Goal: Communication & Community: Answer question/provide support

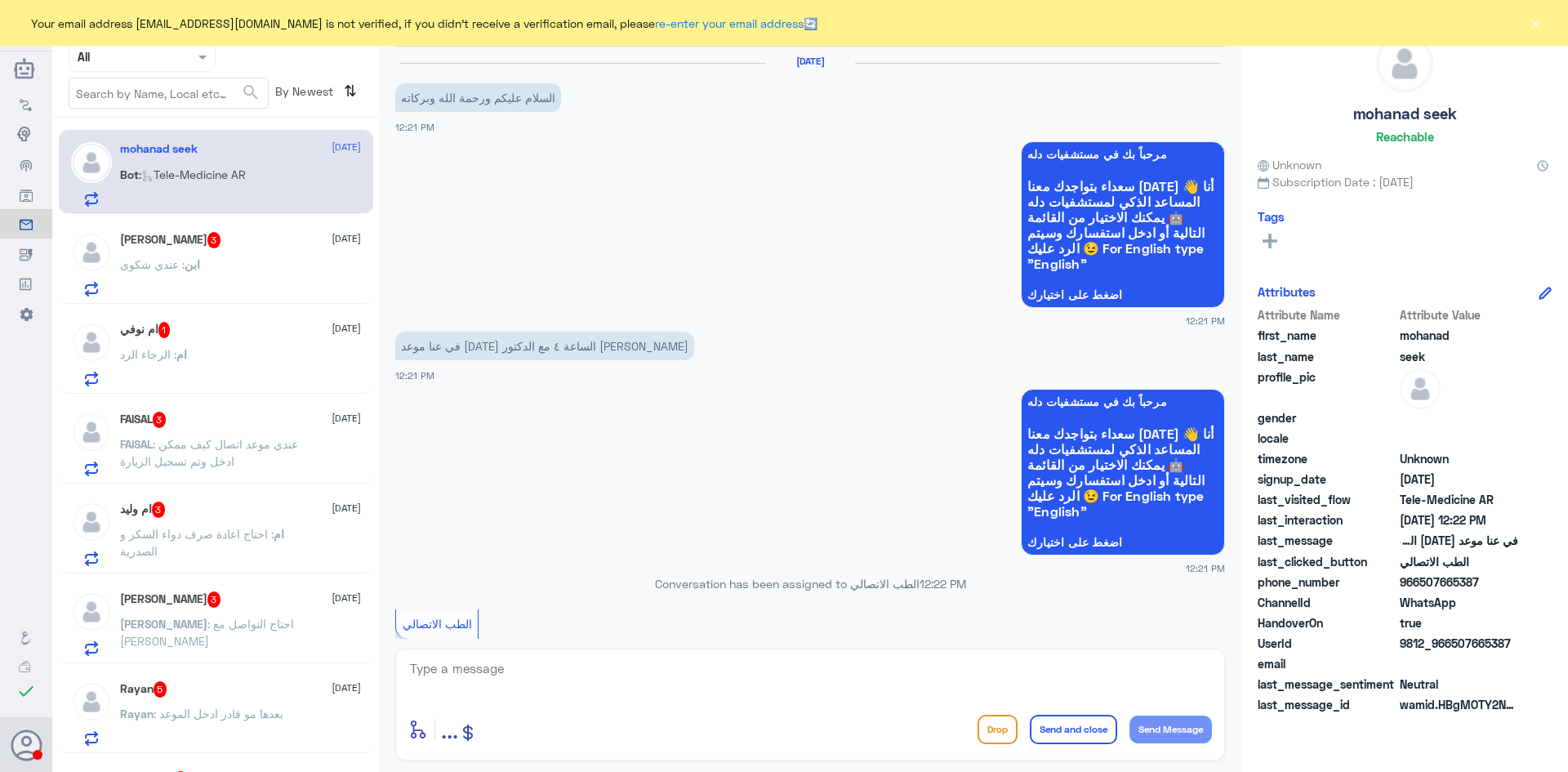
scroll to position [169, 0]
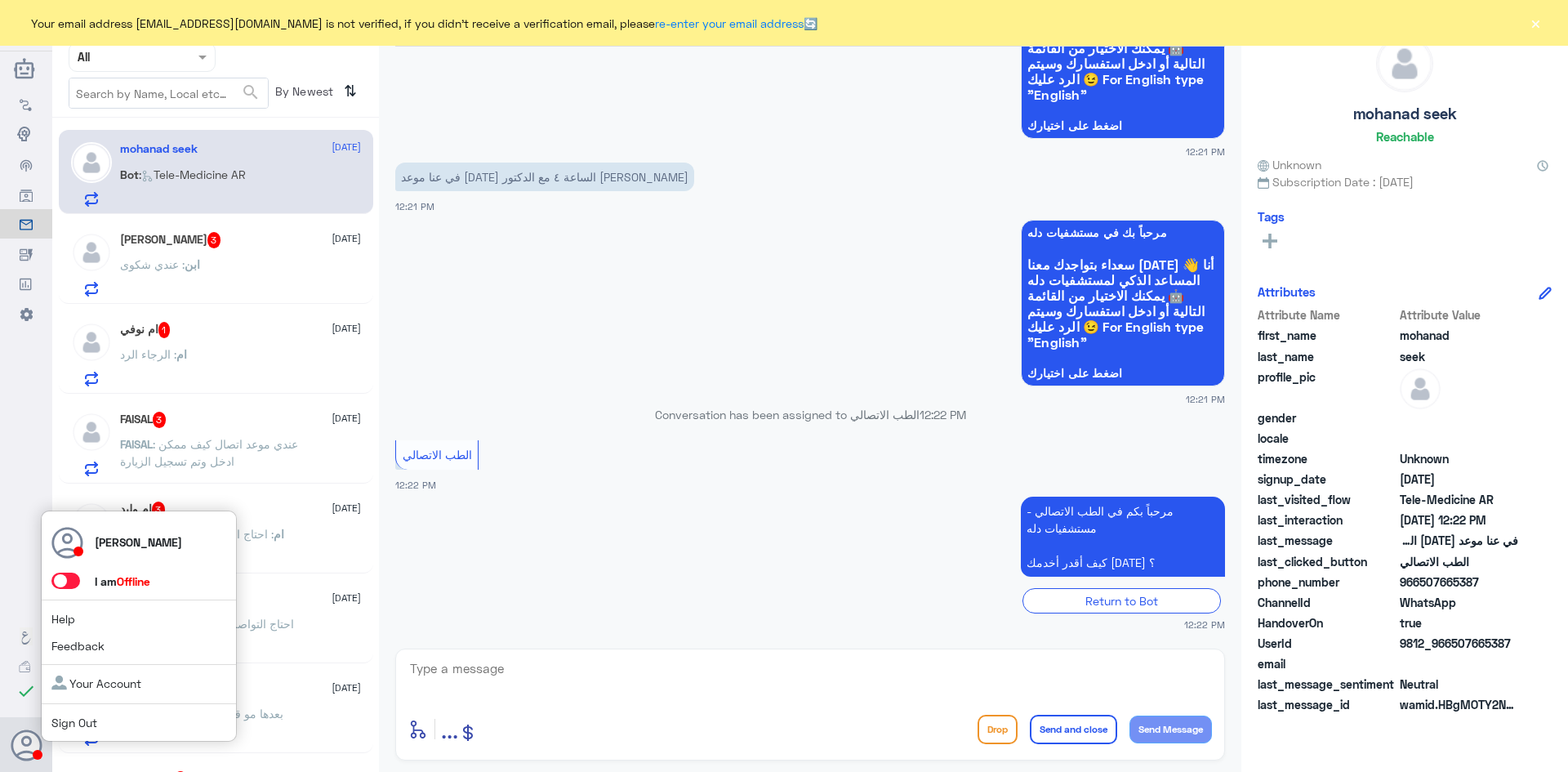
click at [76, 583] on span at bounding box center [66, 581] width 29 height 16
click at [0, 0] on input "checkbox" at bounding box center [0, 0] width 0 height 0
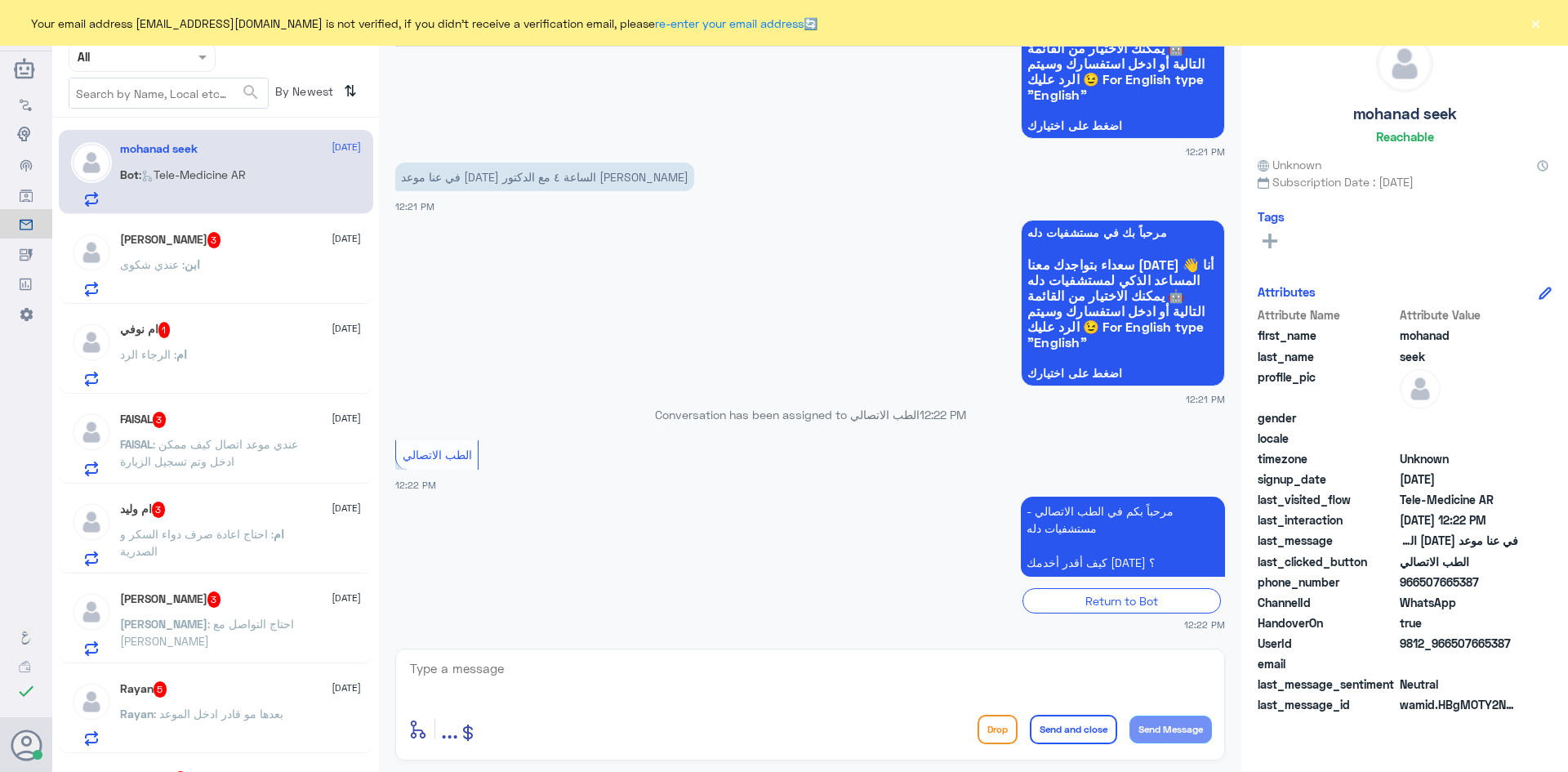
click at [243, 265] on div "ابن : عندي شكوى" at bounding box center [241, 278] width 241 height 36
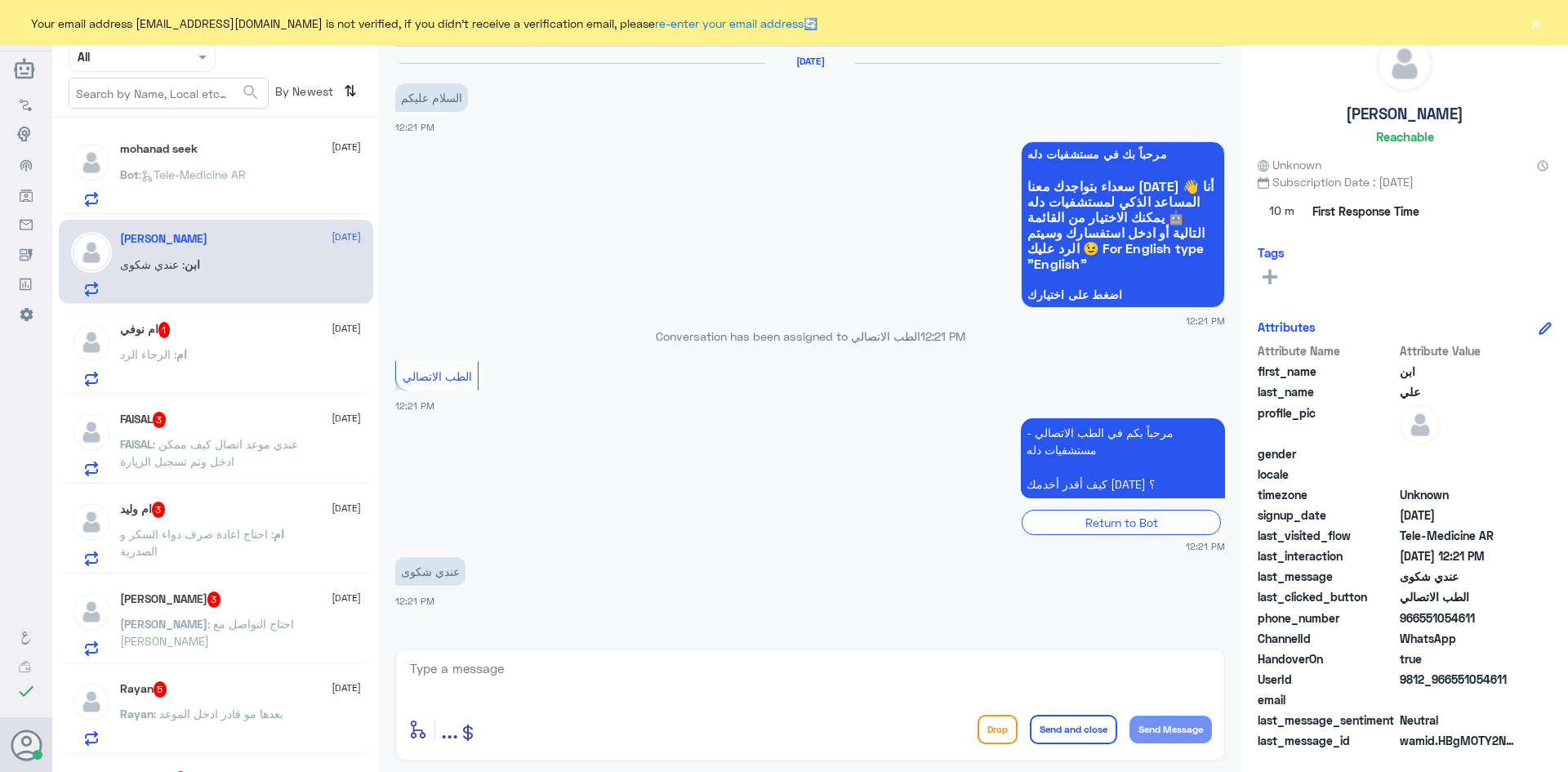
click at [244, 379] on div "ام : الرجاء الرد" at bounding box center [241, 368] width 241 height 36
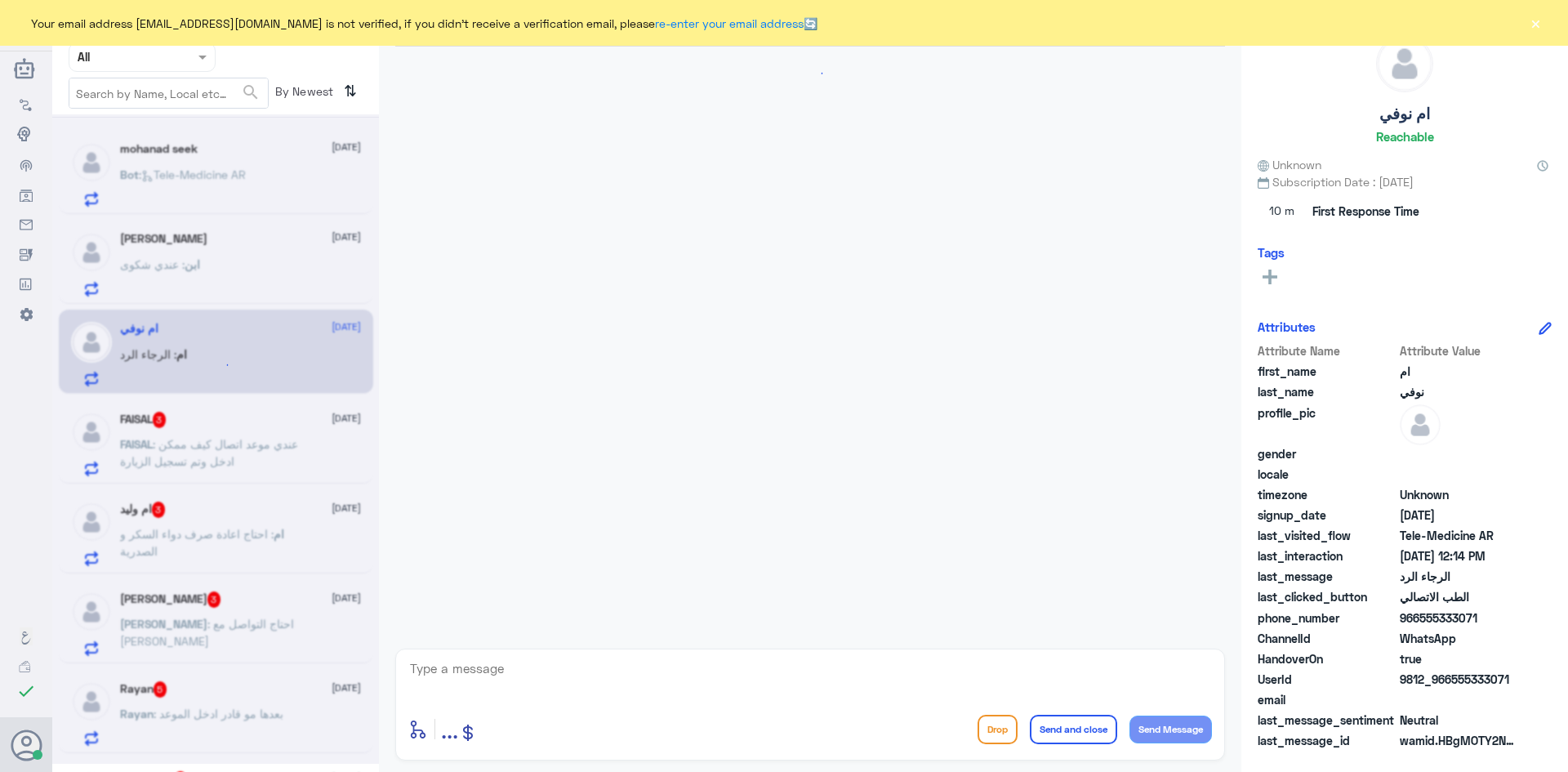
scroll to position [88, 0]
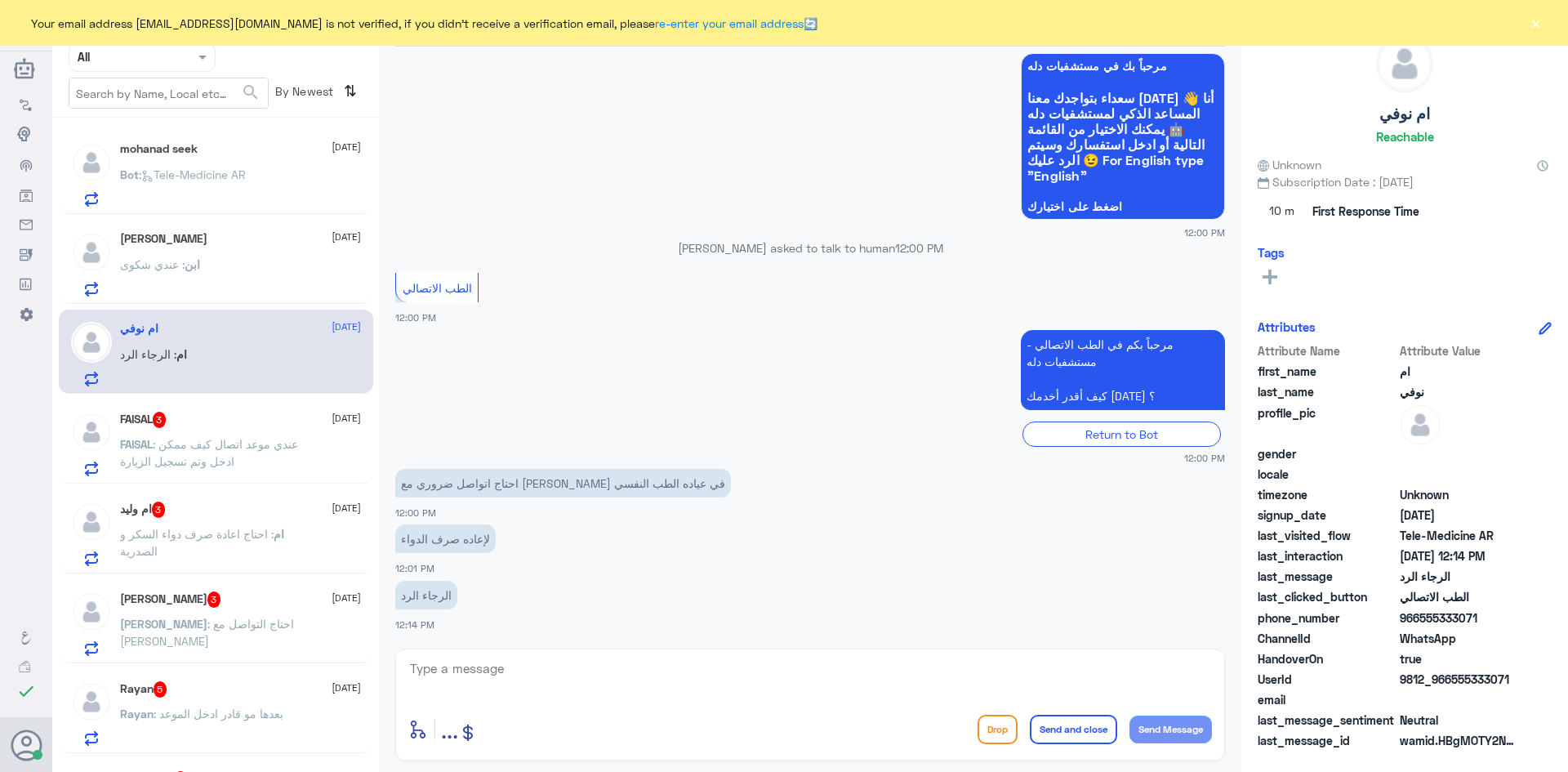
click at [534, 660] on textarea at bounding box center [811, 678] width 804 height 40
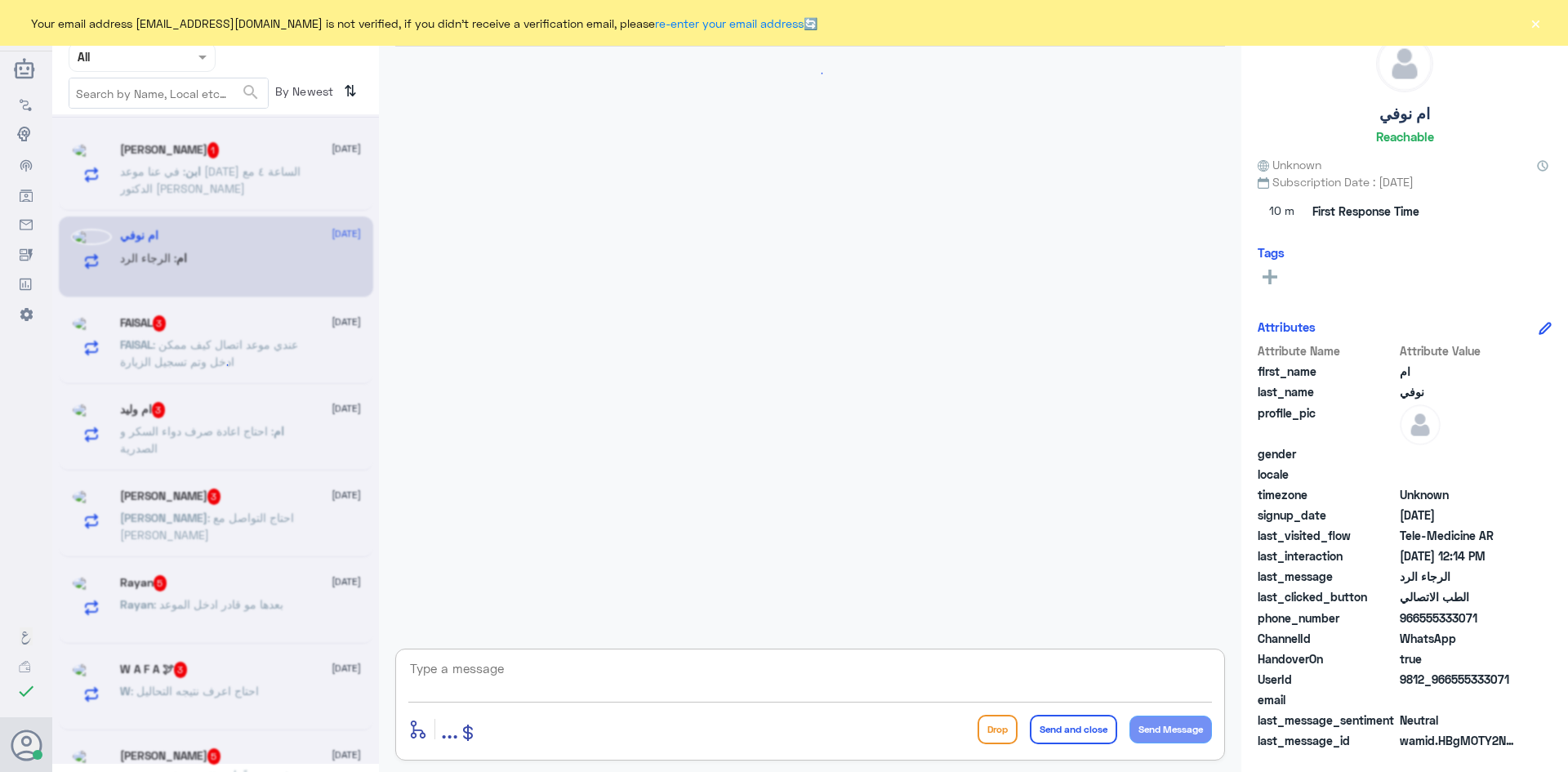
scroll to position [0, 0]
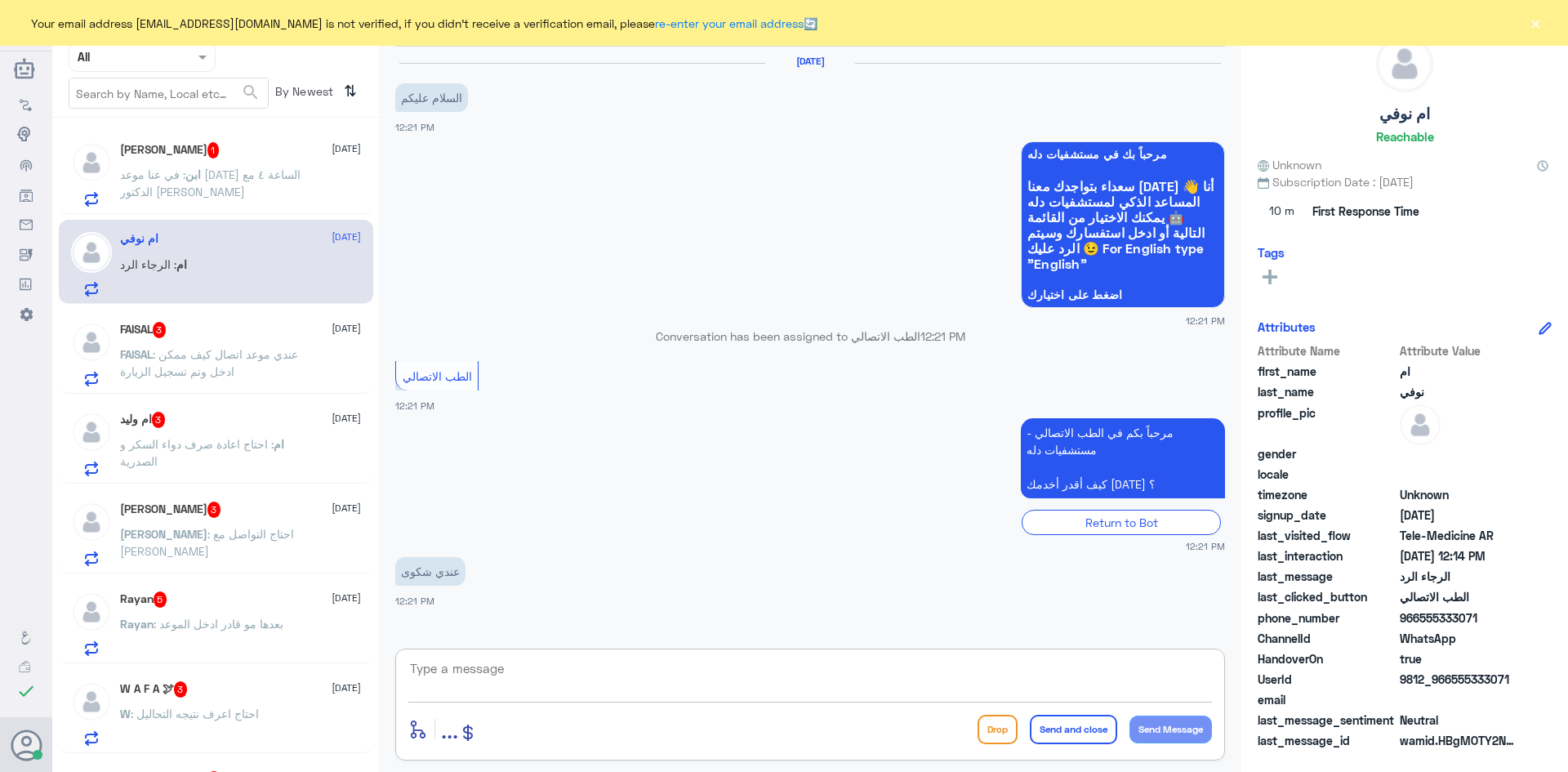
paste textarea "مرحبا معك [PERSON_NAME] من الطب الاتصالي"
type textarea "مرحبا معك [PERSON_NAME] من الطب الاتصالي"
click at [728, 628] on div "3 Sep 2025 السلام عليكم 12:21 PM مرحباً بك في مستشفيات دله سعداء بتواجدك معنا ا…" at bounding box center [810, 344] width 846 height 594
click at [1012, 677] on textarea "مرحبا معك [PERSON_NAME] من الطب الاتصالي" at bounding box center [811, 678] width 804 height 40
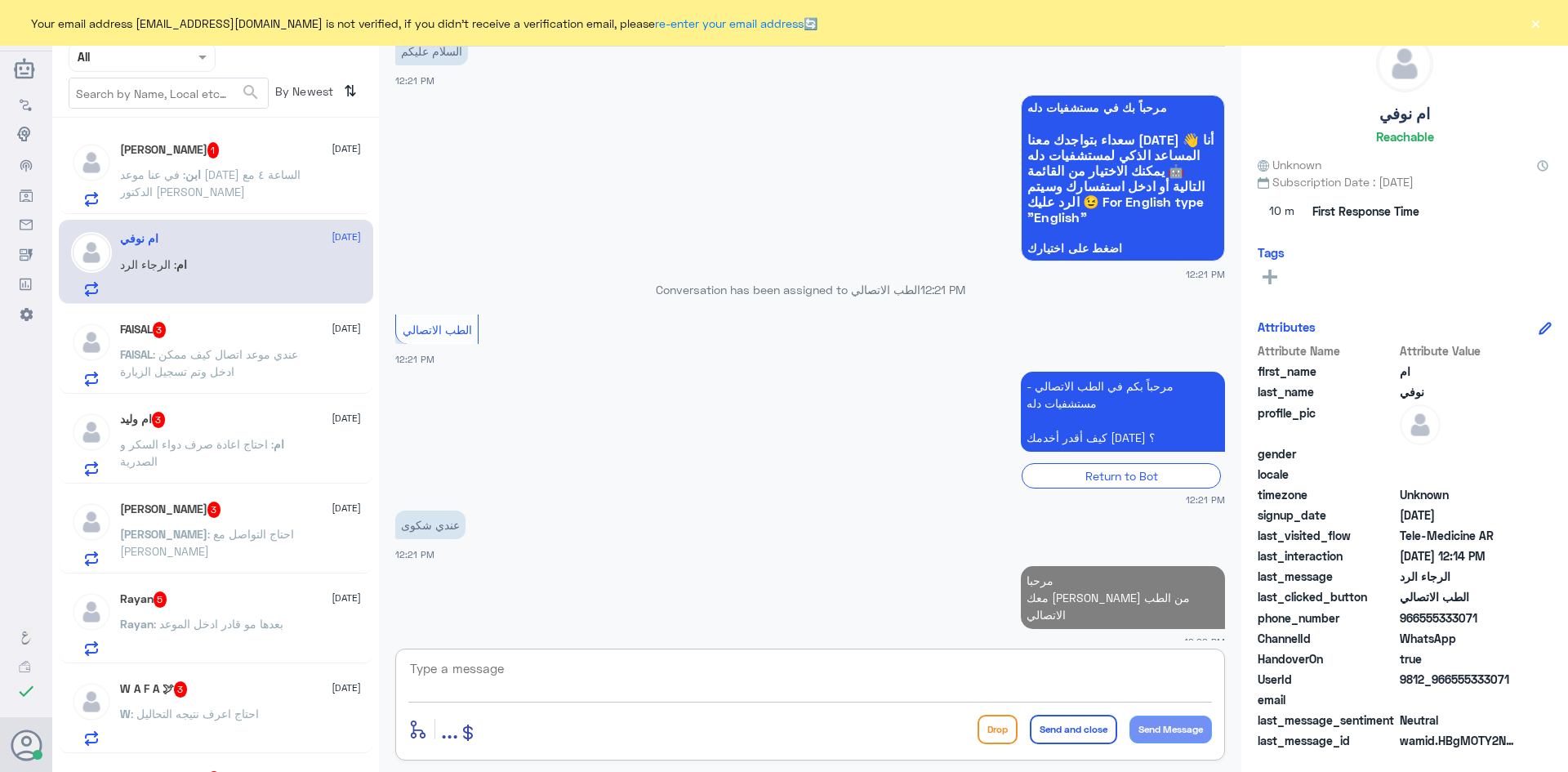
click at [211, 171] on span ": في عنا موعد اليوم الساعة ٤ مع الدكتور عقيل" at bounding box center [210, 182] width 180 height 32
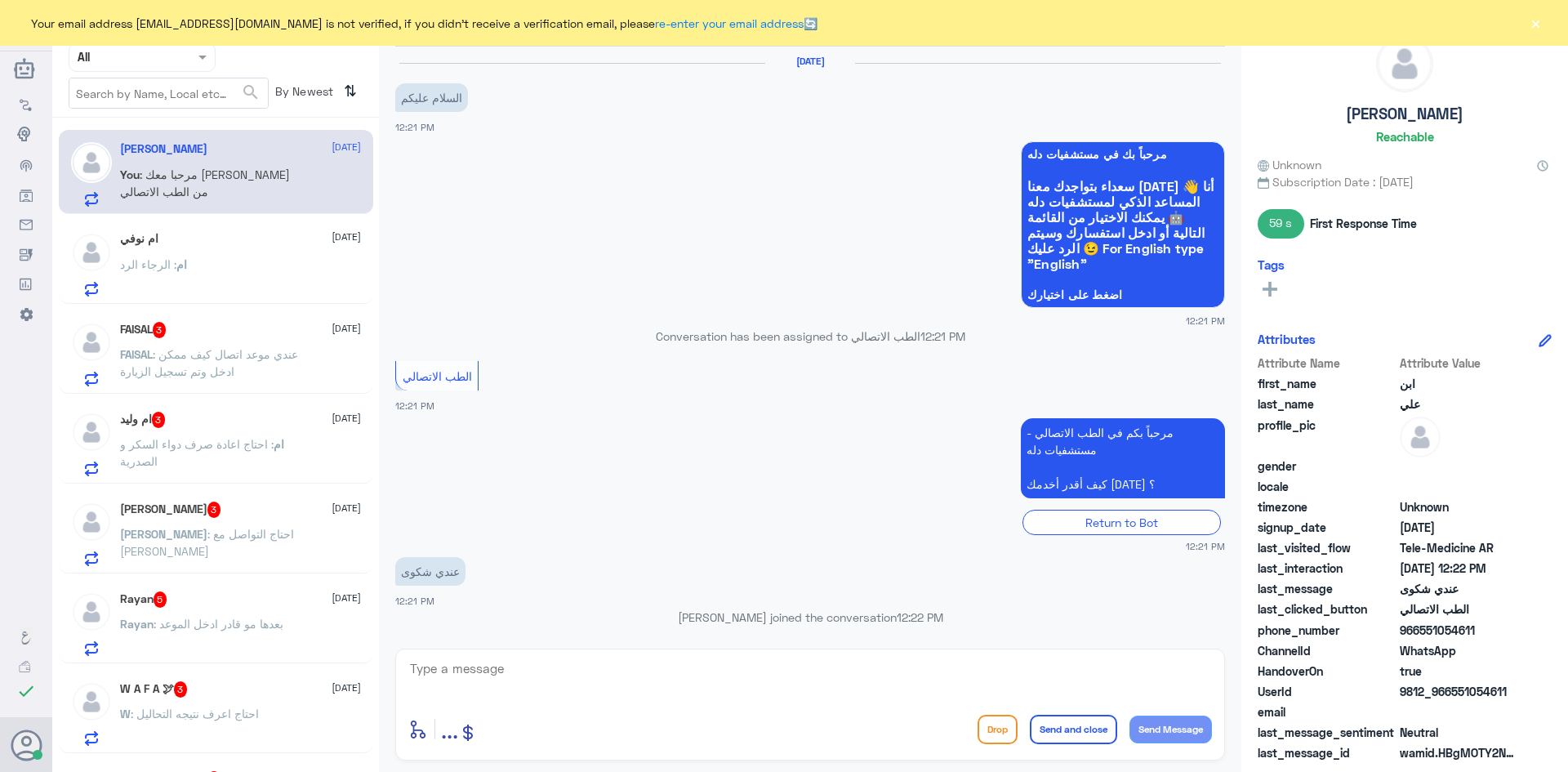
scroll to position [145, 0]
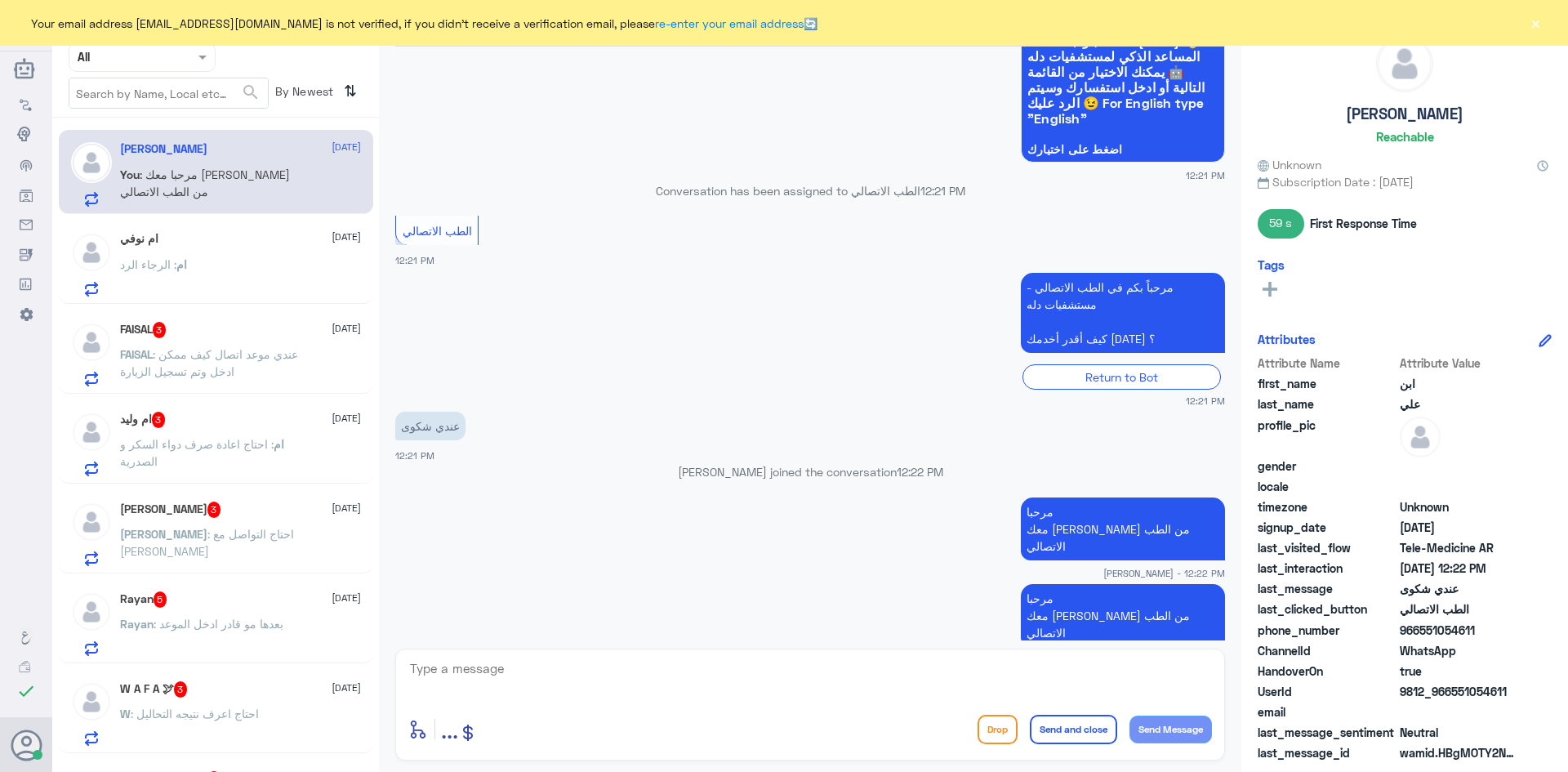
click at [238, 244] on div "ام نوفي 3 September" at bounding box center [241, 239] width 241 height 14
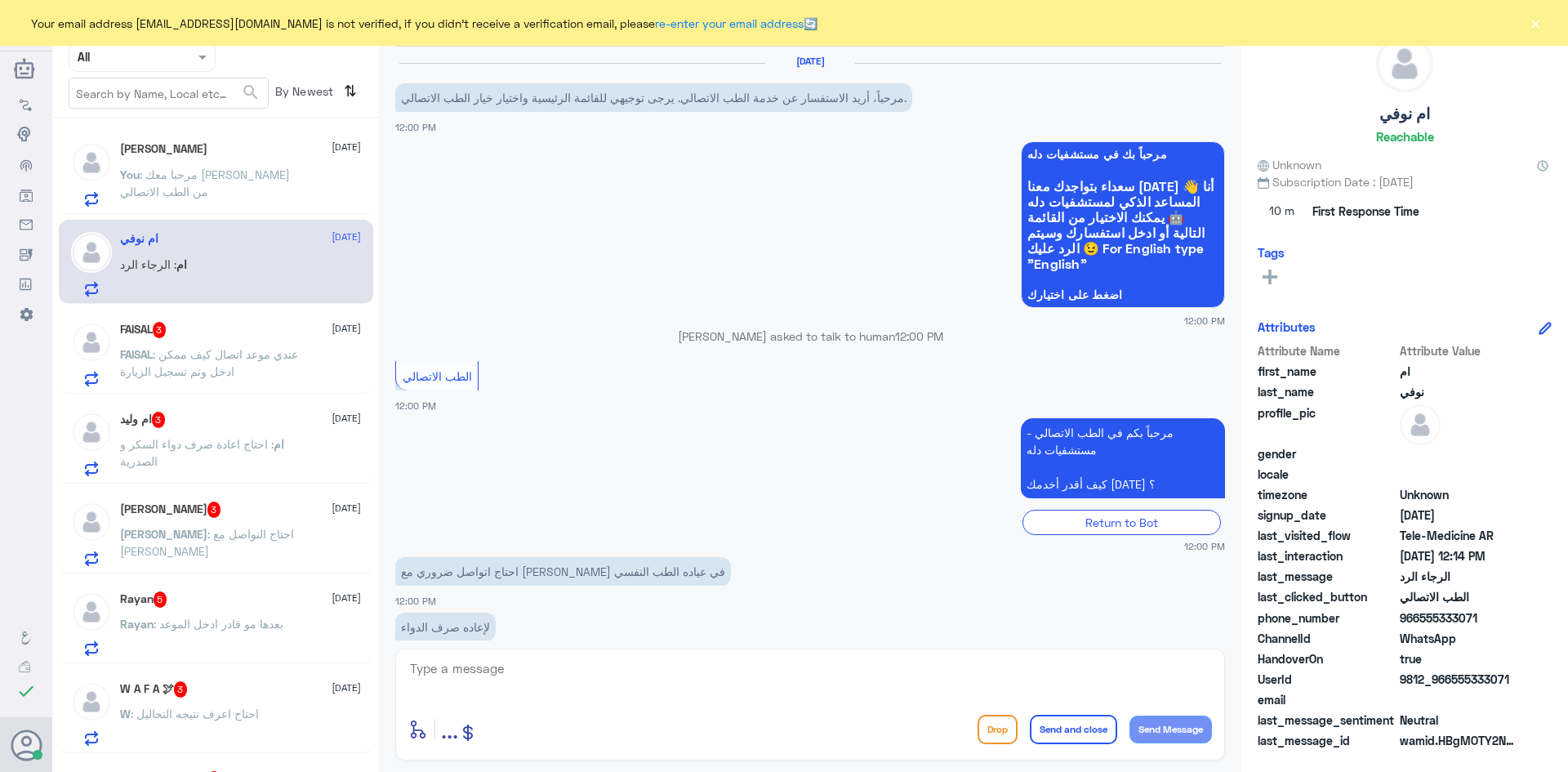
scroll to position [88, 0]
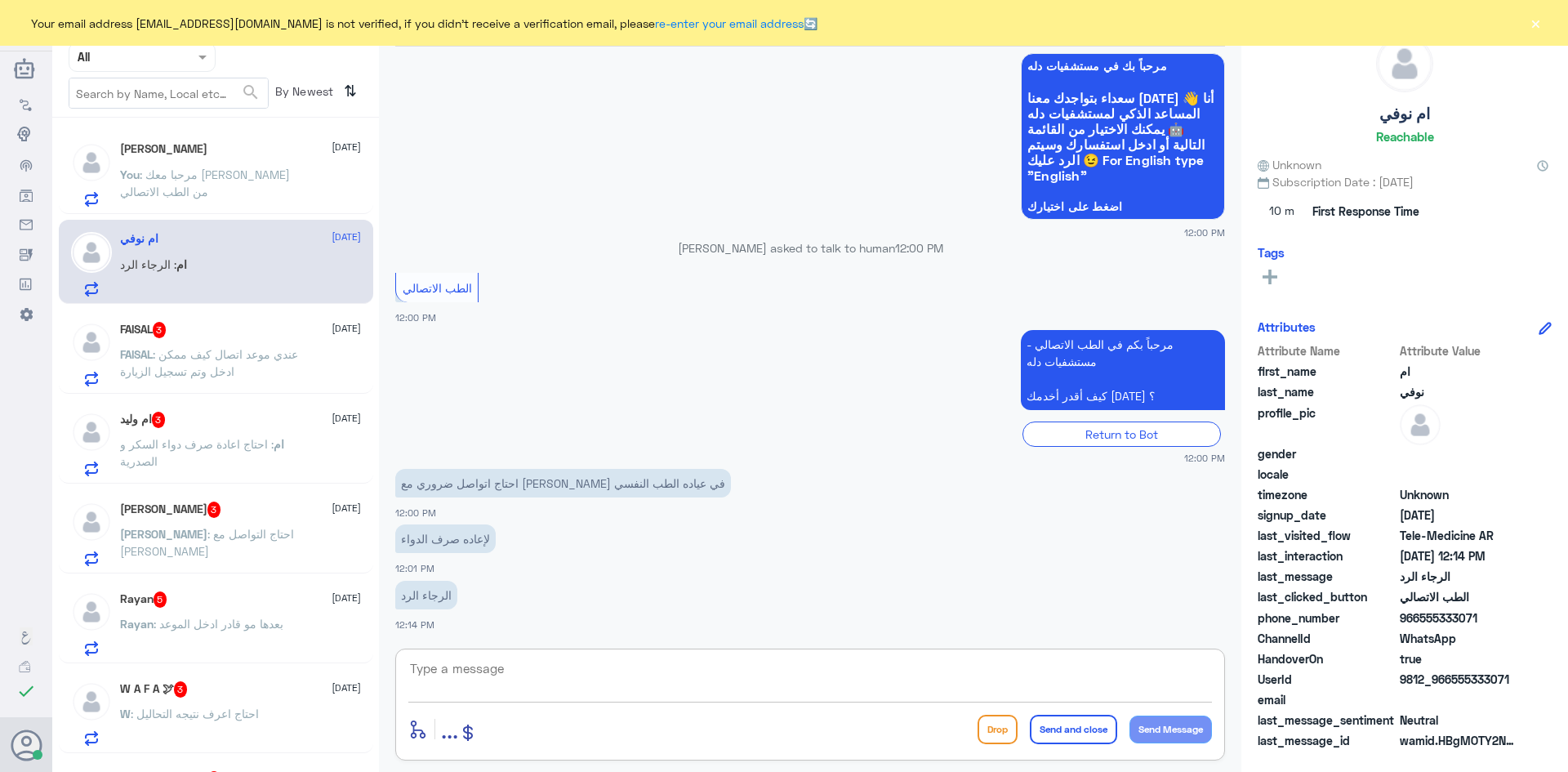
click at [528, 669] on textarea at bounding box center [811, 678] width 804 height 40
paste textarea "مرحبا معك [PERSON_NAME] من الطب الاتصالي"
type textarea "مرحبا معك [PERSON_NAME] من الطب الاتصالي"
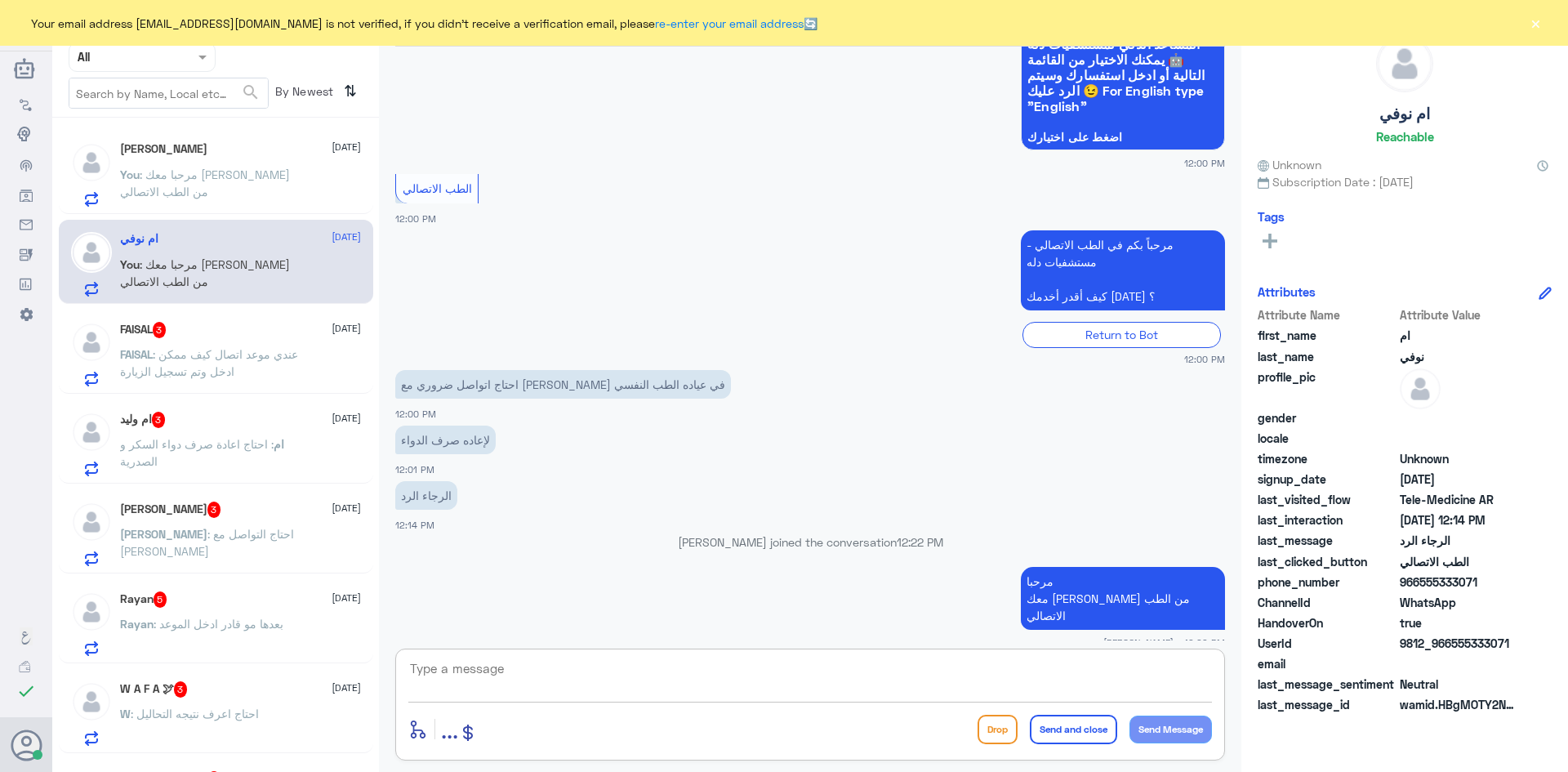
click at [748, 680] on textarea at bounding box center [811, 678] width 804 height 40
type textarea "f"
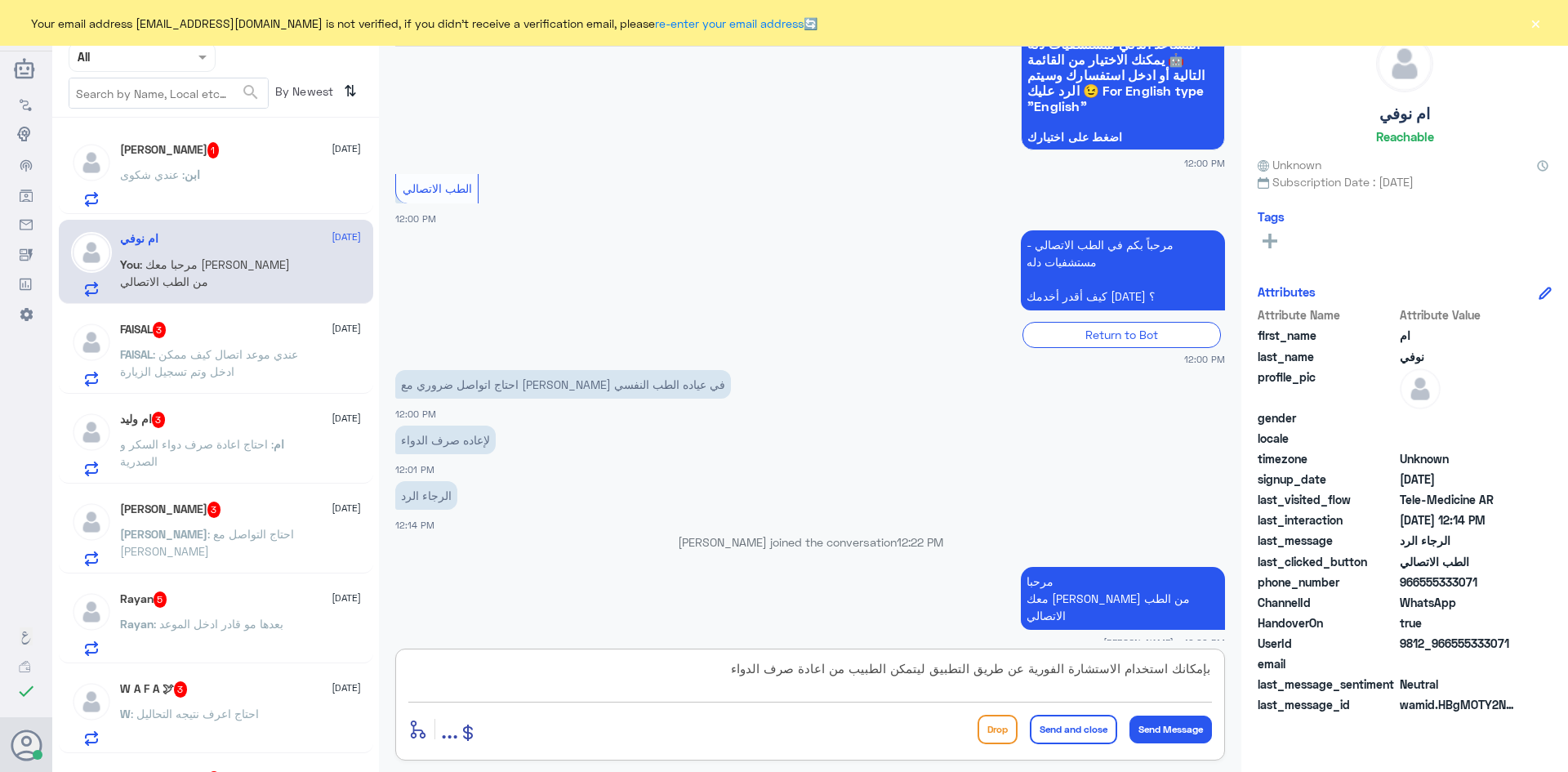
type textarea "بإمكانك استخدام الاستشارة الفورية عن طريق التطبيق ليتمكن الطبيب من اعادة صرف ال…"
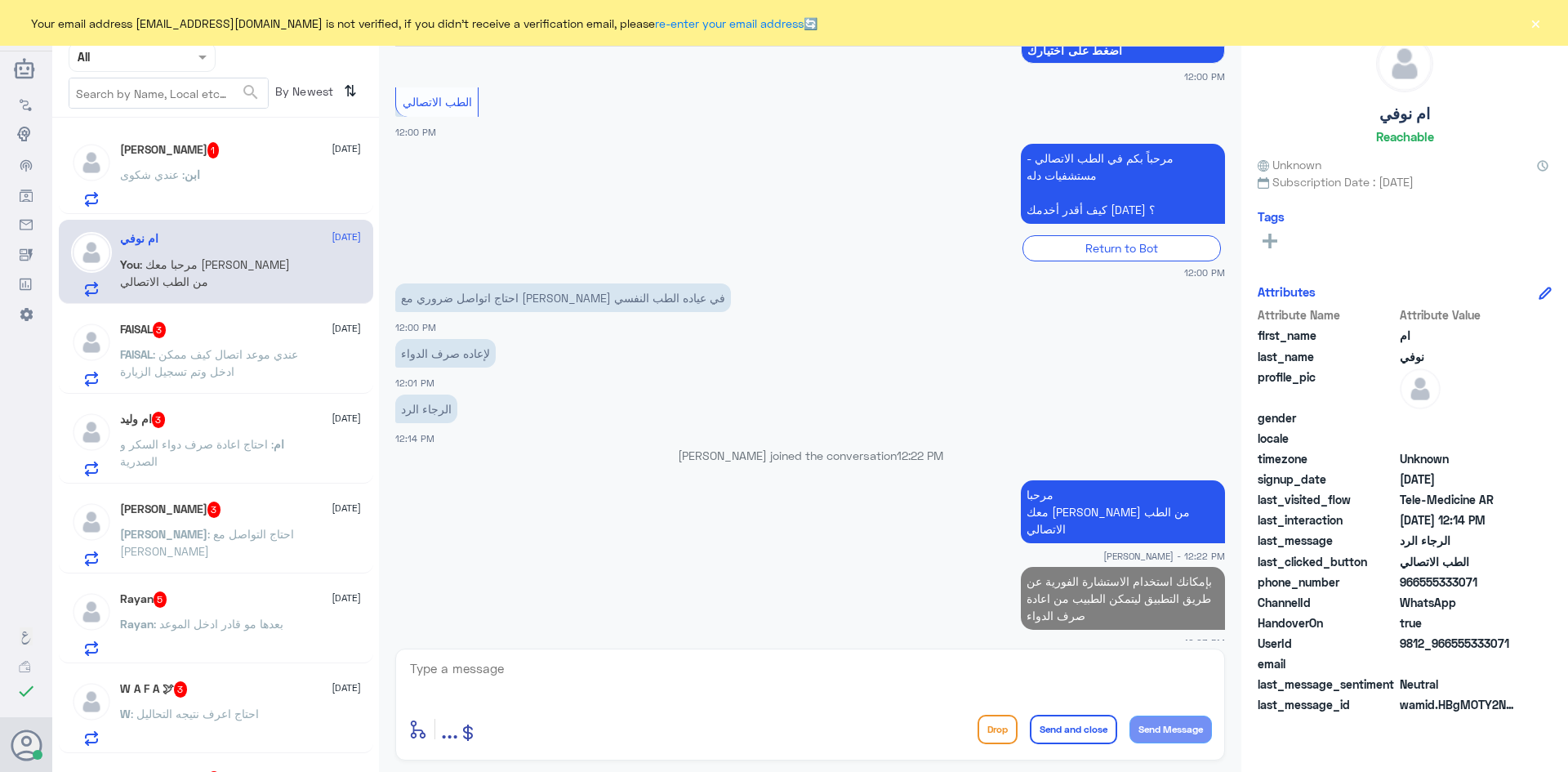
click at [244, 188] on div "ابن : عندي شكوى" at bounding box center [241, 188] width 241 height 36
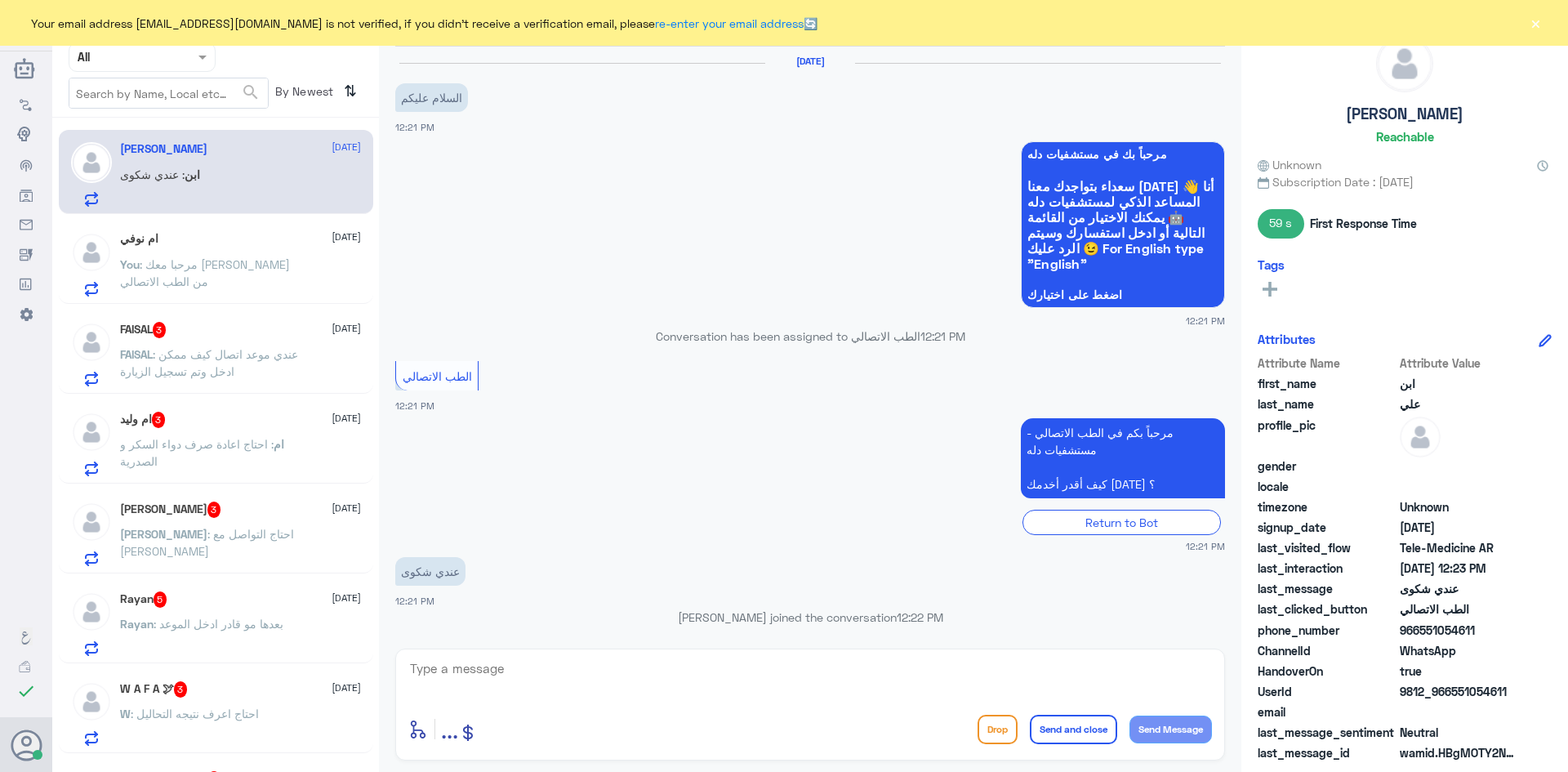
scroll to position [132, 0]
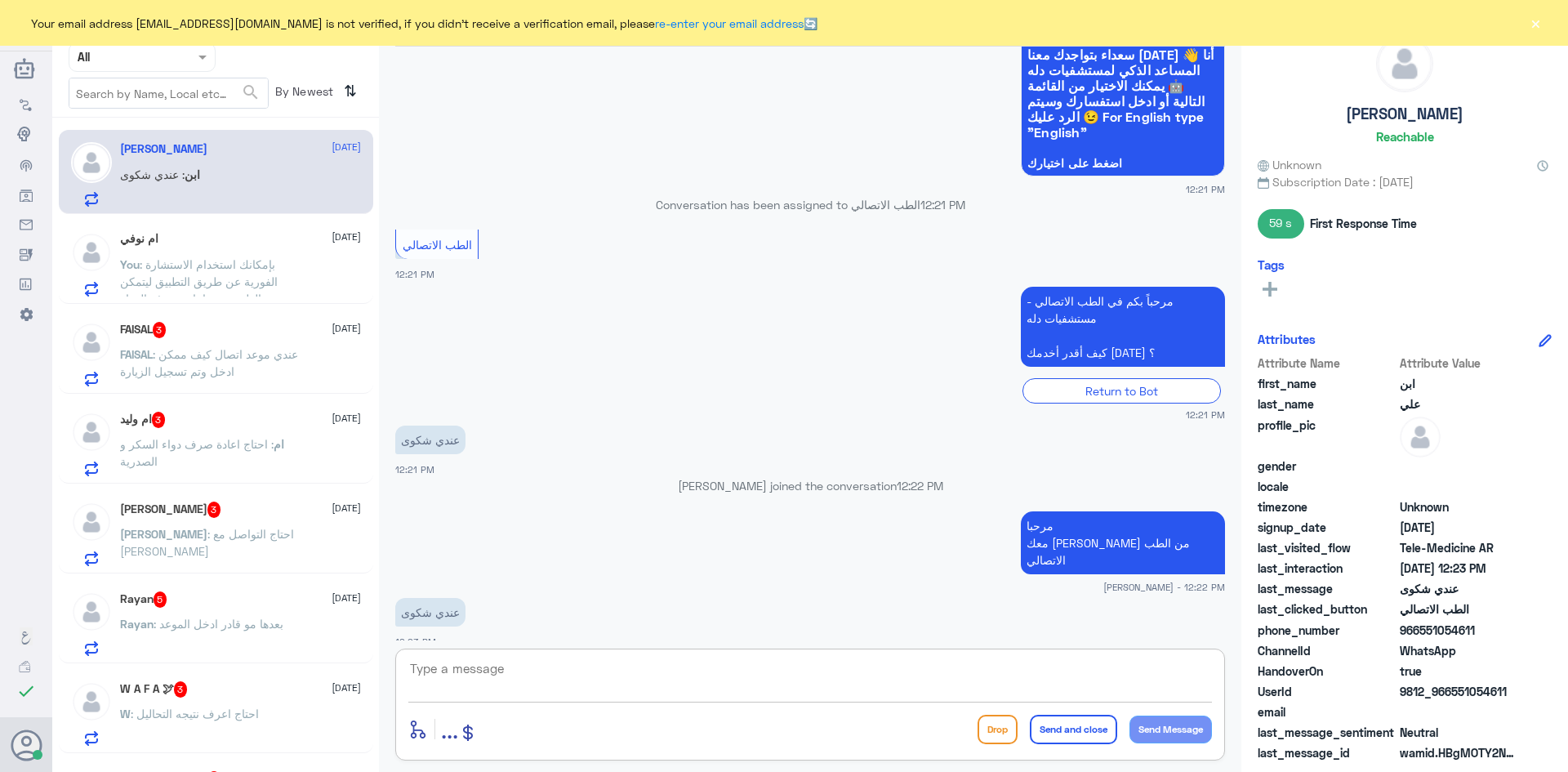
click at [648, 680] on textarea at bounding box center [811, 678] width 804 height 40
type textarea "بخصوص الطب الاتصالي ؟"
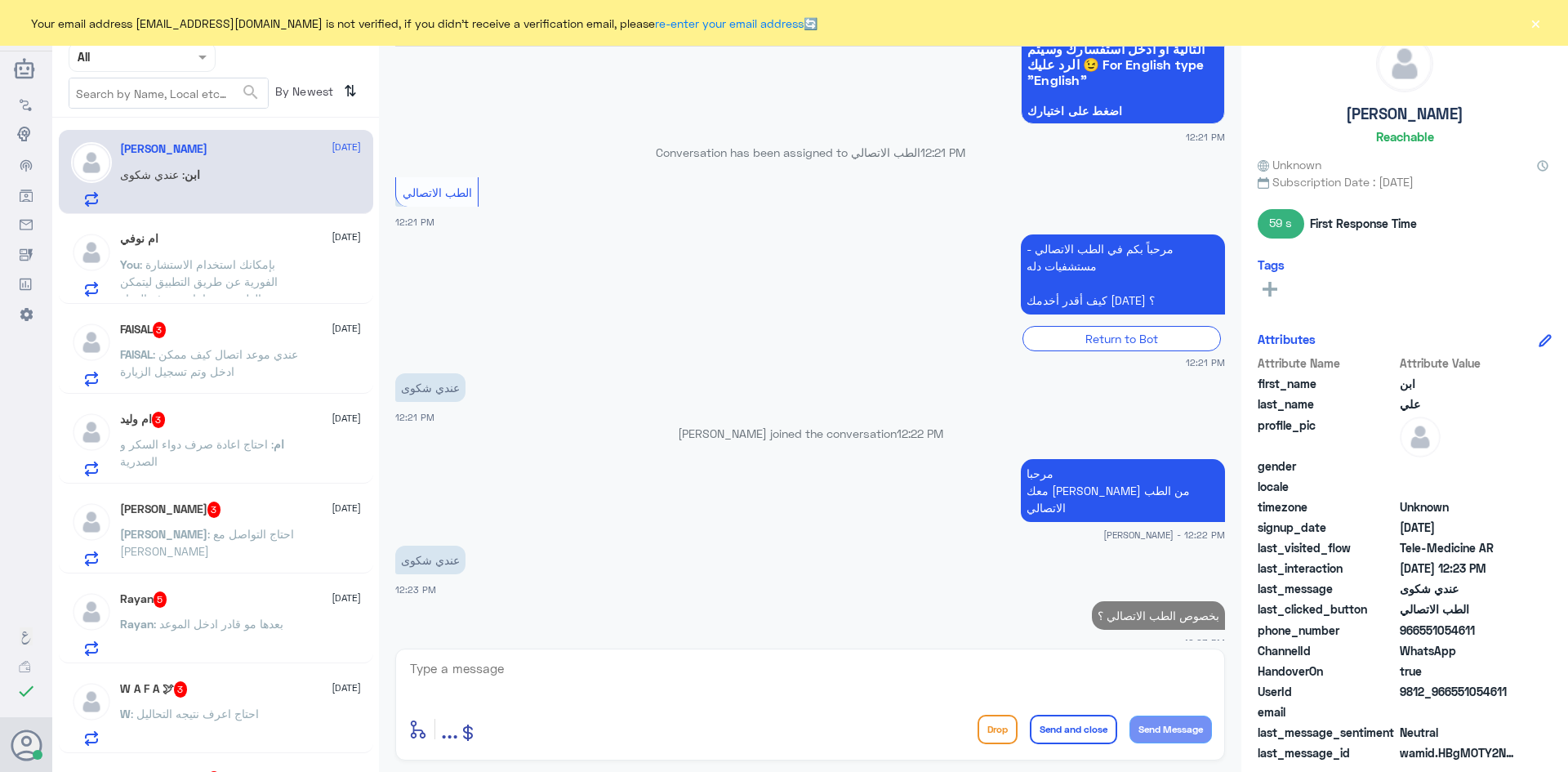
click at [272, 359] on span ": عندي موعد اتصال كيف ممكن ادخل وتم تسجيل الزيارة" at bounding box center [209, 363] width 178 height 32
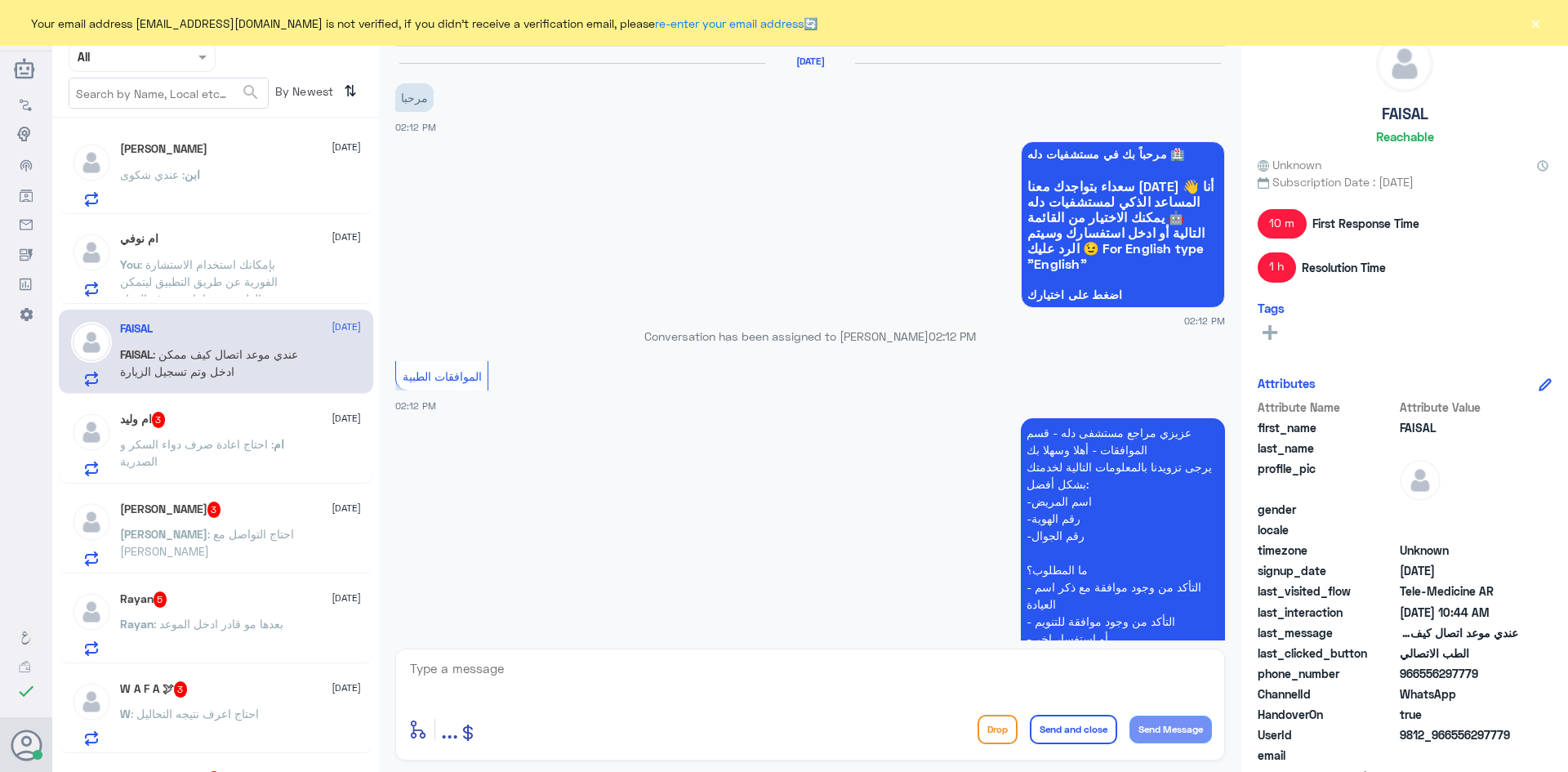
scroll to position [997, 0]
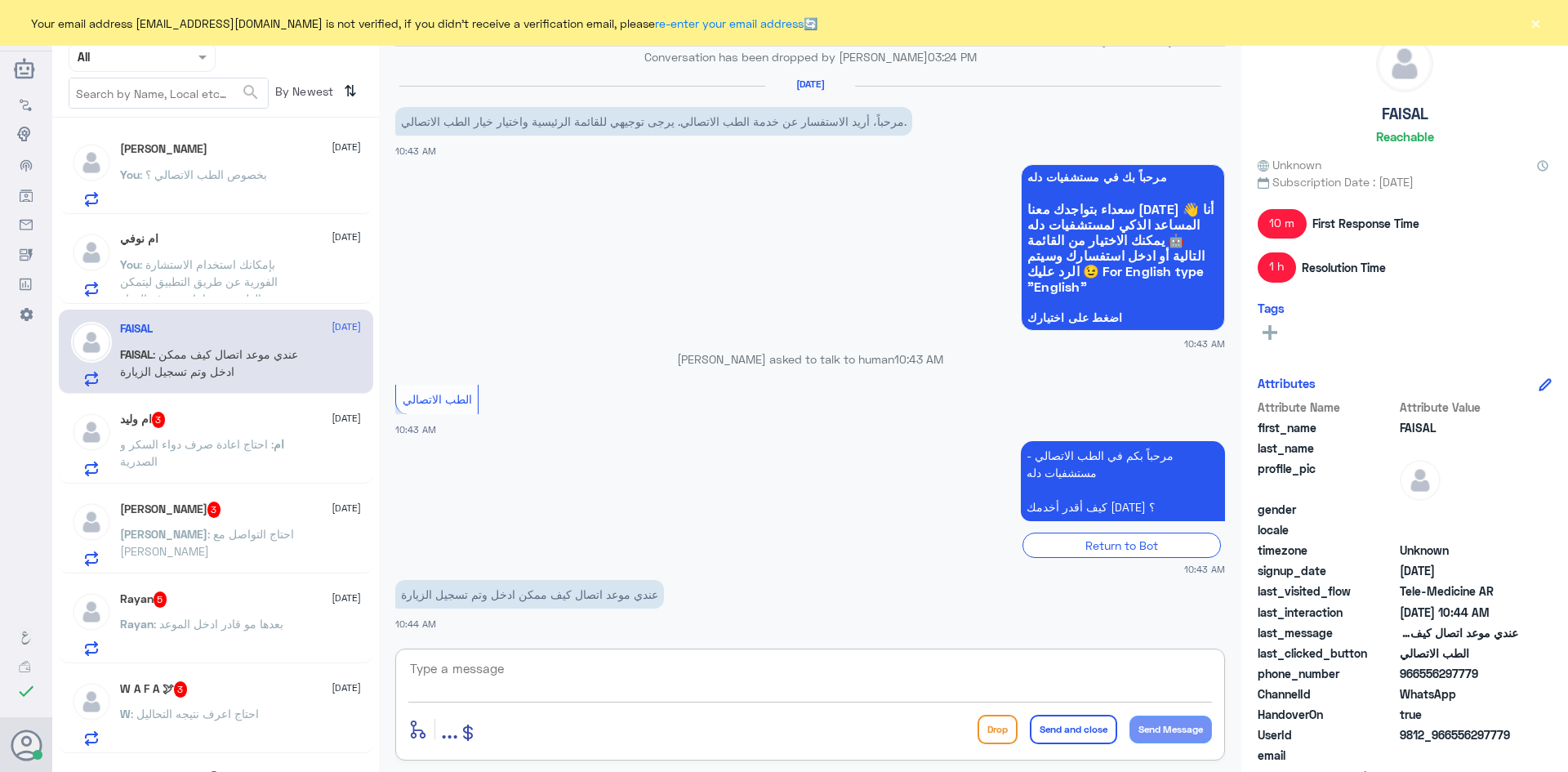
click at [674, 684] on textarea at bounding box center [811, 678] width 804 height 40
paste textarea "مرحبا معك [PERSON_NAME] من الطب الاتصالي"
type textarea "مرحبا معك [PERSON_NAME] من الطب الاتصالي"
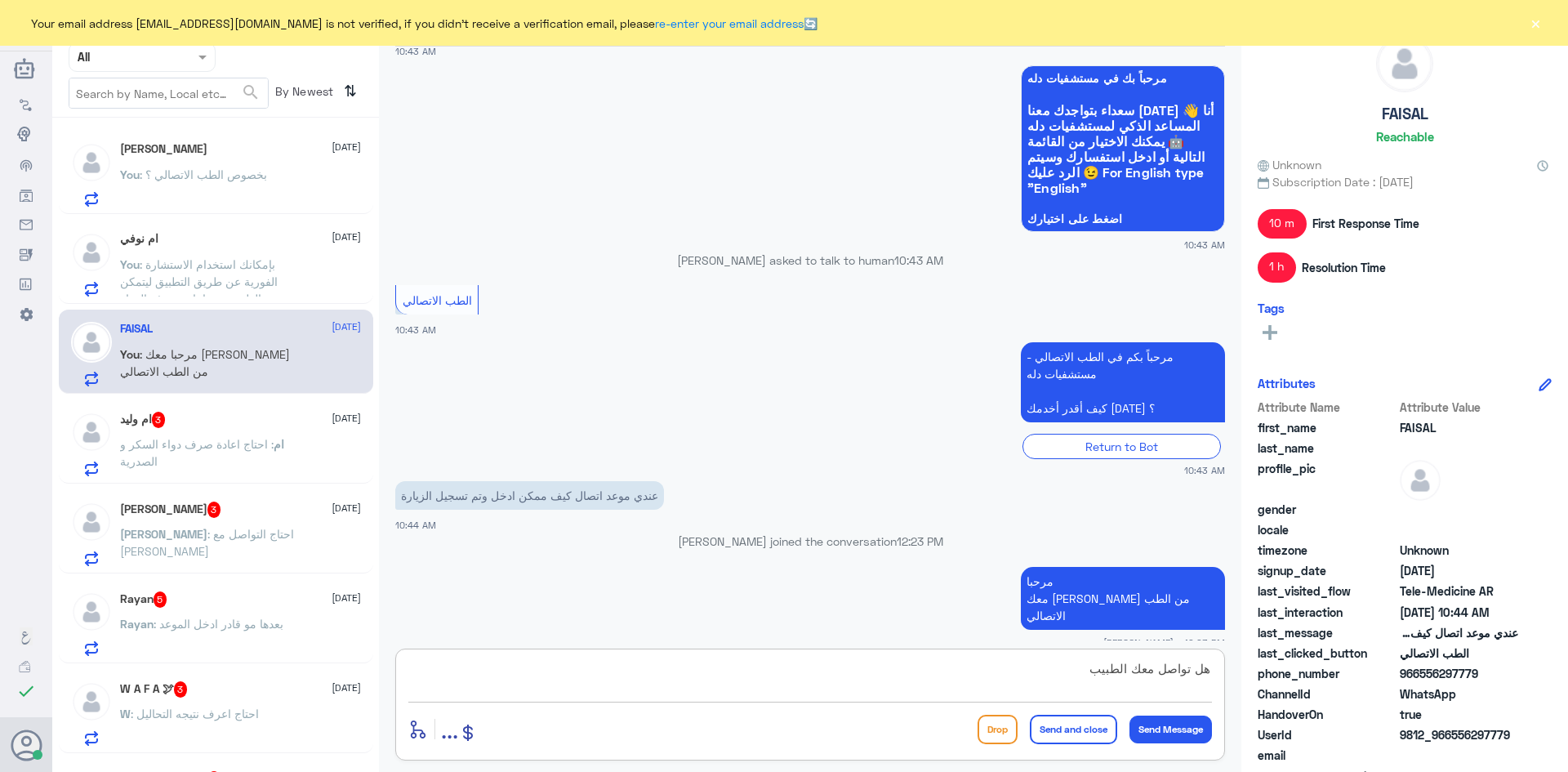
type textarea "هل تواصل معك الطبيب ؟"
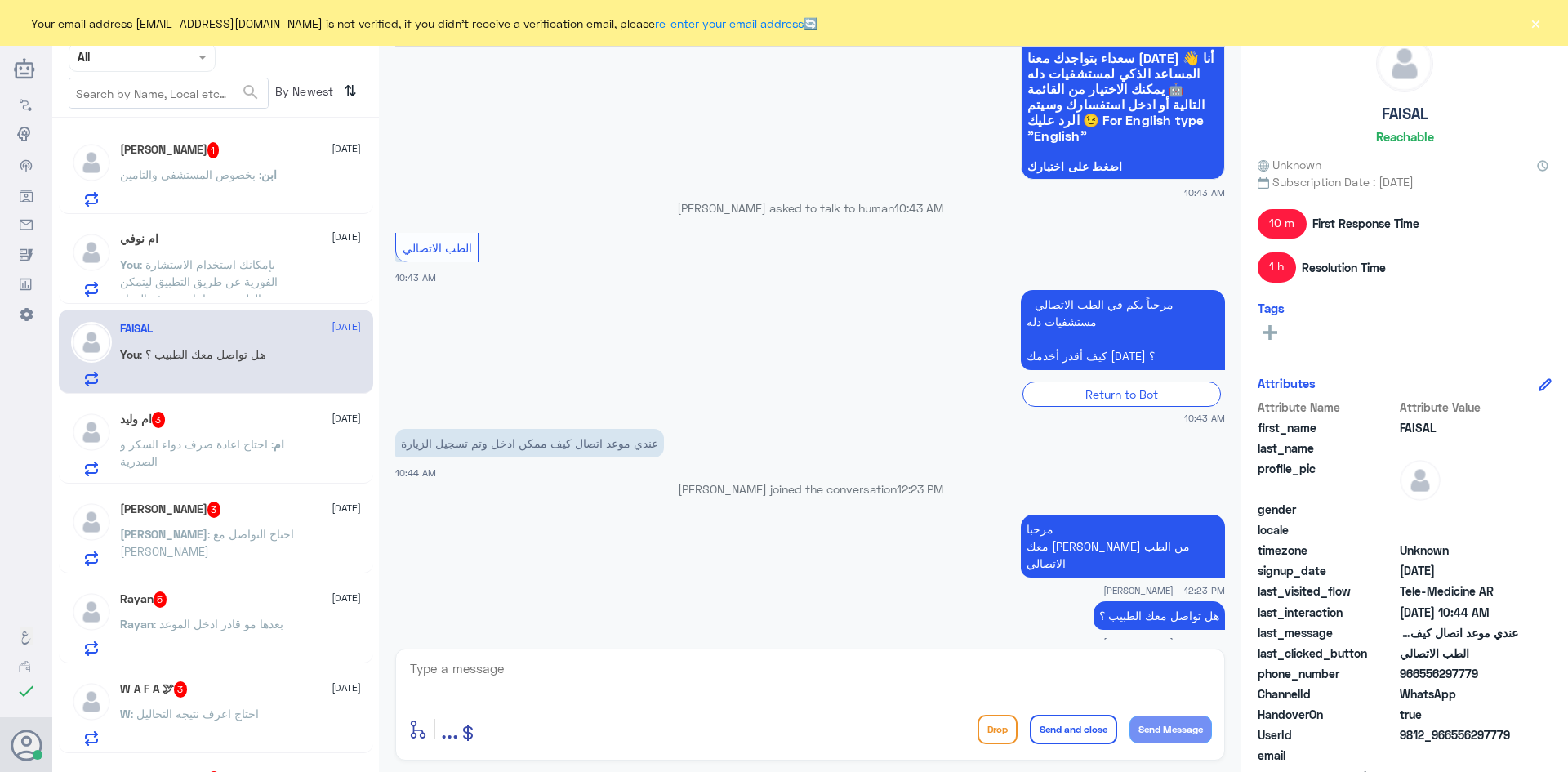
click at [258, 150] on div "ابن علي 1 3 September" at bounding box center [241, 150] width 241 height 16
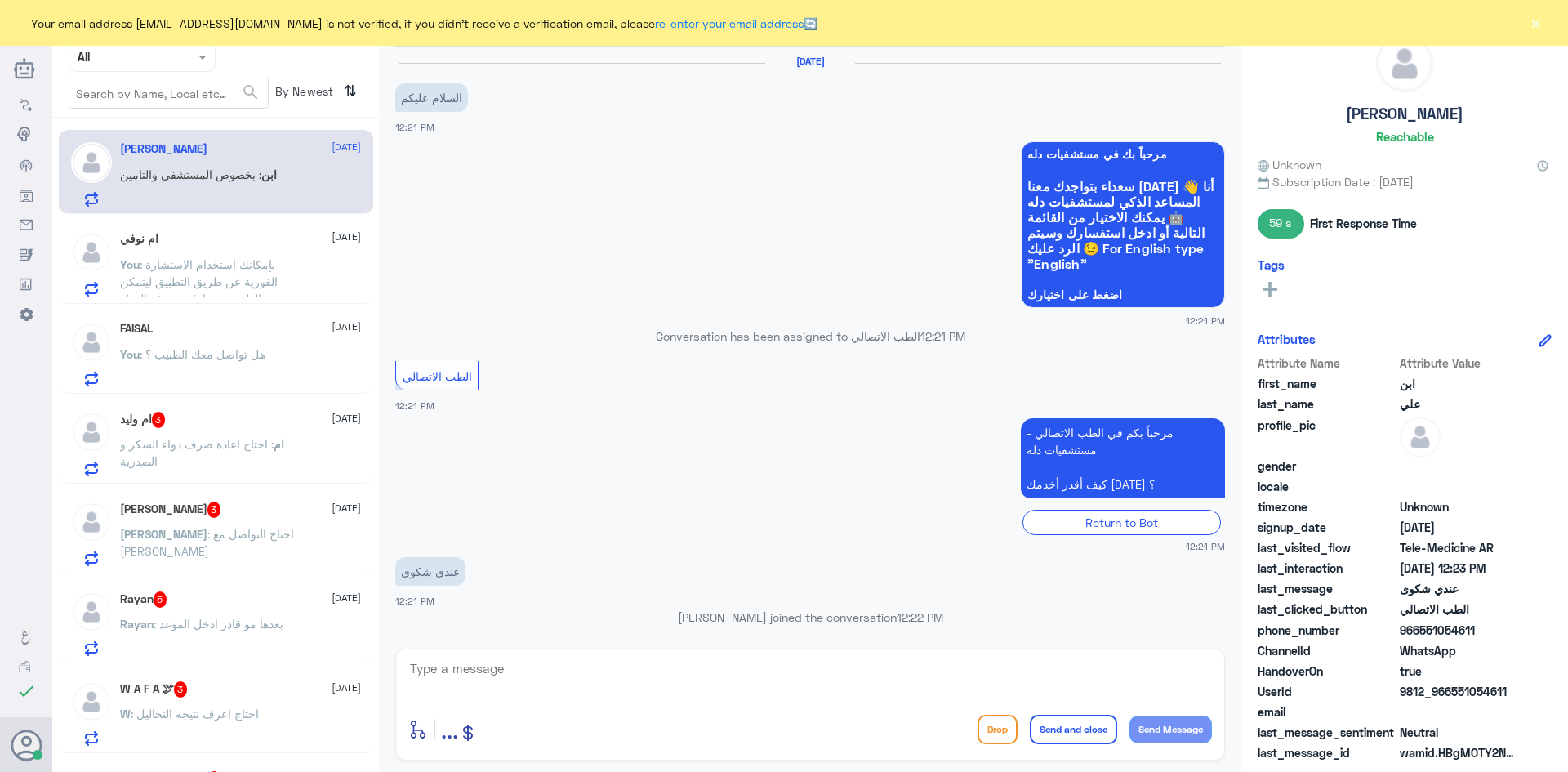
scroll to position [240, 0]
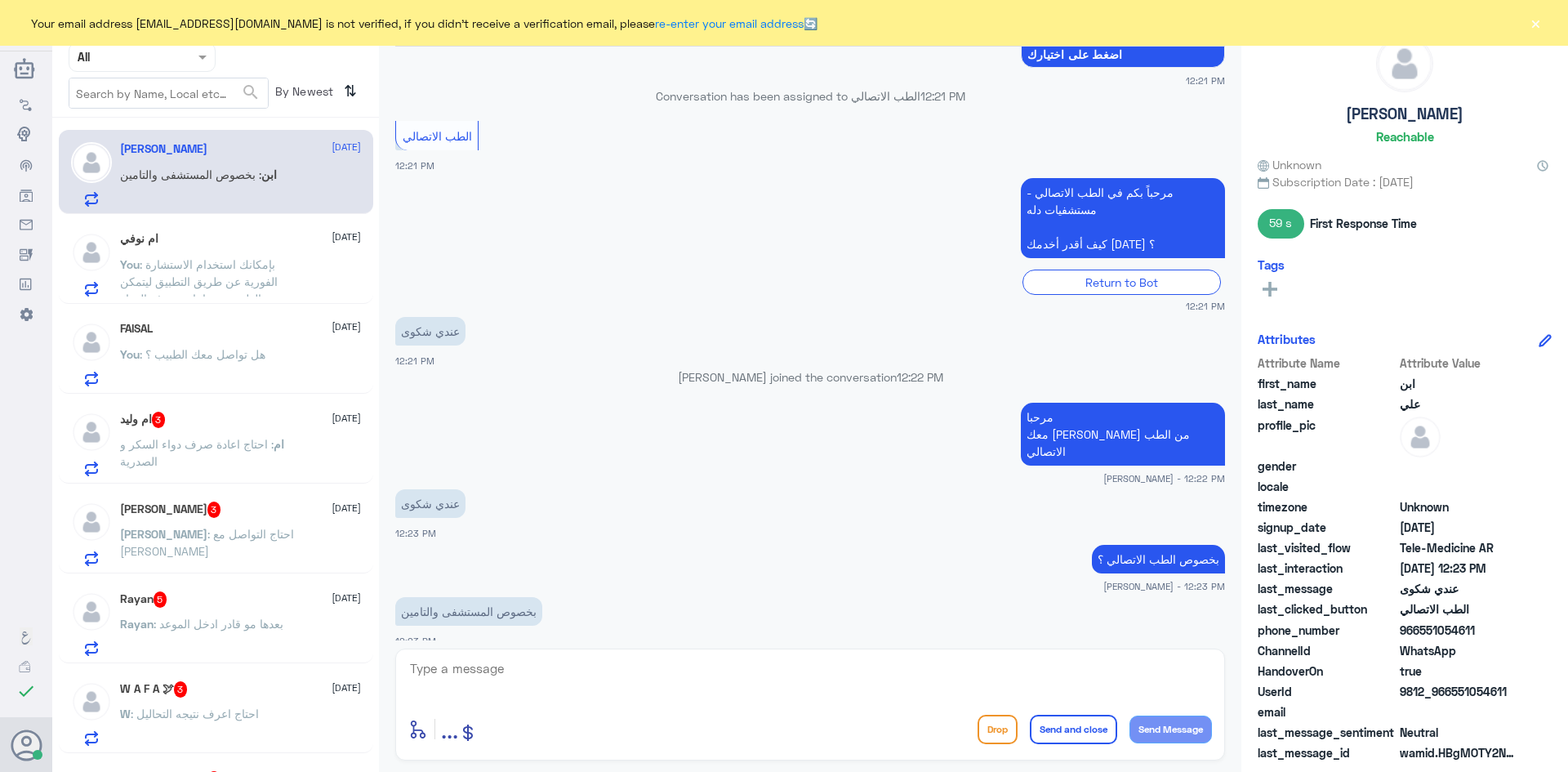
click at [764, 659] on textarea at bounding box center [811, 678] width 804 height 40
type textarea "بإمكانك الاتصال بالرقم الموحد 920012222 او اختيار قائمة الشكاوى"
click at [1070, 729] on button "Send and close" at bounding box center [1074, 729] width 88 height 30
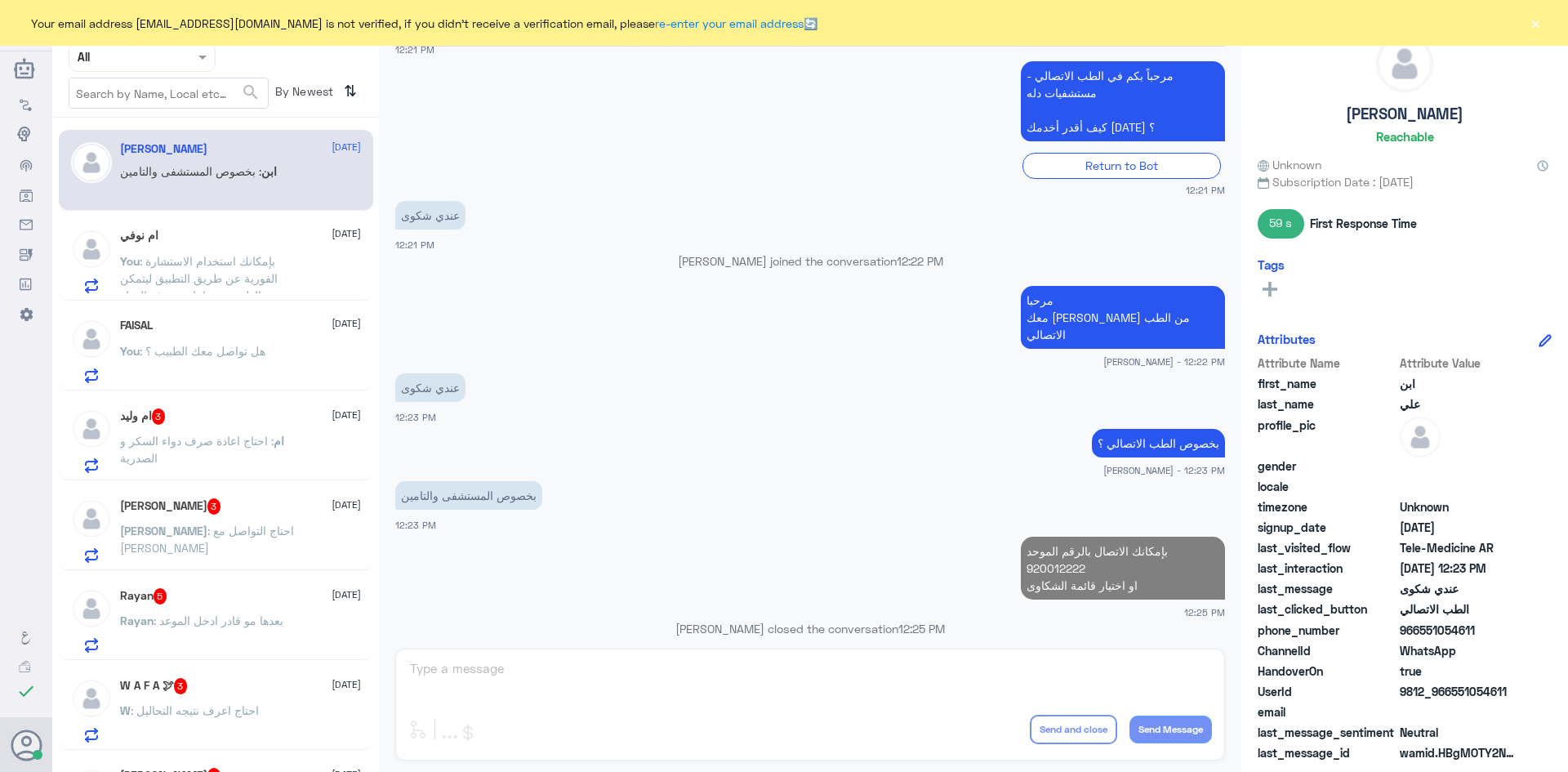
click at [264, 423] on div "ام وليد 3 3 September" at bounding box center [241, 417] width 241 height 16
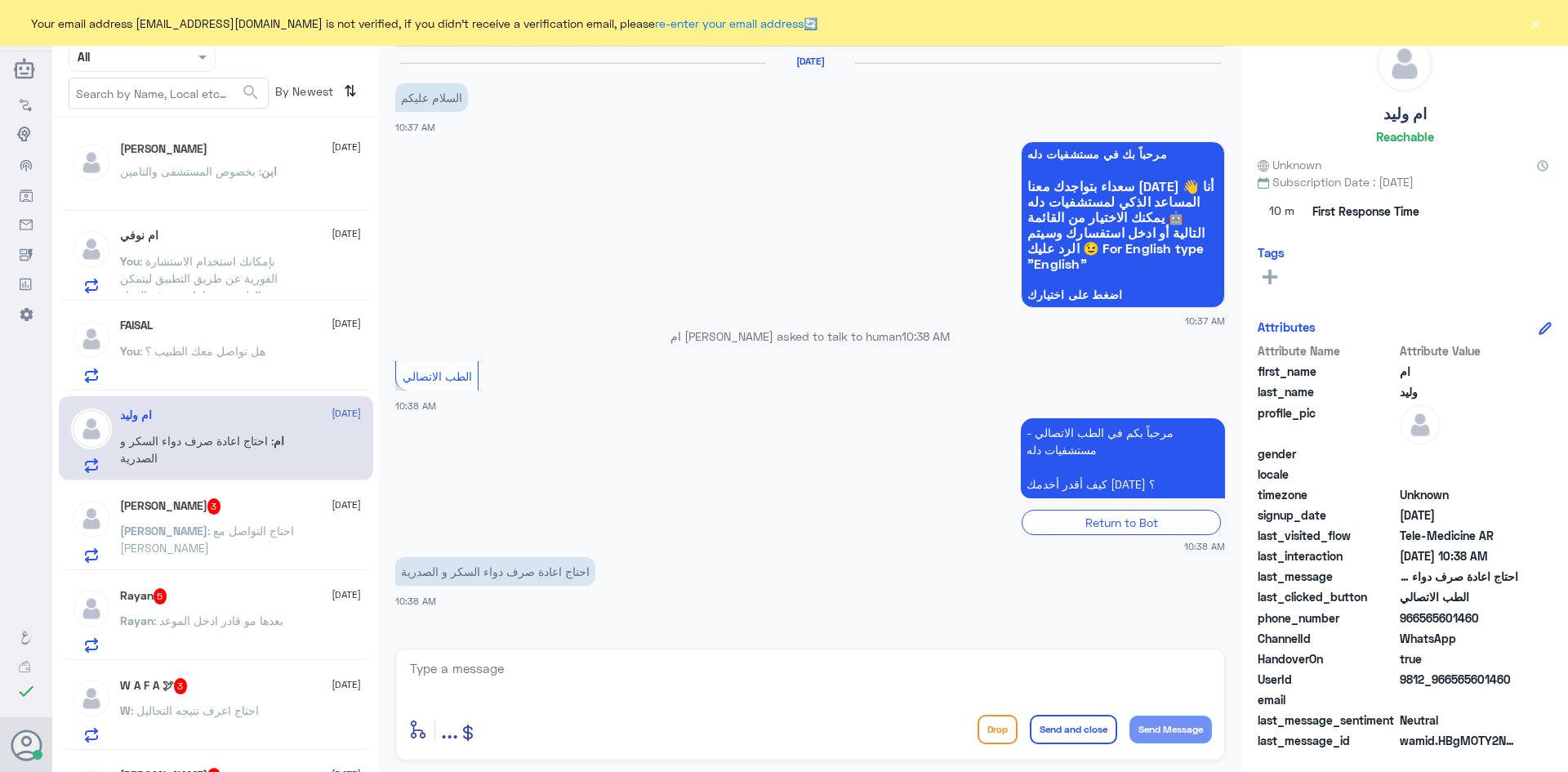
click at [594, 669] on textarea at bounding box center [811, 678] width 804 height 40
paste textarea "مرحبا معك [PERSON_NAME] من الطب الاتصالي"
type textarea "مرحبا معك [PERSON_NAME] من الطب الاتصالي"
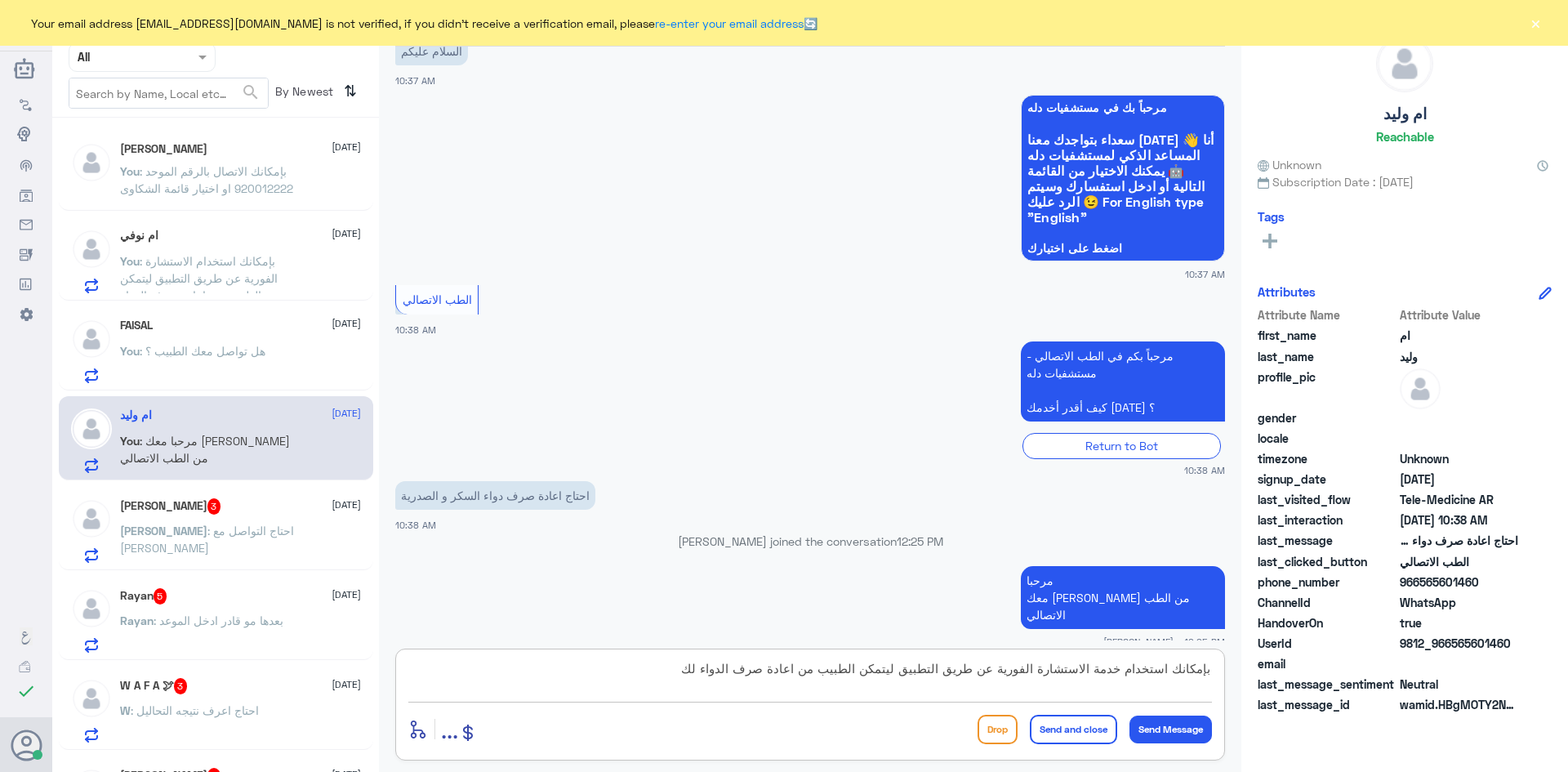
type textarea "بإمكانك استخدام خدمة الاستشارة الفورية عن طريق التطبيق ليتمكن الطبيب من اعادة ص…"
click at [1081, 732] on button "Send and close" at bounding box center [1074, 729] width 88 height 30
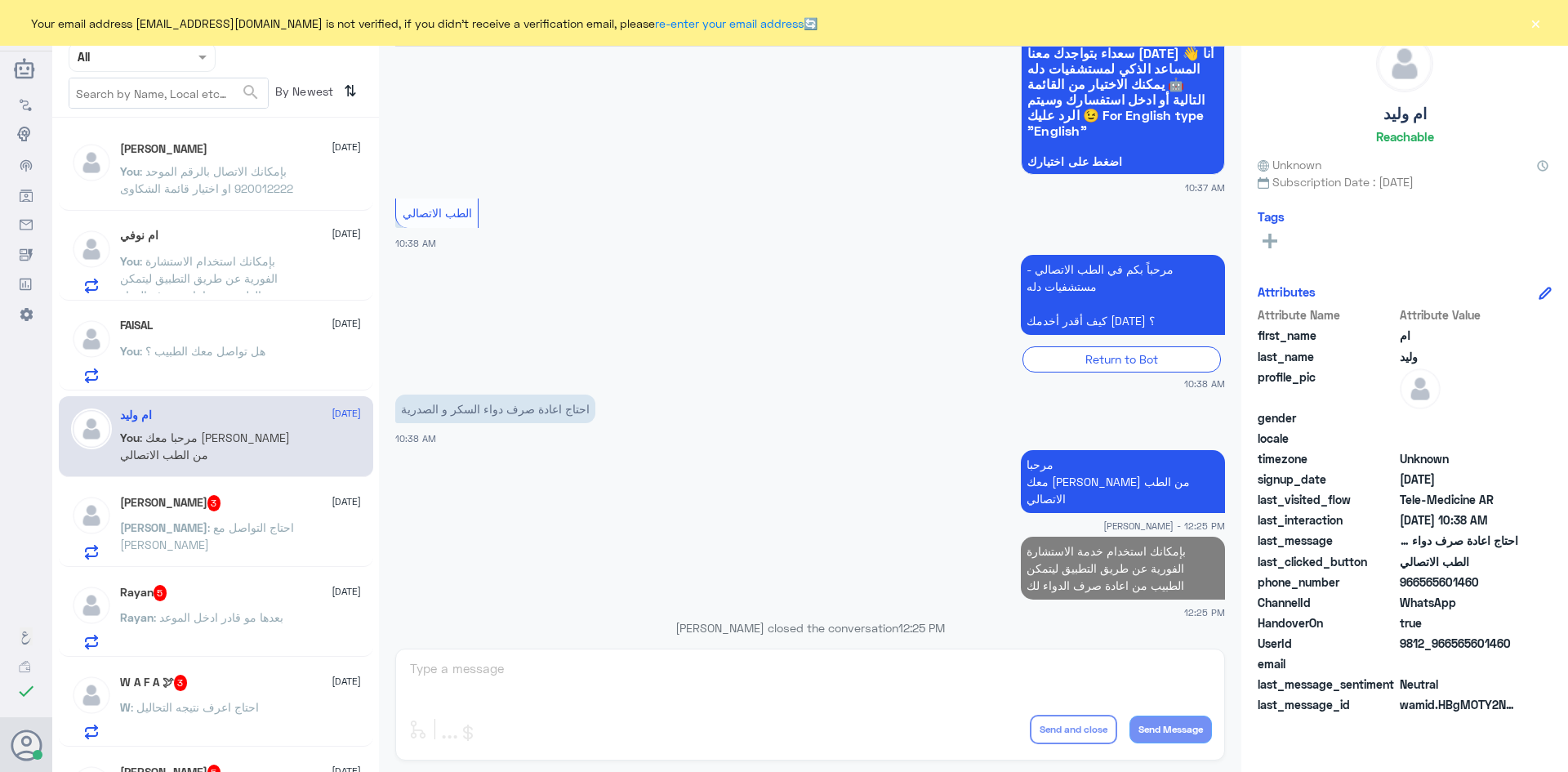
click at [281, 508] on div "Abdulmajeed 3 3 September" at bounding box center [241, 503] width 241 height 16
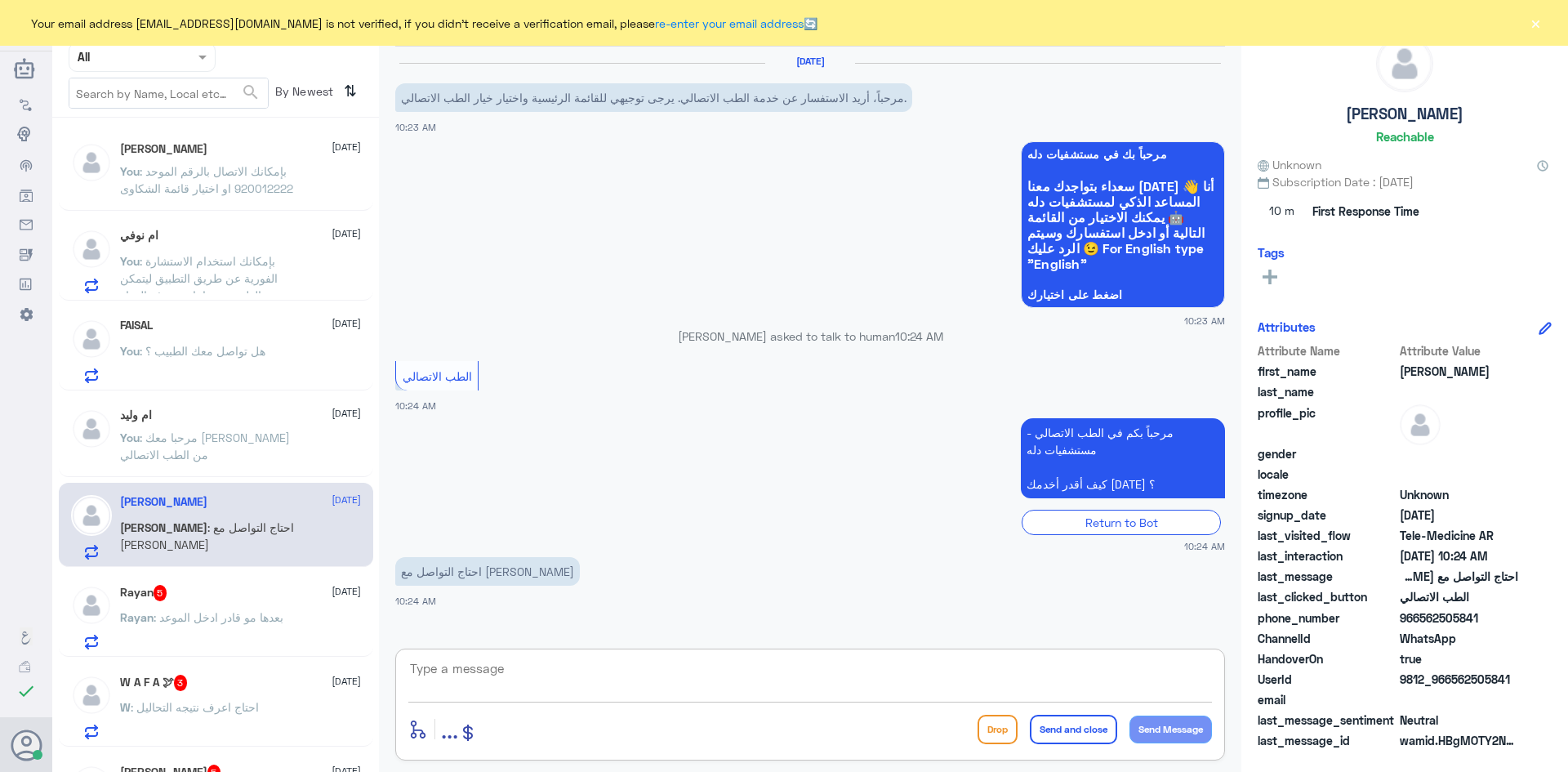
click at [778, 676] on textarea at bounding box center [811, 678] width 804 height 40
type textarea "ل"
paste textarea "مرحبا معك [PERSON_NAME] من الطب الاتصالي"
type textarea "مرحبا معك [PERSON_NAME] من الطب الاتصالي"
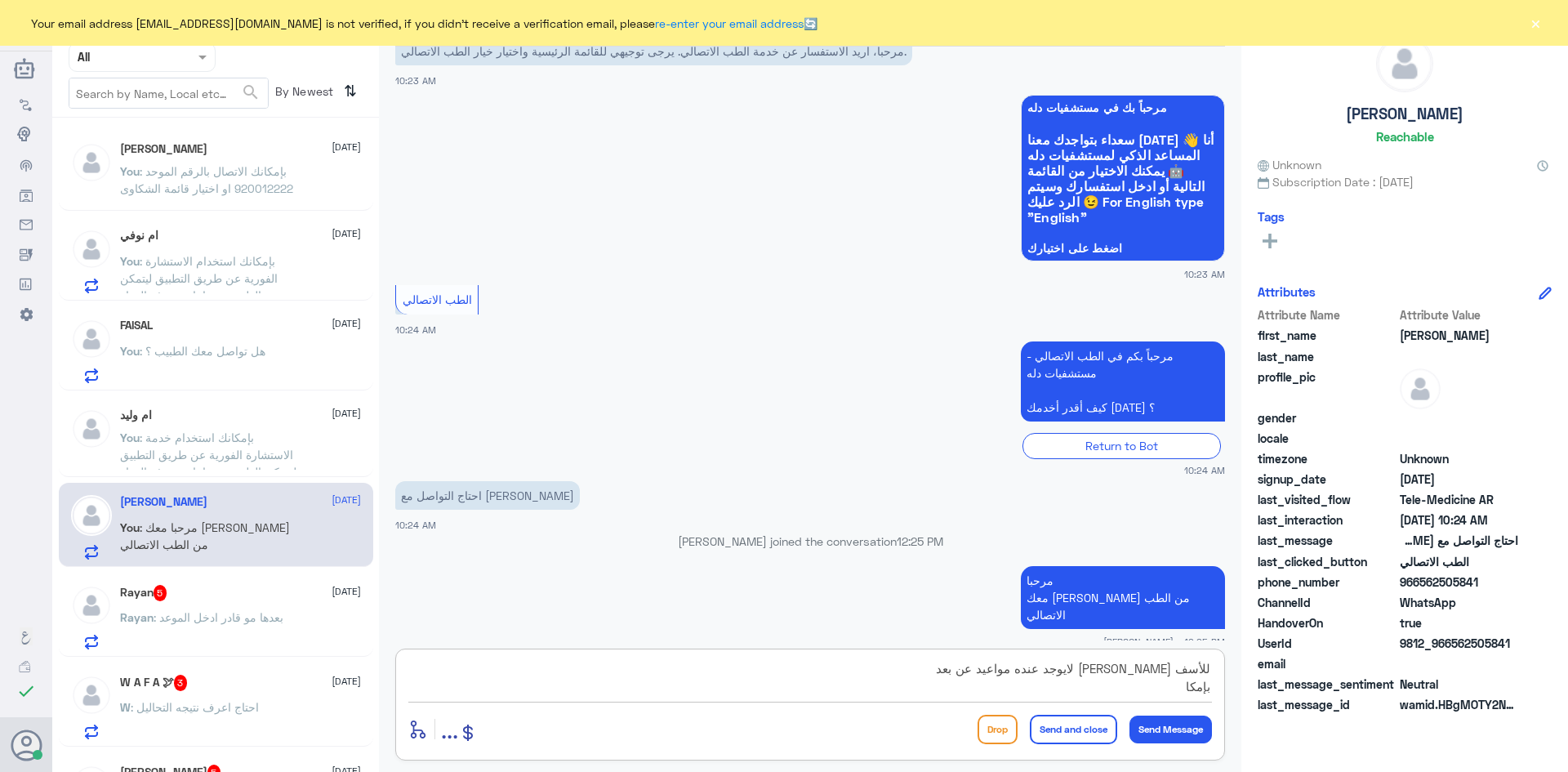
scroll to position [102, 0]
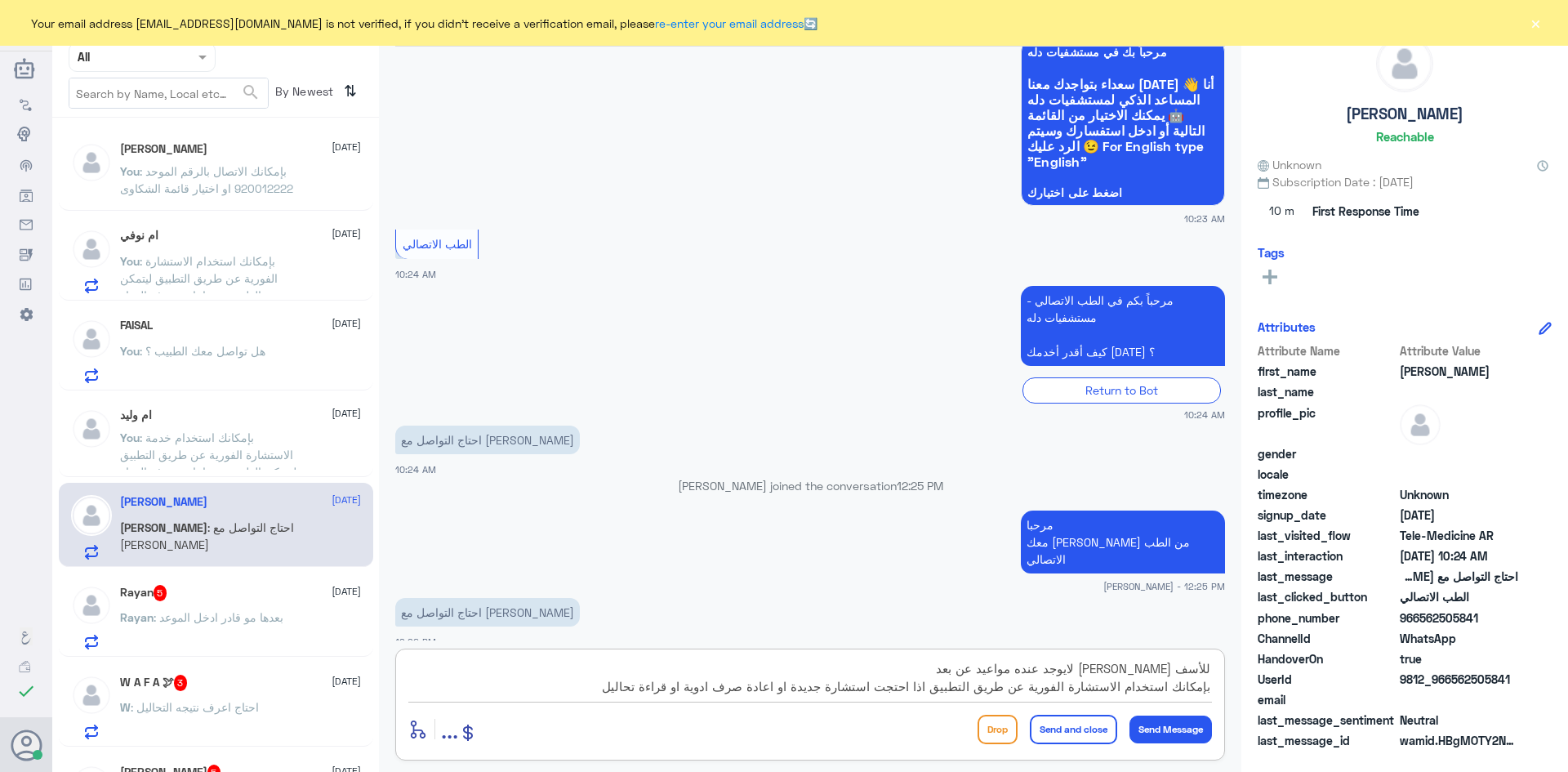
type textarea "للأسف الدكتور خالد الربيعي لايوجد عنده مواعيد عن بعد بإمكانك استخدام الاستشارة …"
click at [1078, 728] on button "Send and close" at bounding box center [1074, 729] width 88 height 30
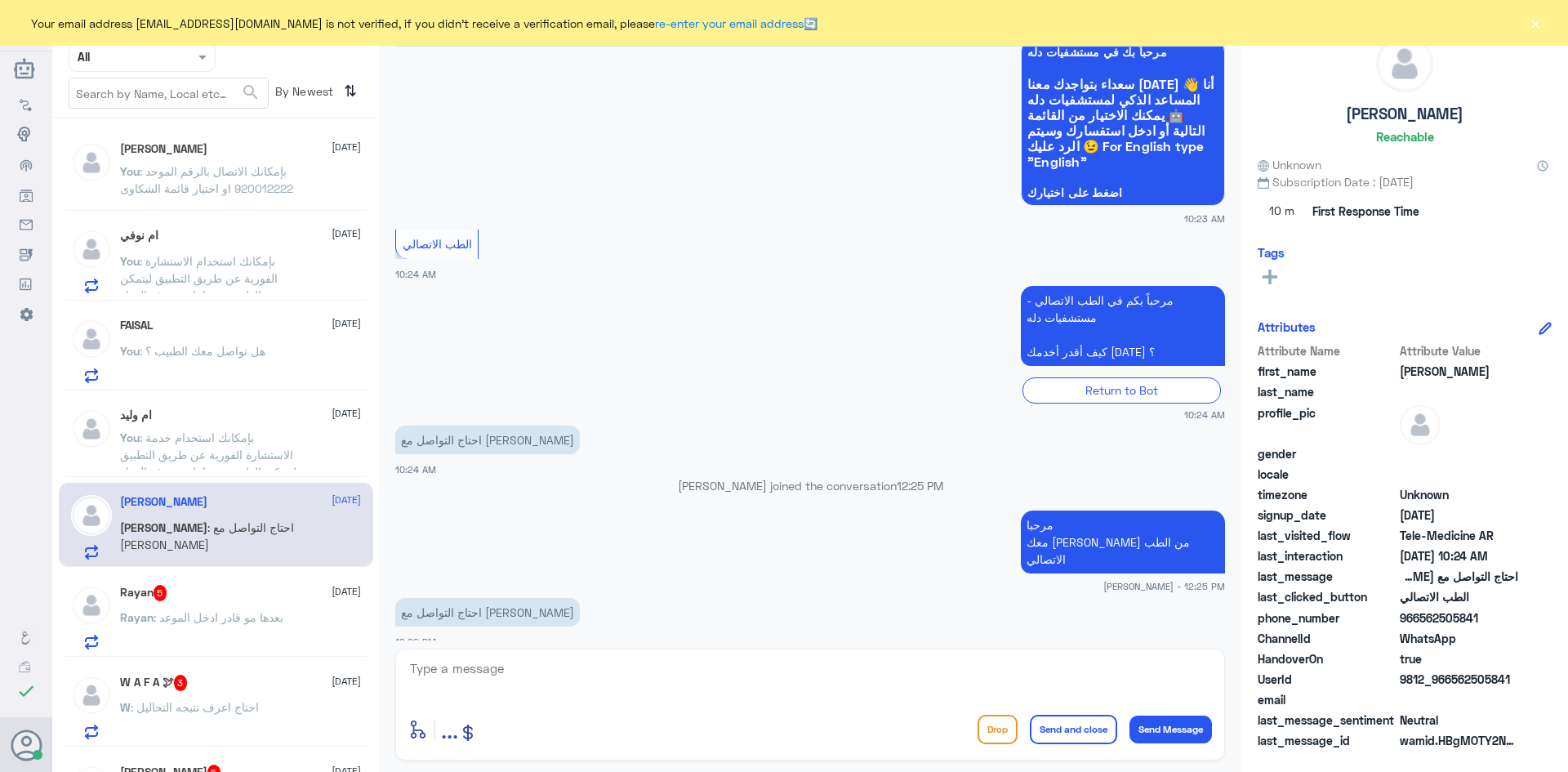
scroll to position [224, 0]
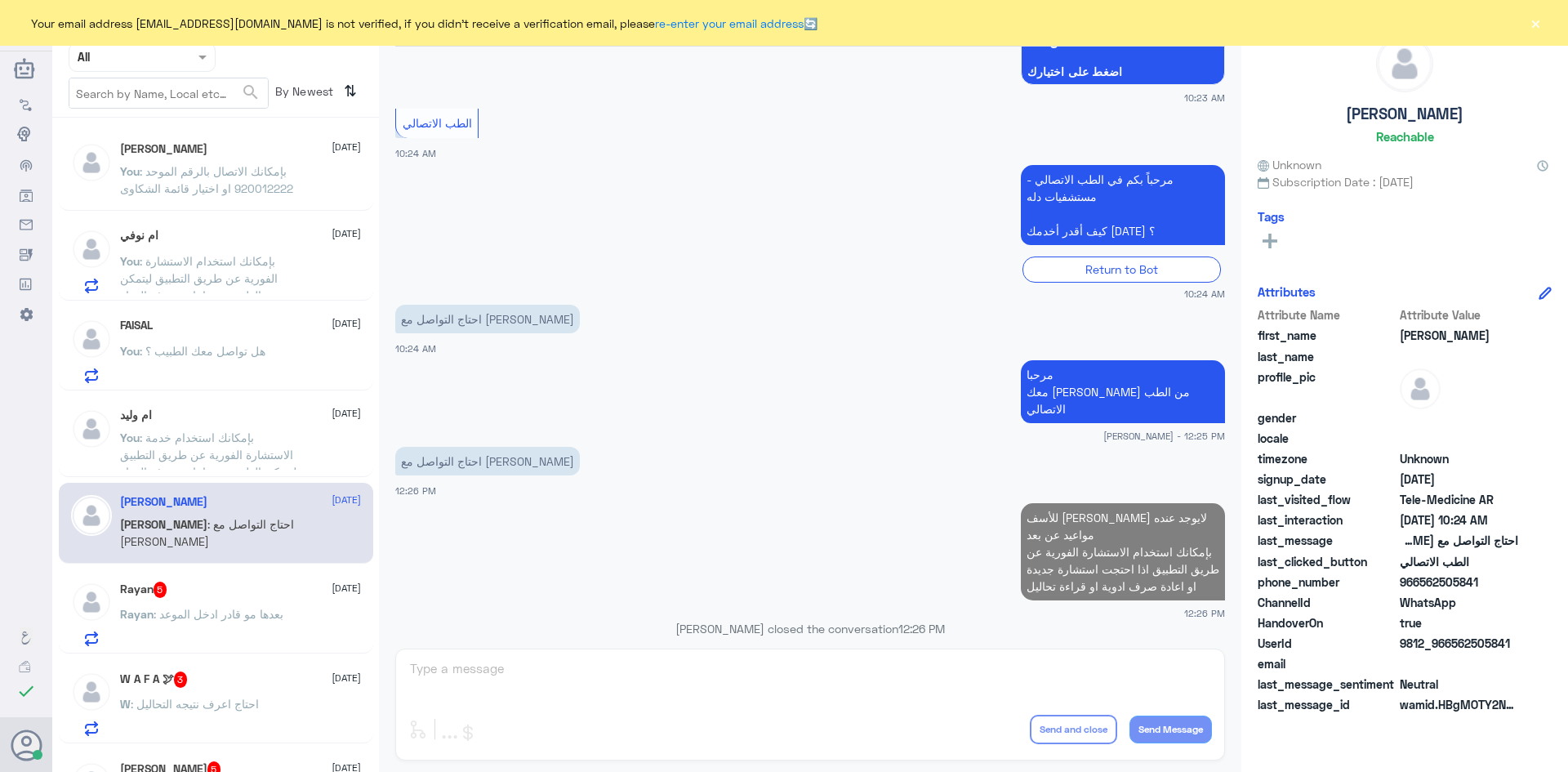
click at [268, 575] on div "Rayan 5 3 September Rayan : بعدها مو قادر ادخل الموعد" at bounding box center [216, 611] width 314 height 84
click at [258, 592] on div "Rayan 5 3 September" at bounding box center [241, 590] width 241 height 16
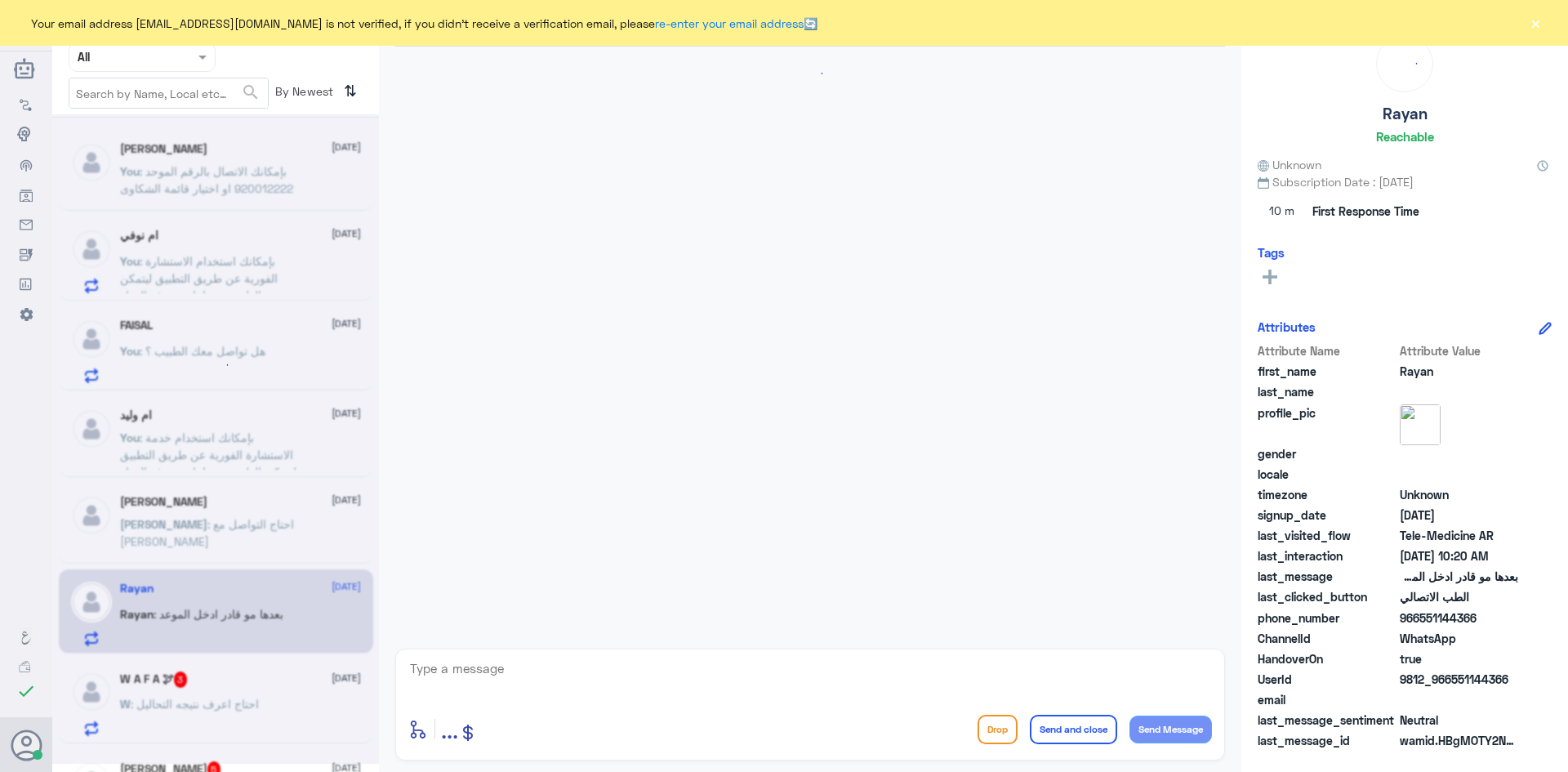
scroll to position [88, 0]
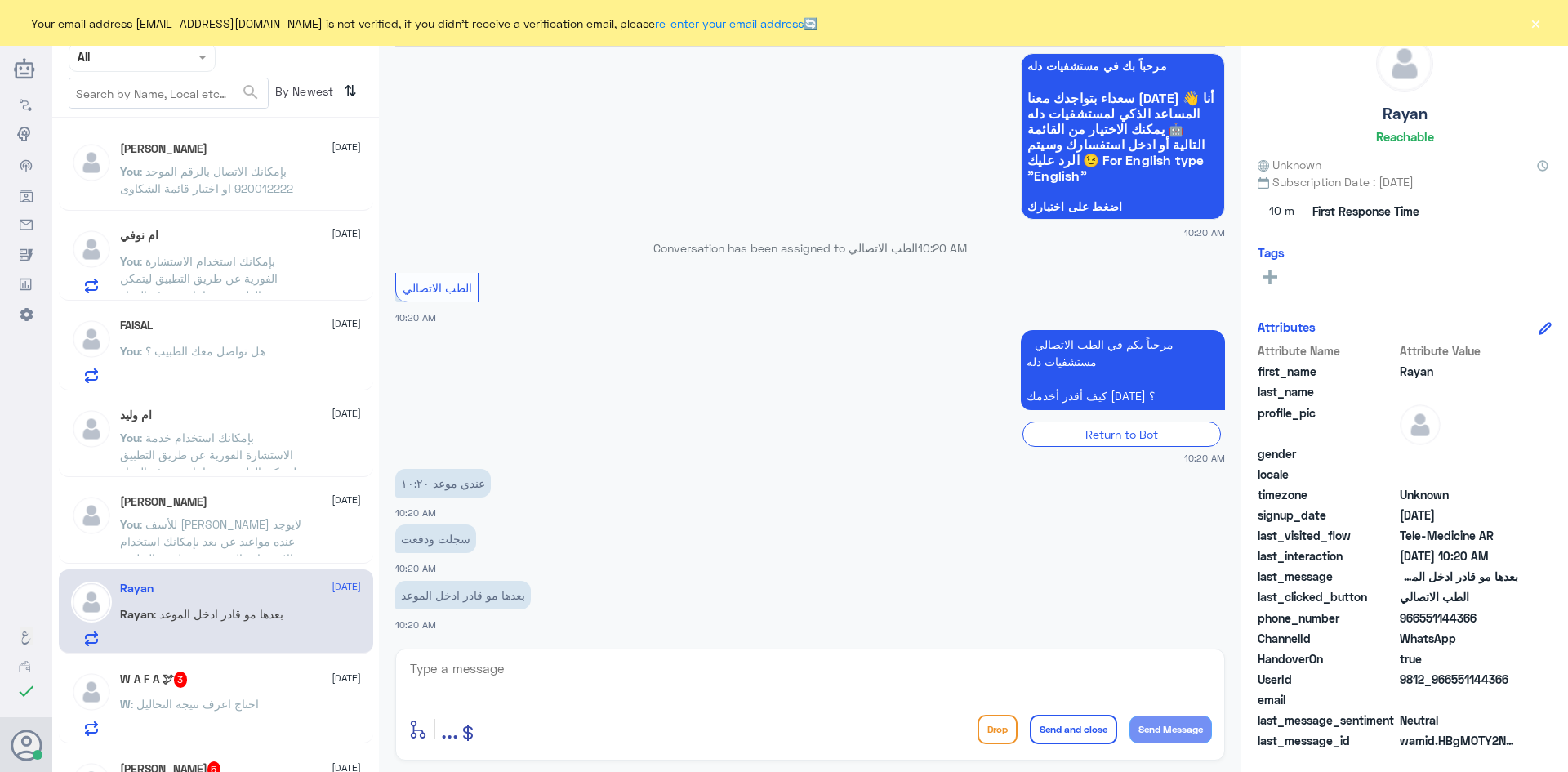
click at [505, 670] on textarea at bounding box center [811, 678] width 804 height 40
paste textarea "مرحبا معك [PERSON_NAME] من الطب الاتصالي"
type textarea "مرحبا معك [PERSON_NAME] من الطب الاتصالي"
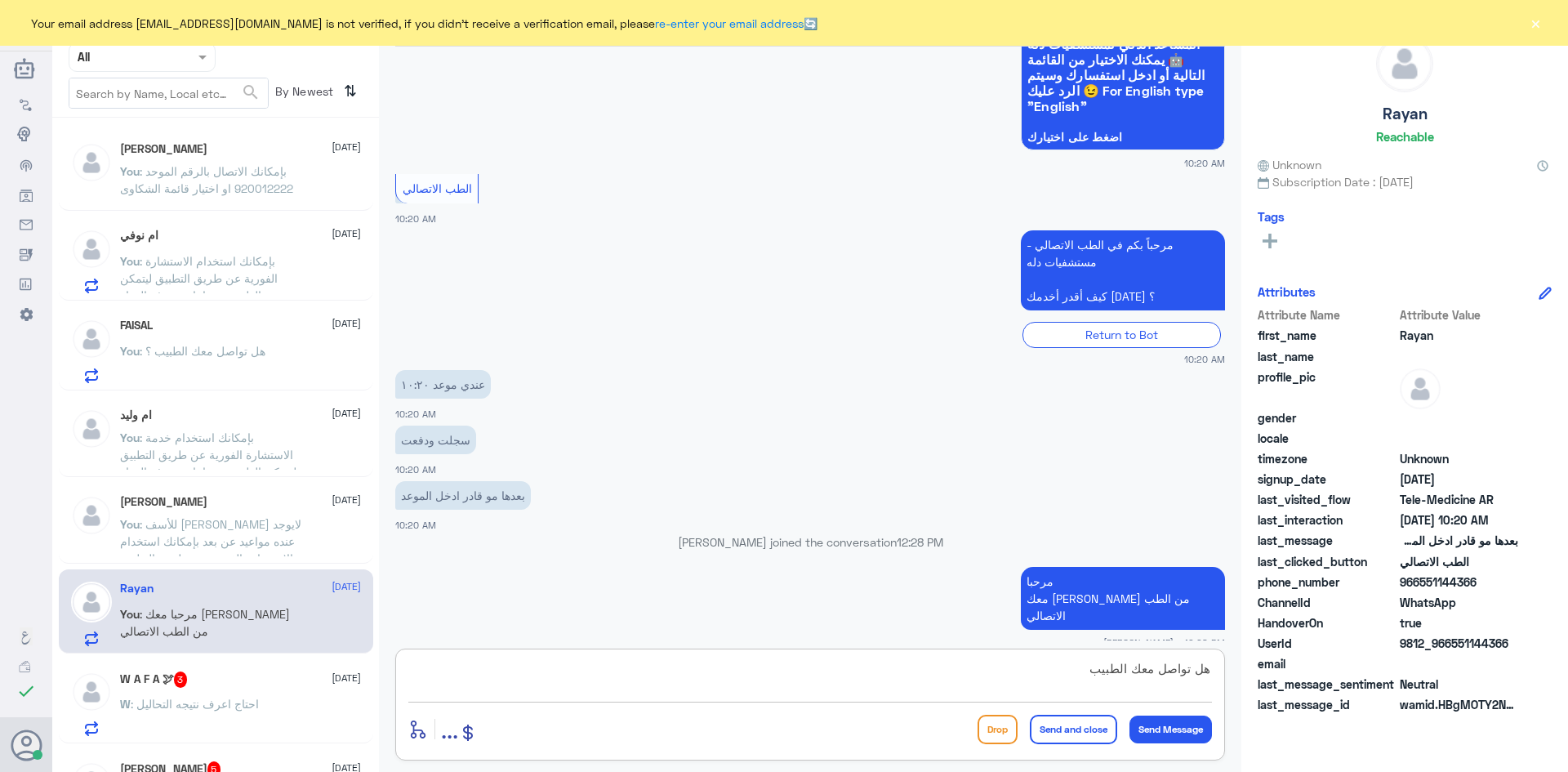
type textarea "هل تواصل معك الطبيب"
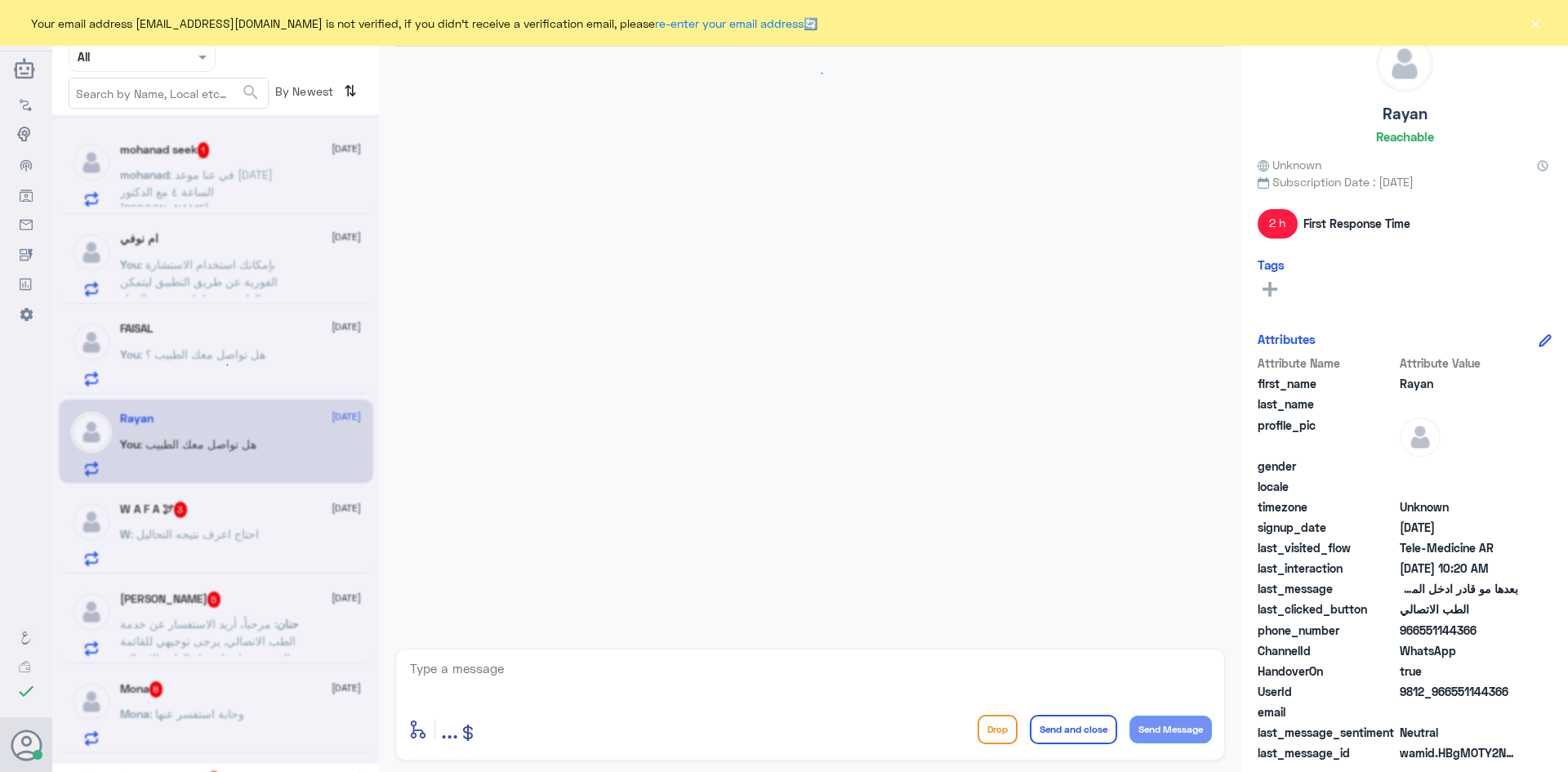
scroll to position [225, 0]
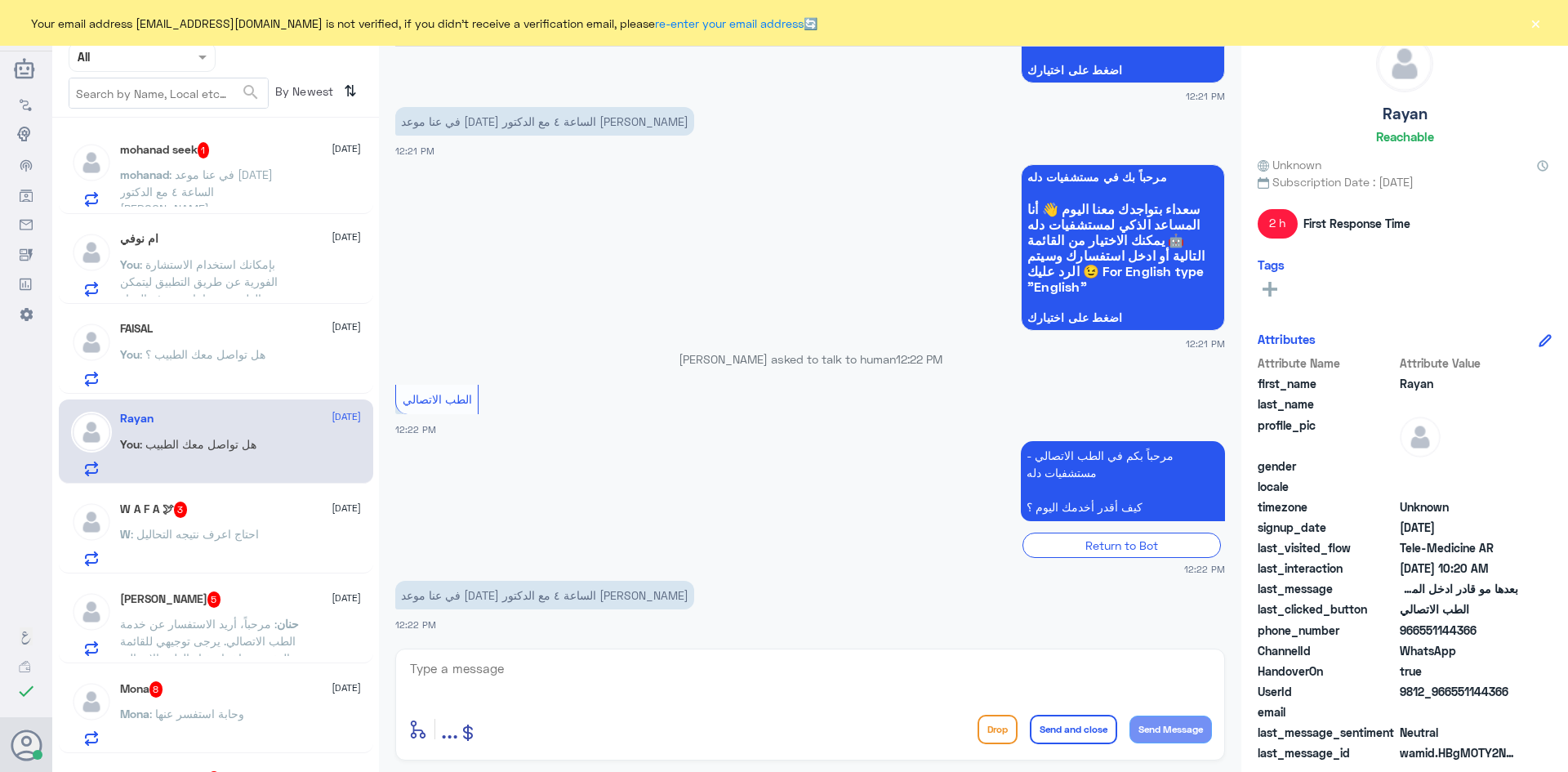
click at [303, 181] on p "mohanad : في عنا موعد اليوم الساعة ٤ مع الدكتور عقيل" at bounding box center [212, 186] width 183 height 41
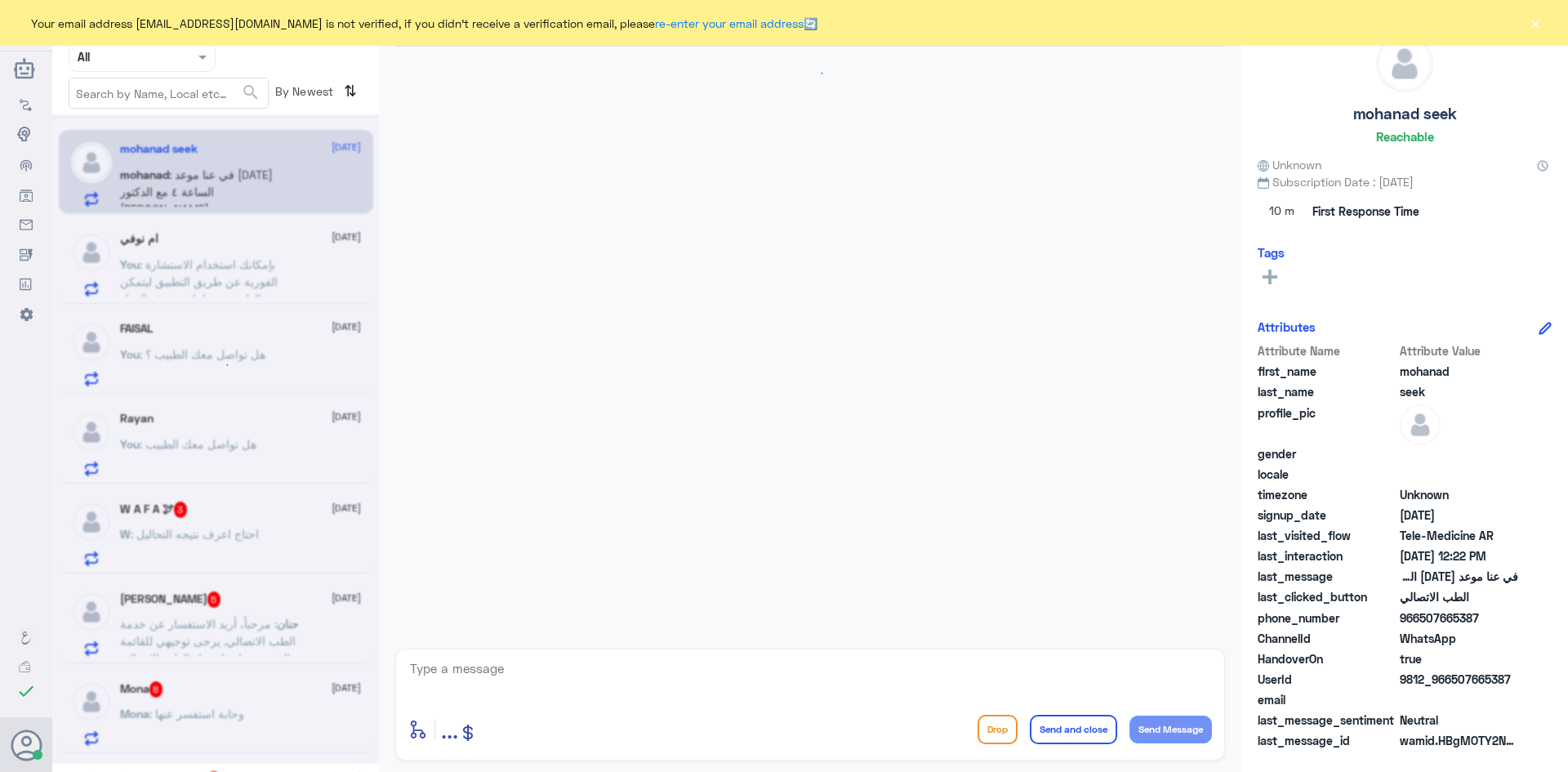
scroll to position [225, 0]
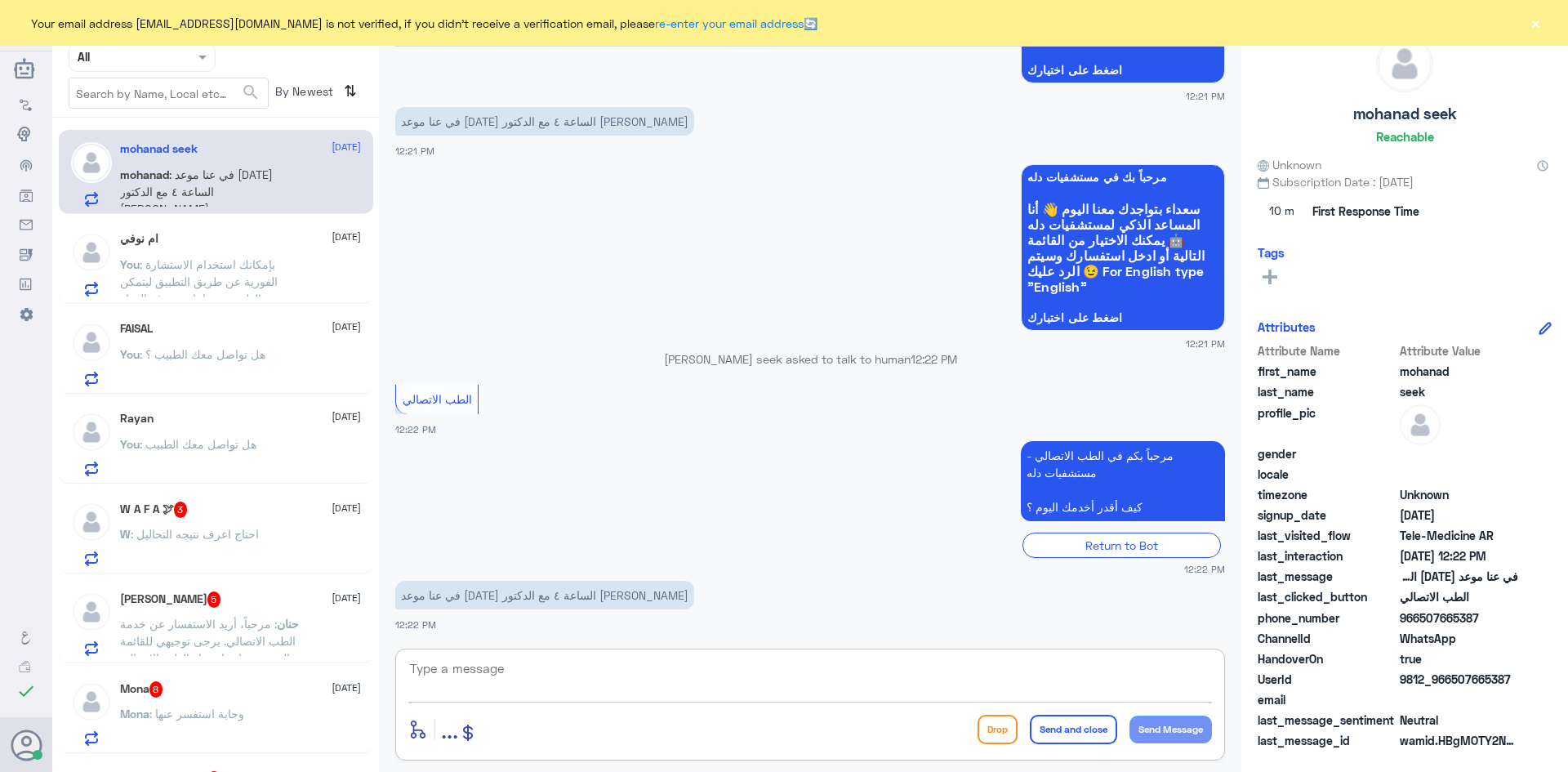
click at [572, 678] on textarea at bounding box center [811, 678] width 804 height 40
paste textarea "مرحبا معك [PERSON_NAME] من الطب الاتصالي"
type textarea "مرحبا معك [PERSON_NAME] من الطب الاتصالي"
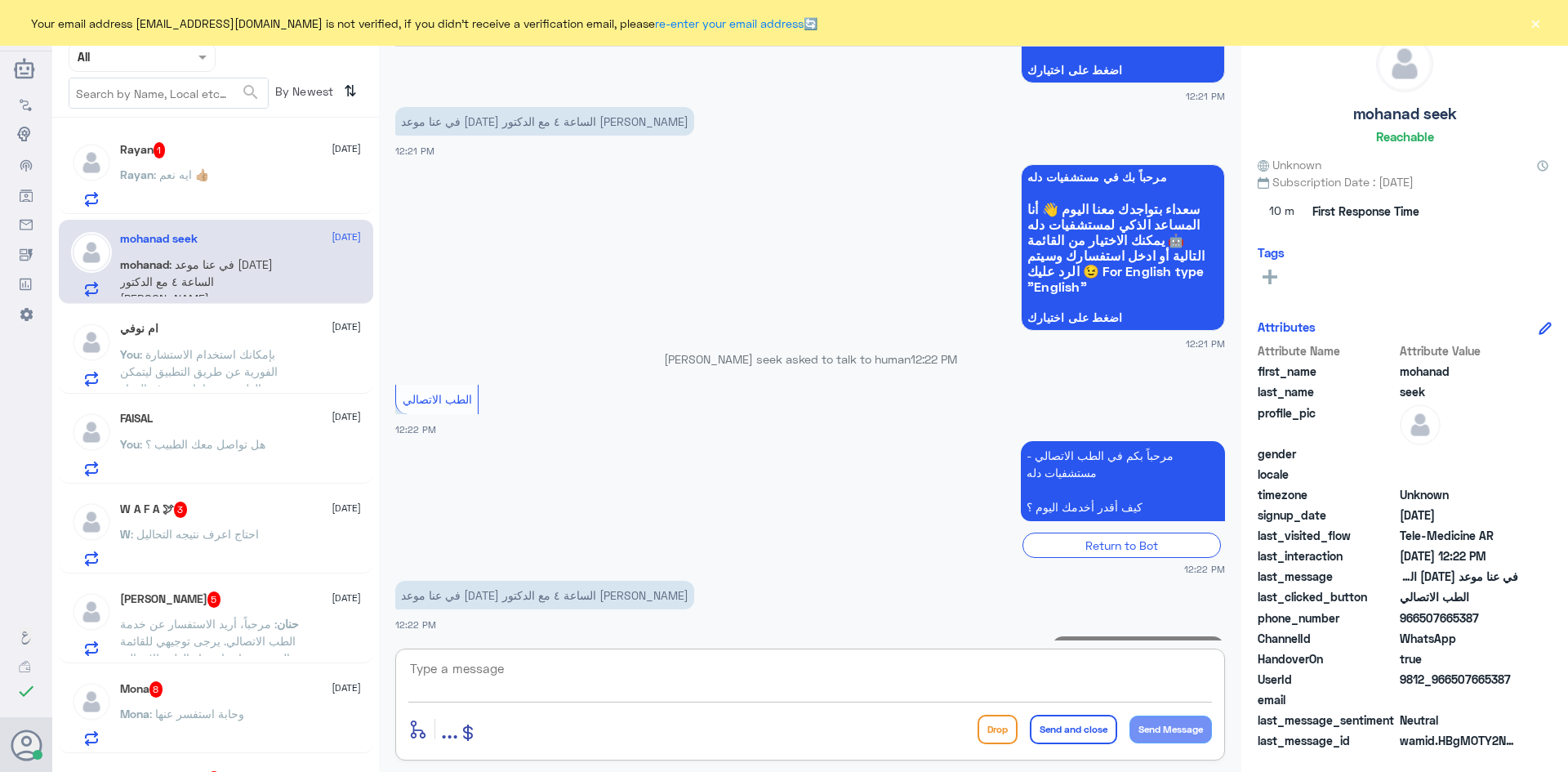
scroll to position [294, 0]
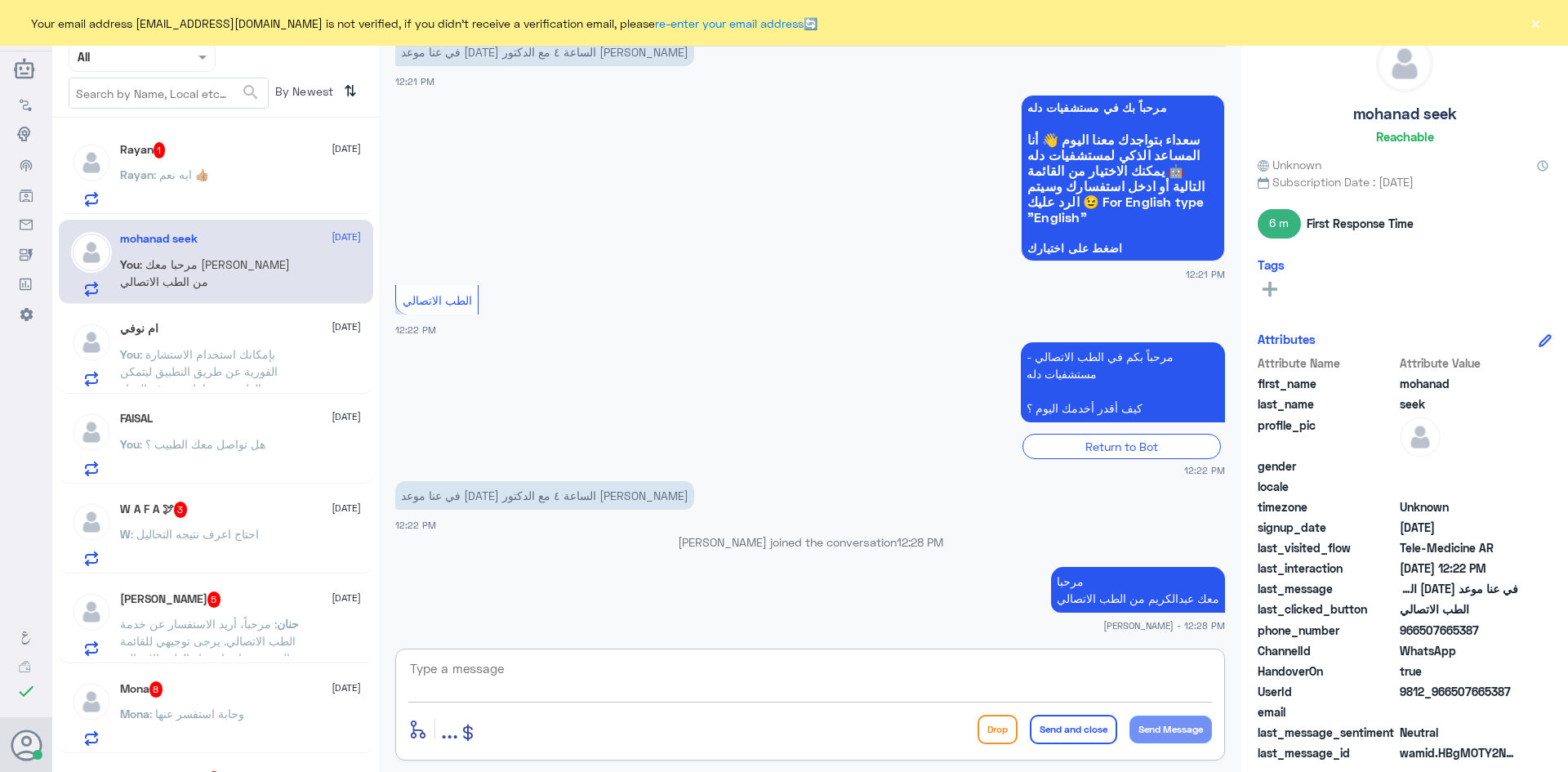
click at [253, 161] on div "Rayan 1 3 September Rayan : ايه نعم 👍🏼" at bounding box center [241, 175] width 241 height 65
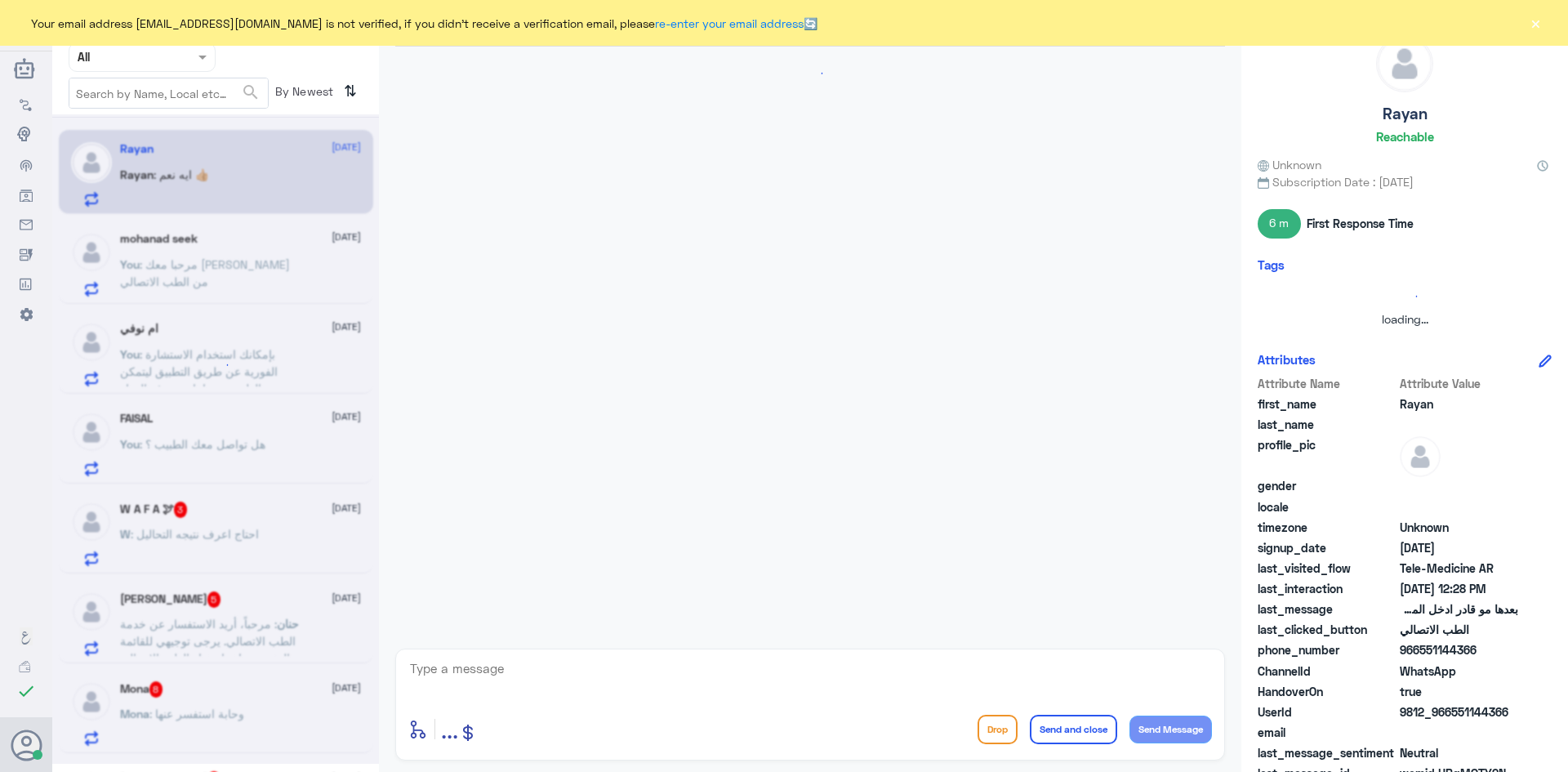
scroll to position [296, 0]
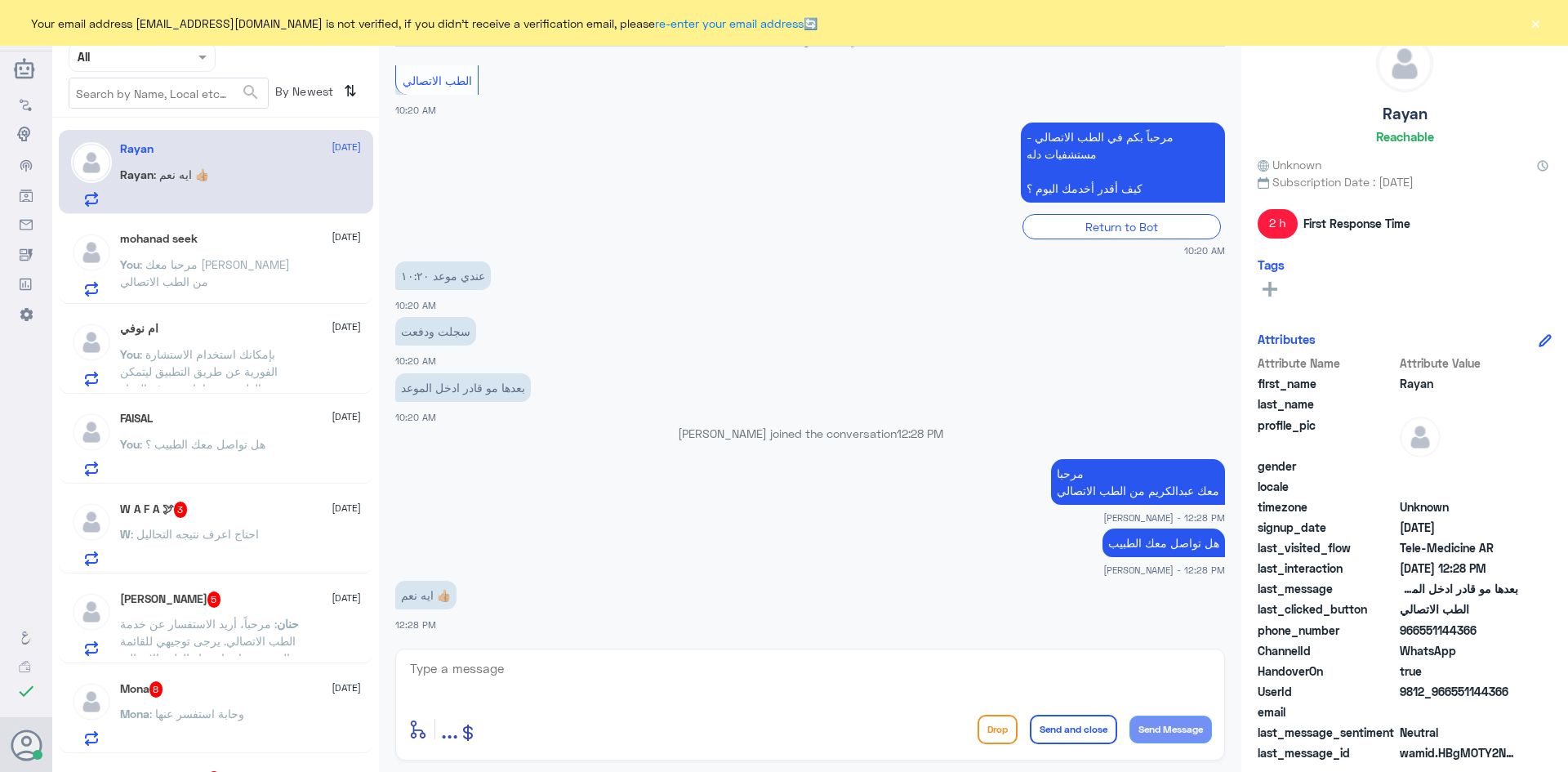
click at [665, 681] on textarea at bounding box center [811, 678] width 804 height 40
type textarea "اقدر اساعدك بشي ثاني ؟"
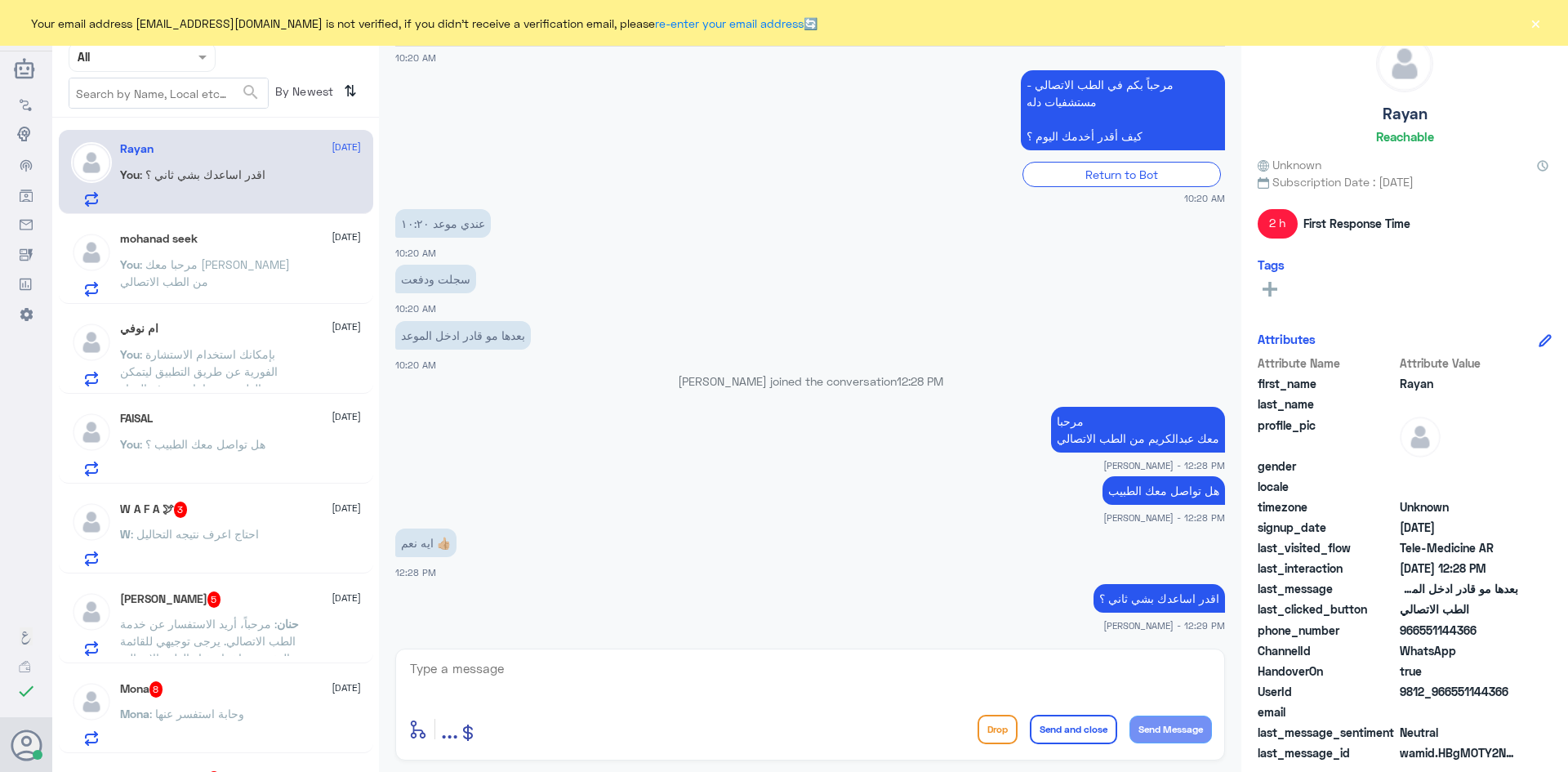
click at [292, 529] on div "W : احتاج اعرف نتيجه التحاليل" at bounding box center [241, 547] width 241 height 36
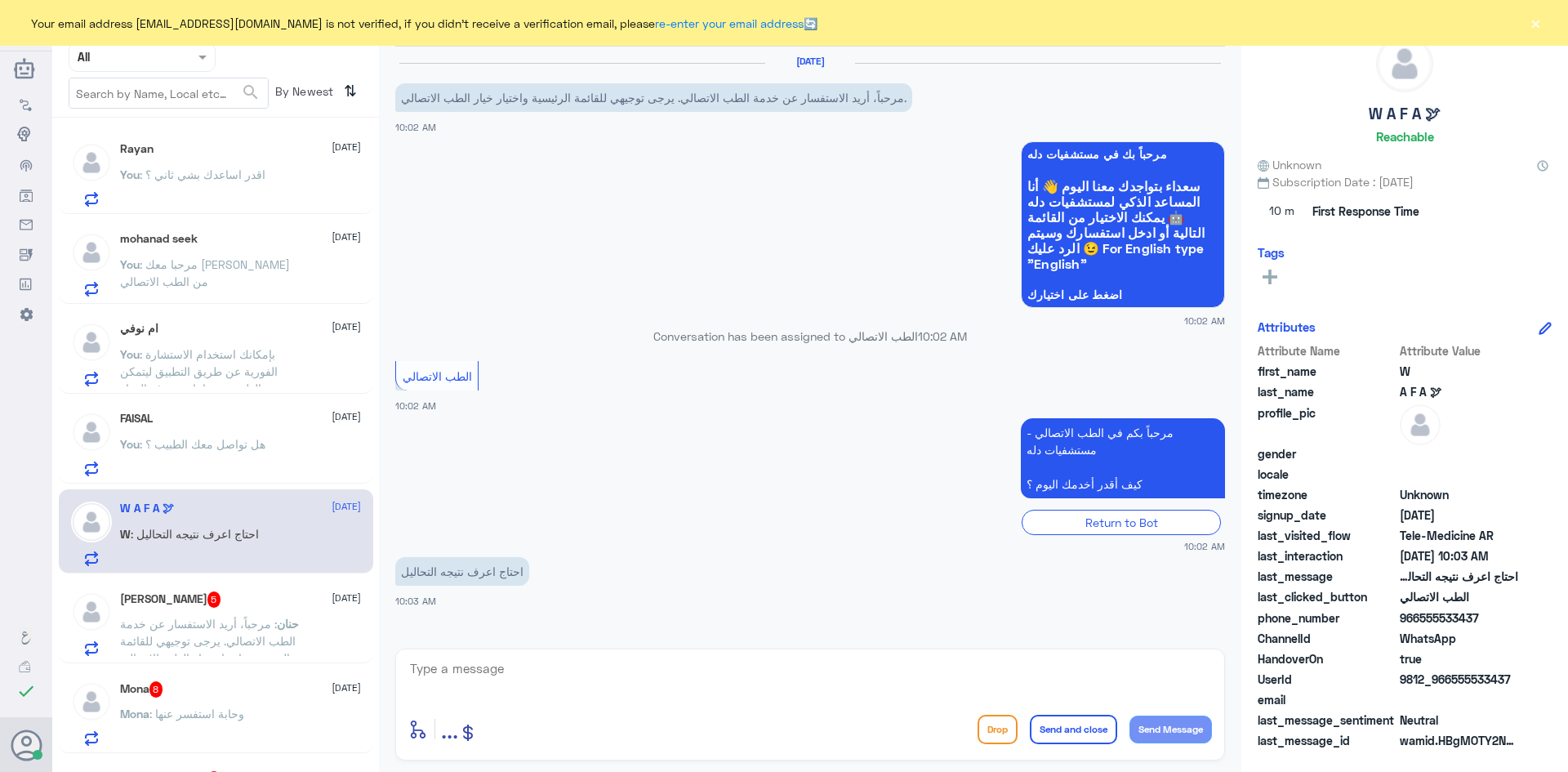
click at [517, 663] on textarea at bounding box center [811, 678] width 804 height 40
click at [524, 665] on textarea at bounding box center [811, 678] width 804 height 40
paste textarea "مرحبا معك [PERSON_NAME] من الطب الاتصالي"
type textarea "مرحبا معك [PERSON_NAME] من الطب الاتصالي"
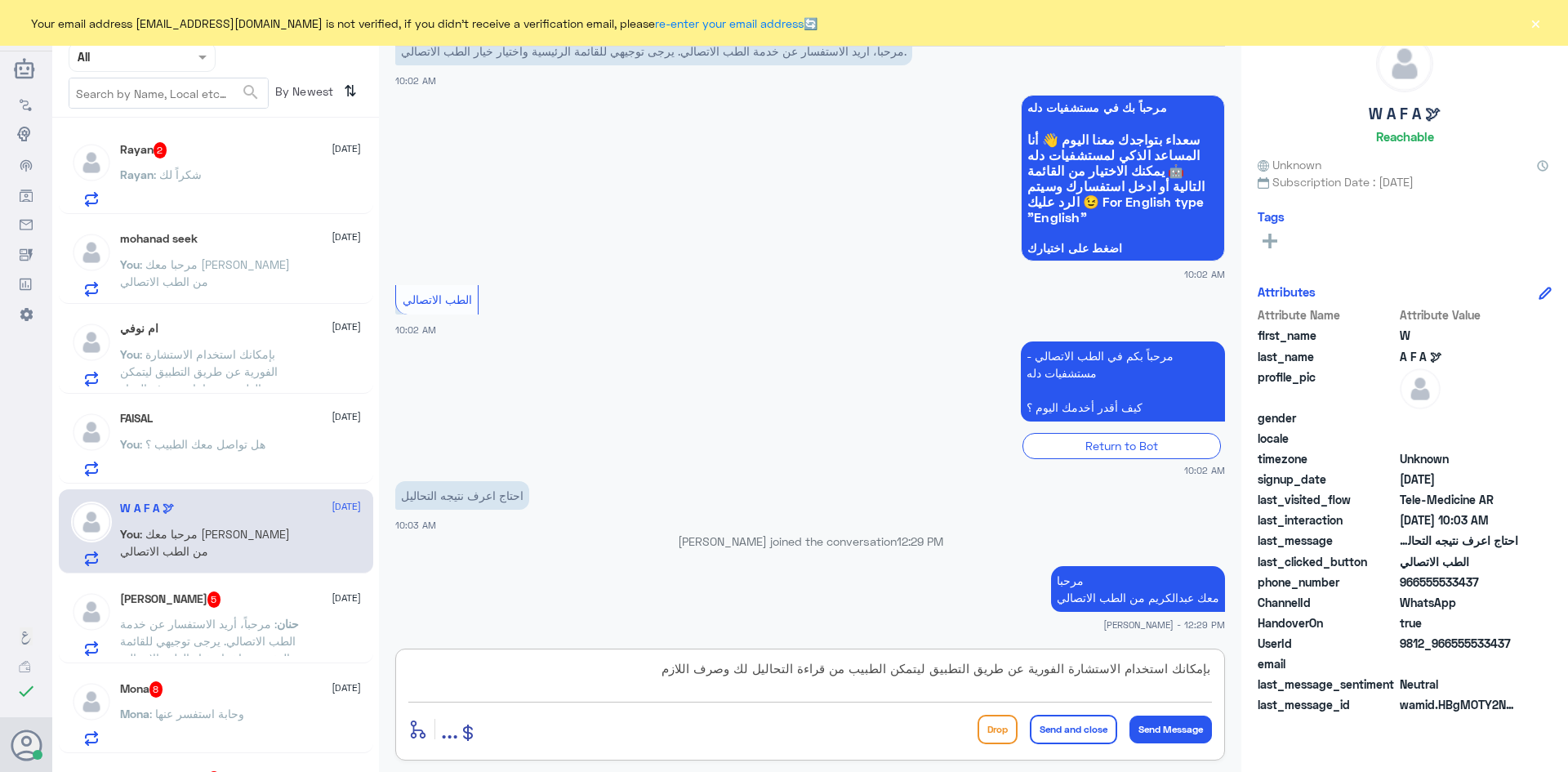
type textarea "بإمكانك استخدام الاستشارة الفورية عن طريق التطبيق ليتمكن الطبيب من قراءة التحال…"
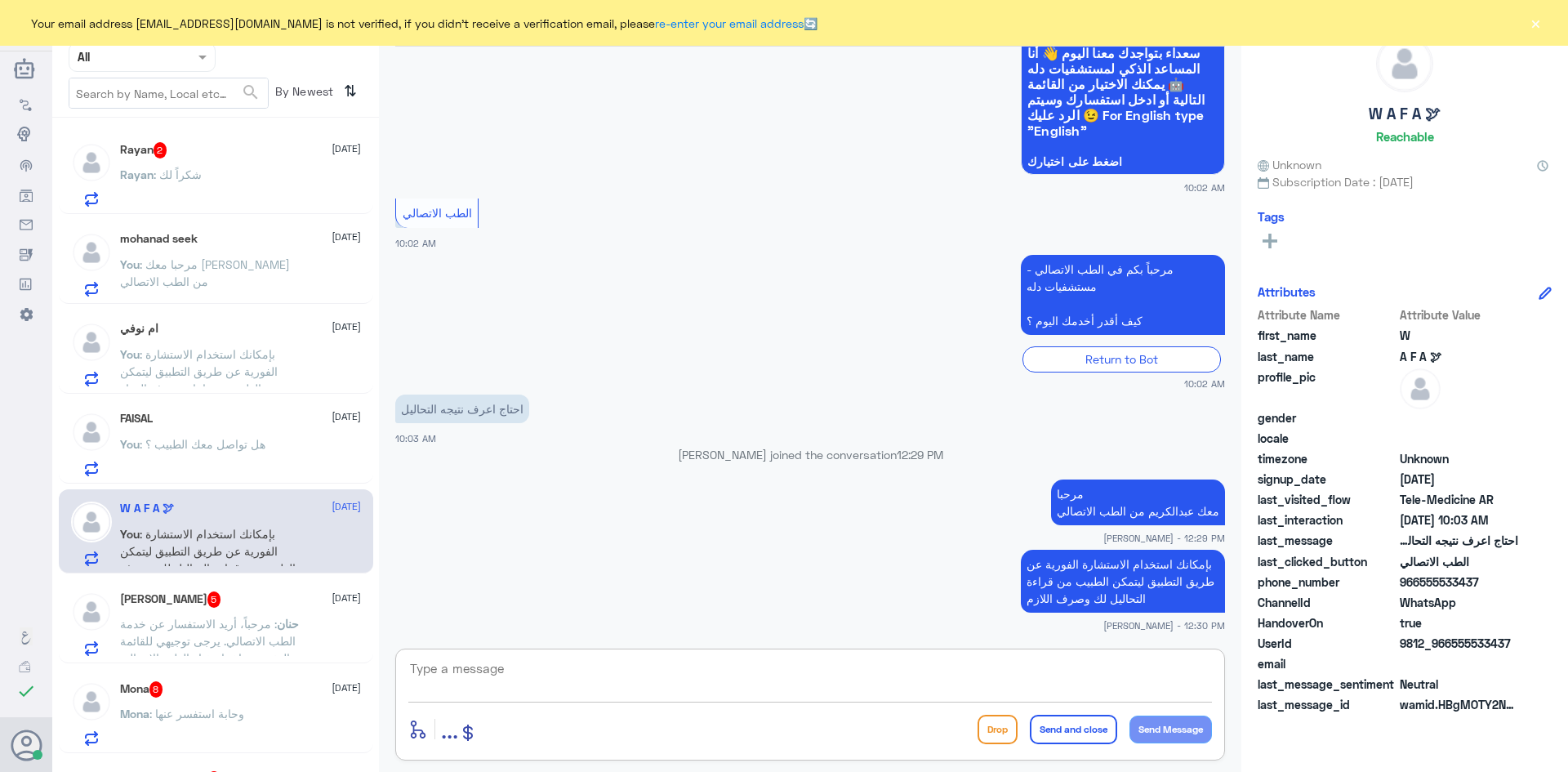
click at [268, 185] on div "Rayan : شكراً لك" at bounding box center [241, 188] width 241 height 36
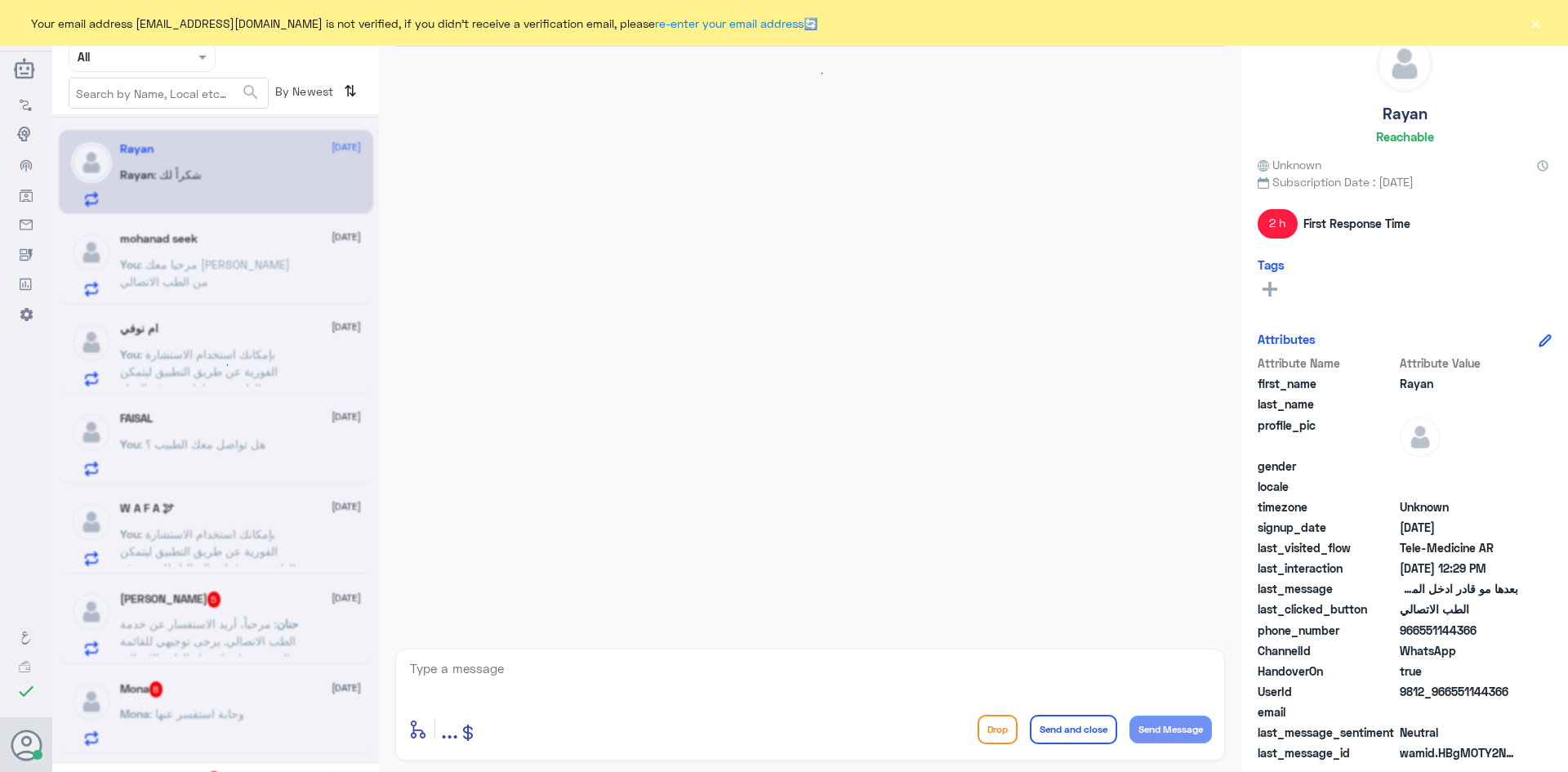
scroll to position [461, 0]
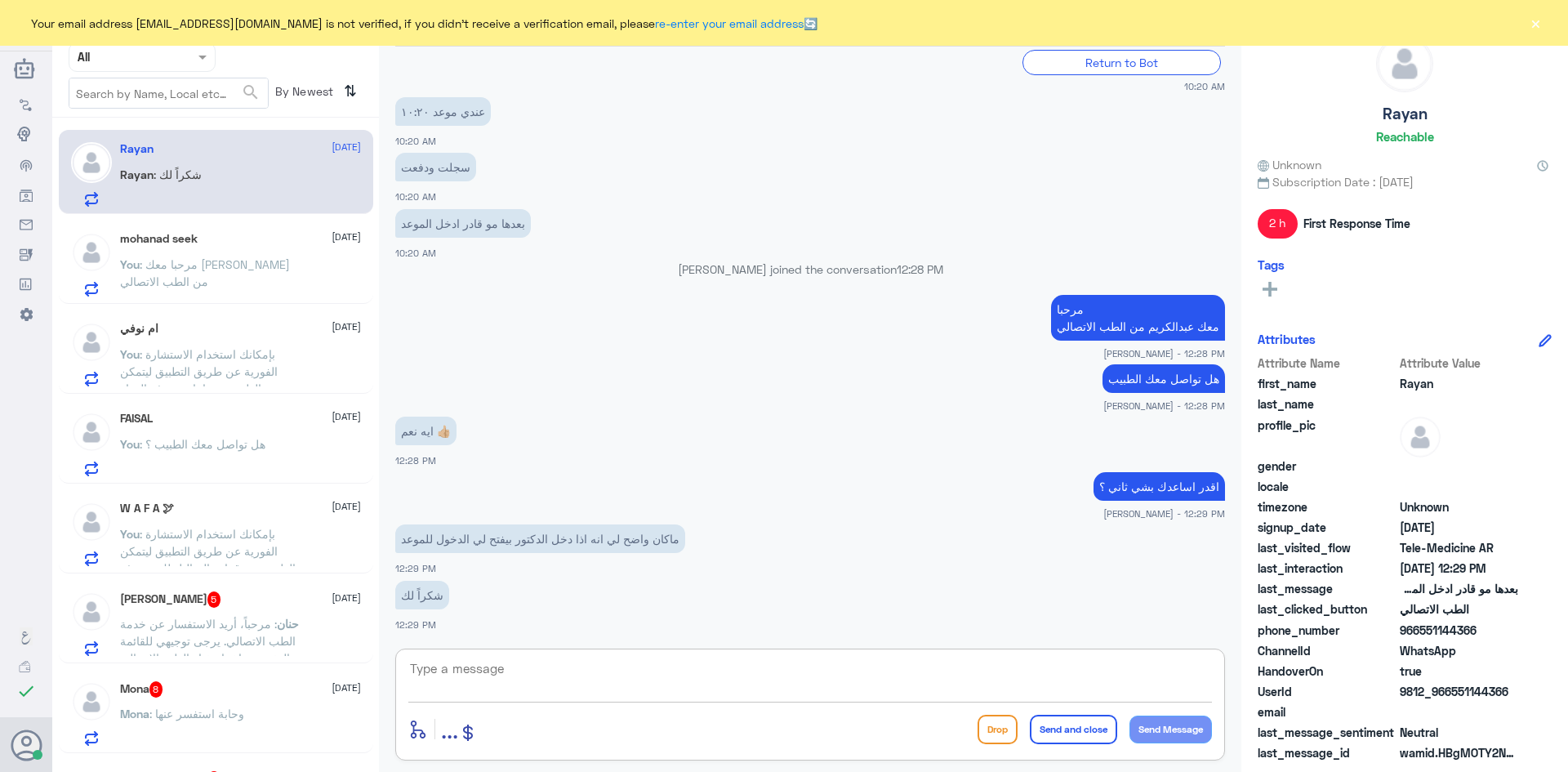
click at [743, 670] on textarea at bounding box center [811, 678] width 804 height 40
type textarea "العفو وتمنياتي لك بدوام الصحة والعافية"
click at [1075, 739] on button "Send and close" at bounding box center [1074, 729] width 88 height 30
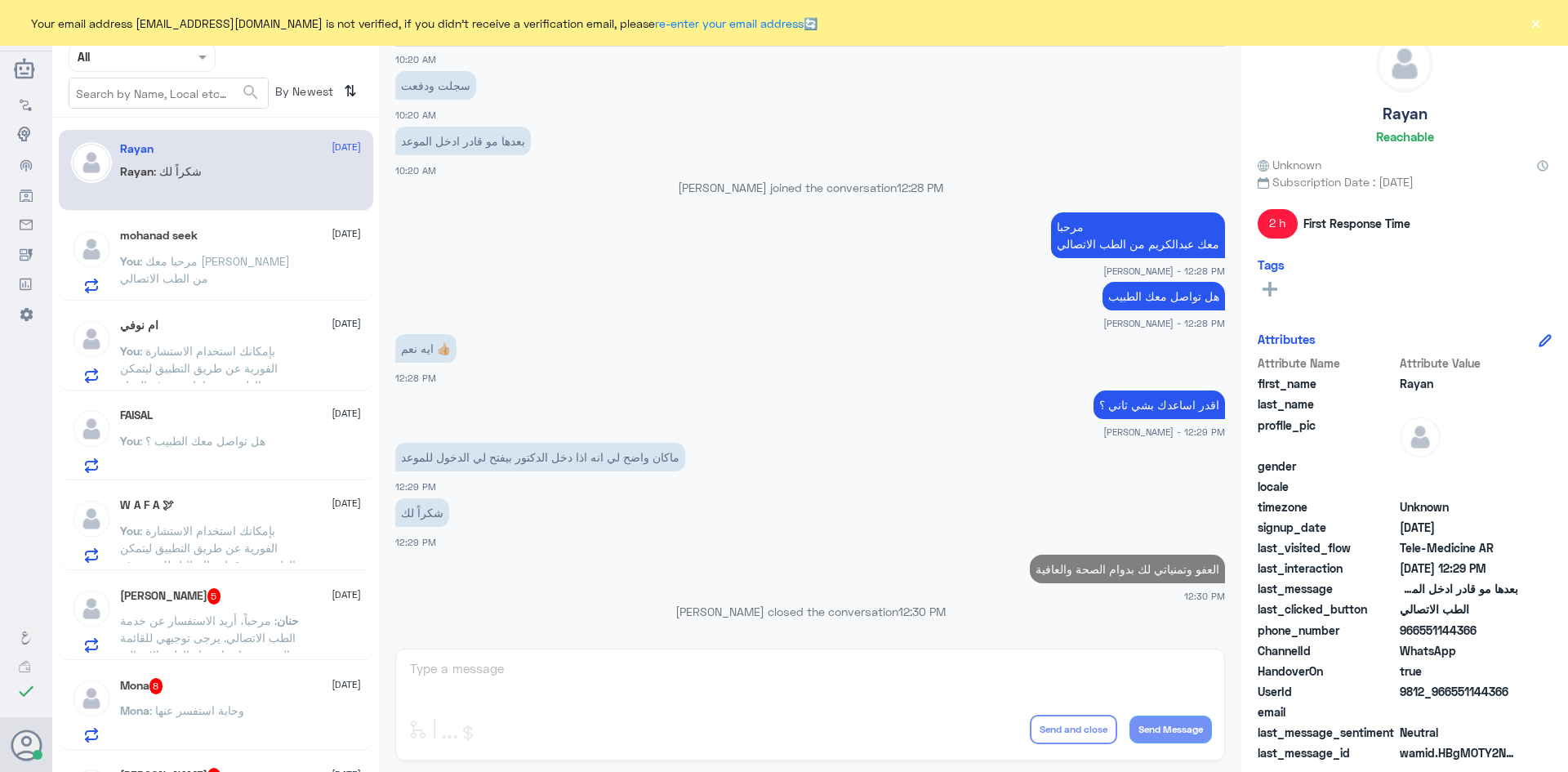
click at [313, 624] on div "حنان : مرحباً، أريد الاستفسار عن خدمة الطب الاتصالي. يرجى توجيهي للقائمة الرئيس…" at bounding box center [241, 634] width 241 height 36
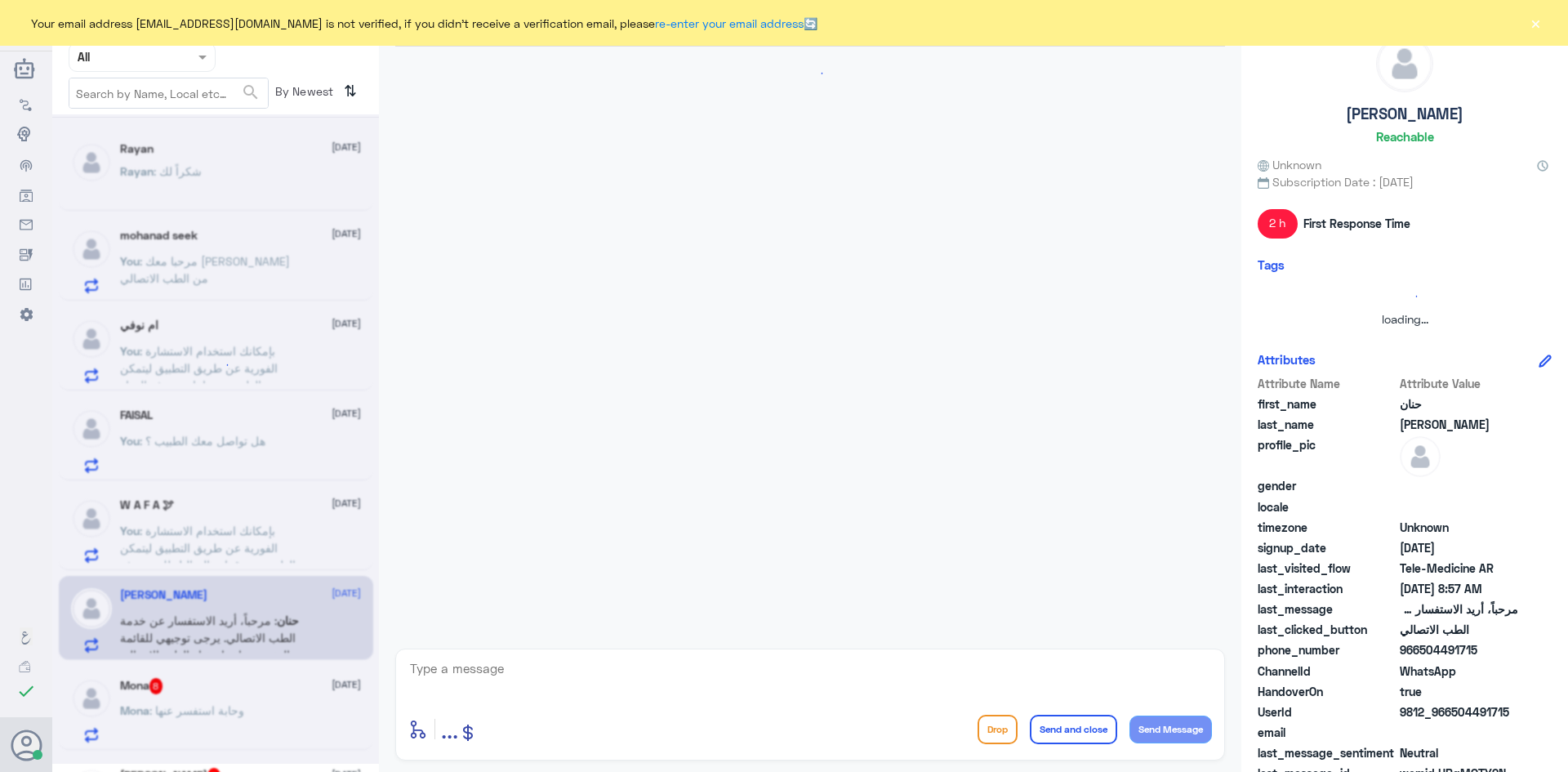
scroll to position [151, 0]
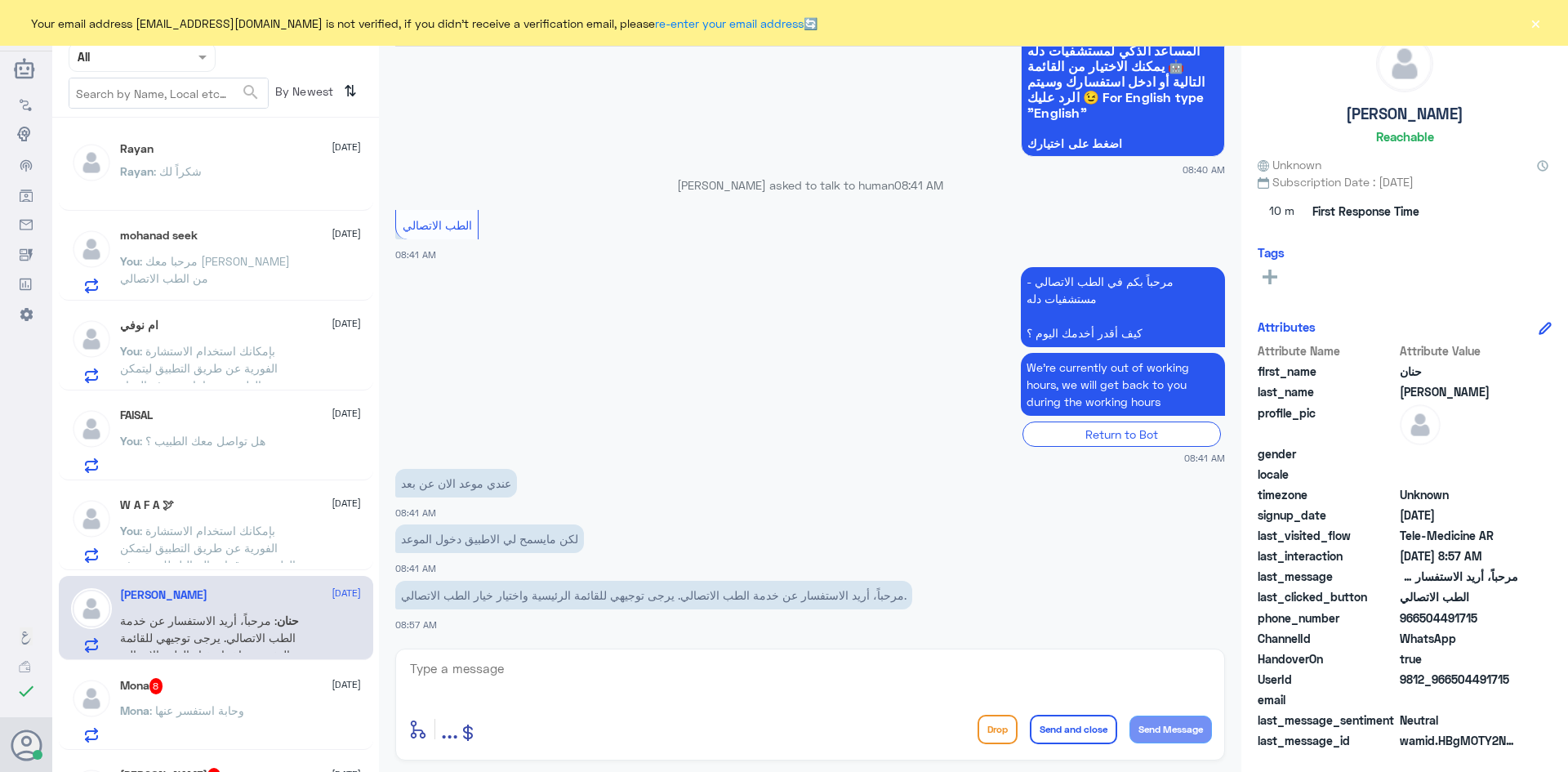
click at [562, 683] on textarea at bounding box center [811, 678] width 804 height 40
paste textarea "مرحبا معك [PERSON_NAME] من الطب الاتصالي"
type textarea "مرحبا معك [PERSON_NAME] من الطب الاتصالي"
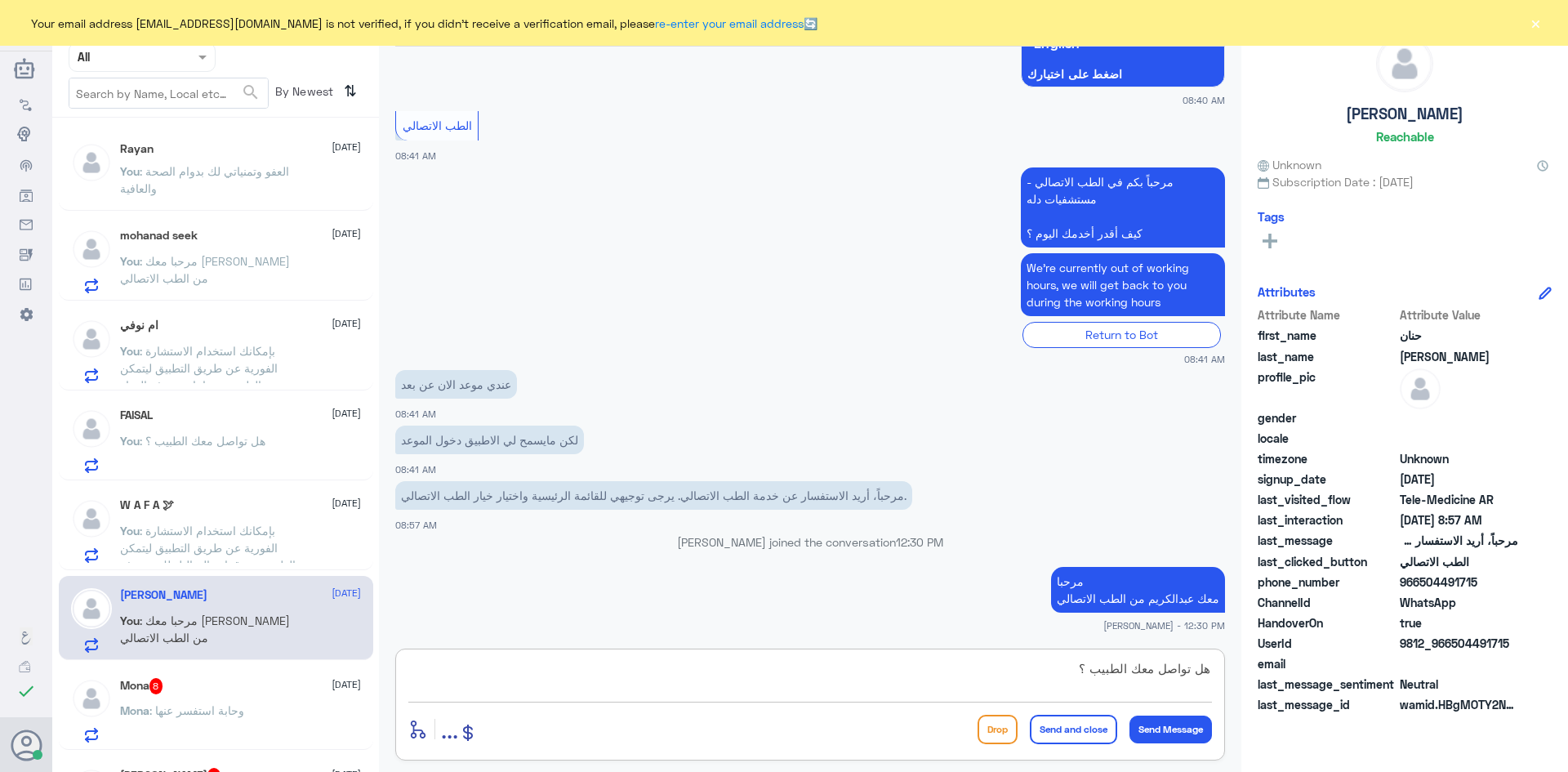
type textarea "هل تواصل معك الطبيب ؟"
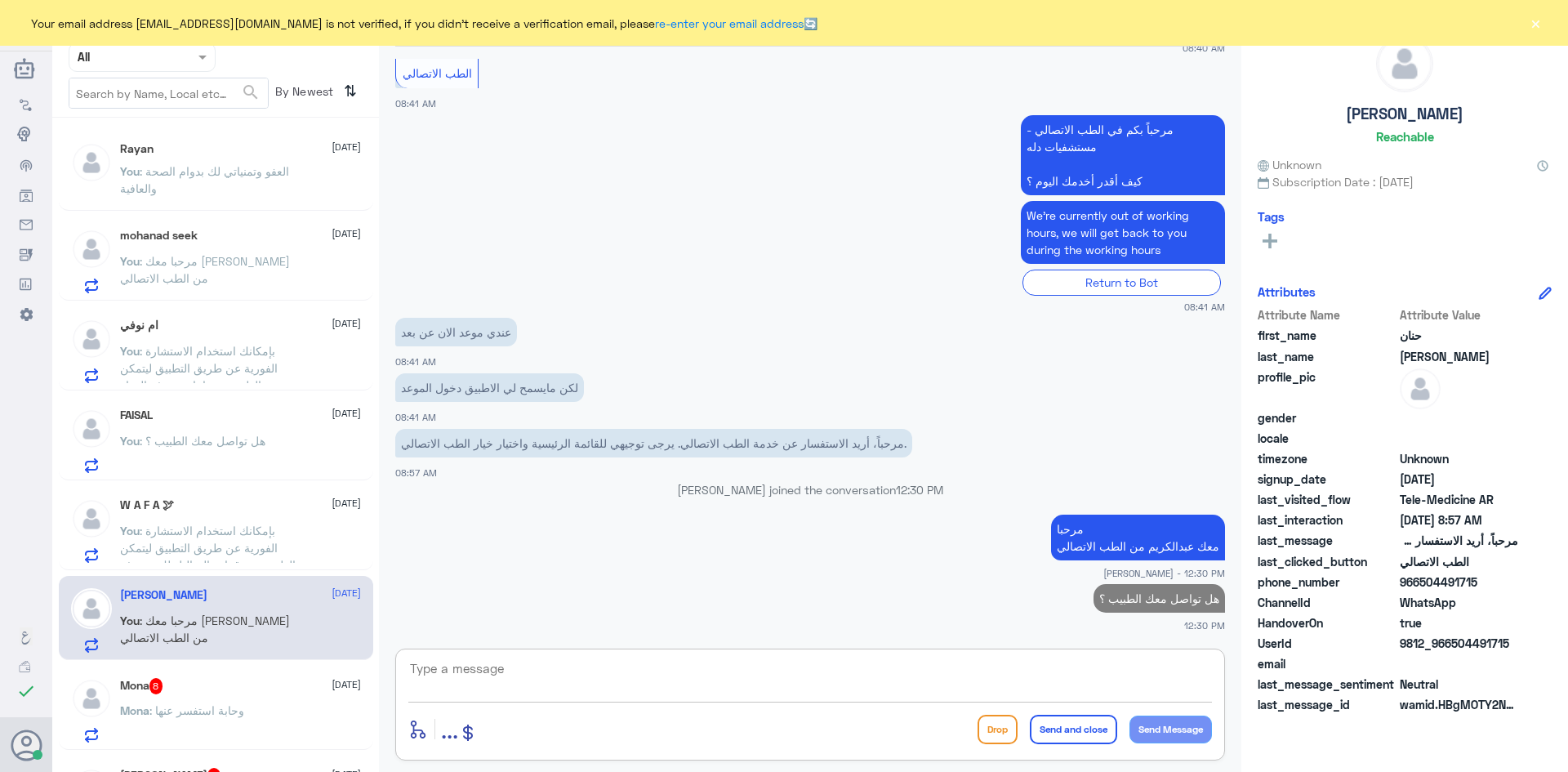
click at [268, 692] on div "Mona 8 3 September" at bounding box center [241, 686] width 241 height 16
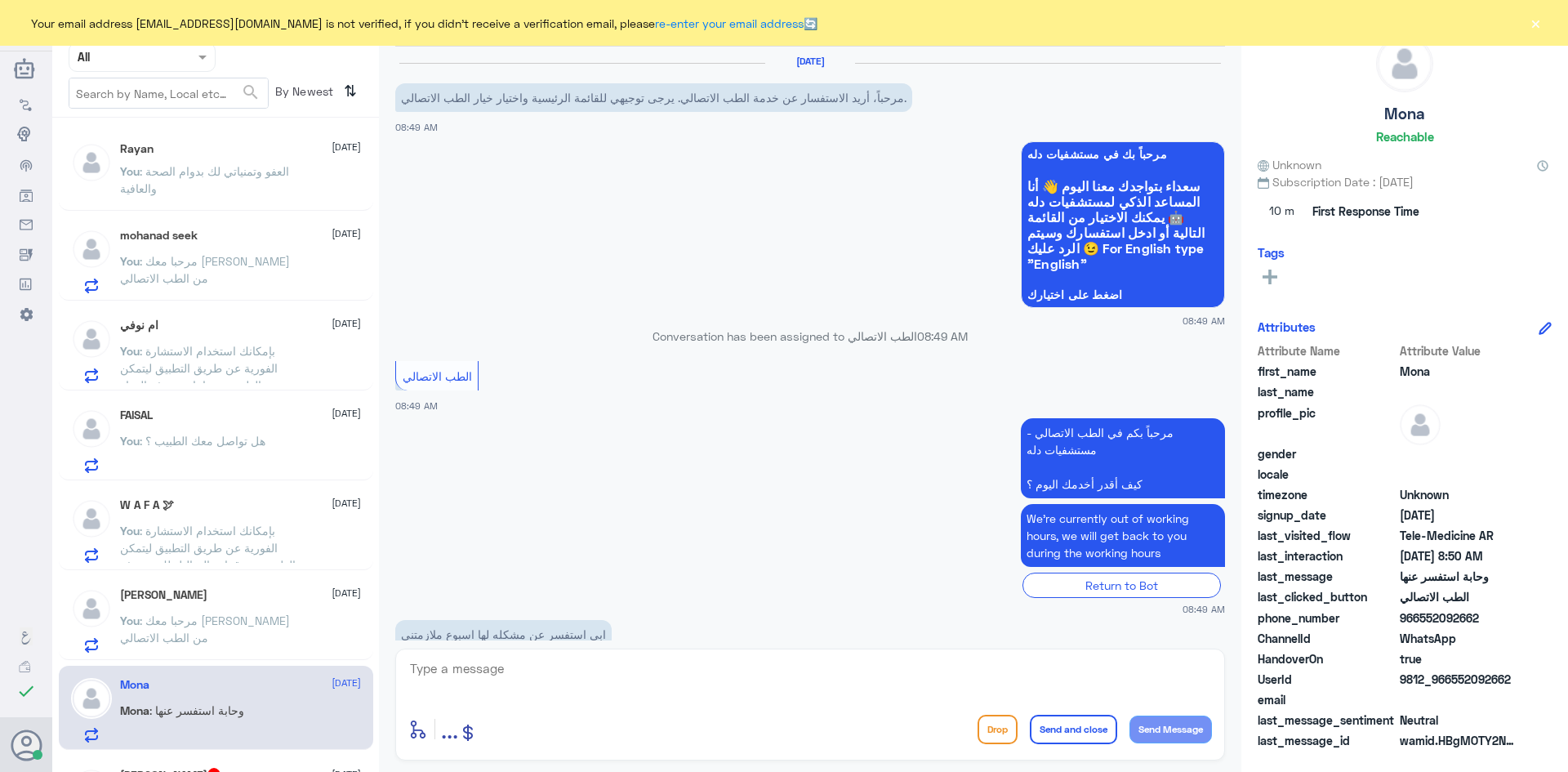
scroll to position [845, 0]
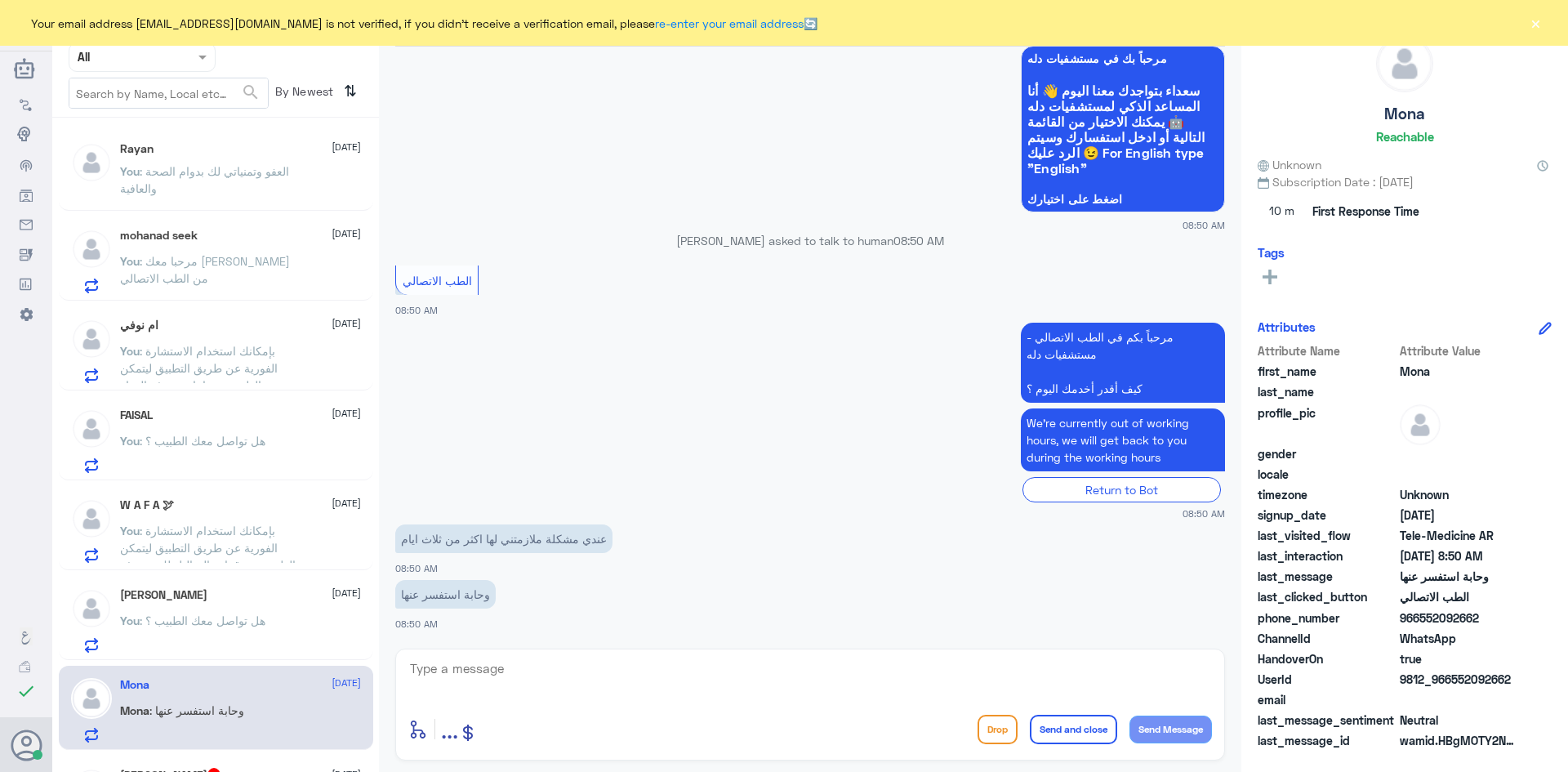
click at [547, 658] on textarea at bounding box center [811, 678] width 804 height 40
paste textarea "مرحبا معك [PERSON_NAME] من الطب الاتصالي"
type textarea "مرحبا معك [PERSON_NAME] من الطب الاتصالي"
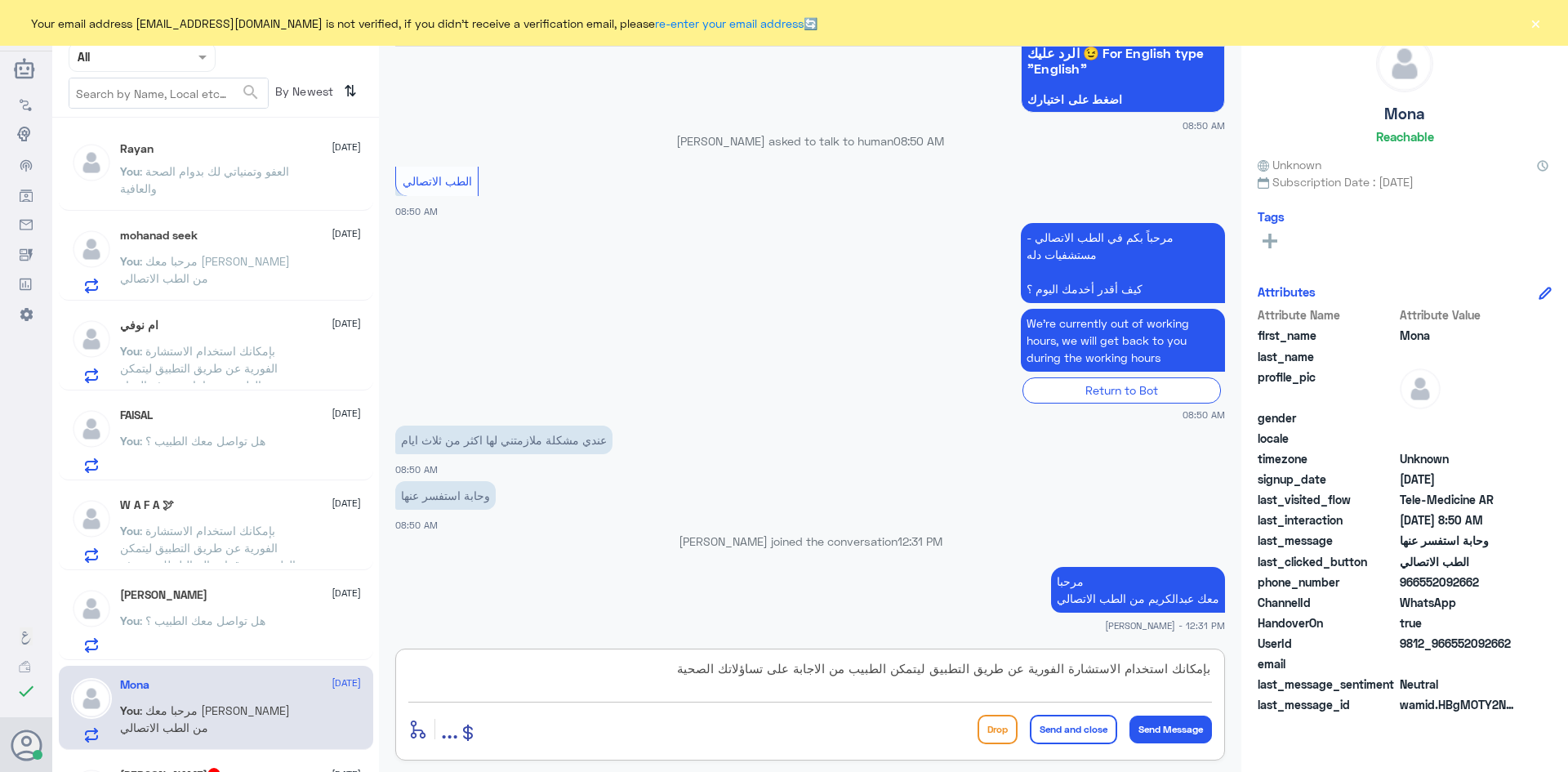
type textarea "بإمكانك استخدام الاستشارة الفورية عن طريق التطبيق ليتمكن الطبيب من الاجابة على …"
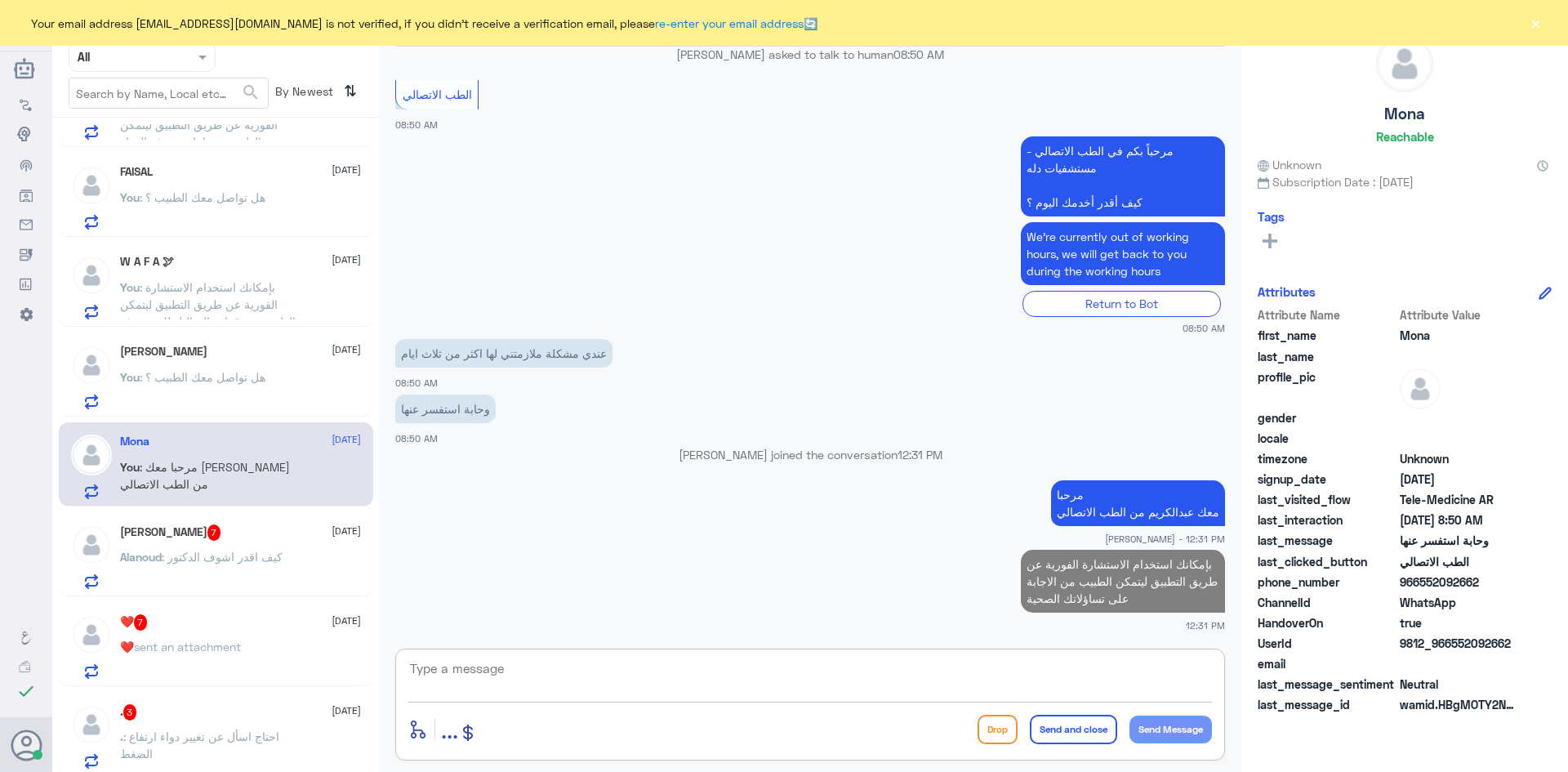
scroll to position [246, 0]
click at [256, 560] on span ": كيف اقدر اشوف الدكتور" at bounding box center [222, 555] width 121 height 14
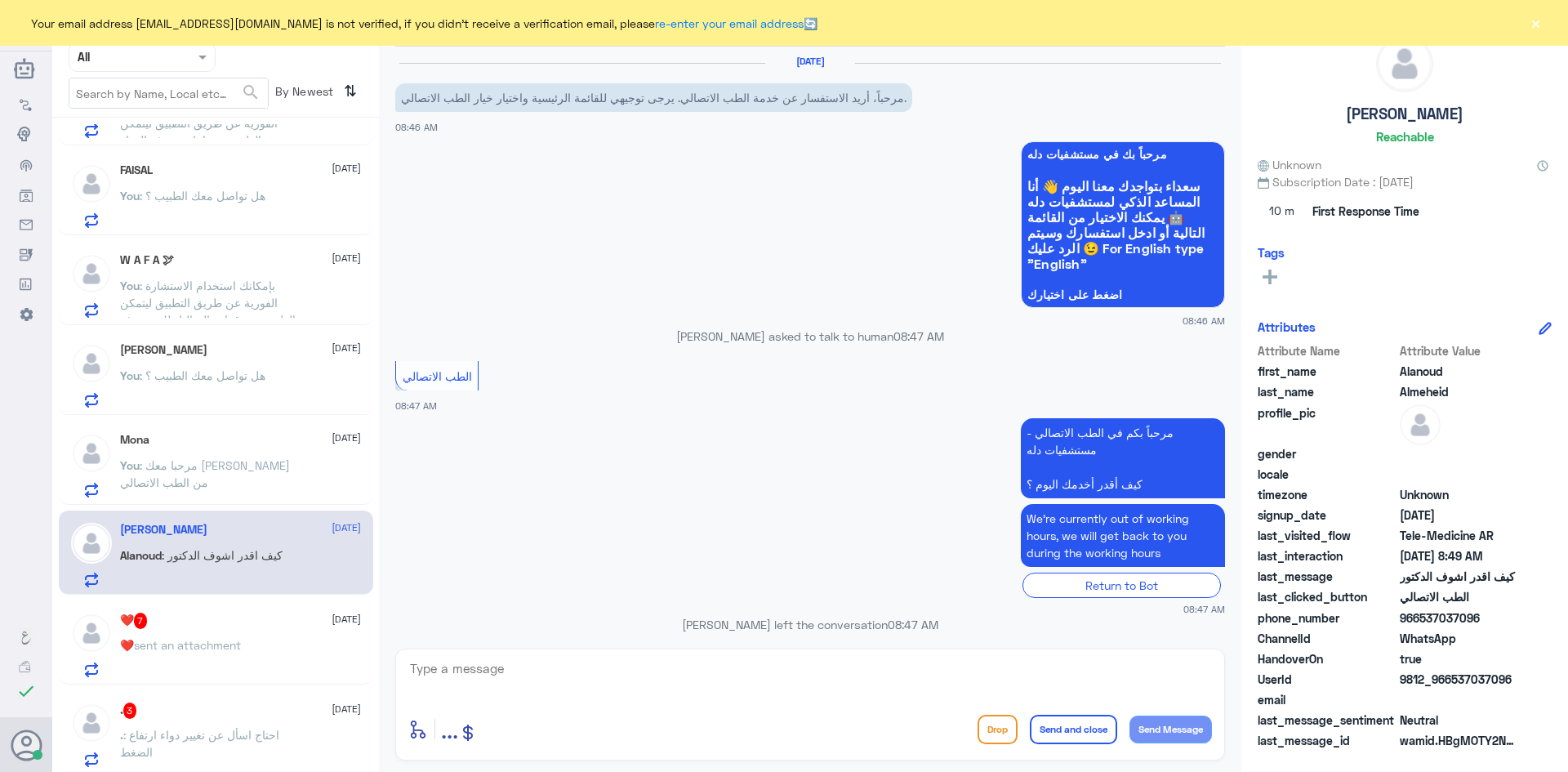
scroll to position [822, 0]
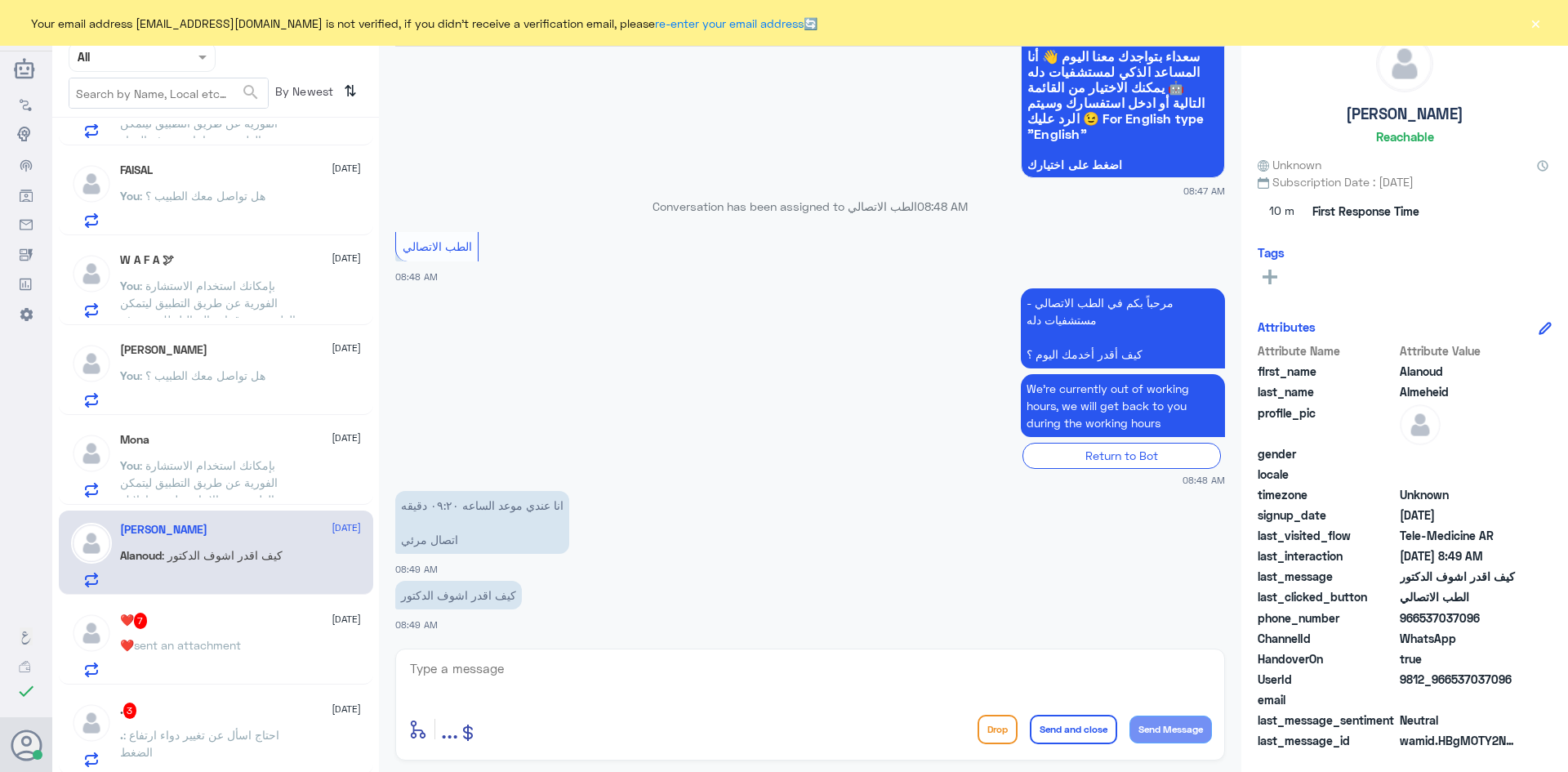
click at [499, 675] on textarea at bounding box center [811, 678] width 804 height 40
paste textarea "مرحبا معك [PERSON_NAME] من الطب الاتصالي"
type textarea "مرحبا معك [PERSON_NAME] من الطب الاتصالي"
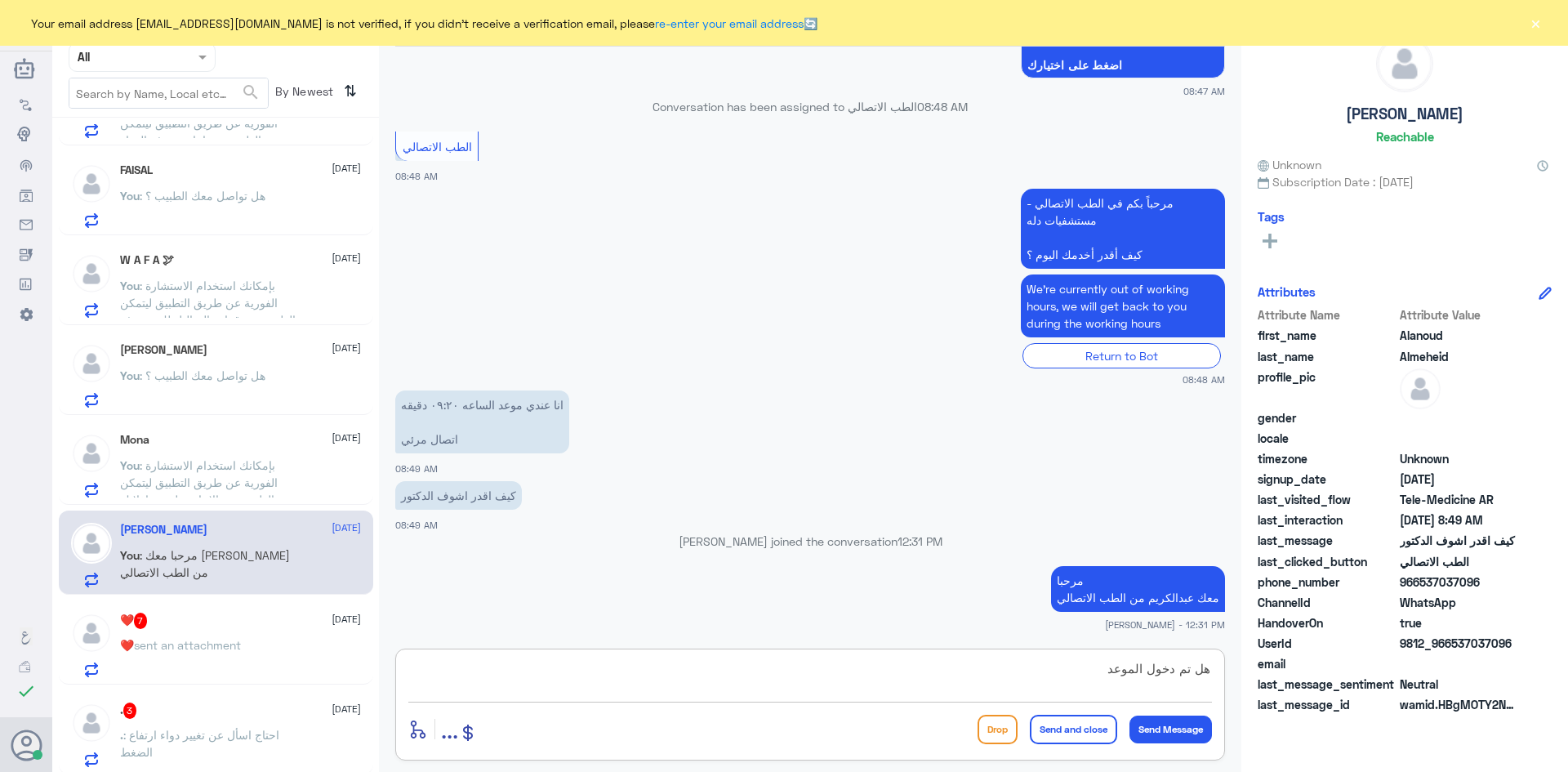
type textarea "هل تم دخول الموعد ؟"
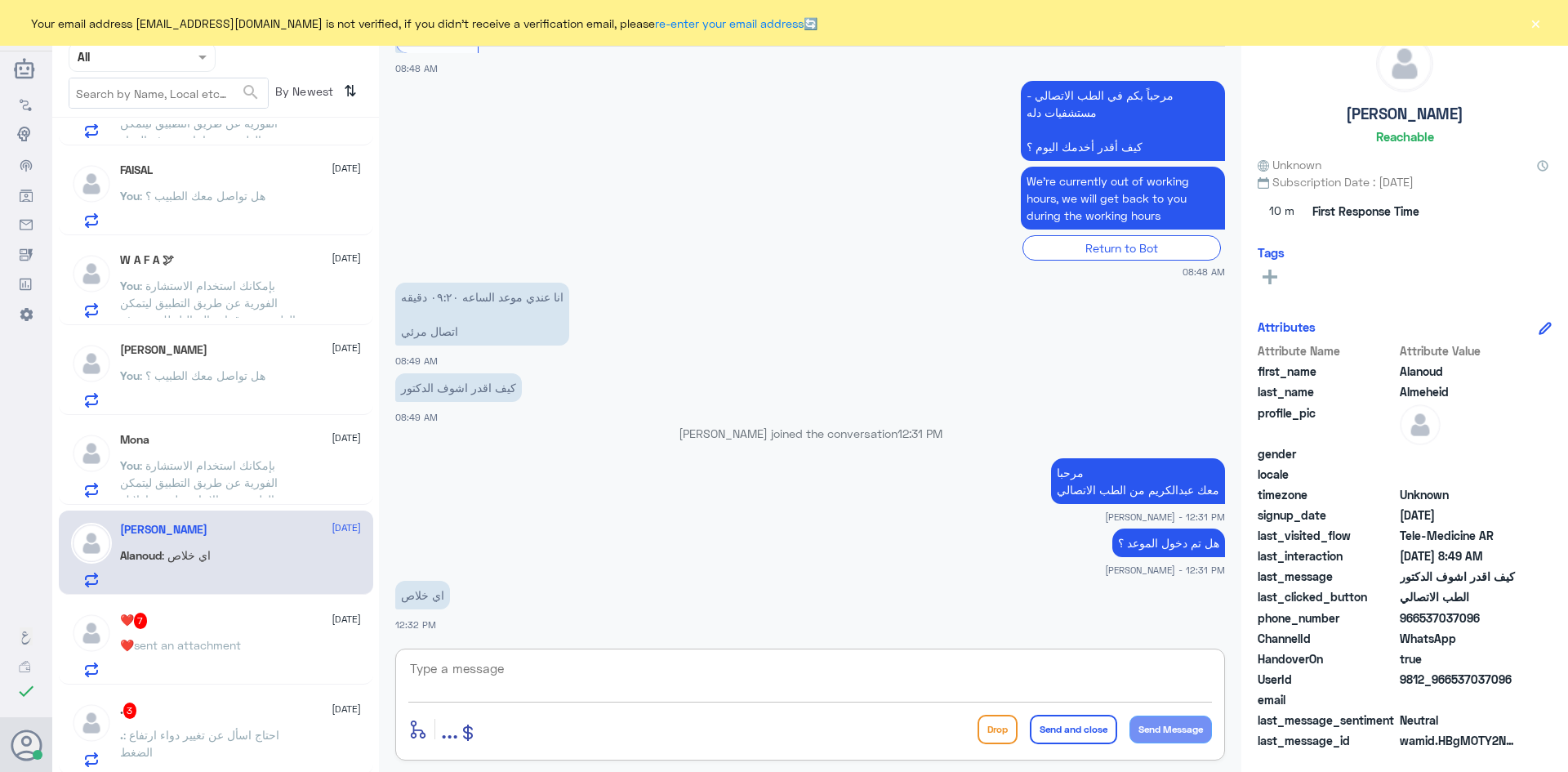
scroll to position [1056, 0]
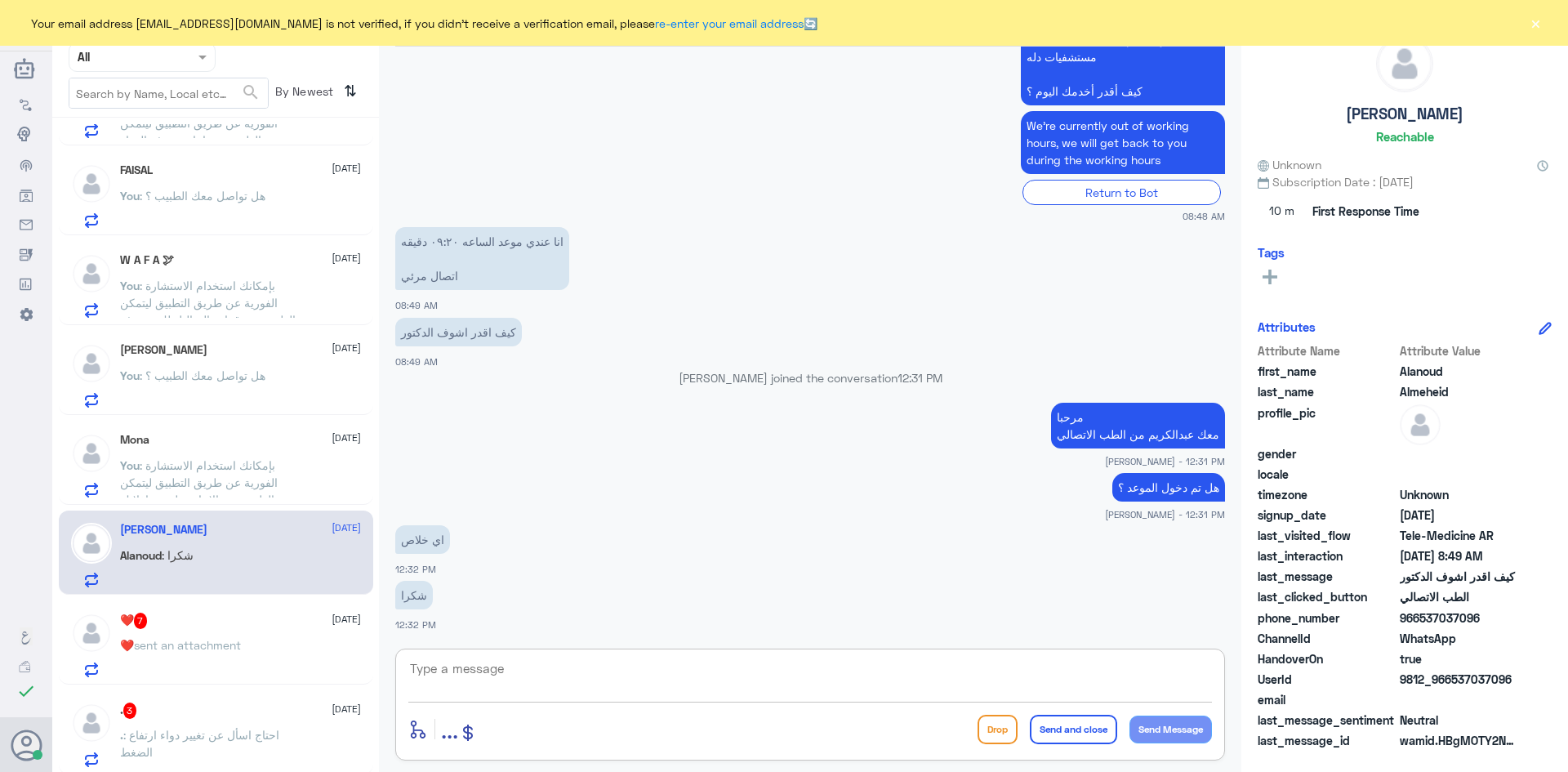
click at [748, 675] on textarea at bounding box center [811, 678] width 804 height 40
type textarea "العفو وتمنياتي لك بدوام الصحة والعافية"
click at [1086, 728] on button "Send and close" at bounding box center [1074, 729] width 88 height 30
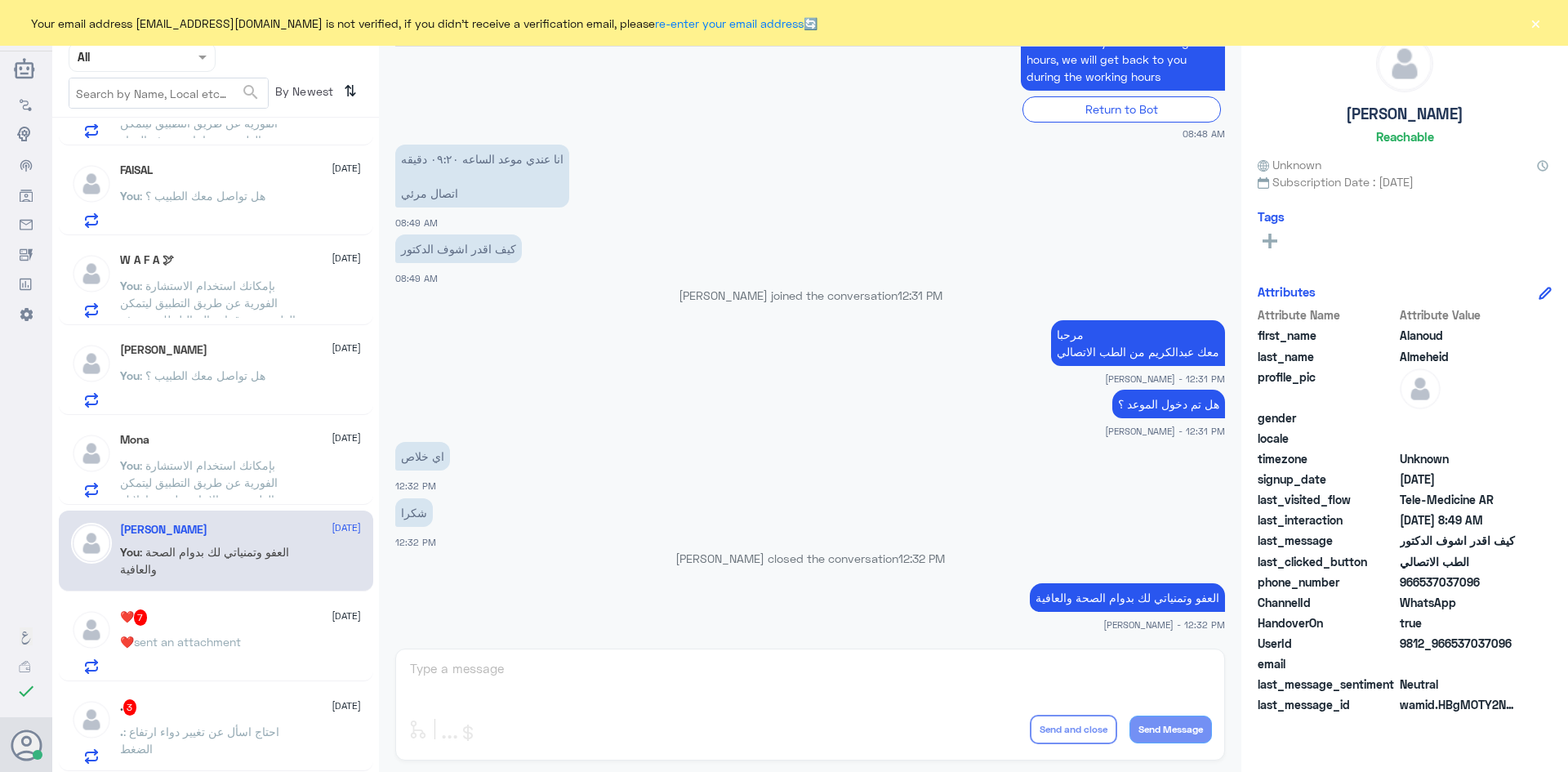
click at [277, 629] on div "❤️ 7 3 September ❤️ sent an attachment" at bounding box center [241, 642] width 241 height 65
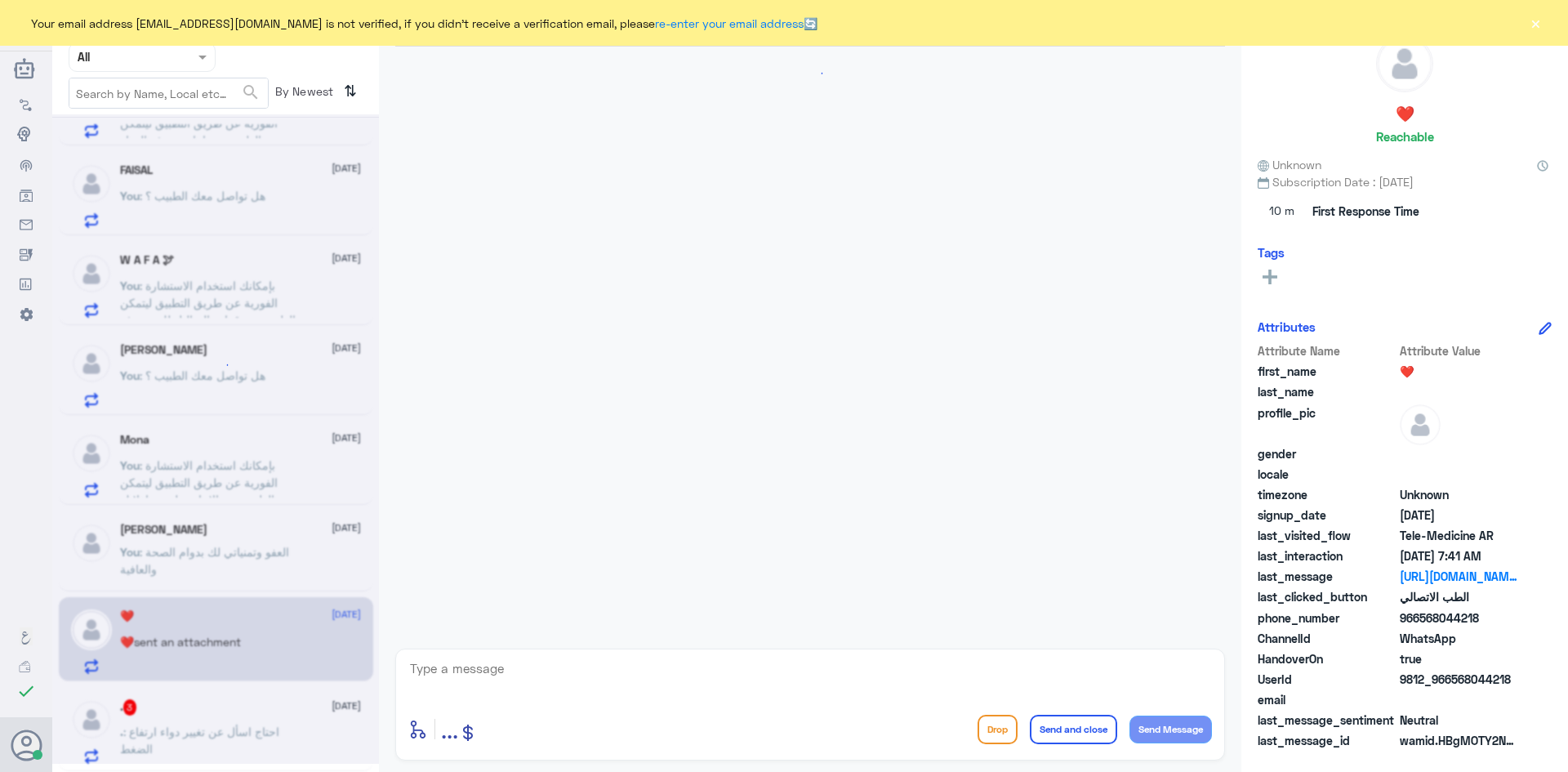
scroll to position [624, 0]
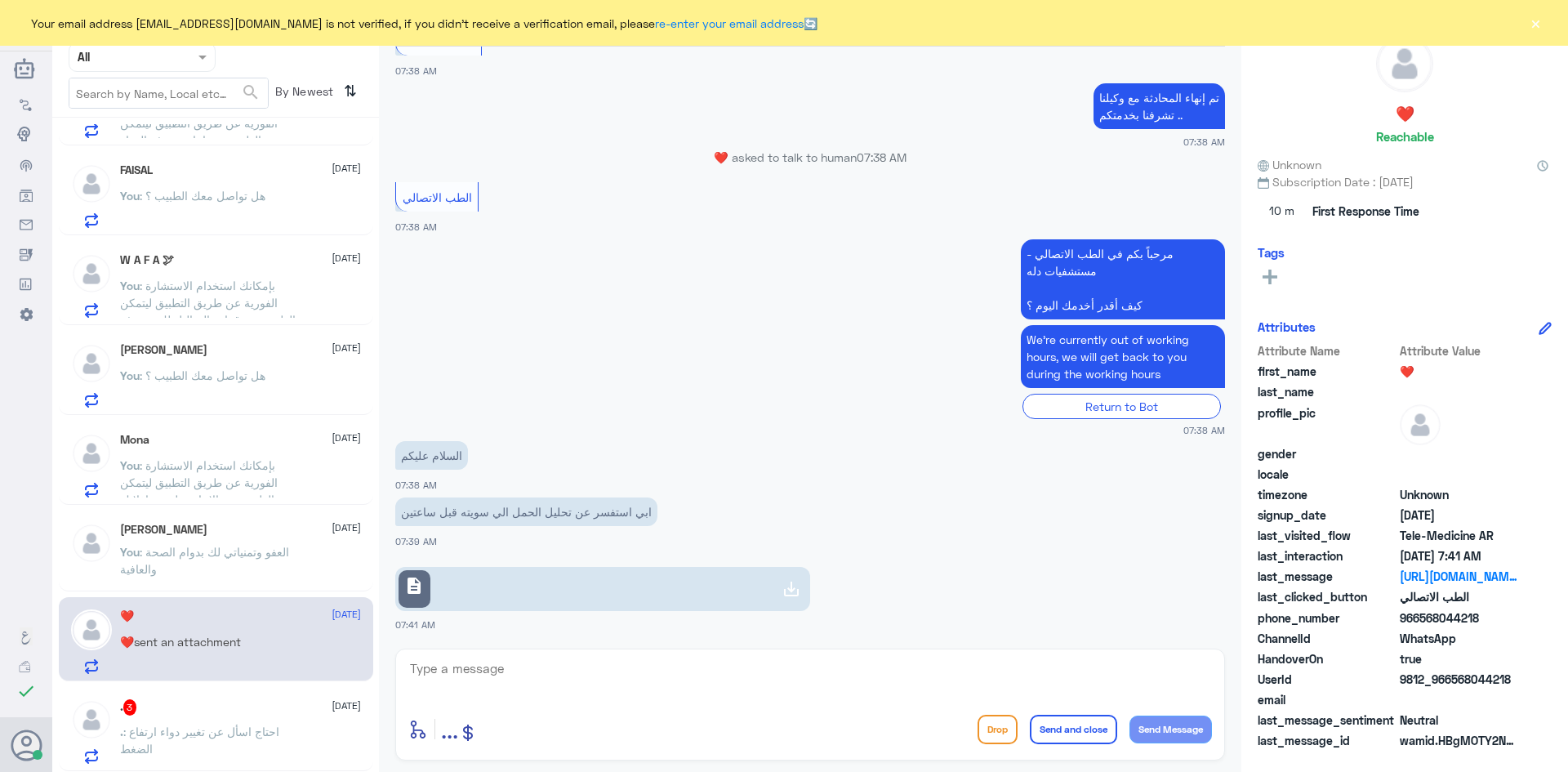
click at [571, 678] on textarea at bounding box center [811, 678] width 804 height 40
paste textarea "مرحبا معك [PERSON_NAME] من الطب الاتصالي"
type textarea "مرحبا معك [PERSON_NAME] من الطب الاتصالي"
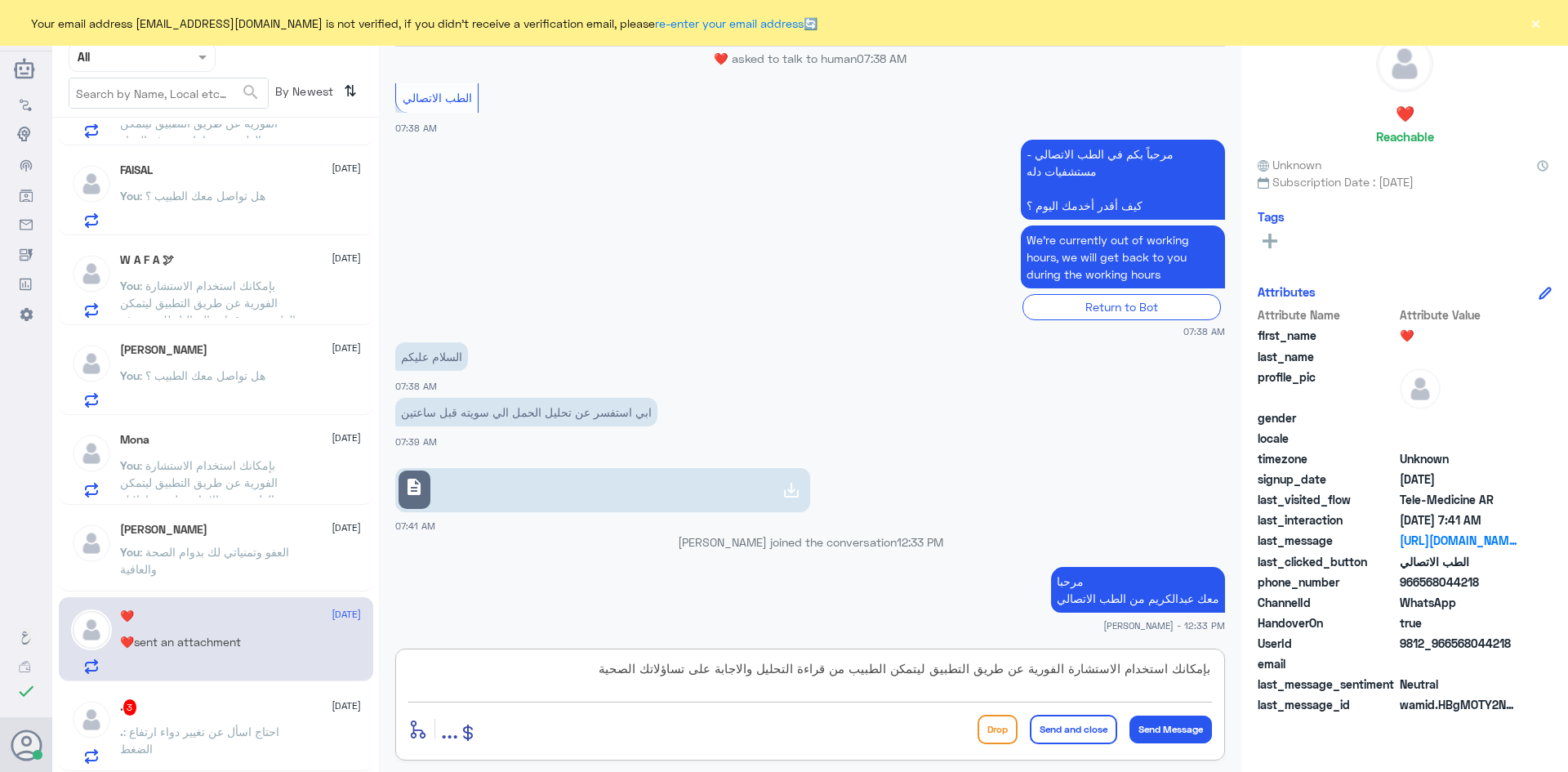
type textarea "بإمكانك استخدام الاستشارة الفورية عن طريق التطبيق ليتمكن الطبيب من قراءة التحلي…"
click at [1055, 731] on button "Send and close" at bounding box center [1074, 729] width 88 height 30
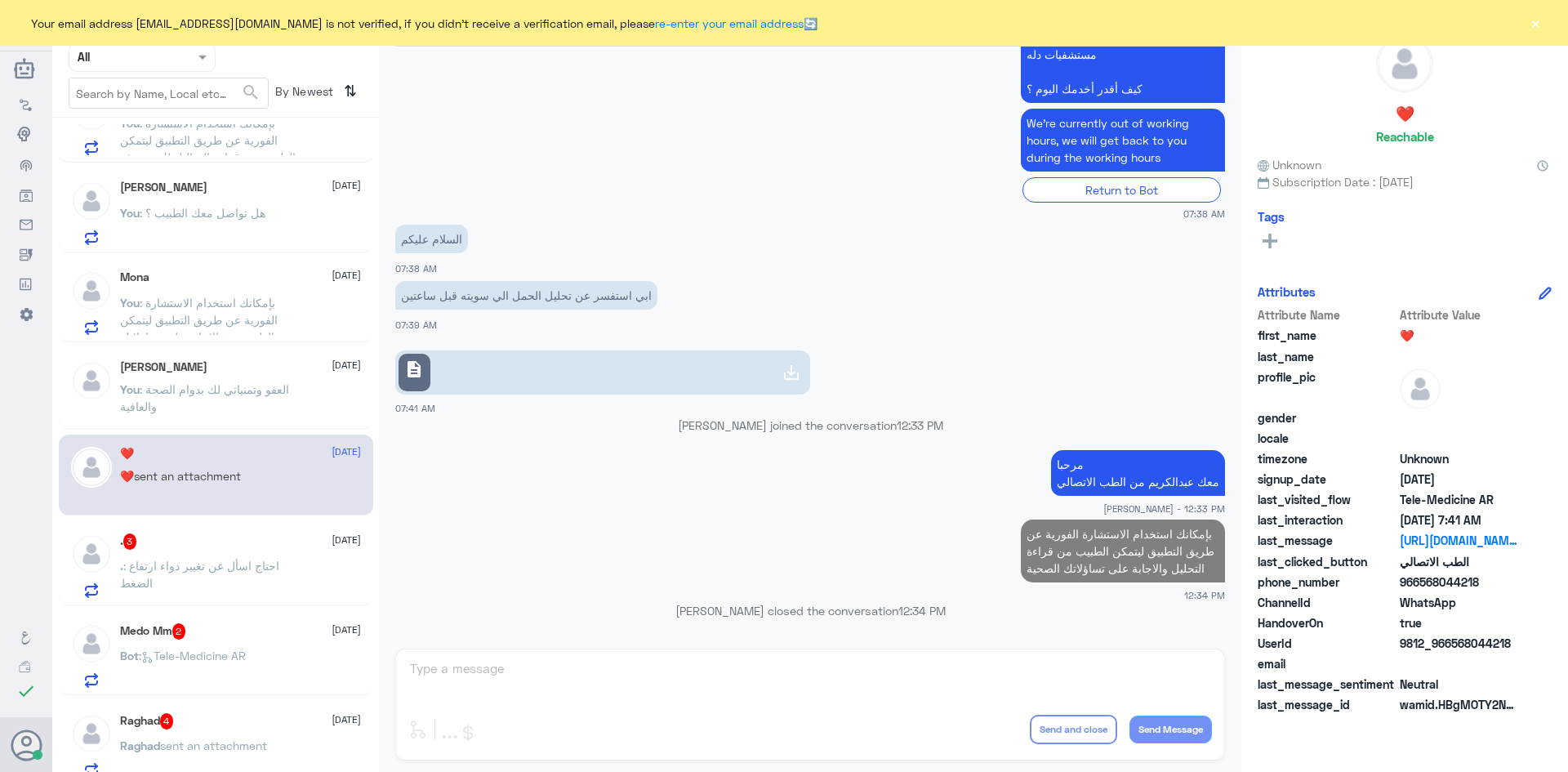
scroll to position [409, 0]
click at [236, 578] on p ". : احتاج اسأل عن تغيير دواء ارتفاع الضغط" at bounding box center [212, 576] width 183 height 41
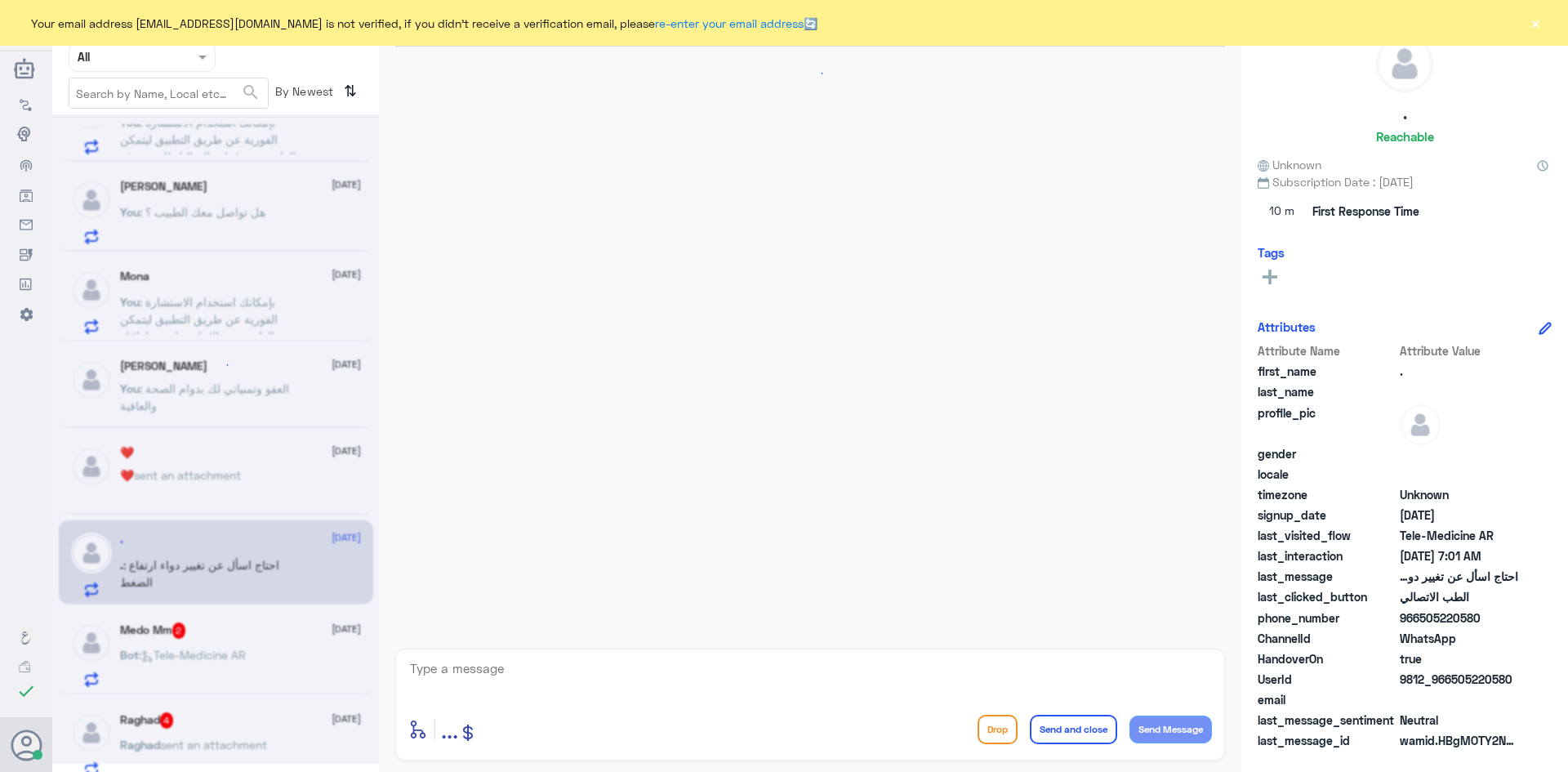
scroll to position [1311, 0]
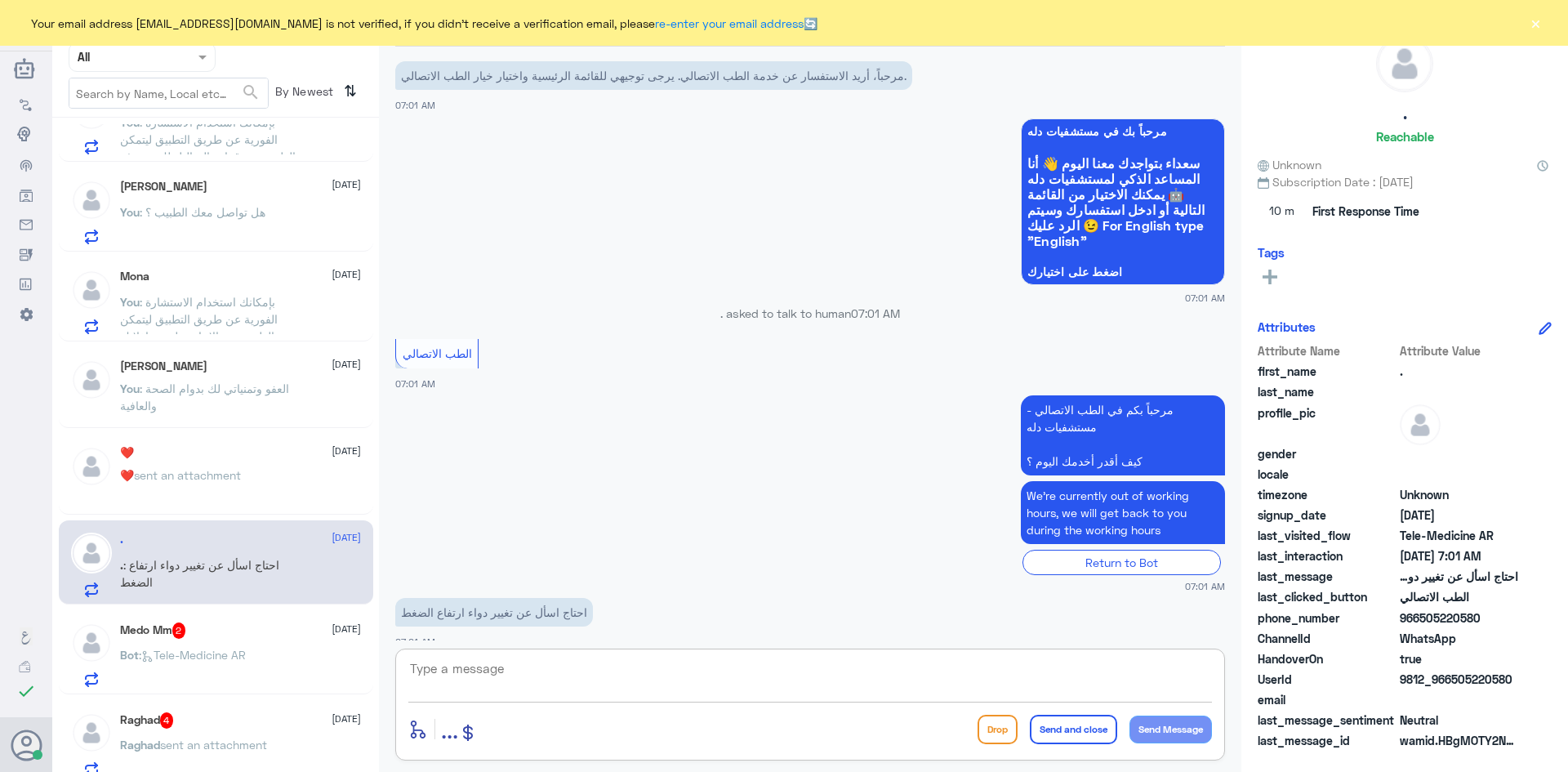
click at [518, 677] on textarea at bounding box center [811, 678] width 804 height 40
paste textarea "مرحبا معك [PERSON_NAME] من الطب الاتصالي"
type textarea "مرحبا معك [PERSON_NAME] من الطب الاتصالي"
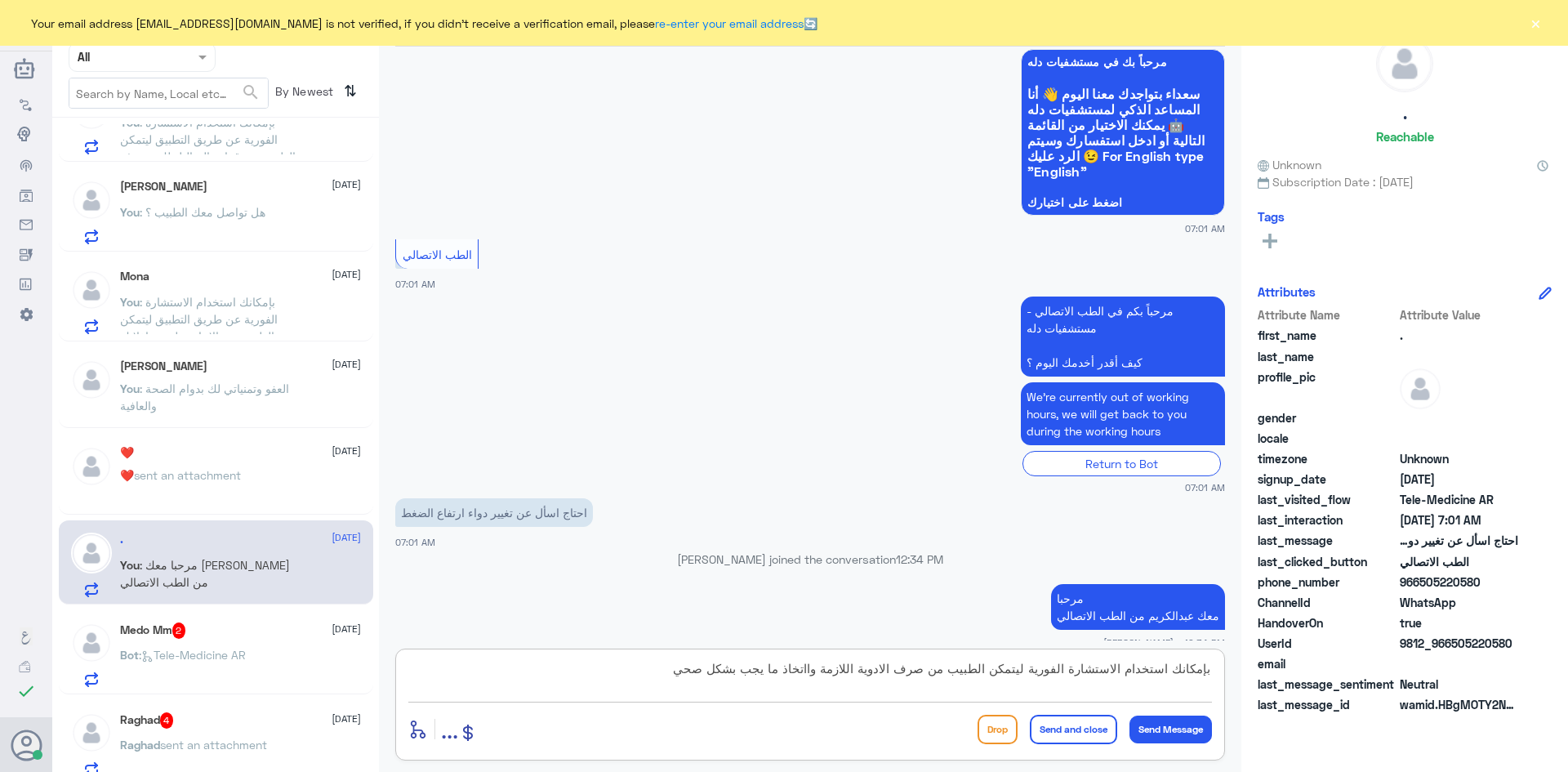
type textarea "بإمكانك استخدام الاستشارة الفورية ليتمكن الطبيب من صرف الادوية اللازمة وااتخاذ …"
click at [1069, 721] on button "Send and close" at bounding box center [1074, 729] width 88 height 30
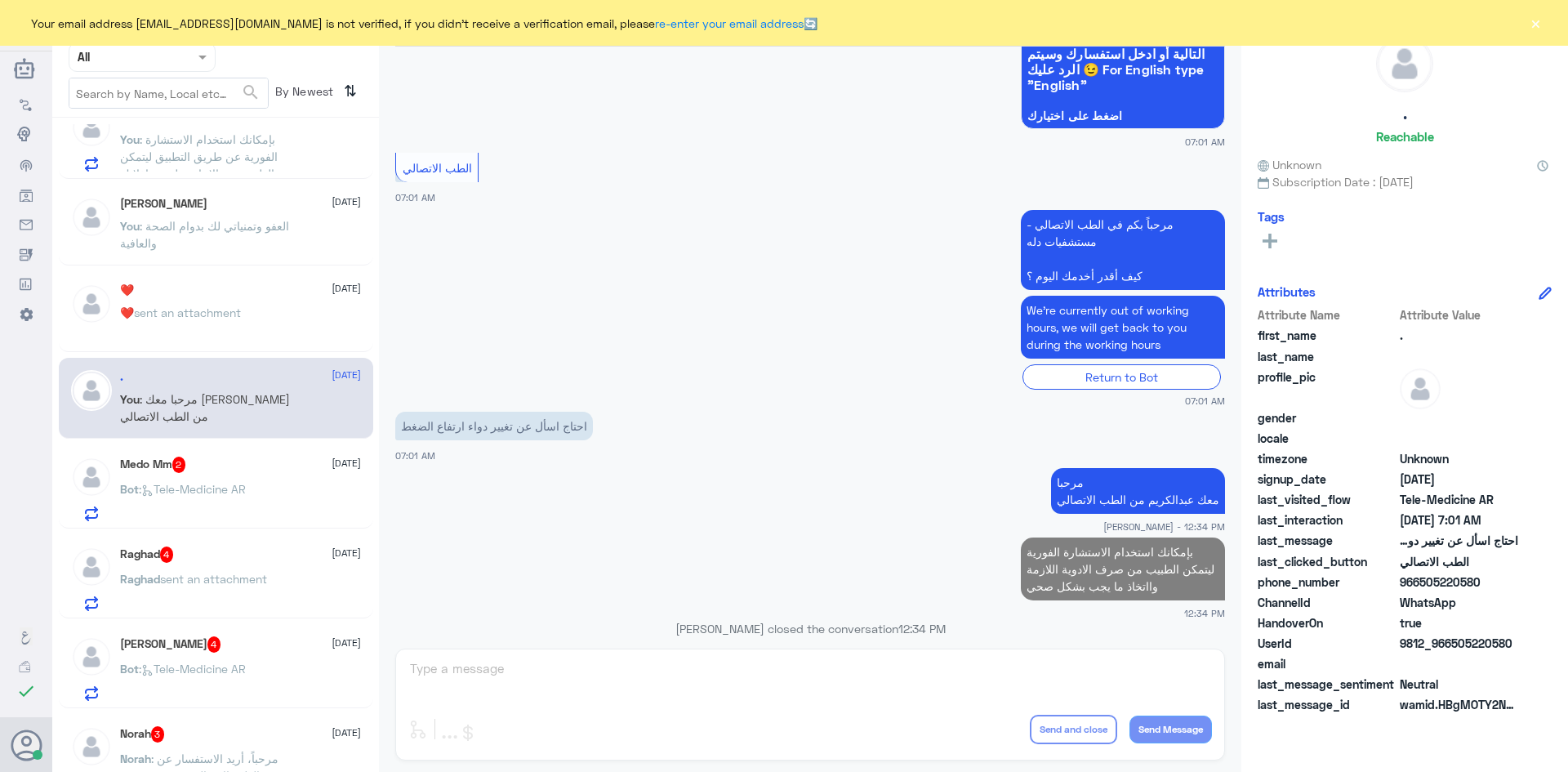
scroll to position [572, 0]
click at [270, 495] on div "Bot : Tele-Medicine AR" at bounding box center [241, 502] width 241 height 36
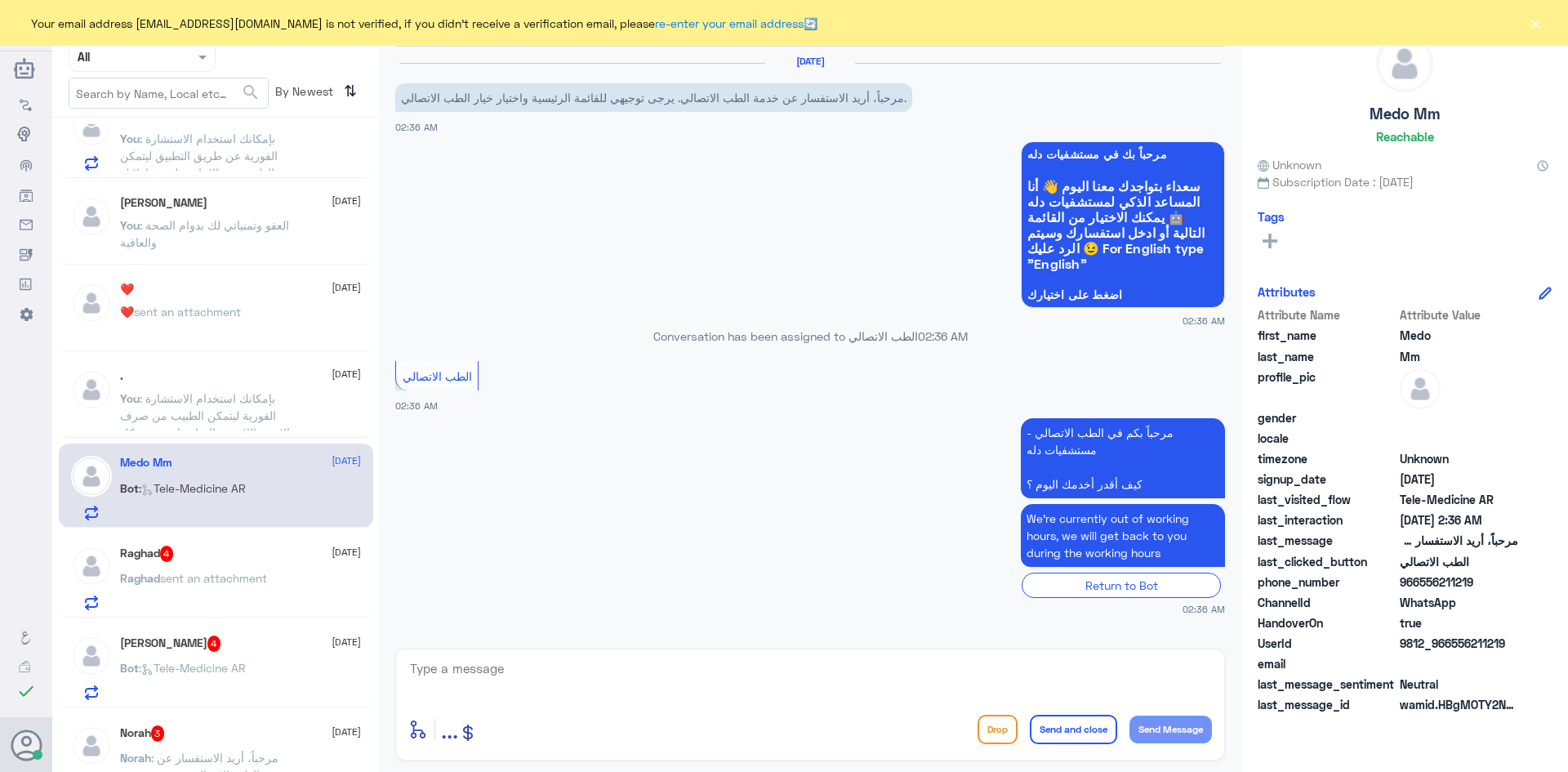
click at [545, 688] on textarea at bounding box center [811, 678] width 804 height 40
paste textarea "مرحبا معك [PERSON_NAME] من الطب الاتصالي"
type textarea "مرحبا معك [PERSON_NAME] من الطب الاتصالي"
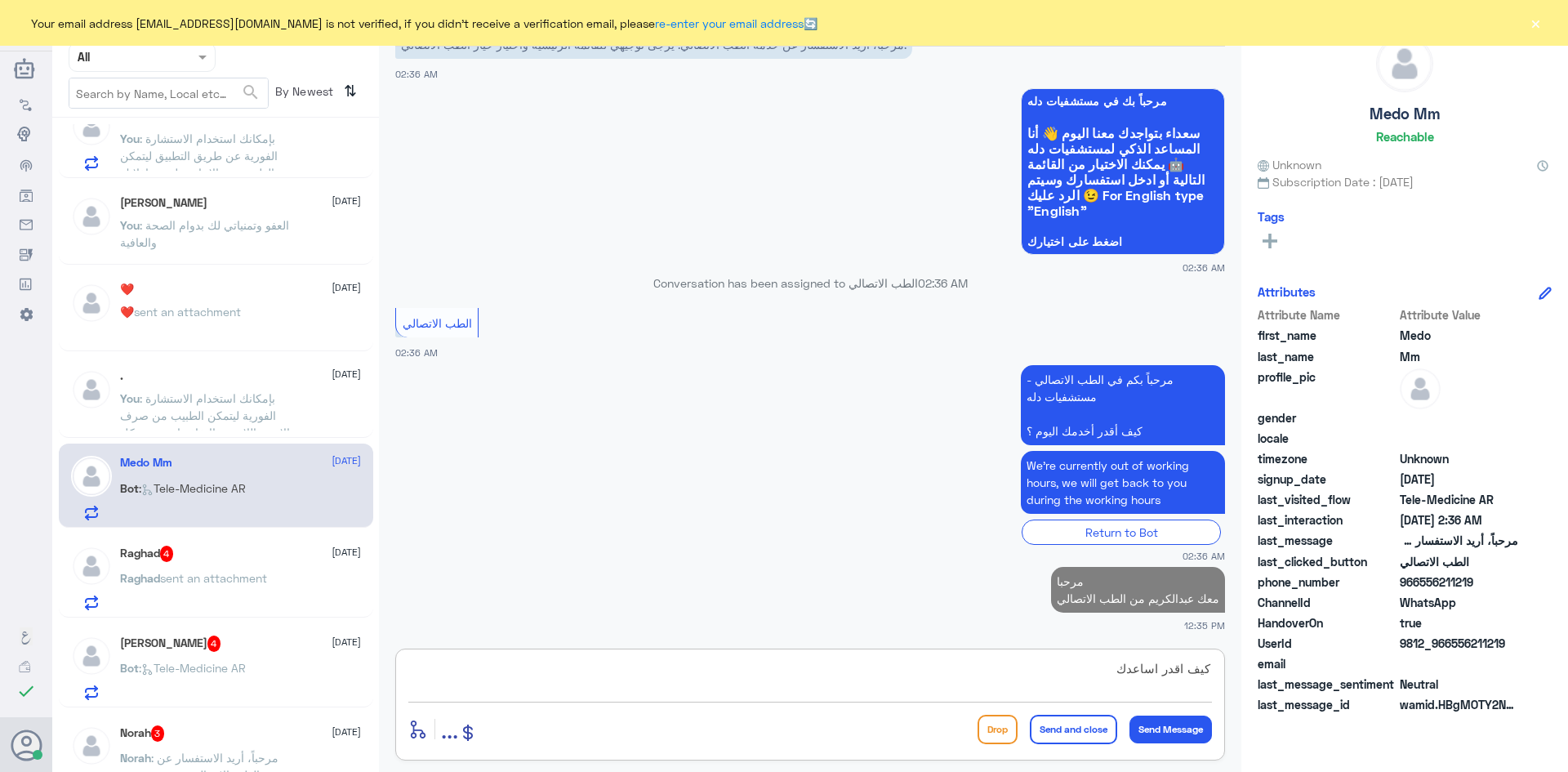
type textarea "كيف اقدر اساعدك"
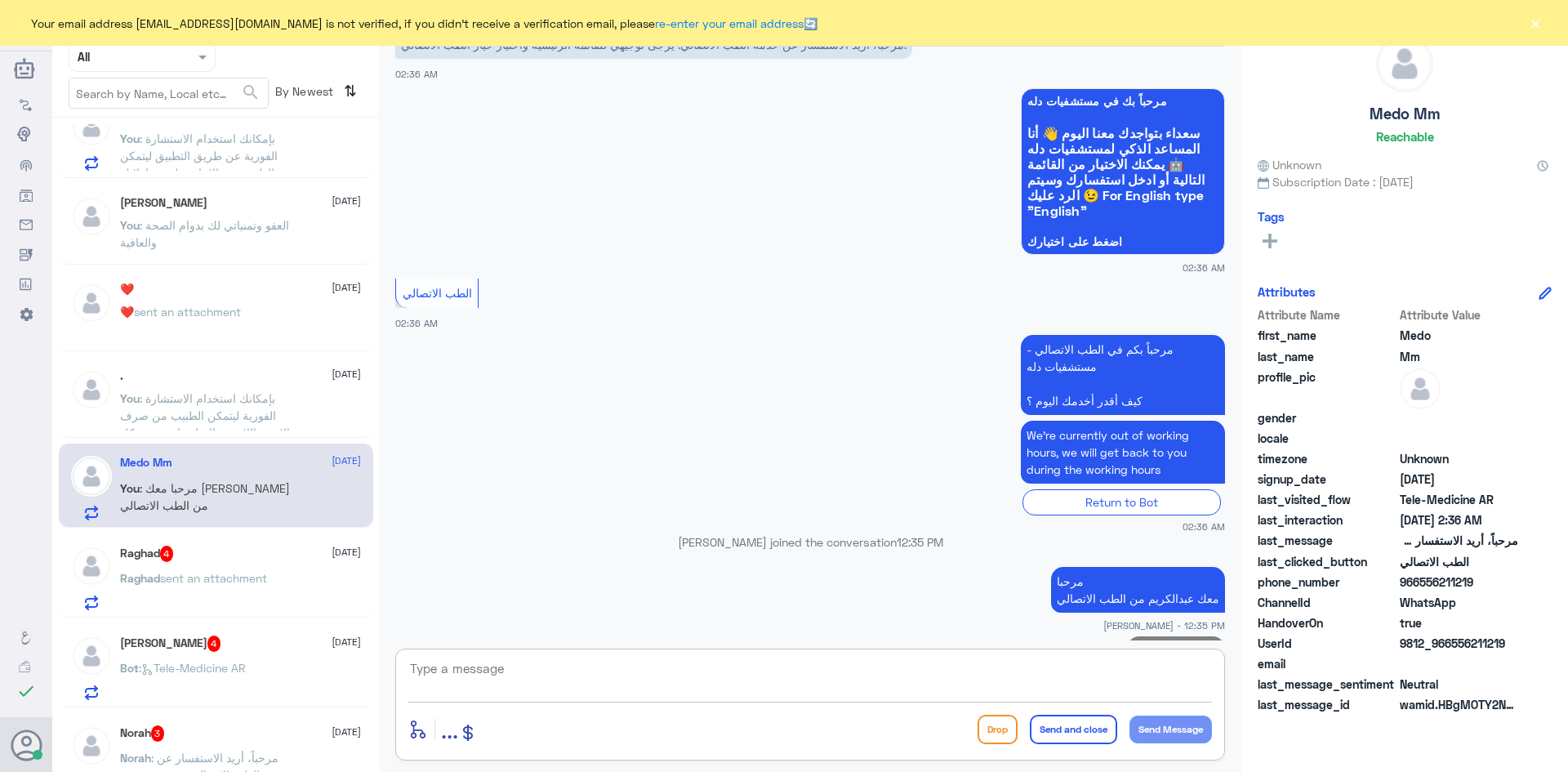
scroll to position [105, 0]
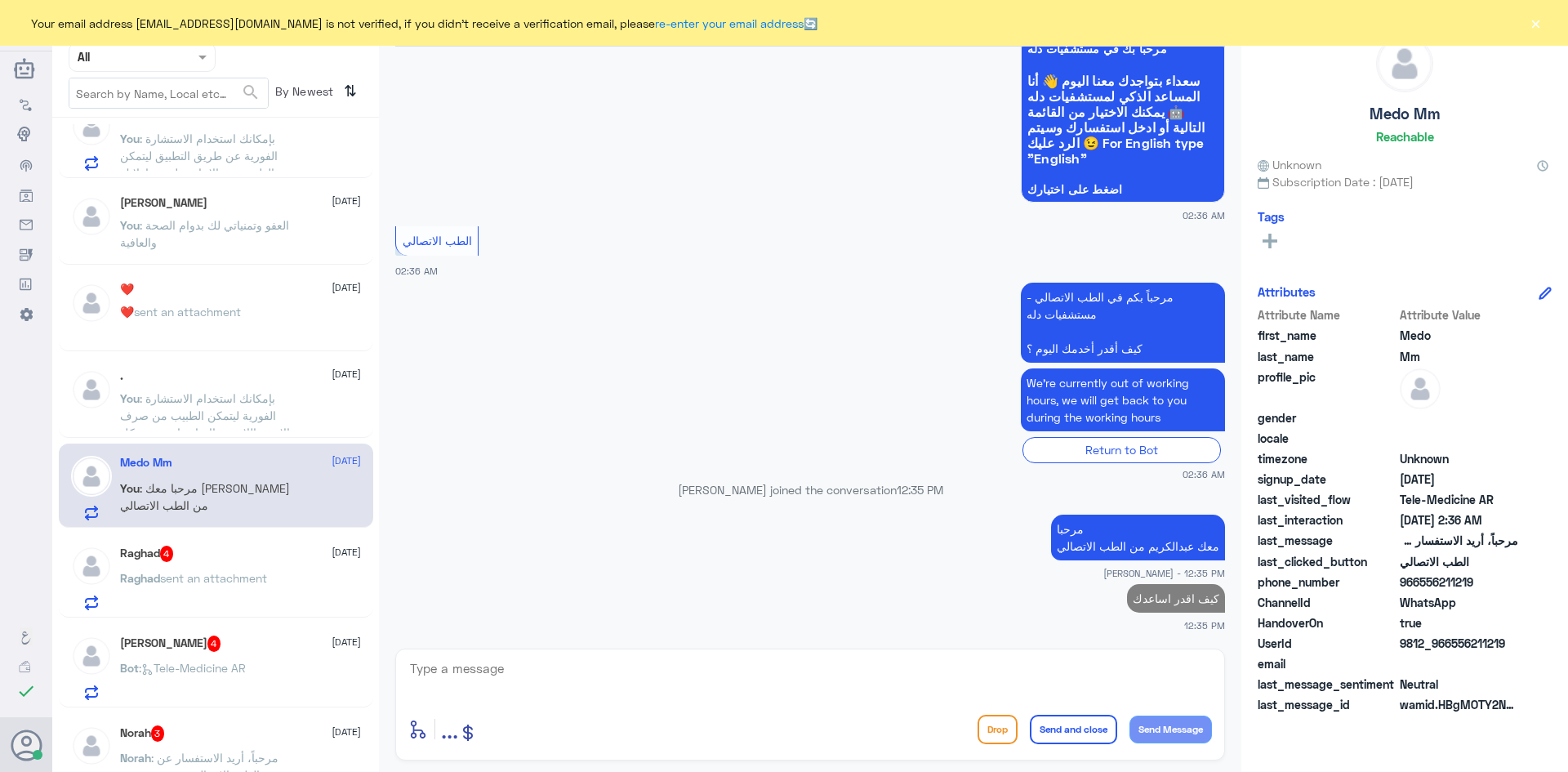
click at [219, 579] on span "sent an attachment" at bounding box center [214, 578] width 107 height 14
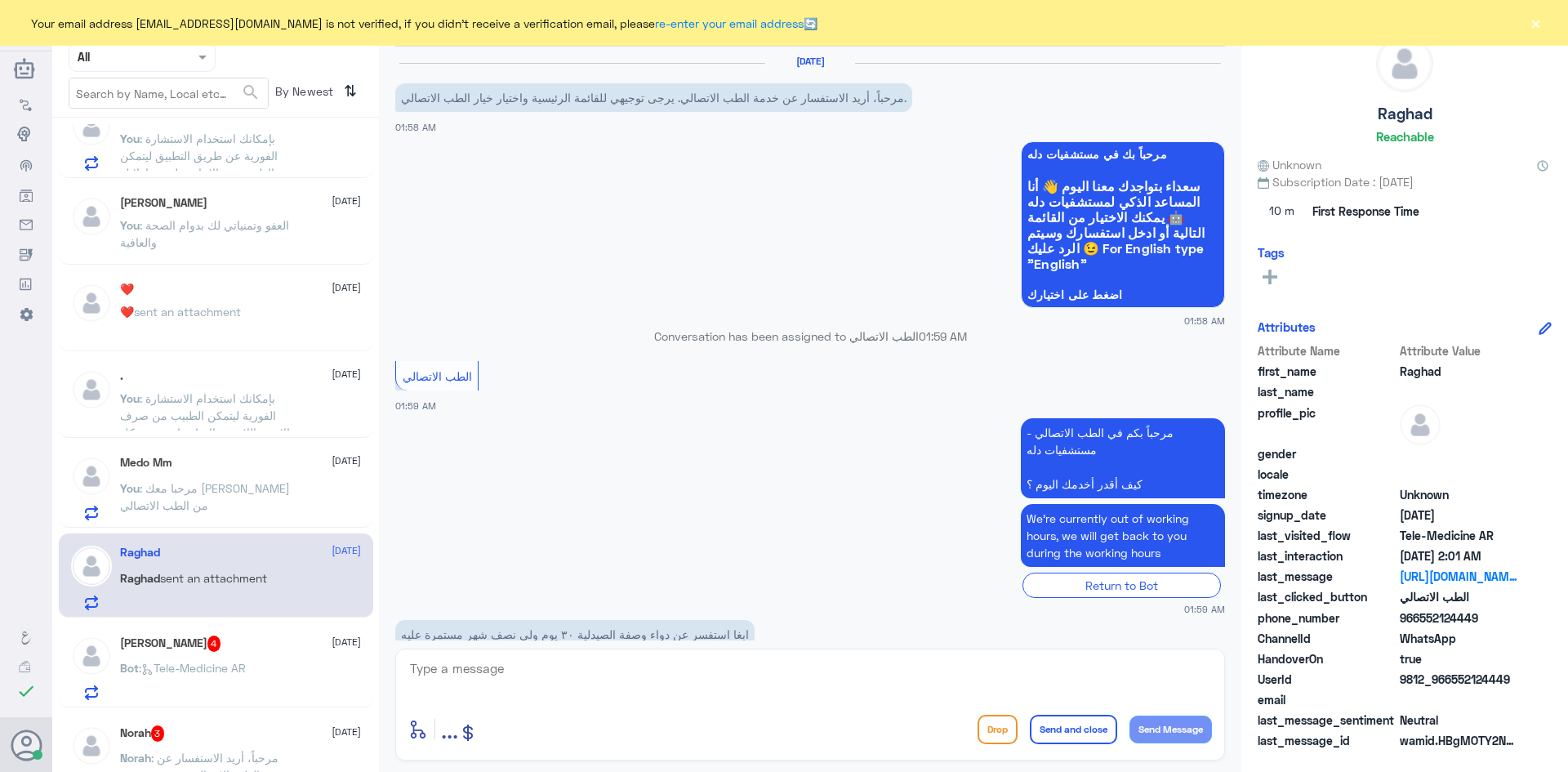
scroll to position [317, 0]
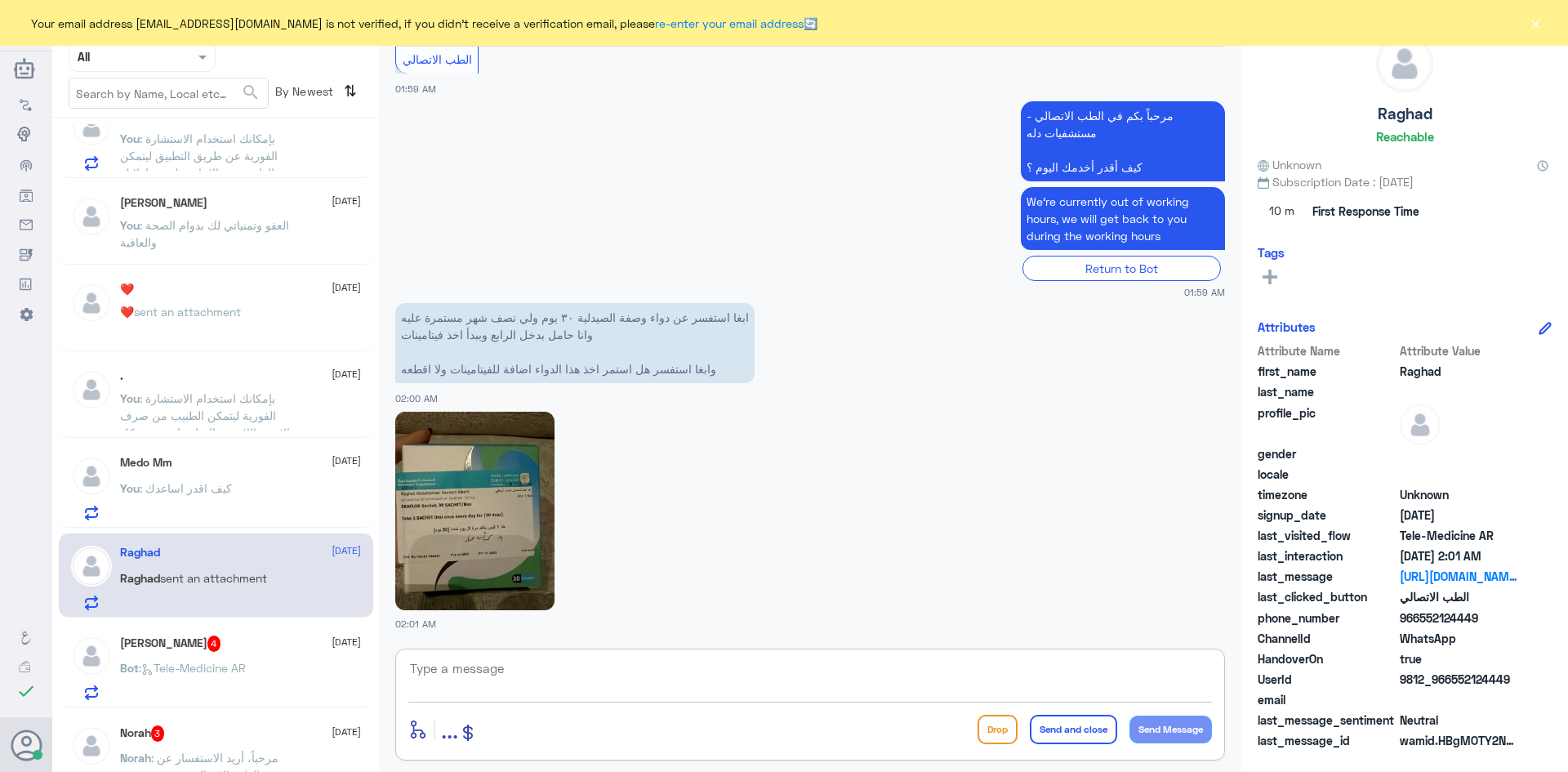
click at [552, 677] on textarea at bounding box center [811, 678] width 804 height 40
paste textarea "مرحبا معك عبدالكريم من الطب الاتصالي"
type textarea "مرحبا معك عبدالكريم من الطب الاتصالي"
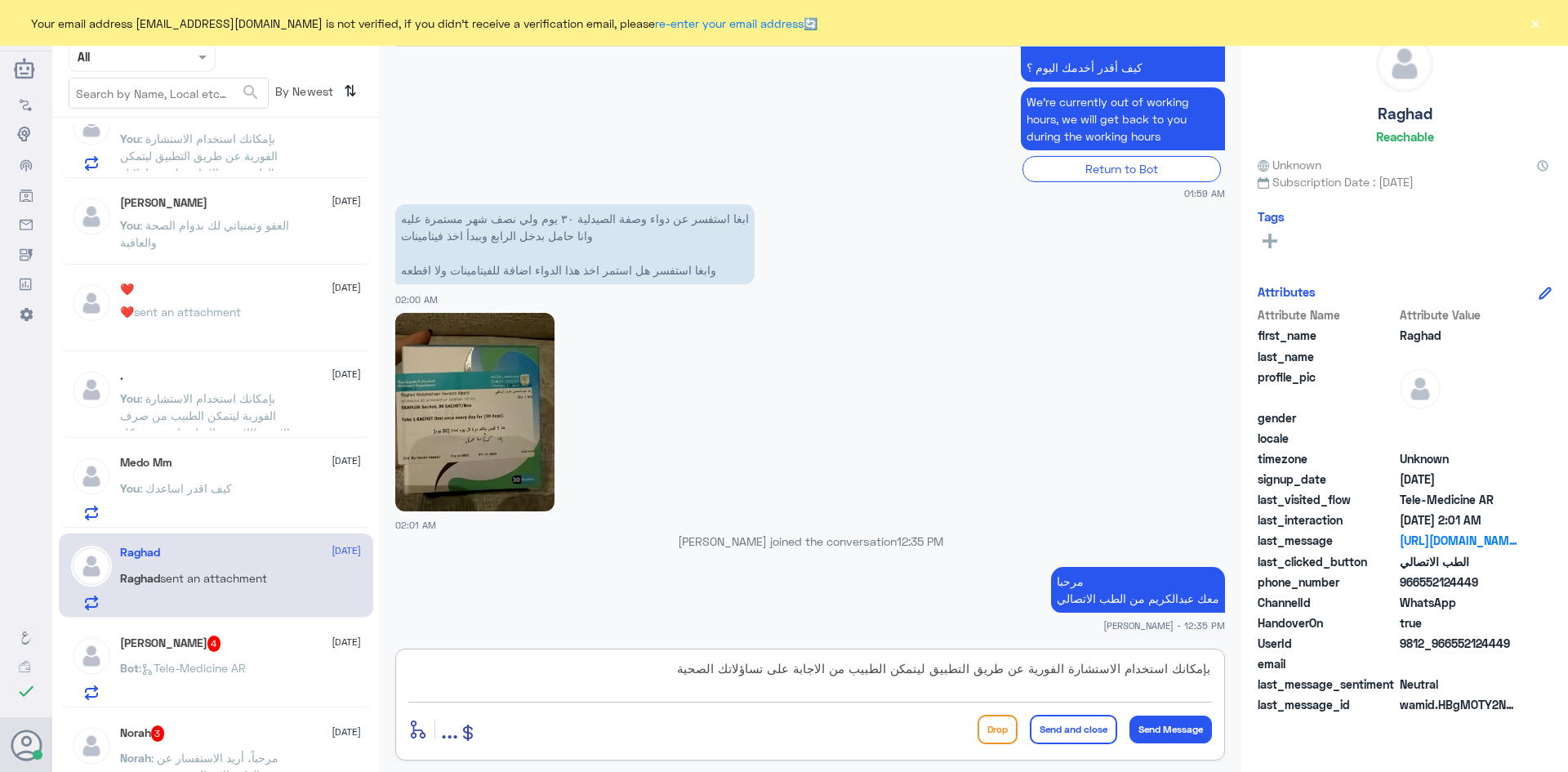
type textarea "بإمكانك استخدام الاستشارة الفورية عن طريق التطبيق ليتمكن الطبيب من الاجابة على …"
click at [1051, 732] on button "Send and close" at bounding box center [1074, 729] width 88 height 30
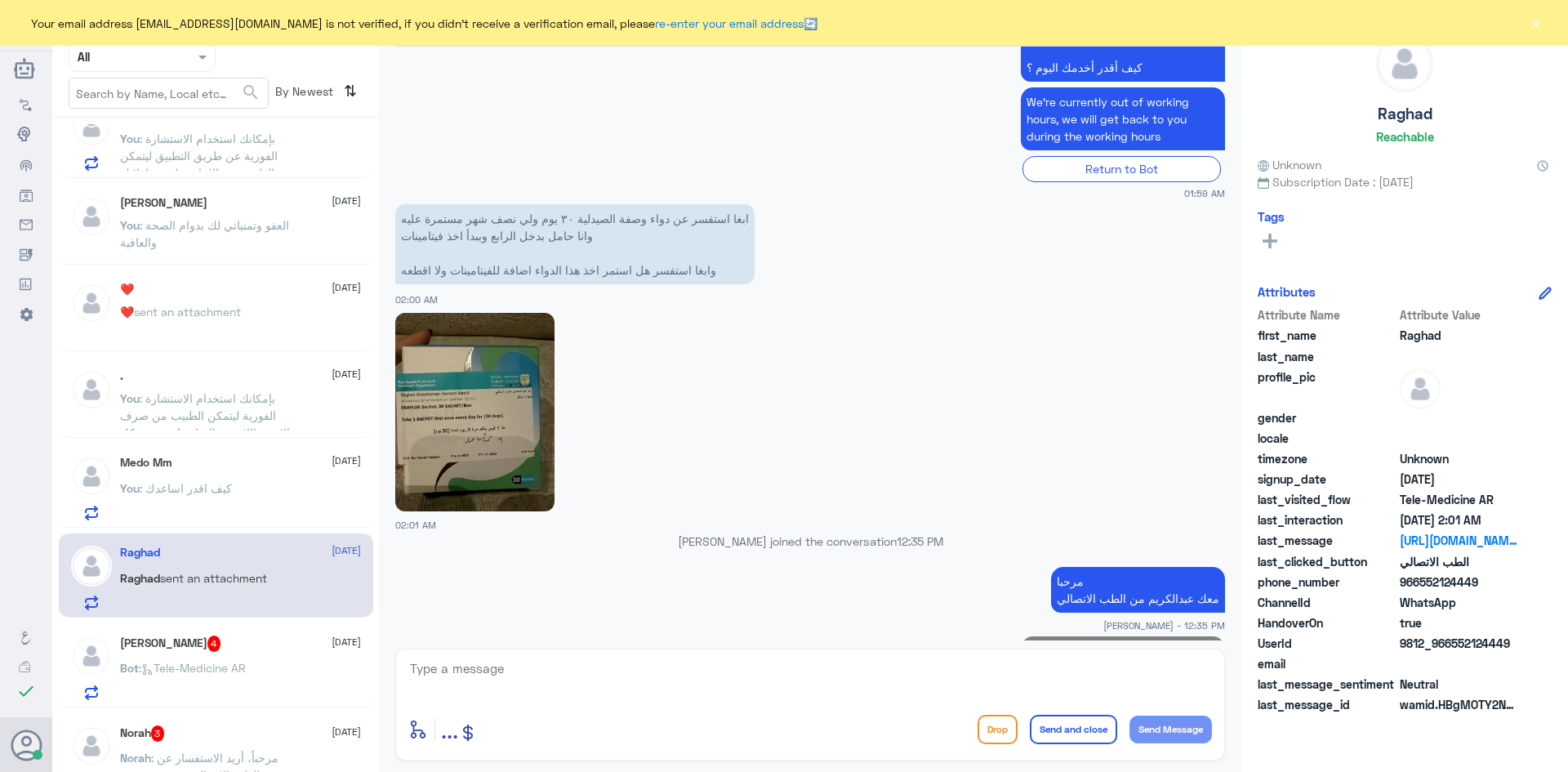
scroll to position [473, 0]
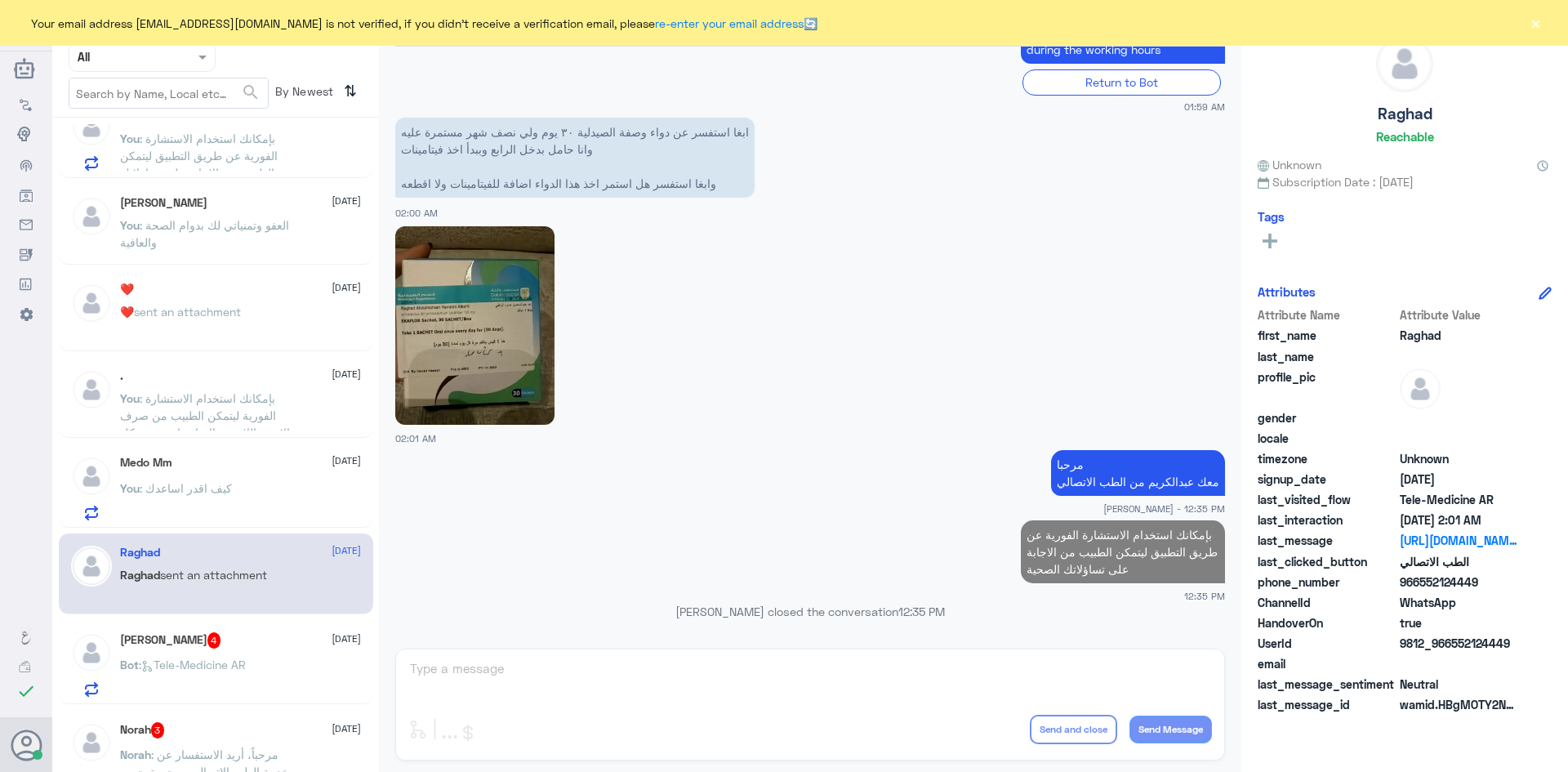
click at [254, 653] on div "Mohamed Alfy 4 3 September Bot : Tele-Medicine AR" at bounding box center [241, 665] width 241 height 65
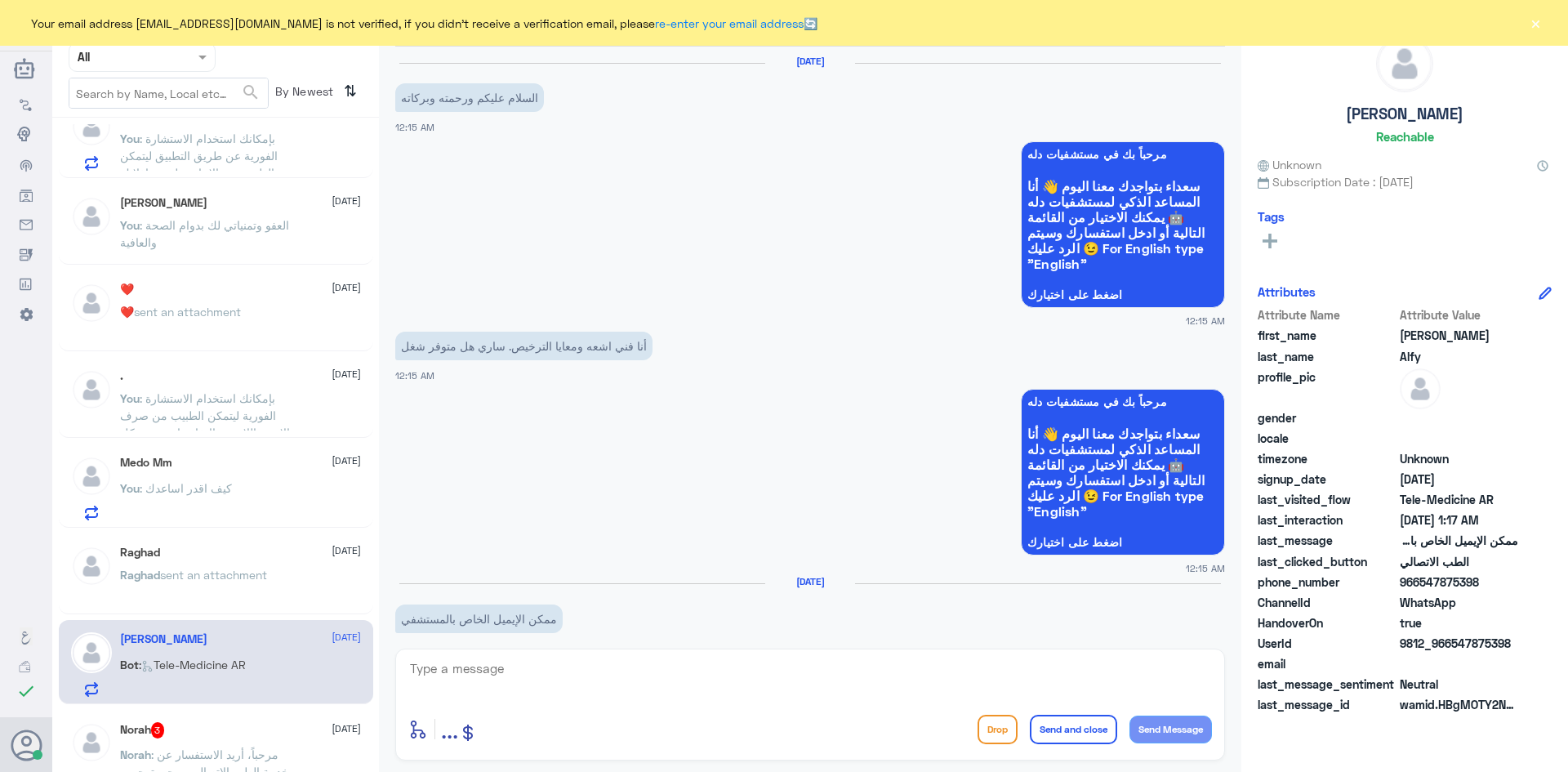
scroll to position [504, 0]
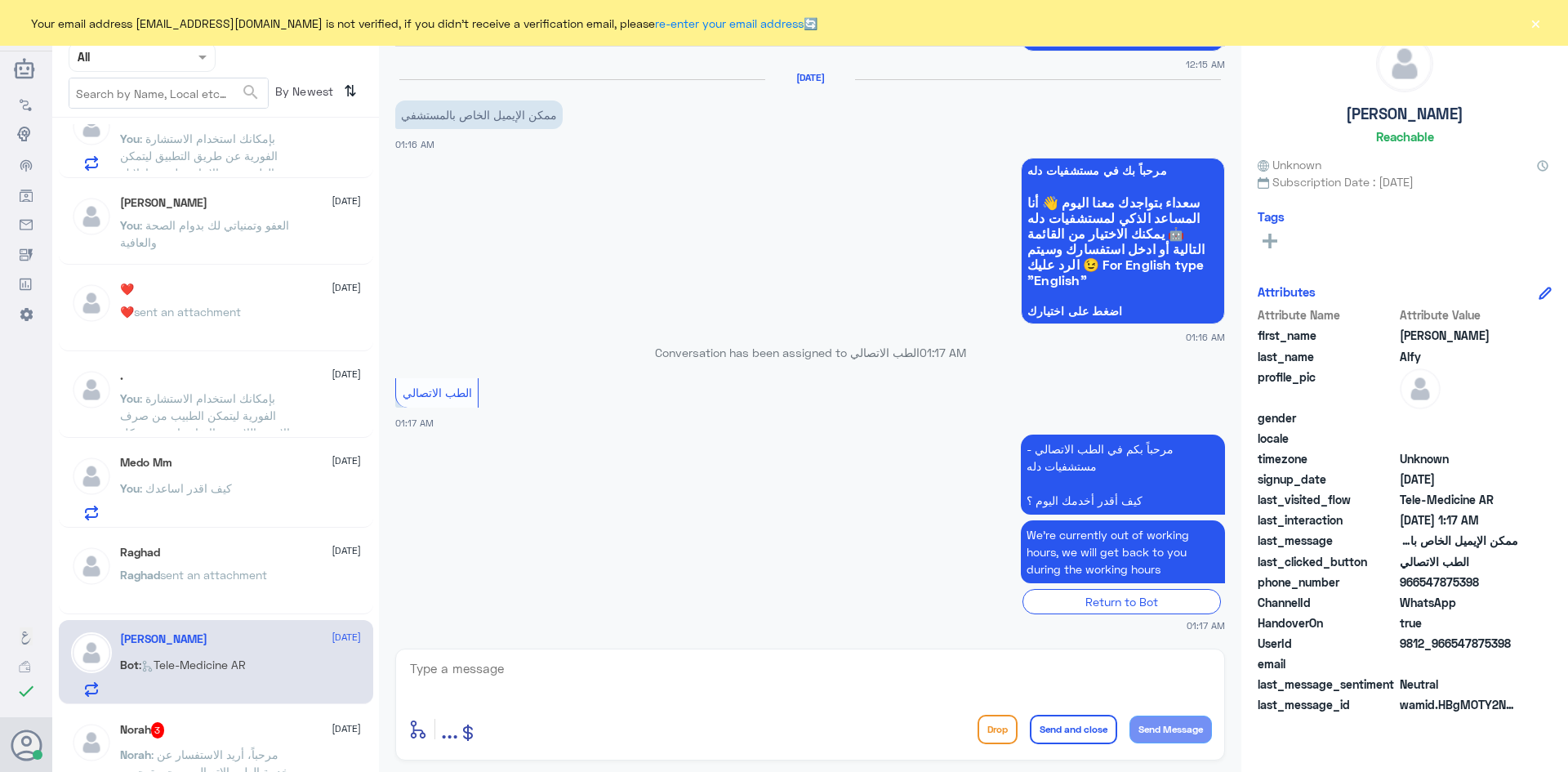
click at [676, 685] on textarea at bounding box center [811, 678] width 804 height 40
paste textarea "مرحبا معك عبدالكريم من الطب الاتصالي"
type textarea "مرحبا معك عبدالكريم من الطب الاتصالي"
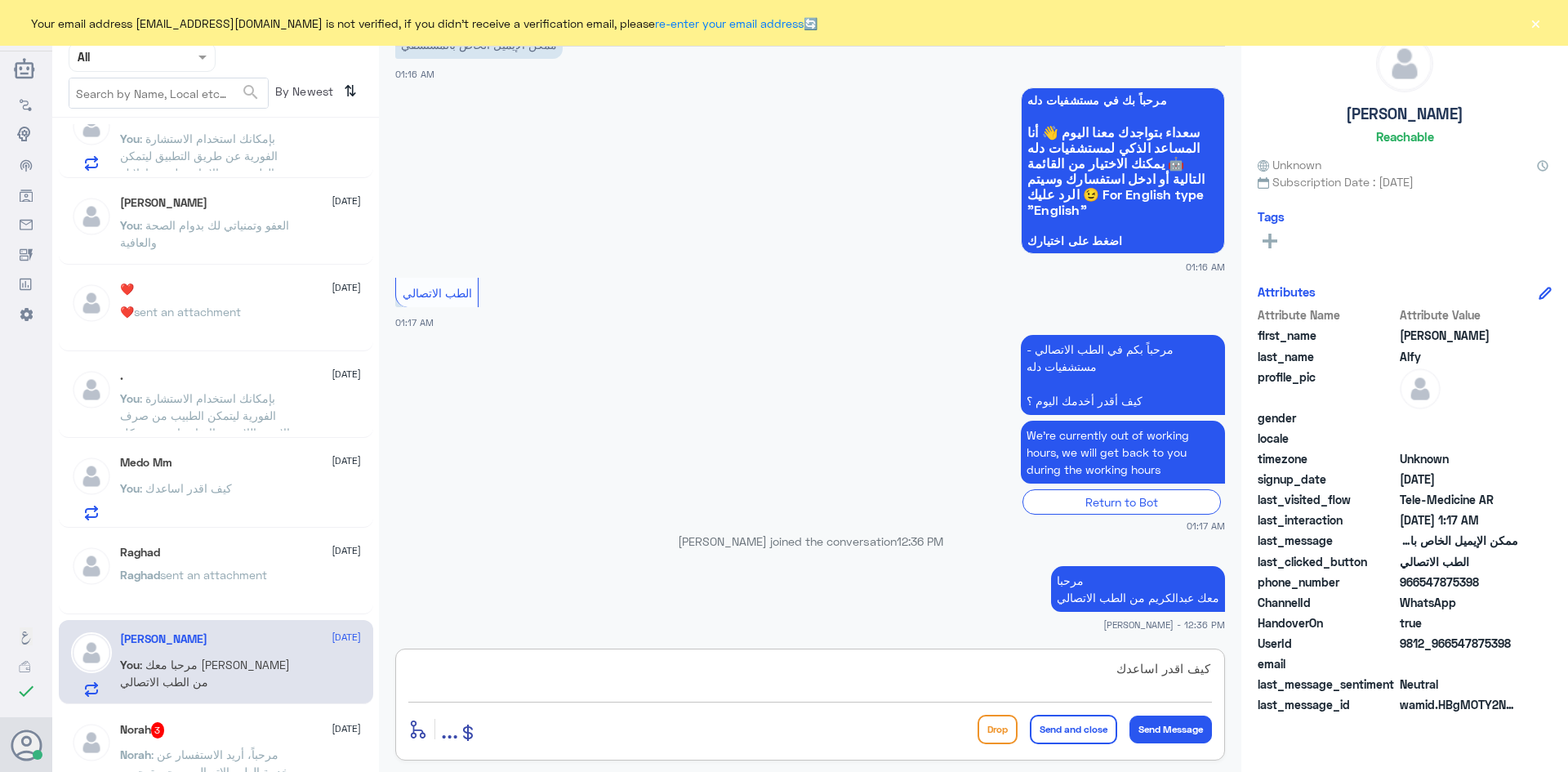
type textarea "كيف اقدر اساعدك ؟"
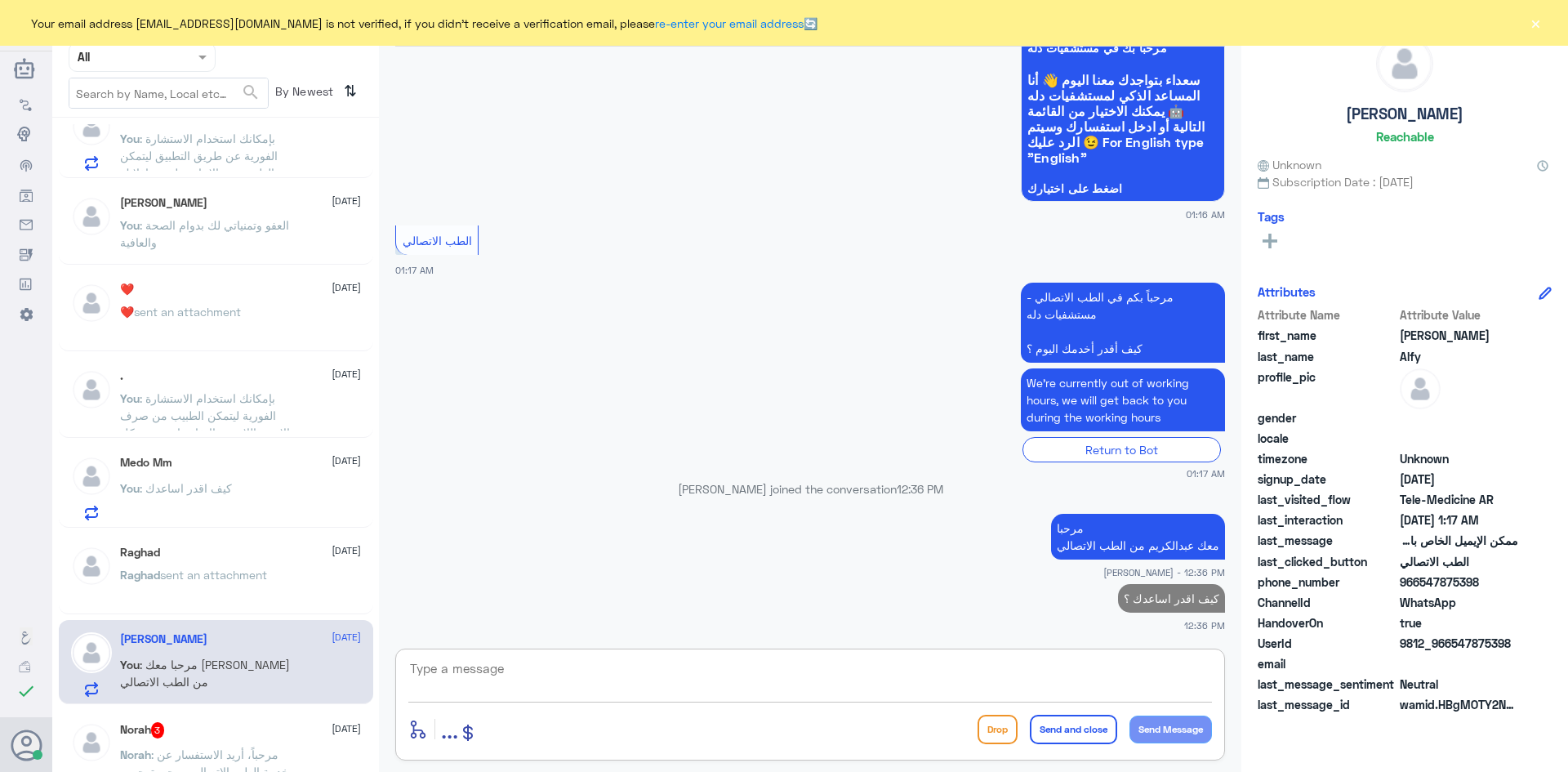
scroll to position [736, 0]
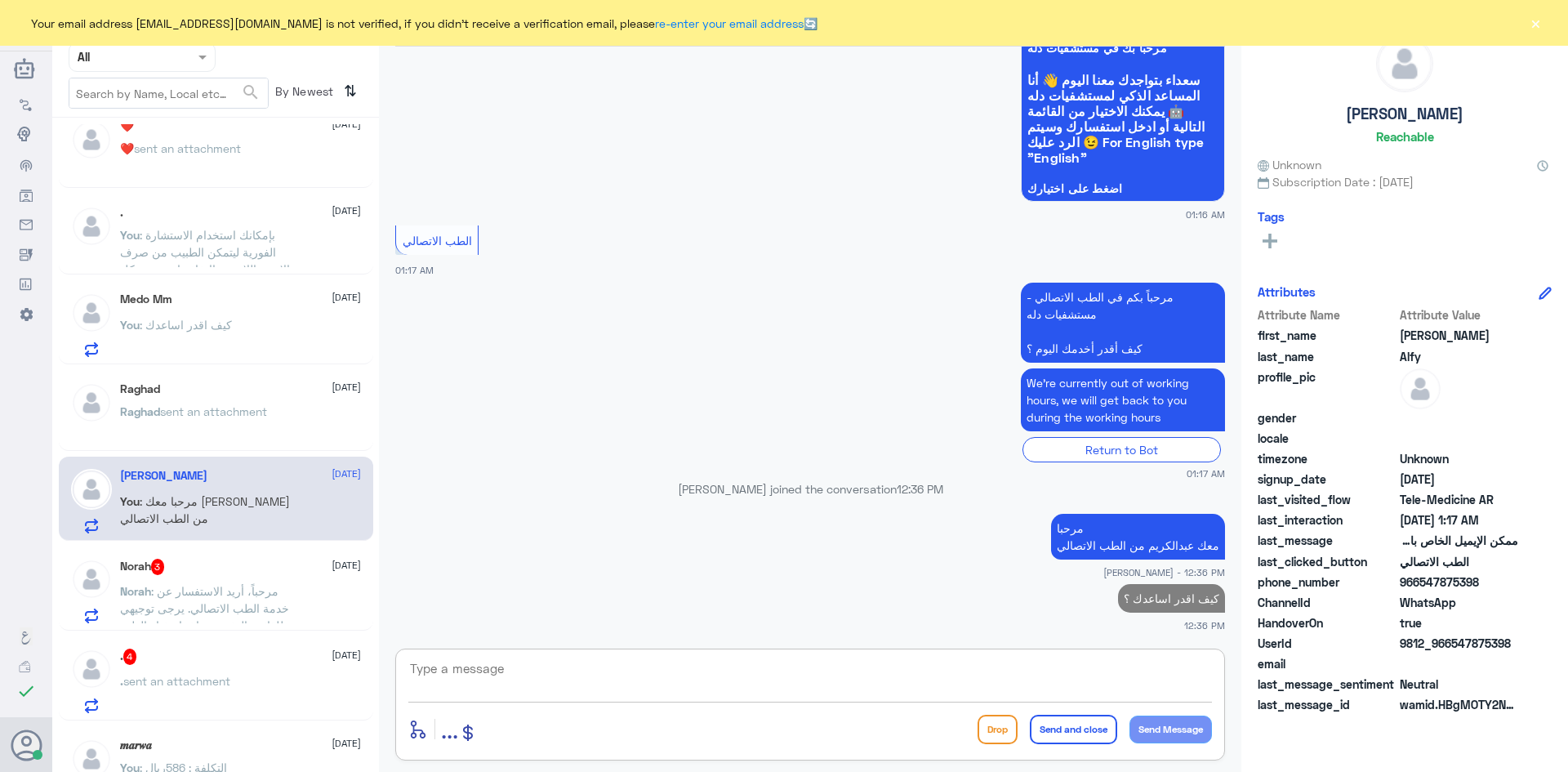
click at [267, 605] on span ": مرحباً، أريد الاستفسار عن خدمة الطب الاتصالي. يرجى توجيهي للقائمة الرئيسية وا…" at bounding box center [204, 617] width 169 height 65
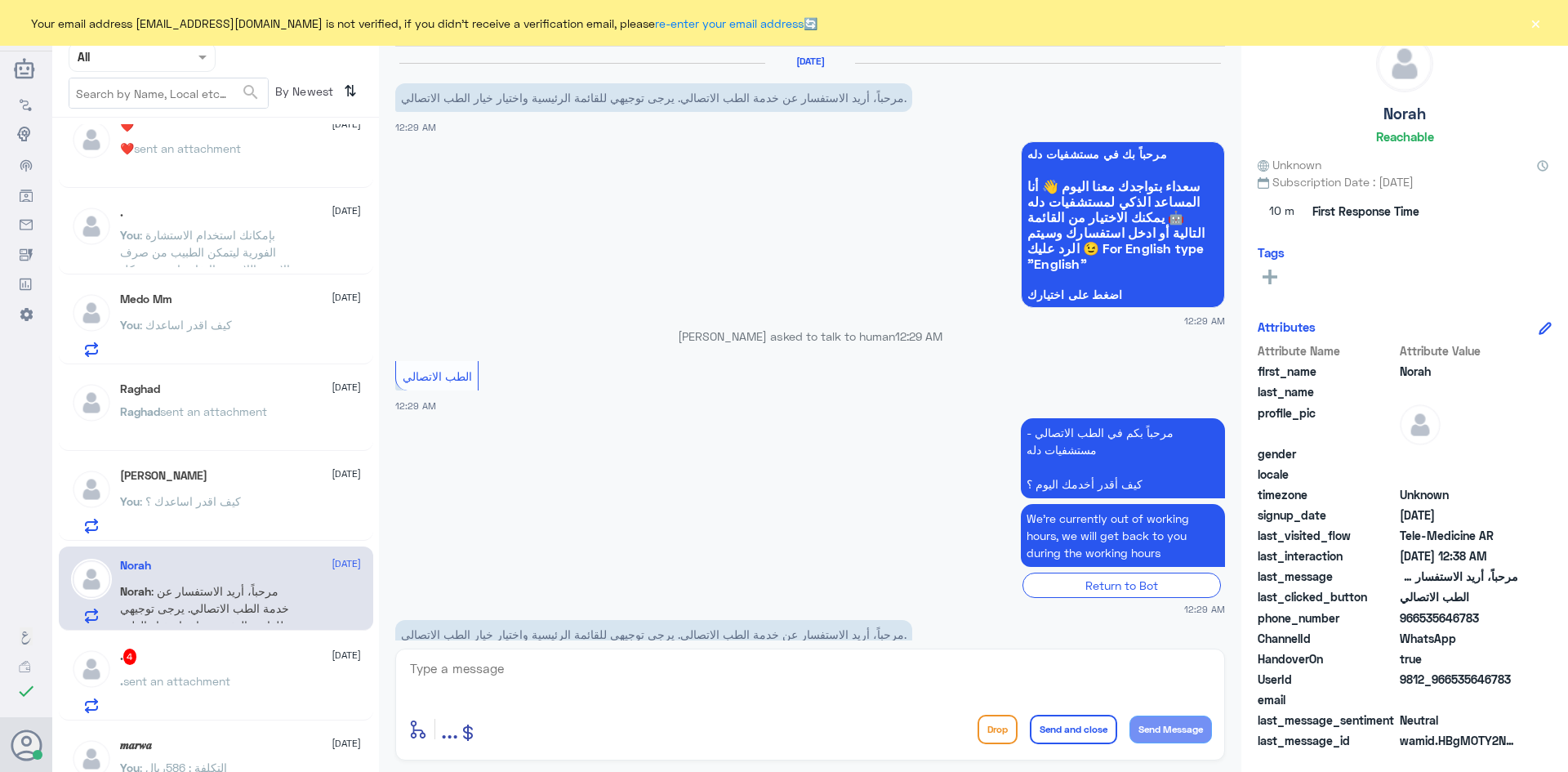
scroll to position [39, 0]
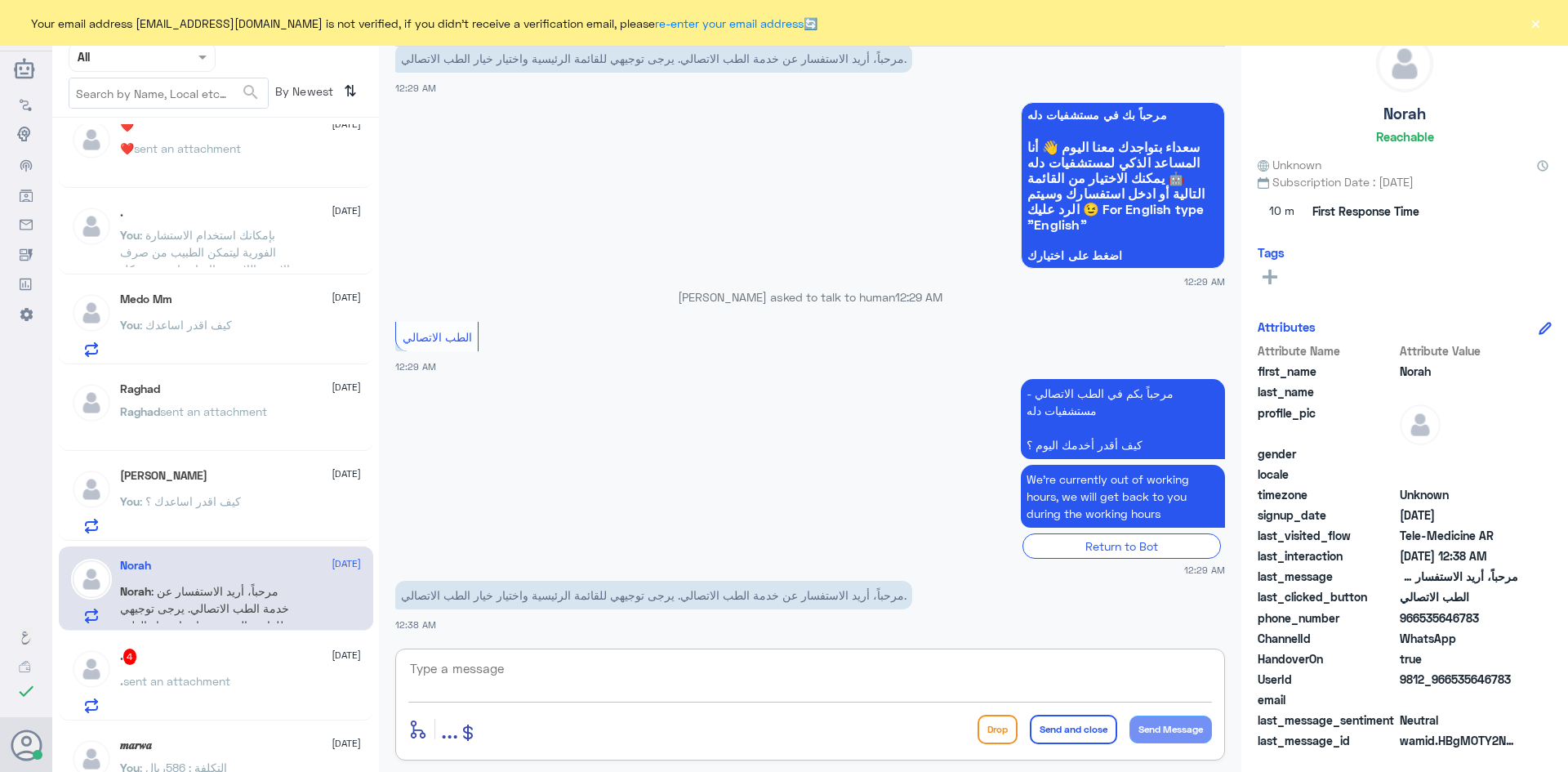
click at [549, 680] on textarea at bounding box center [811, 678] width 804 height 40
paste textarea "مرحبا معك عبدالكريم من الطب الاتصالي"
type textarea "مرحبا معك عبدالكريم من الطب الاتصالي"
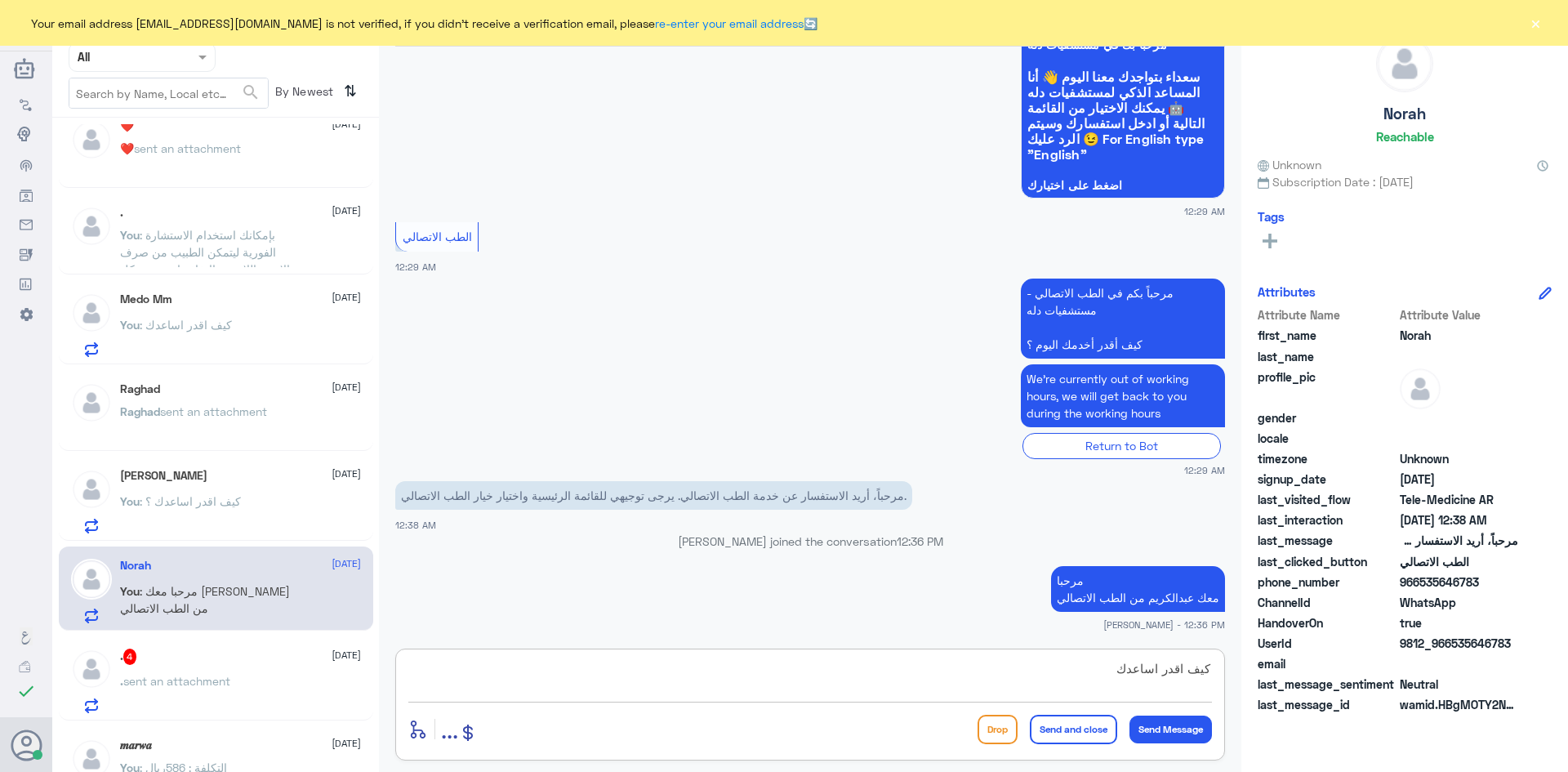
type textarea "كيف اقدر اساعدك"
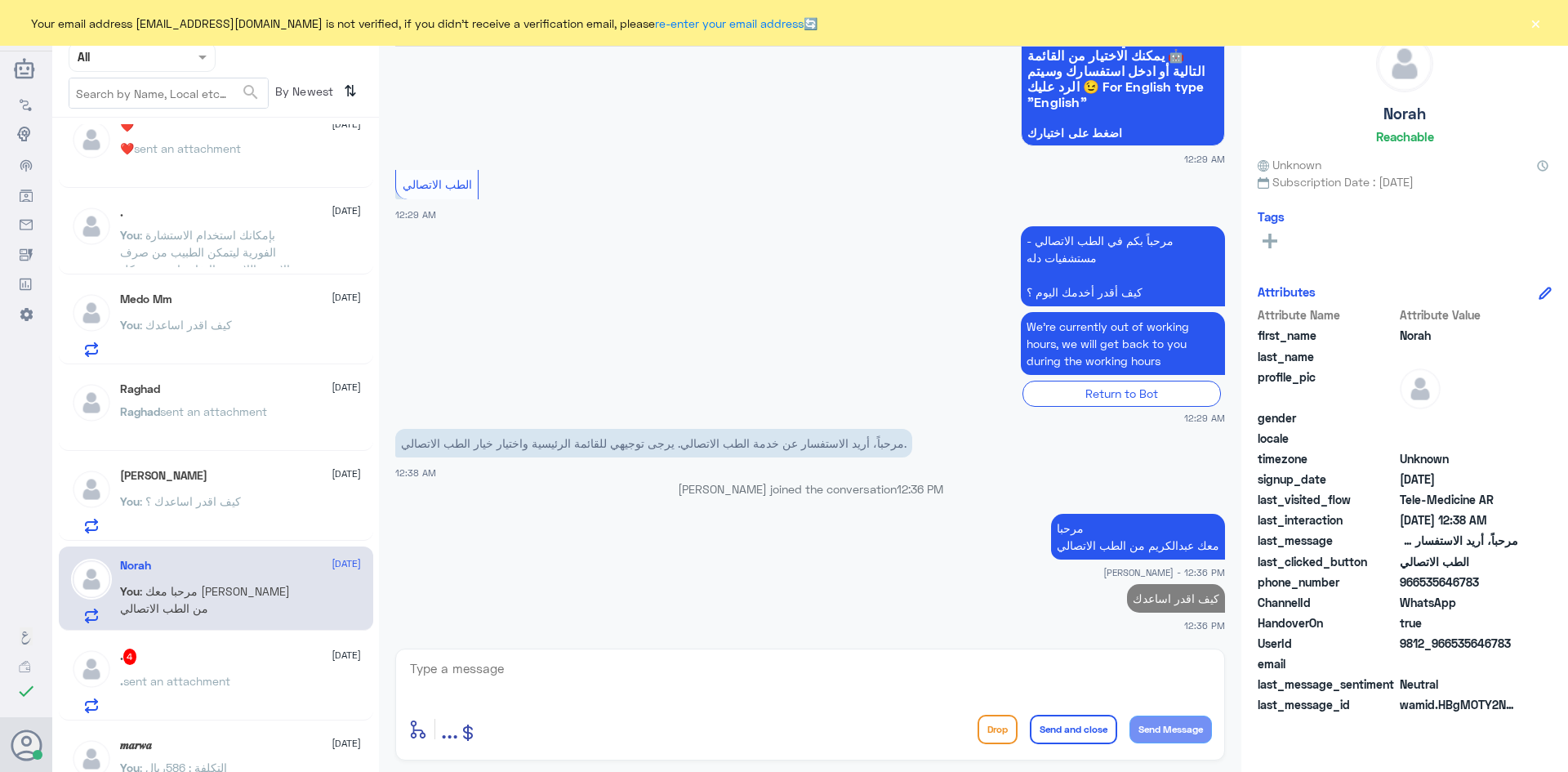
click at [253, 665] on div ". 4 3 September" at bounding box center [241, 656] width 241 height 16
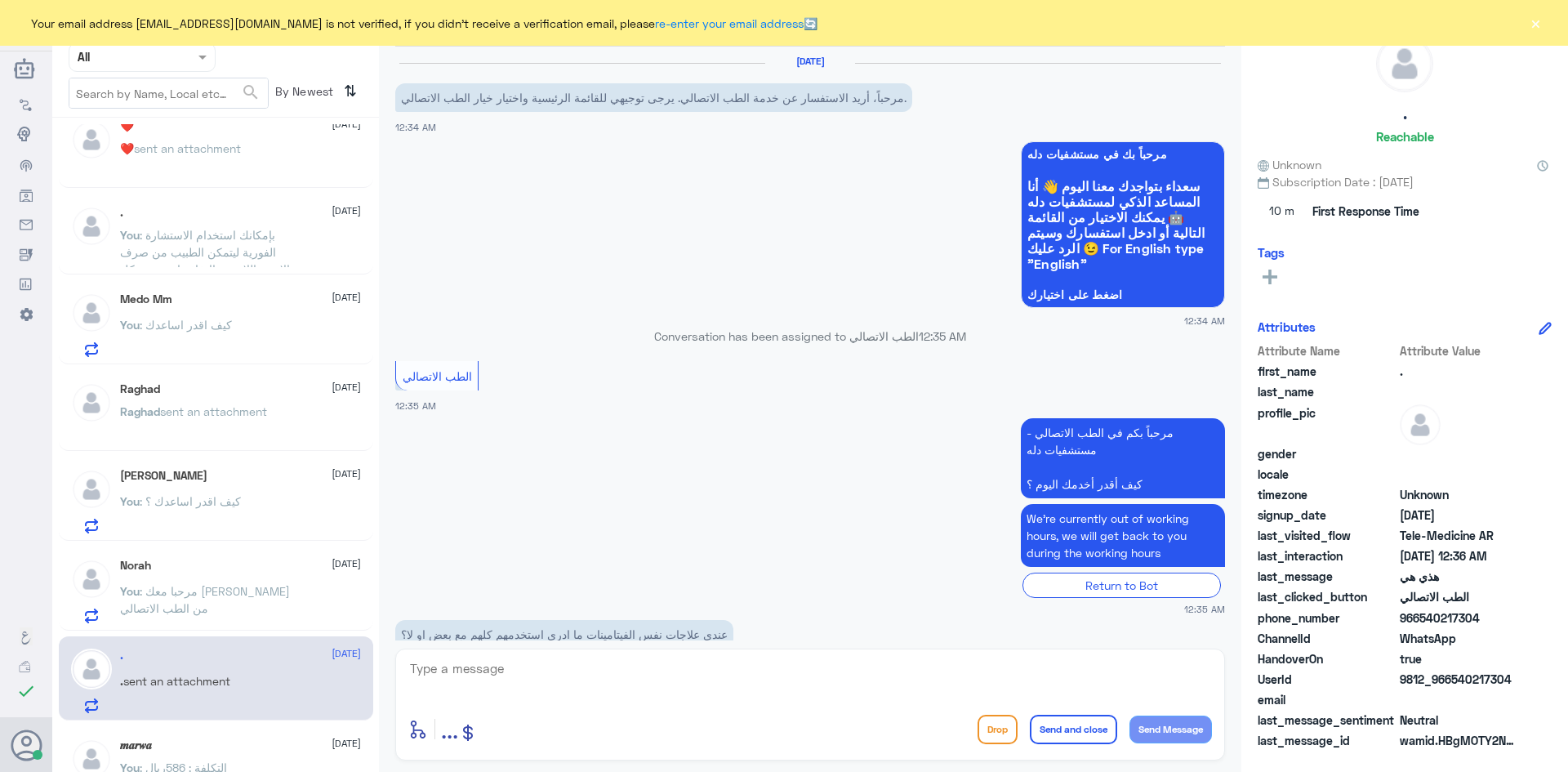
scroll to position [266, 0]
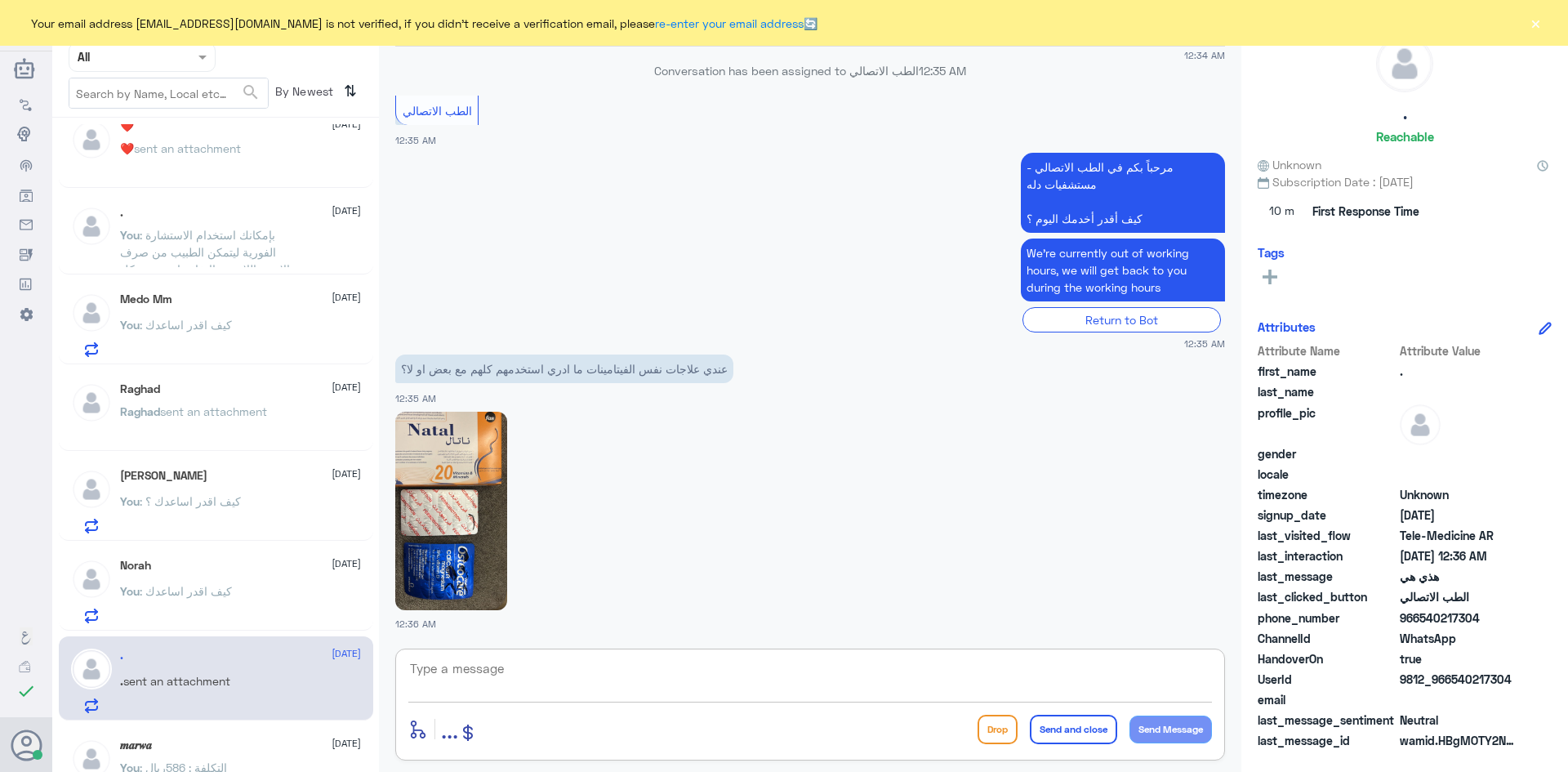
click at [649, 662] on textarea at bounding box center [811, 678] width 804 height 40
paste textarea "مرحبا معك عبدالكريم من الطب الاتصالي"
type textarea "مرحبا معك عبدالكريم من الطب الاتصالي"
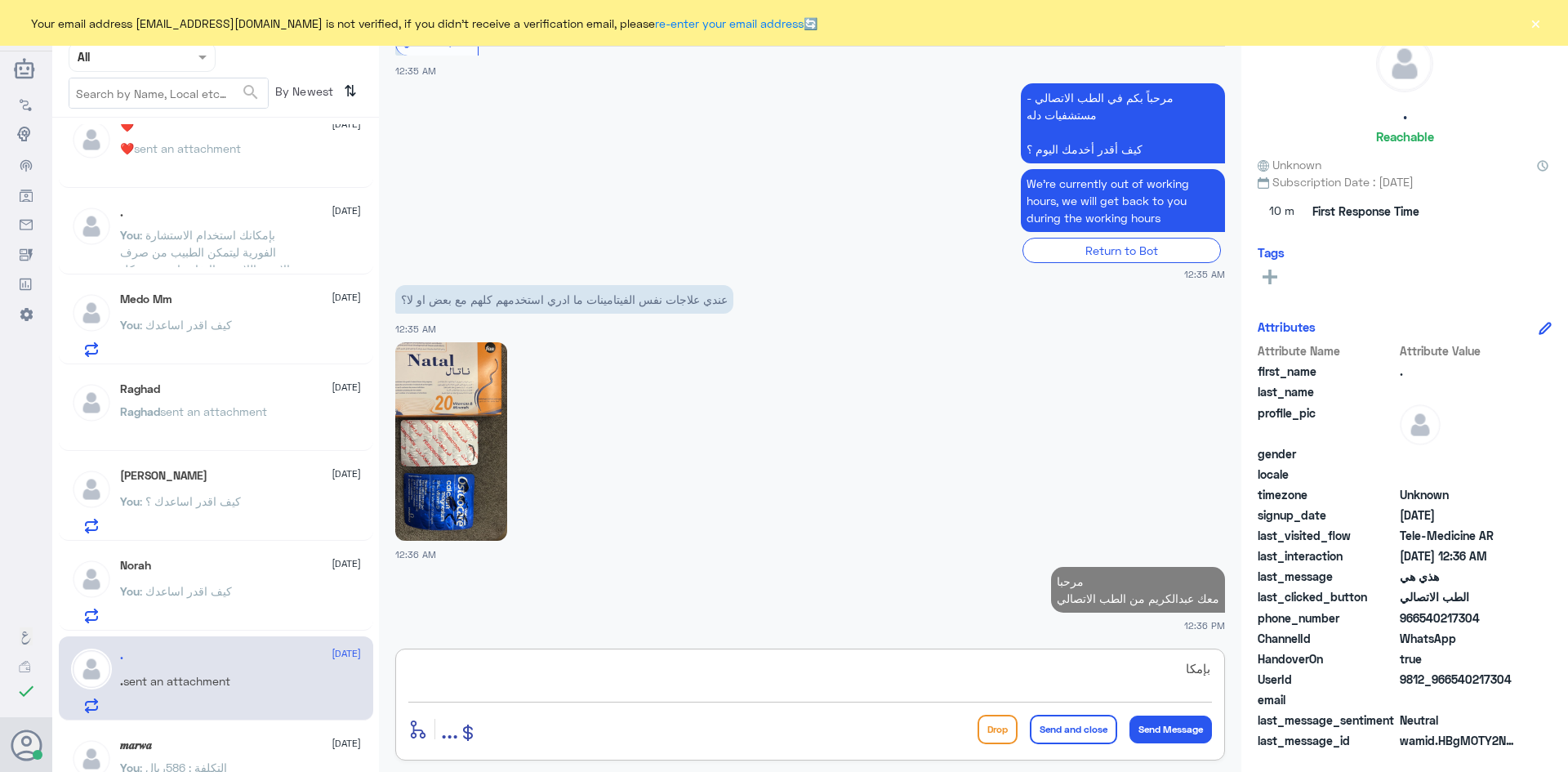
scroll to position [335, 0]
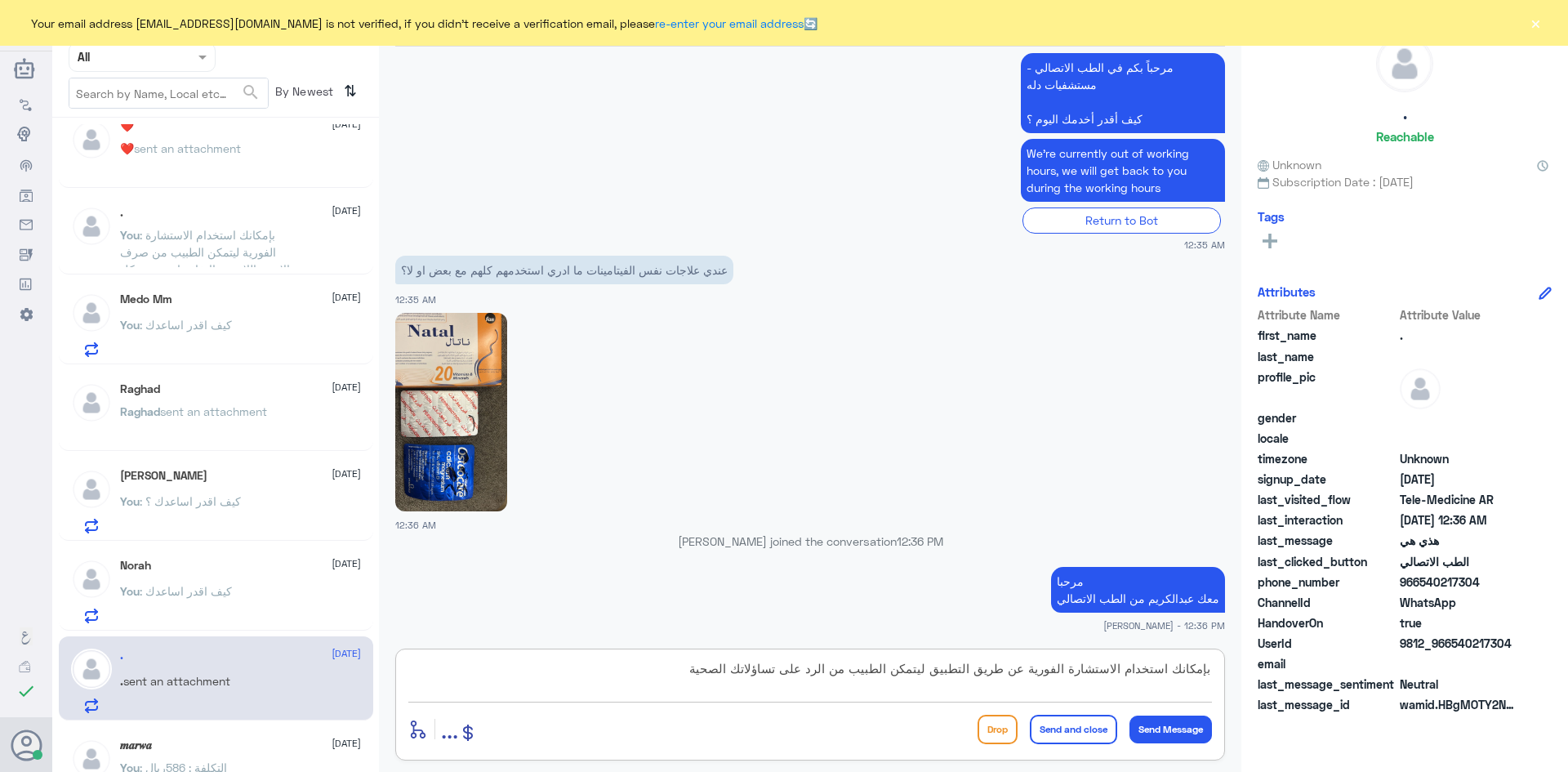
type textarea "بإمكانك استخدام الاستشارة الفورية عن طريق التطبيق ليتمكن الطبيب من الرد على تسا…"
click at [1064, 723] on button "Send and close" at bounding box center [1074, 729] width 88 height 30
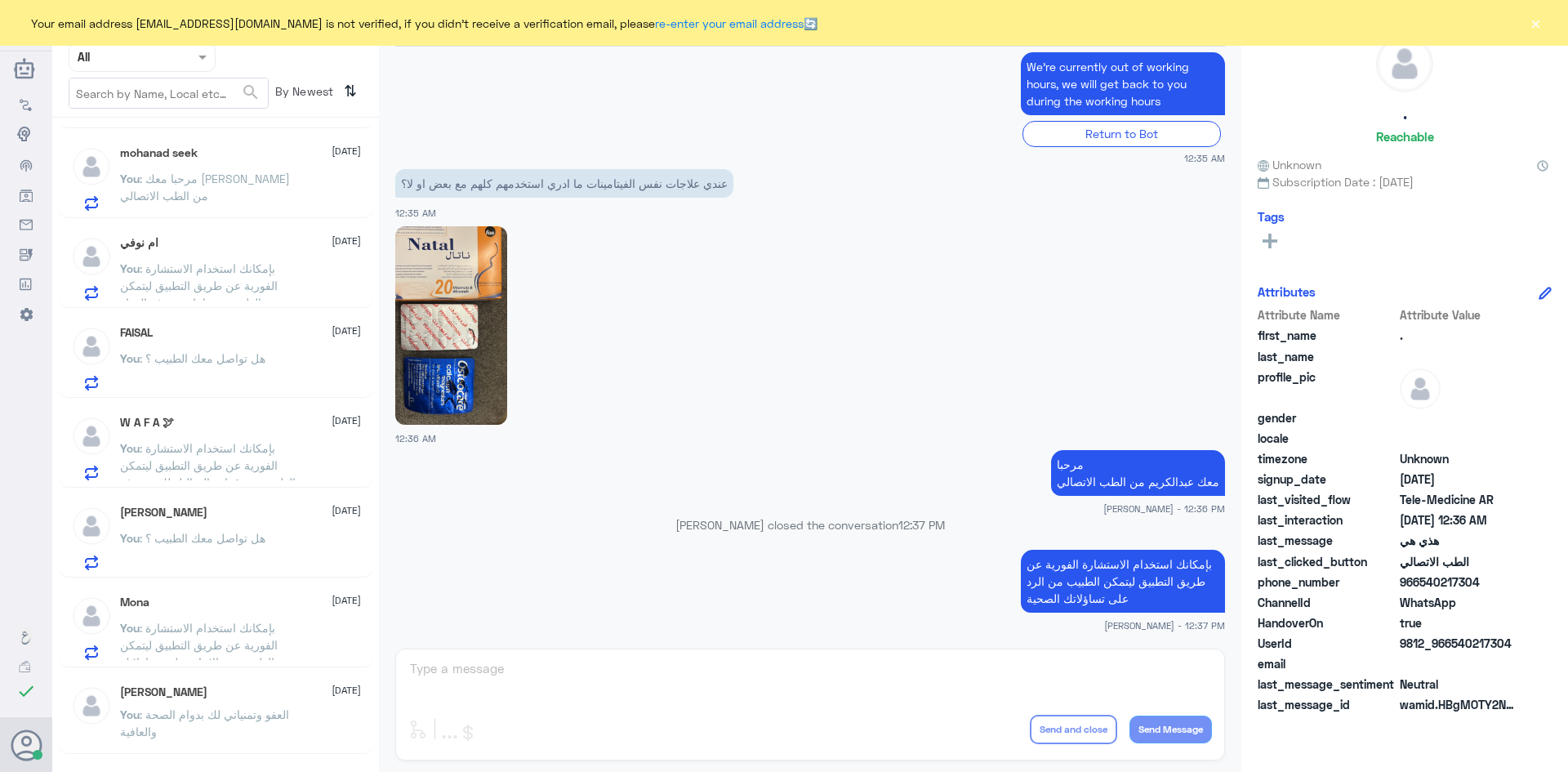
scroll to position [0, 0]
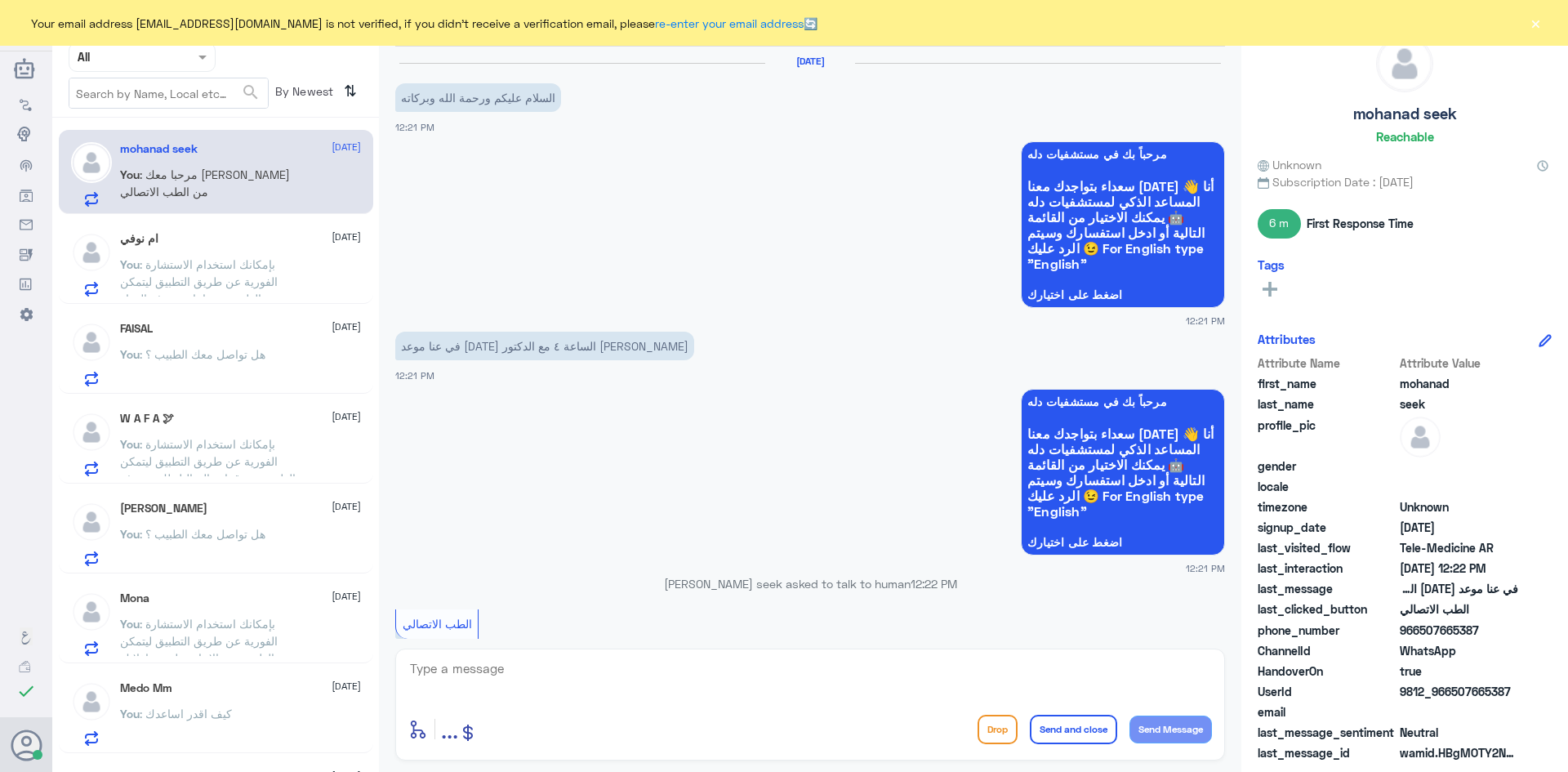
scroll to position [324, 0]
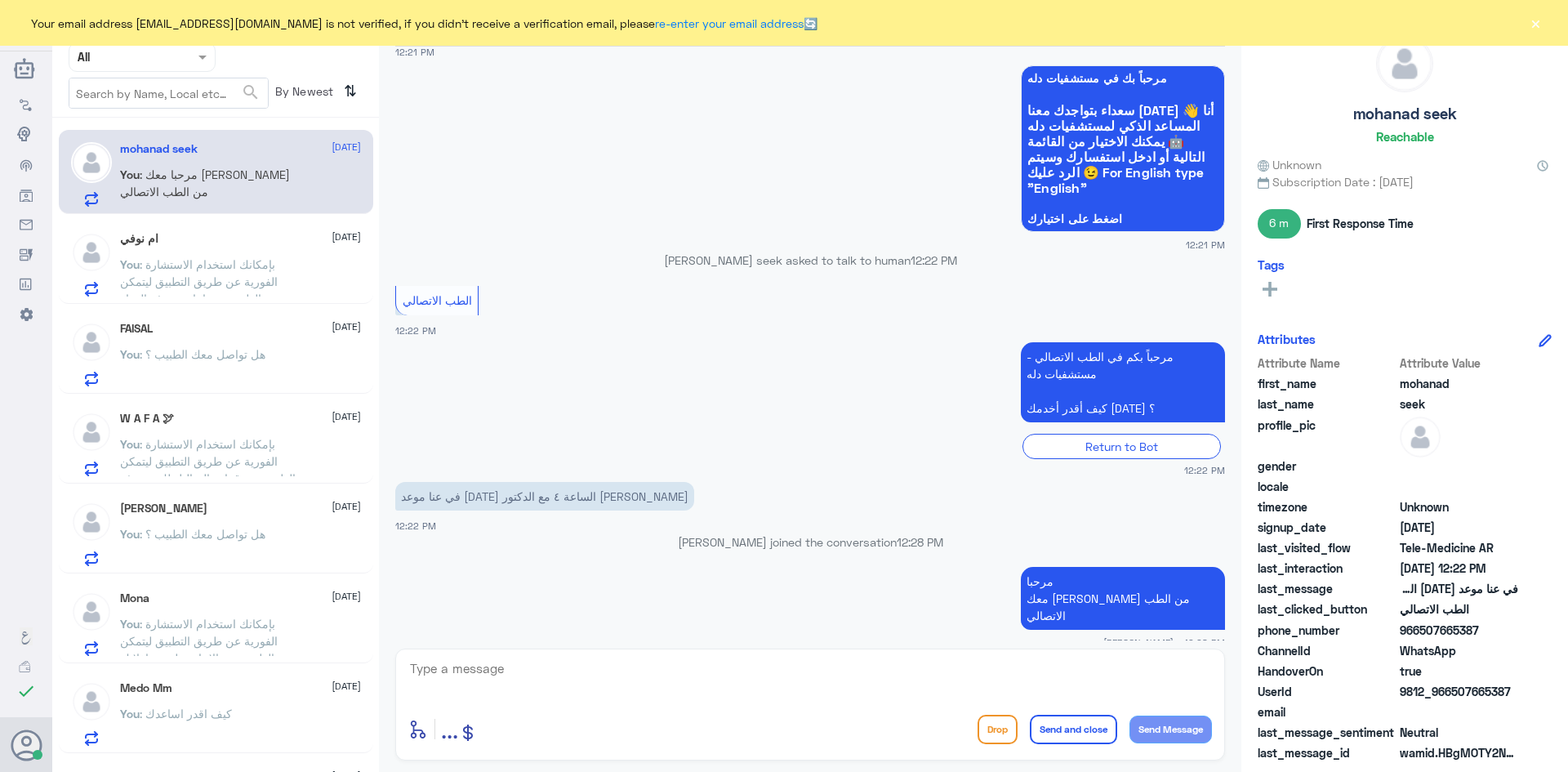
click at [1540, 23] on button "×" at bounding box center [1535, 22] width 16 height 16
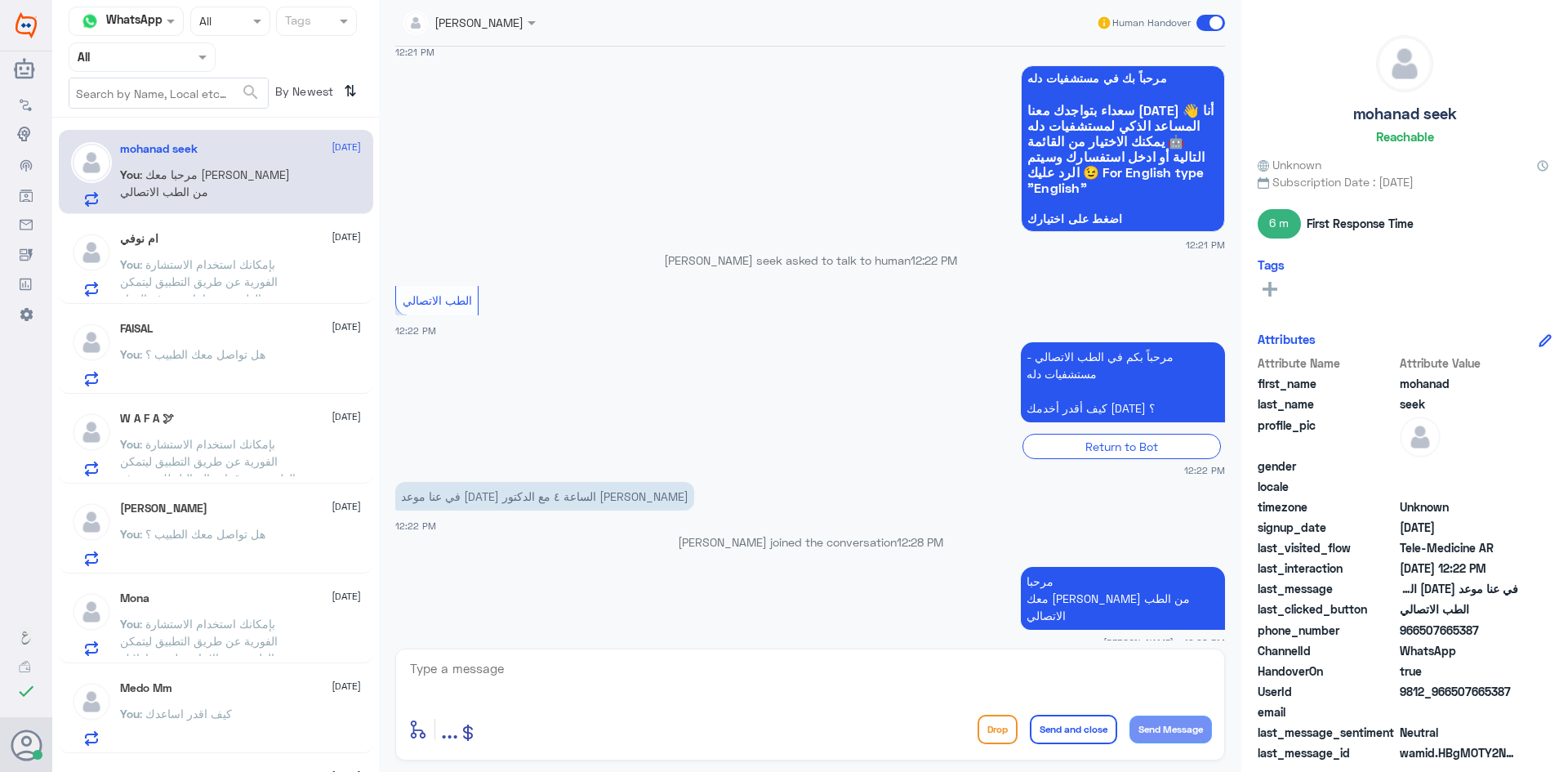
click at [1209, 20] on span at bounding box center [1211, 22] width 29 height 16
click at [0, 0] on input "checkbox" at bounding box center [0, 0] width 0 height 0
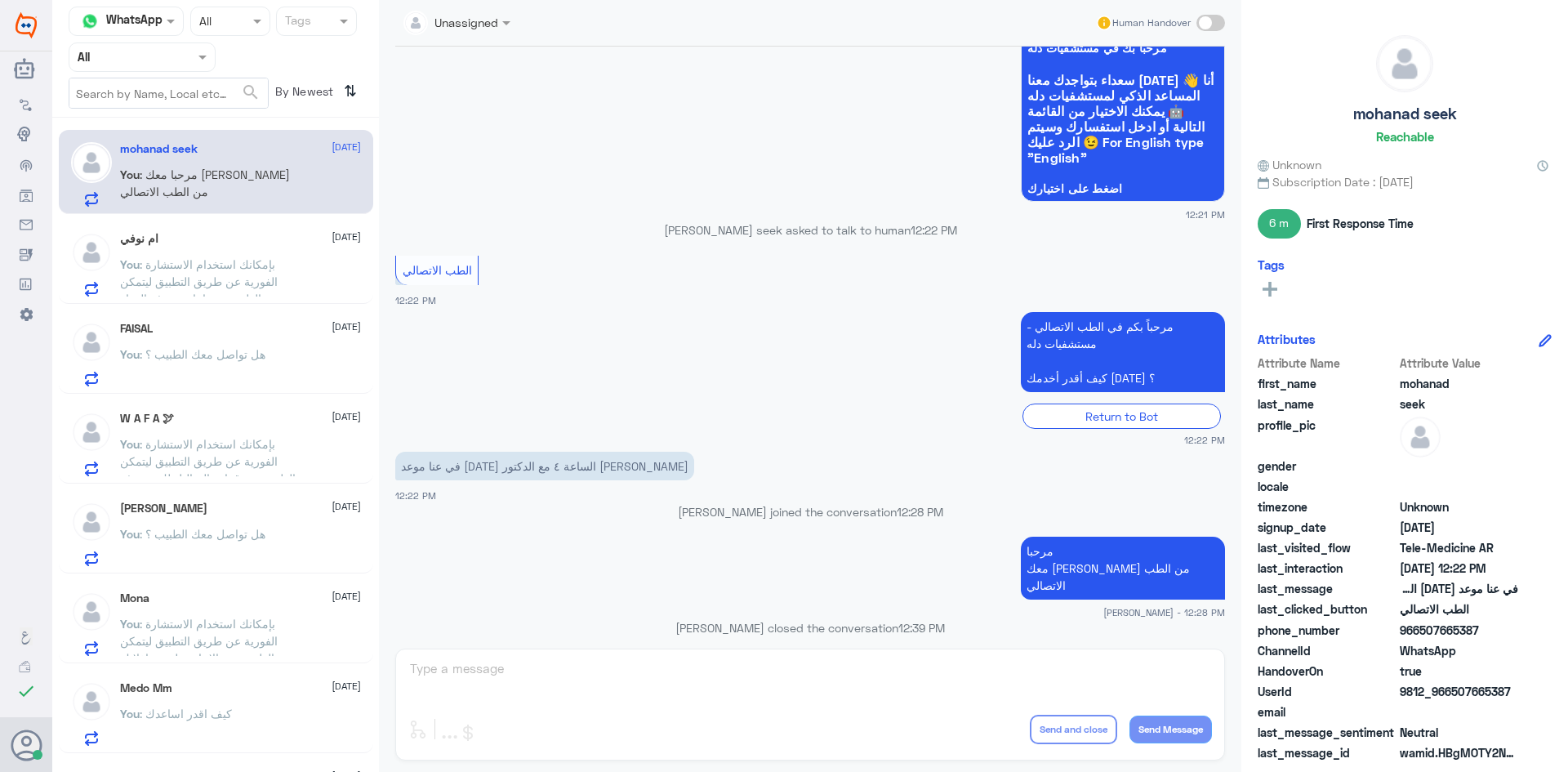
click at [270, 259] on span ": بإمكانك استخدام الاستشارة الفورية عن طريق التطبيق ليتمكن الطبيب من اعادة صرف …" at bounding box center [199, 281] width 158 height 48
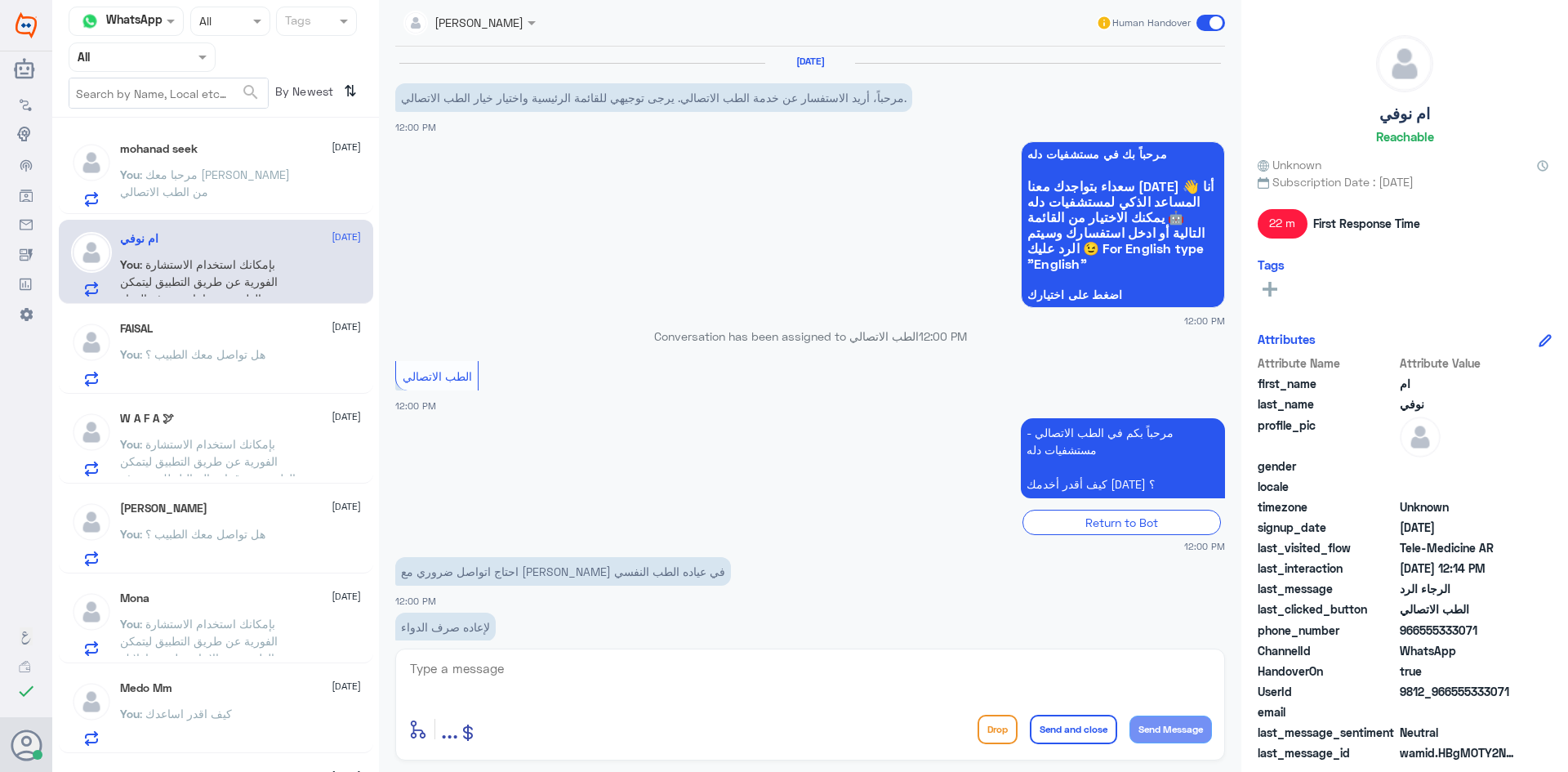
scroll to position [274, 0]
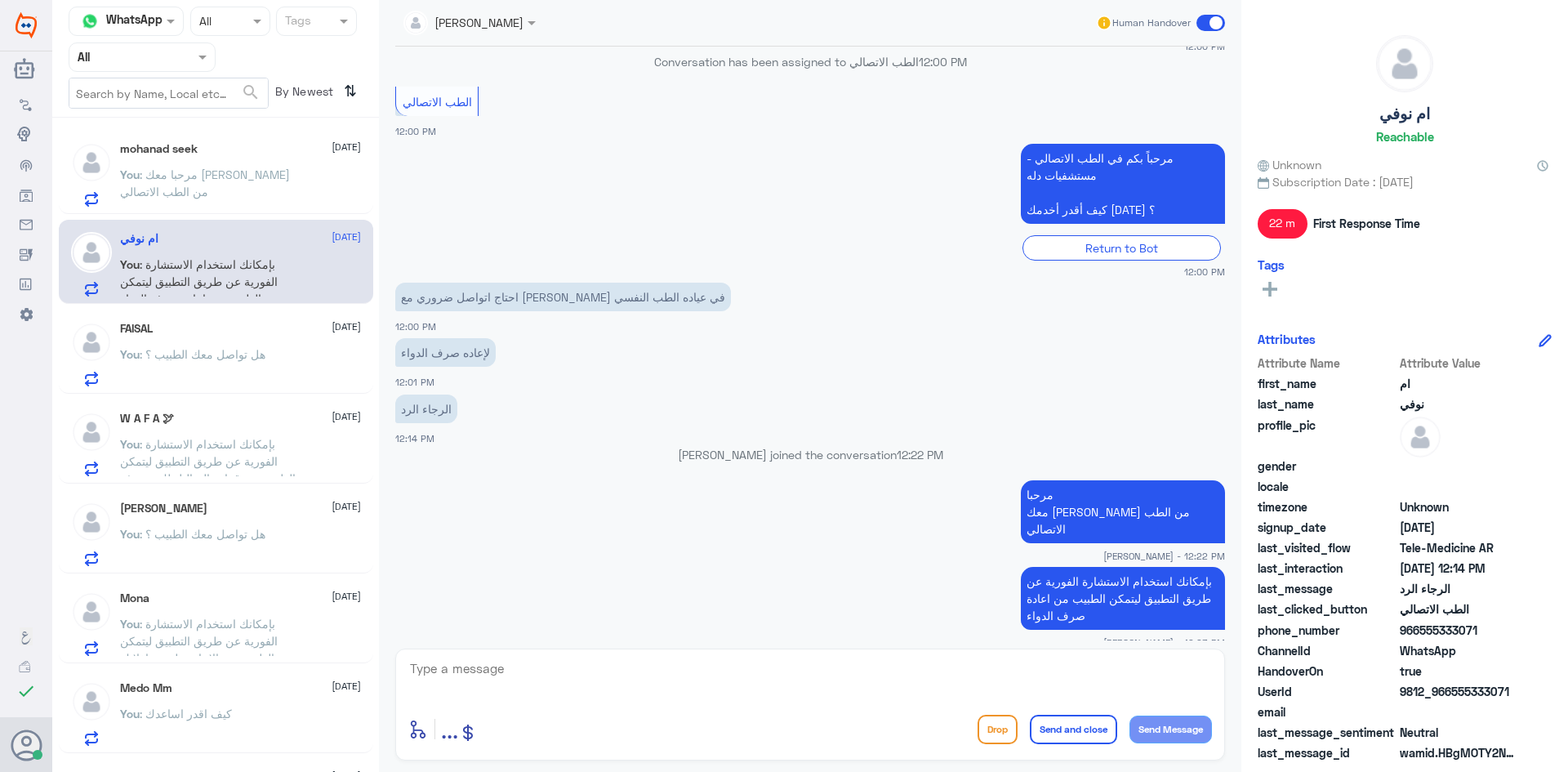
click at [1207, 25] on span at bounding box center [1211, 22] width 29 height 16
click at [0, 0] on input "checkbox" at bounding box center [0, 0] width 0 height 0
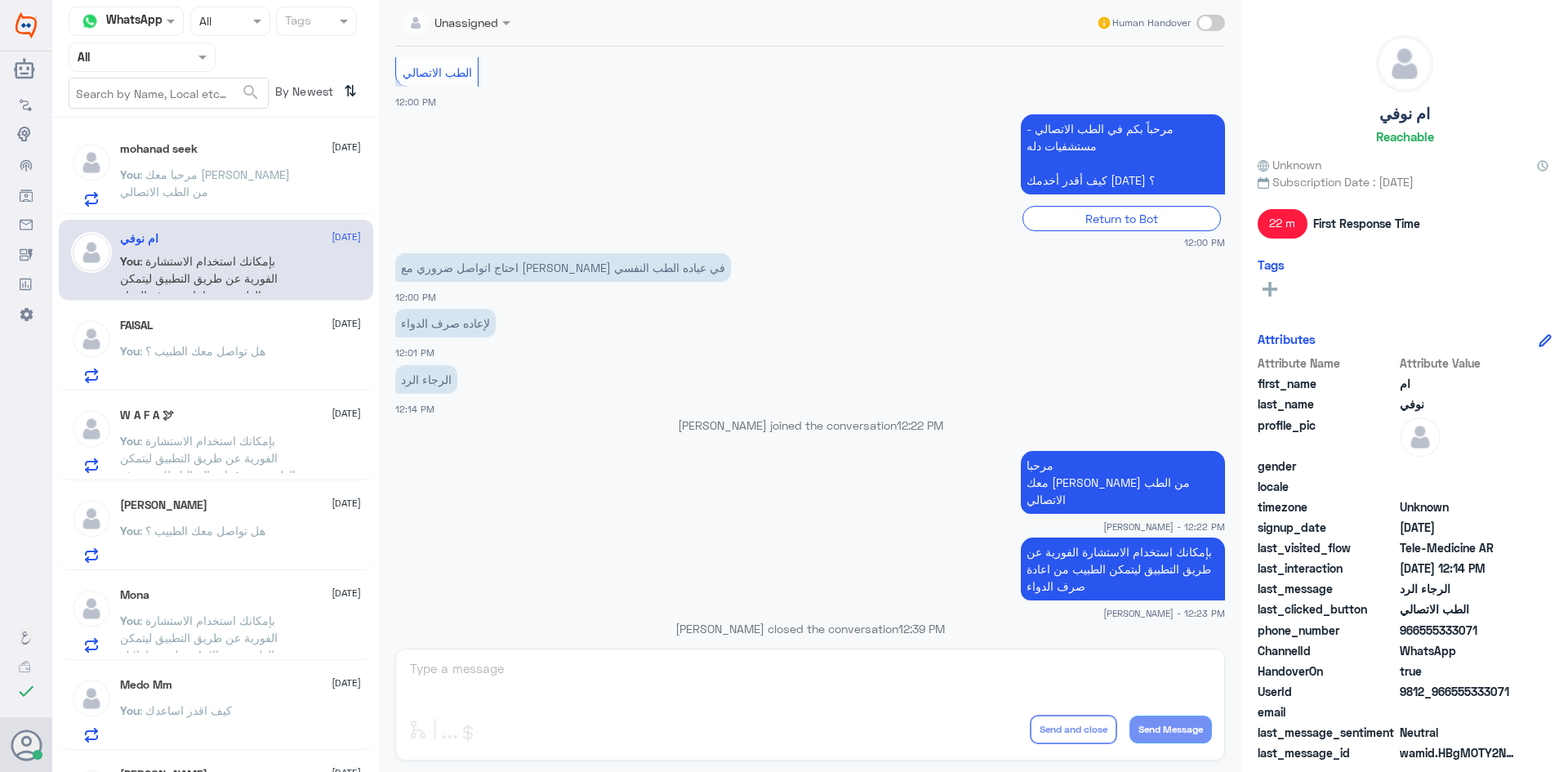
click at [282, 364] on div "You : هل تواصل معك الطبيب ؟" at bounding box center [241, 365] width 241 height 36
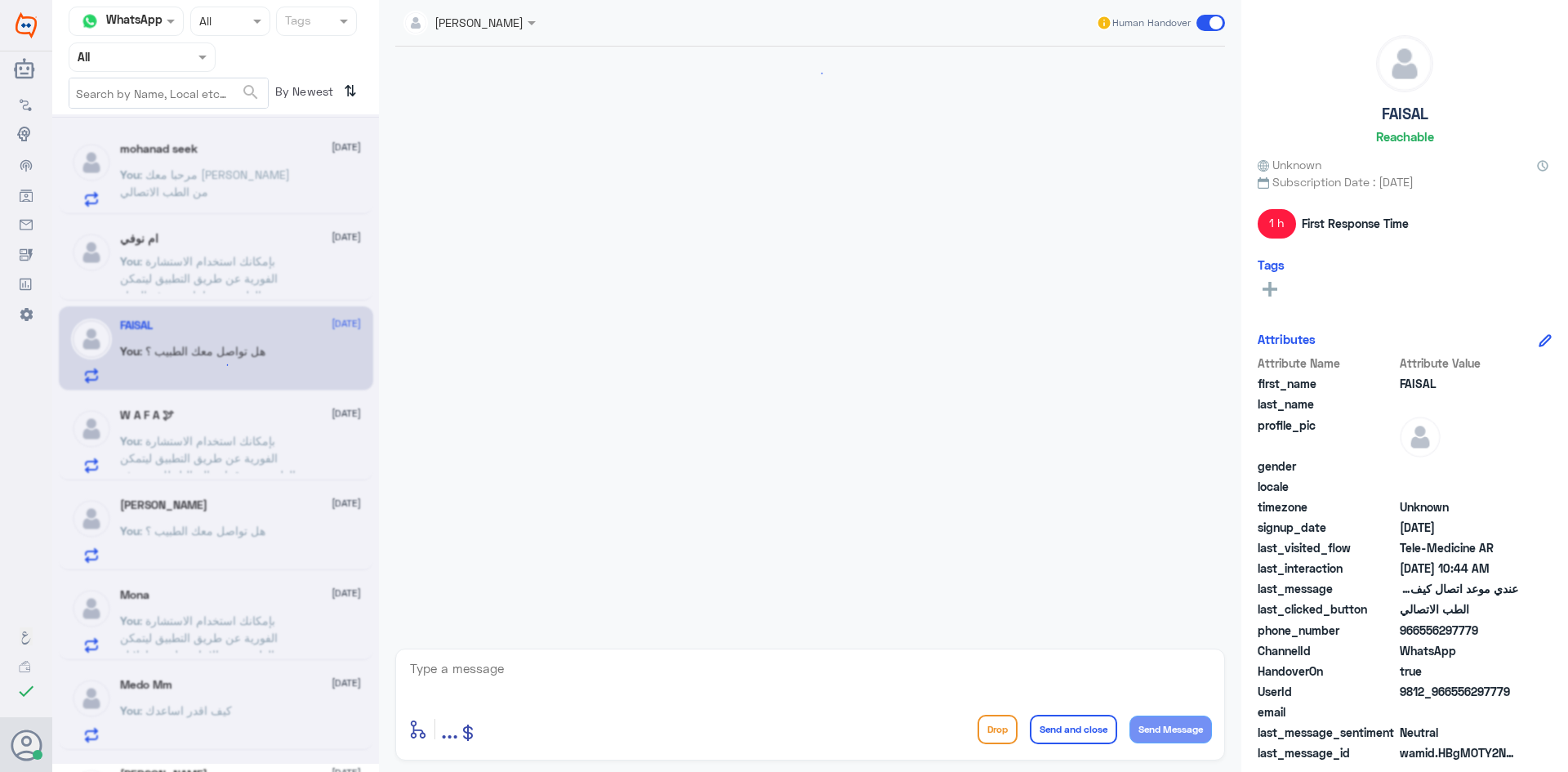
scroll to position [1149, 0]
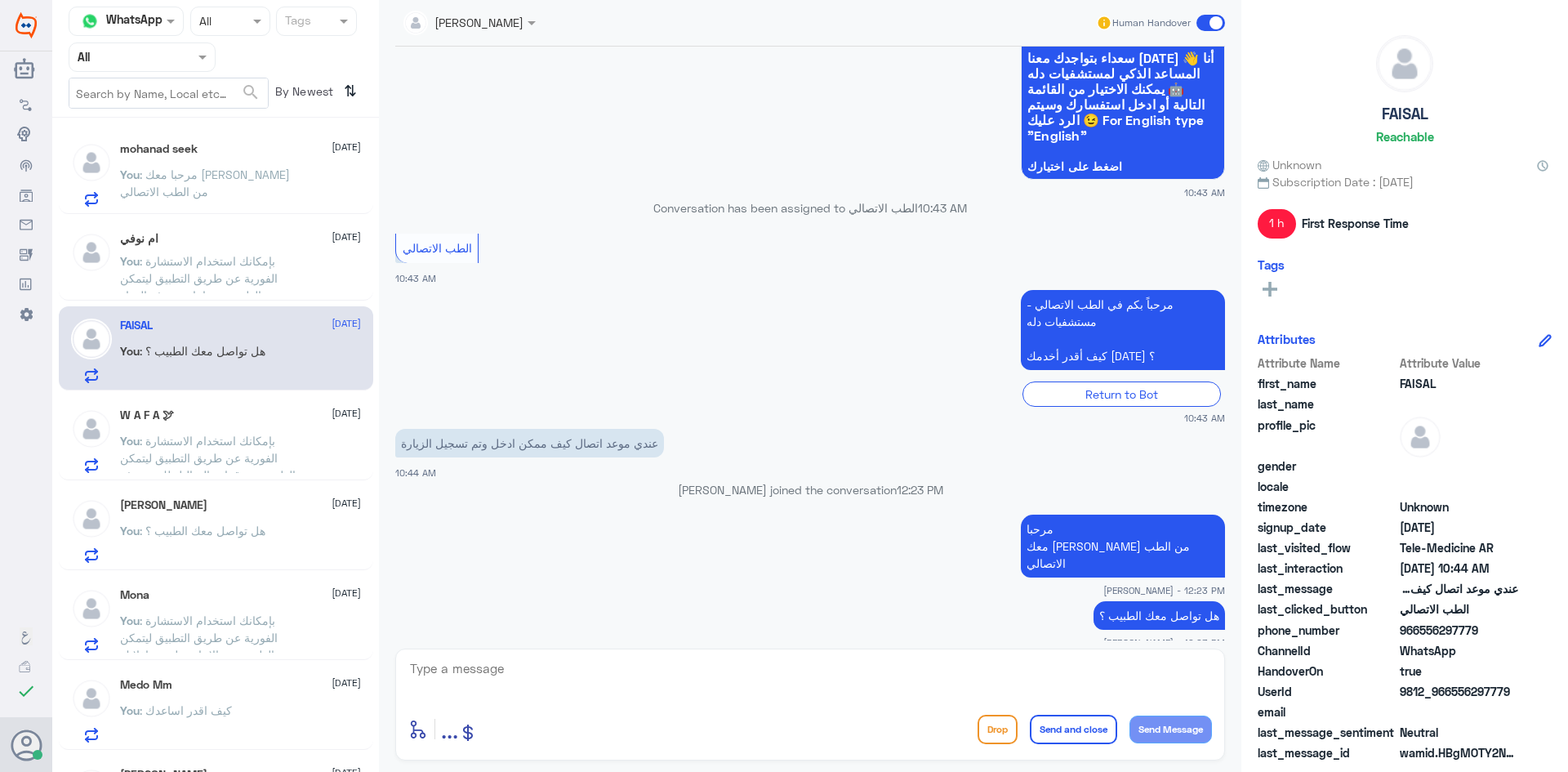
click at [1200, 17] on span at bounding box center [1211, 22] width 29 height 16
click at [0, 0] on input "checkbox" at bounding box center [0, 0] width 0 height 0
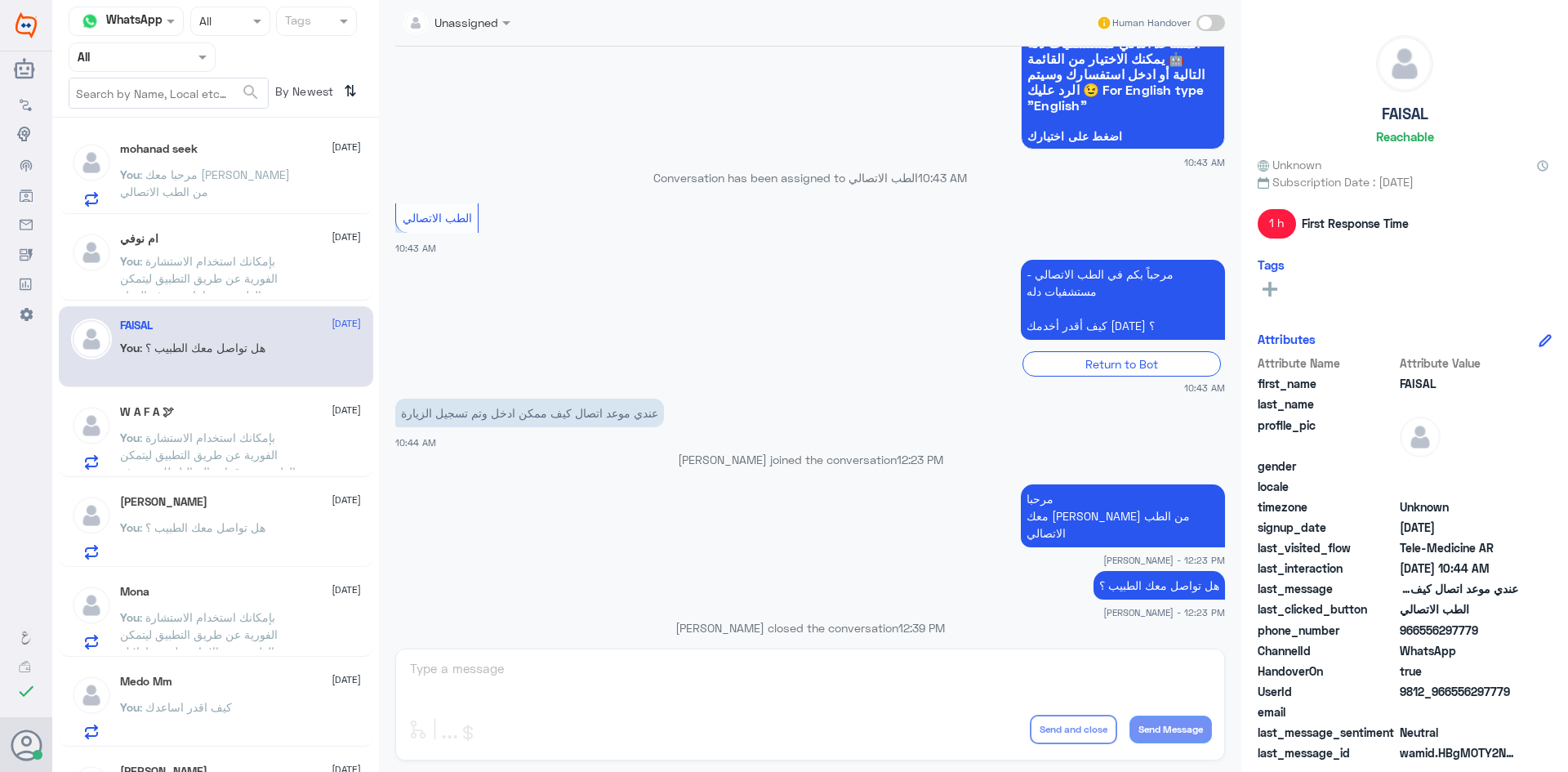
click at [322, 441] on div "You : بإمكانك استخدام الاستشارة الفورية عن طريق التطبيق ليتمكن الطبيب من قراءة …" at bounding box center [241, 451] width 241 height 36
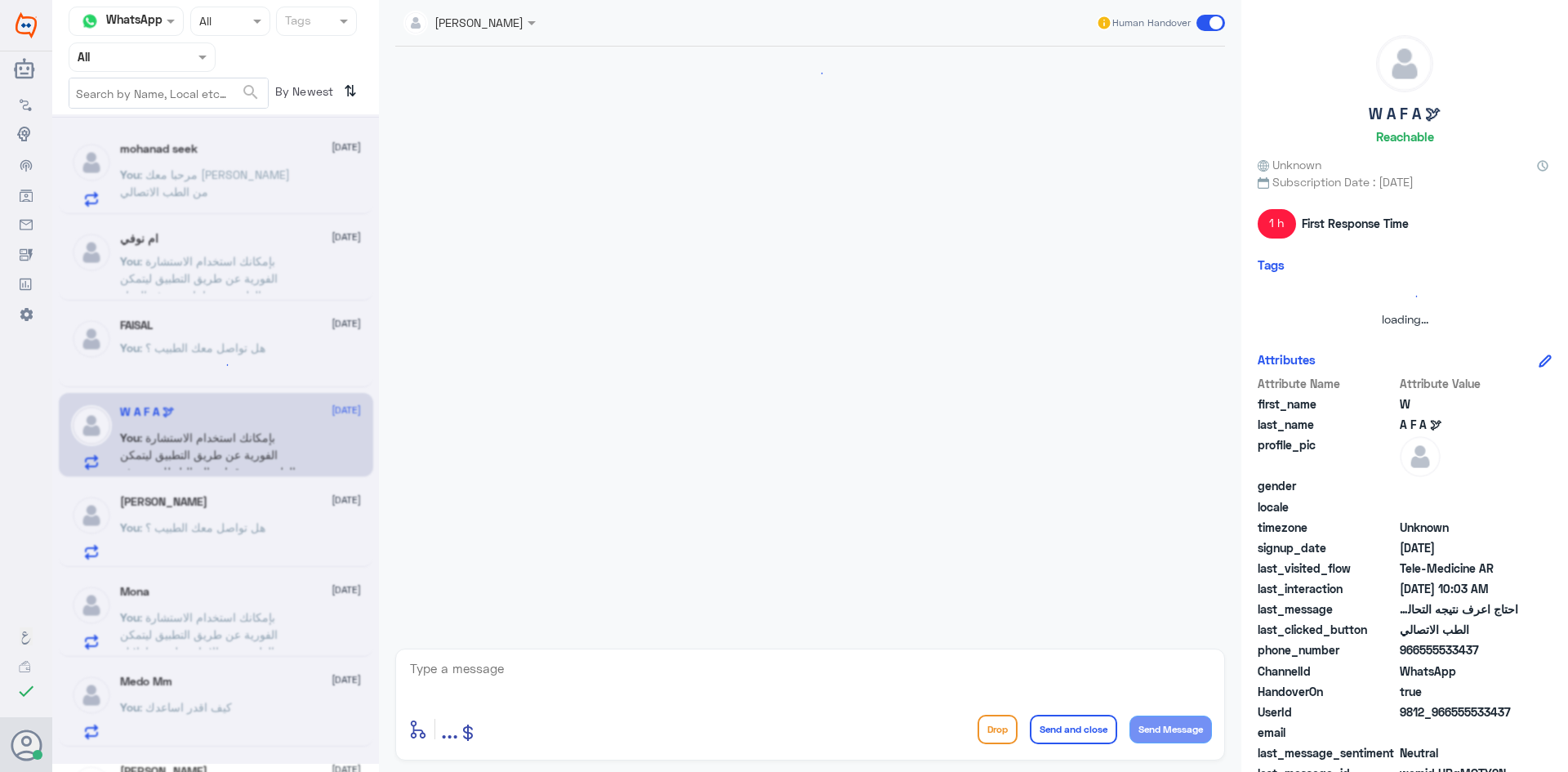
scroll to position [162, 0]
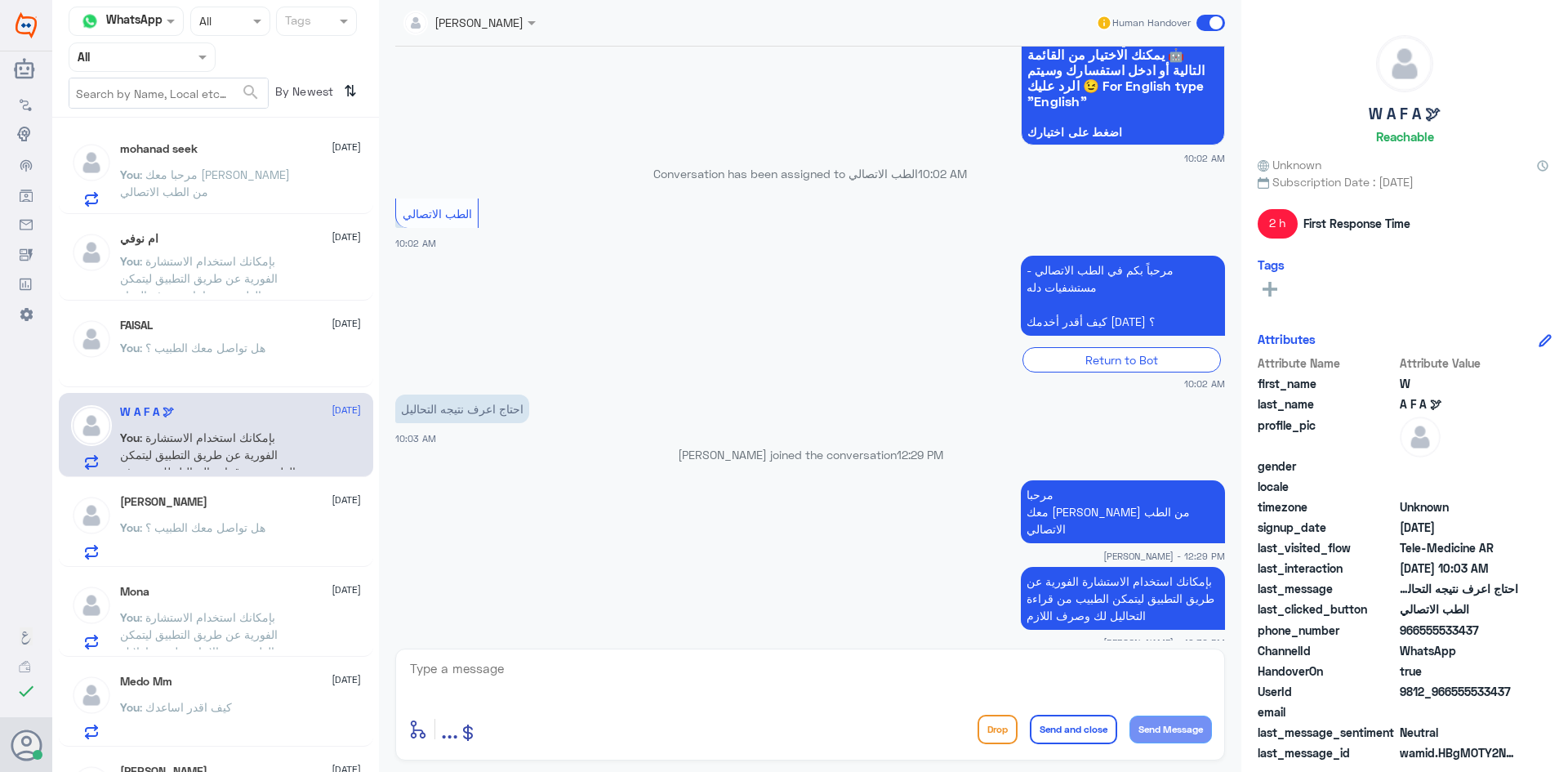
click at [1197, 25] on span at bounding box center [1211, 22] width 29 height 16
click at [0, 0] on input "checkbox" at bounding box center [0, 0] width 0 height 0
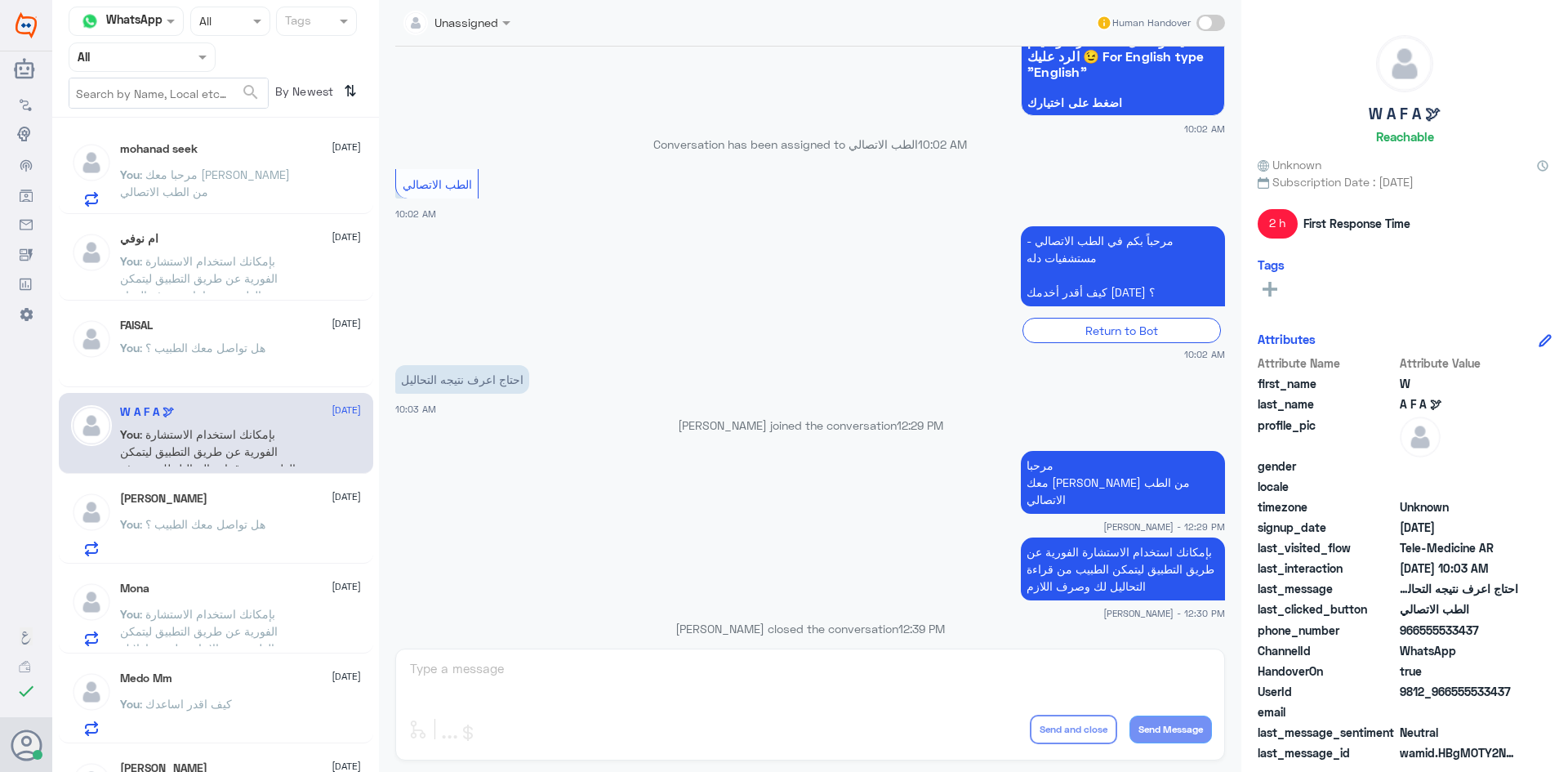
click at [222, 550] on p "You : هل تواصل معك الطبيب ؟" at bounding box center [193, 536] width 145 height 41
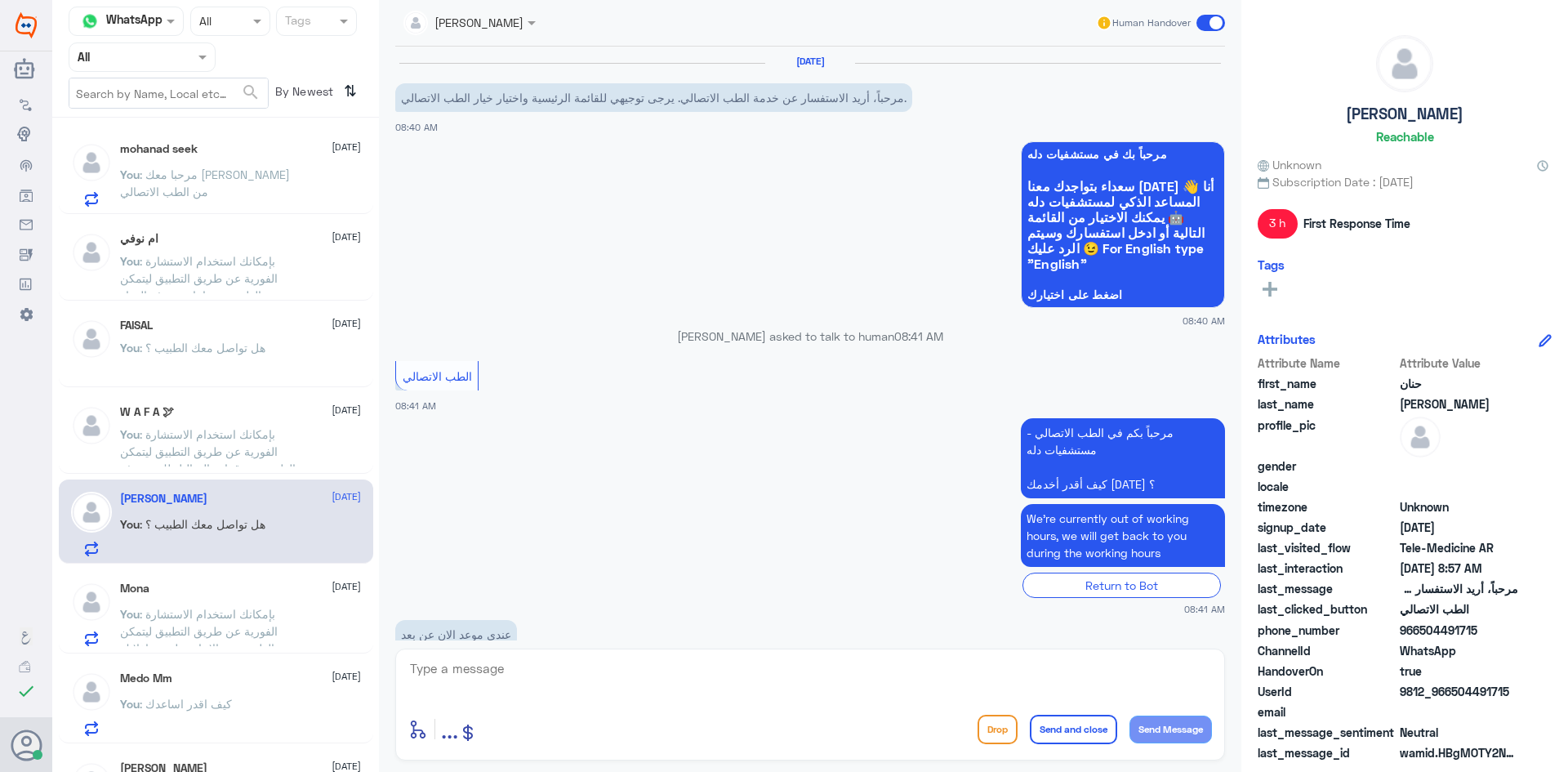
scroll to position [303, 0]
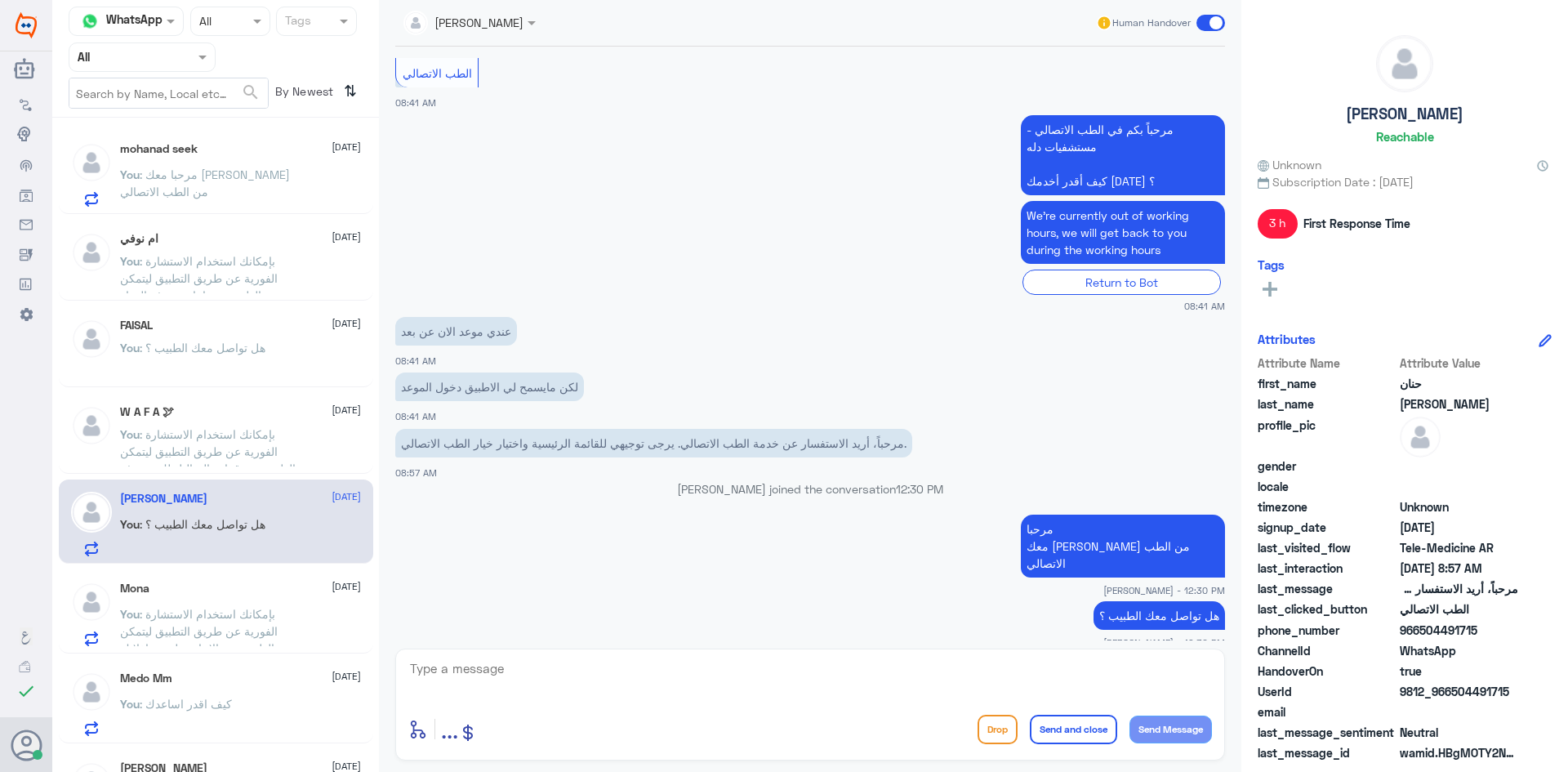
click at [1199, 20] on span at bounding box center [1211, 22] width 29 height 16
click at [0, 0] on input "checkbox" at bounding box center [0, 0] width 0 height 0
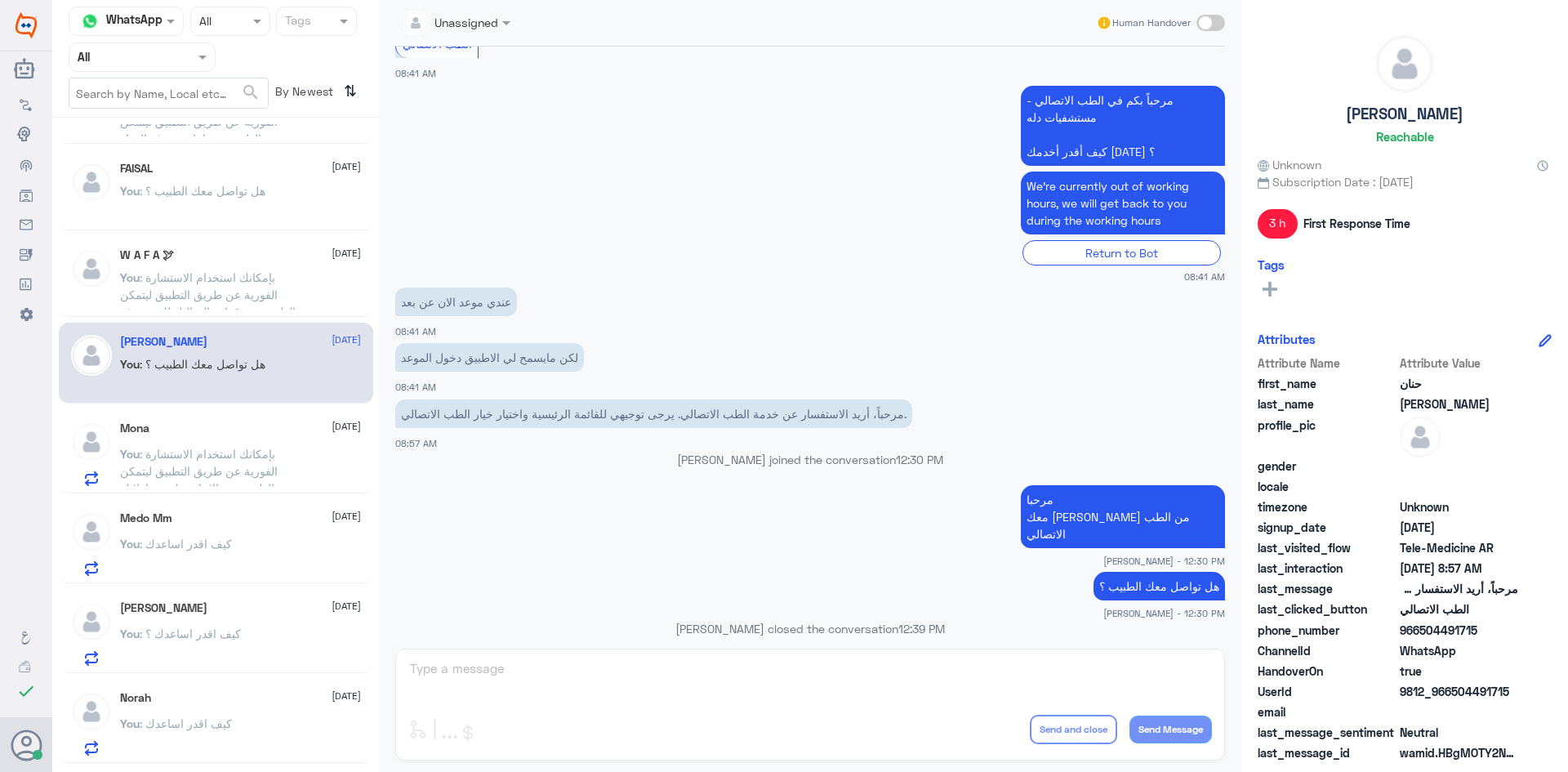
scroll to position [163, 0]
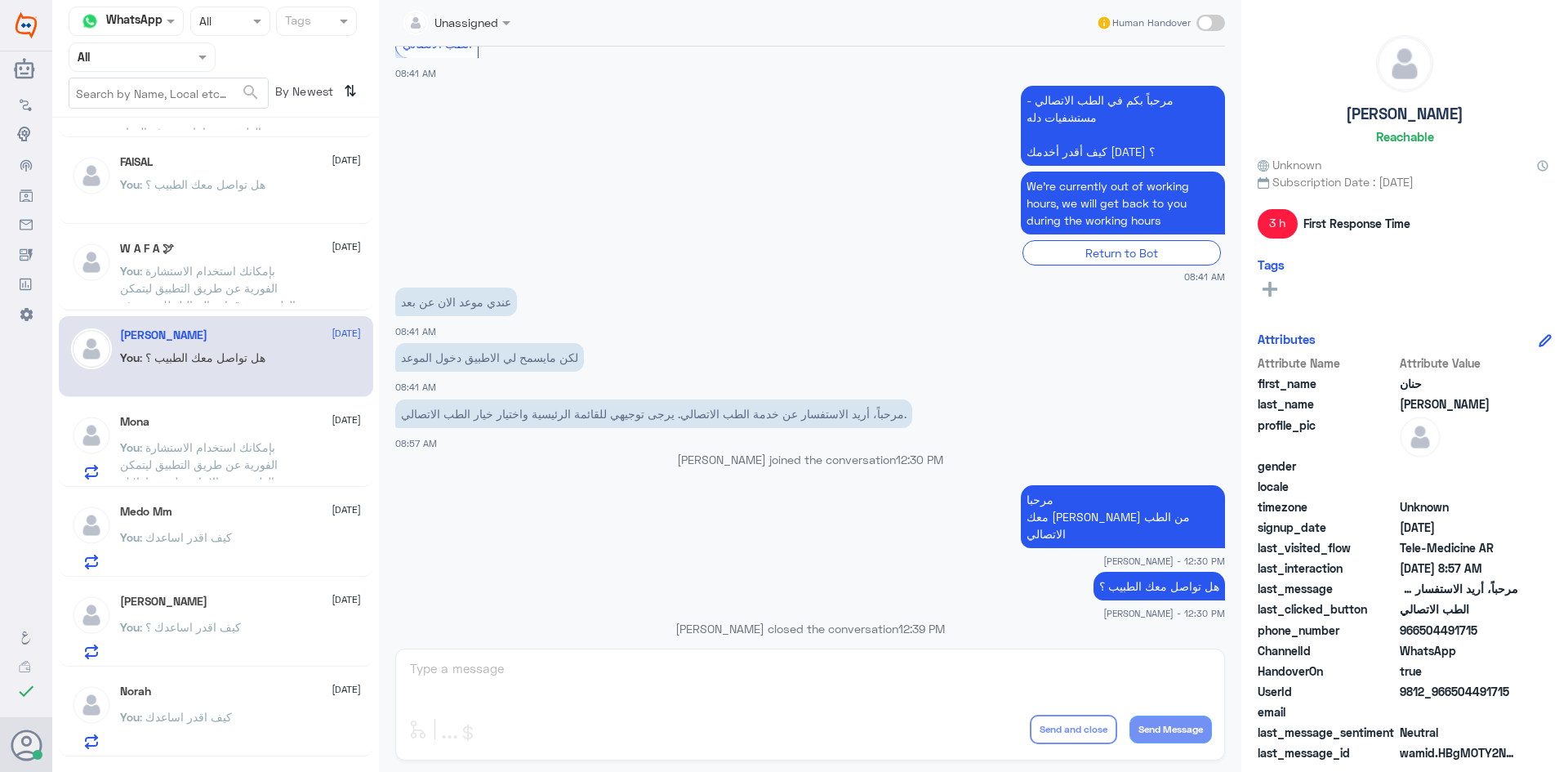
click at [279, 410] on div "Mona 3 September You : بإمكانك استخدام الاستشارة الفورية عن طريق التطبيق ليتمكن…" at bounding box center [216, 445] width 314 height 84
click at [280, 436] on div "Mona 3 September You : بإمكانك استخدام الاستشارة الفورية عن طريق التطبيق ليتمكن…" at bounding box center [241, 447] width 241 height 65
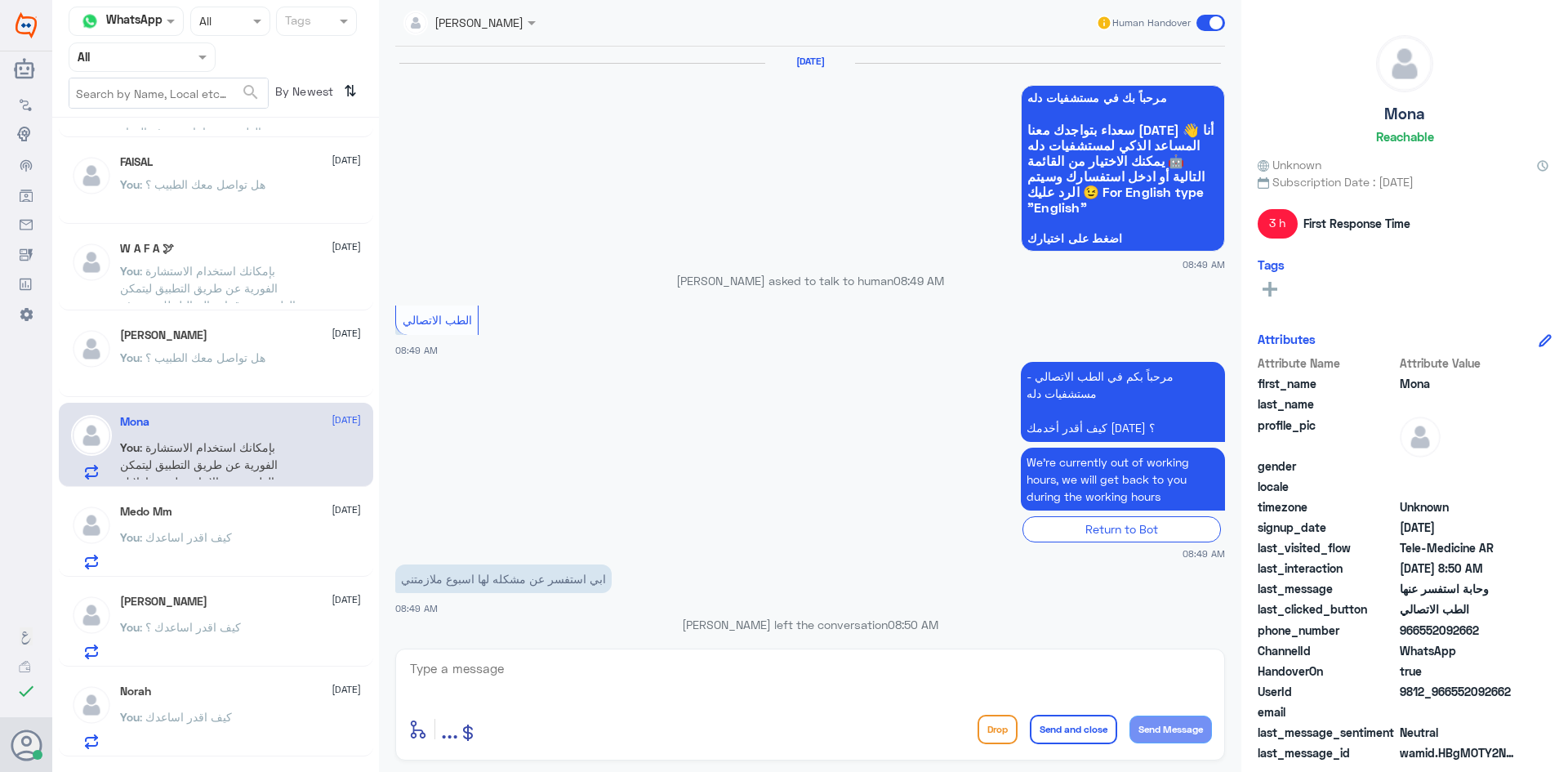
scroll to position [975, 0]
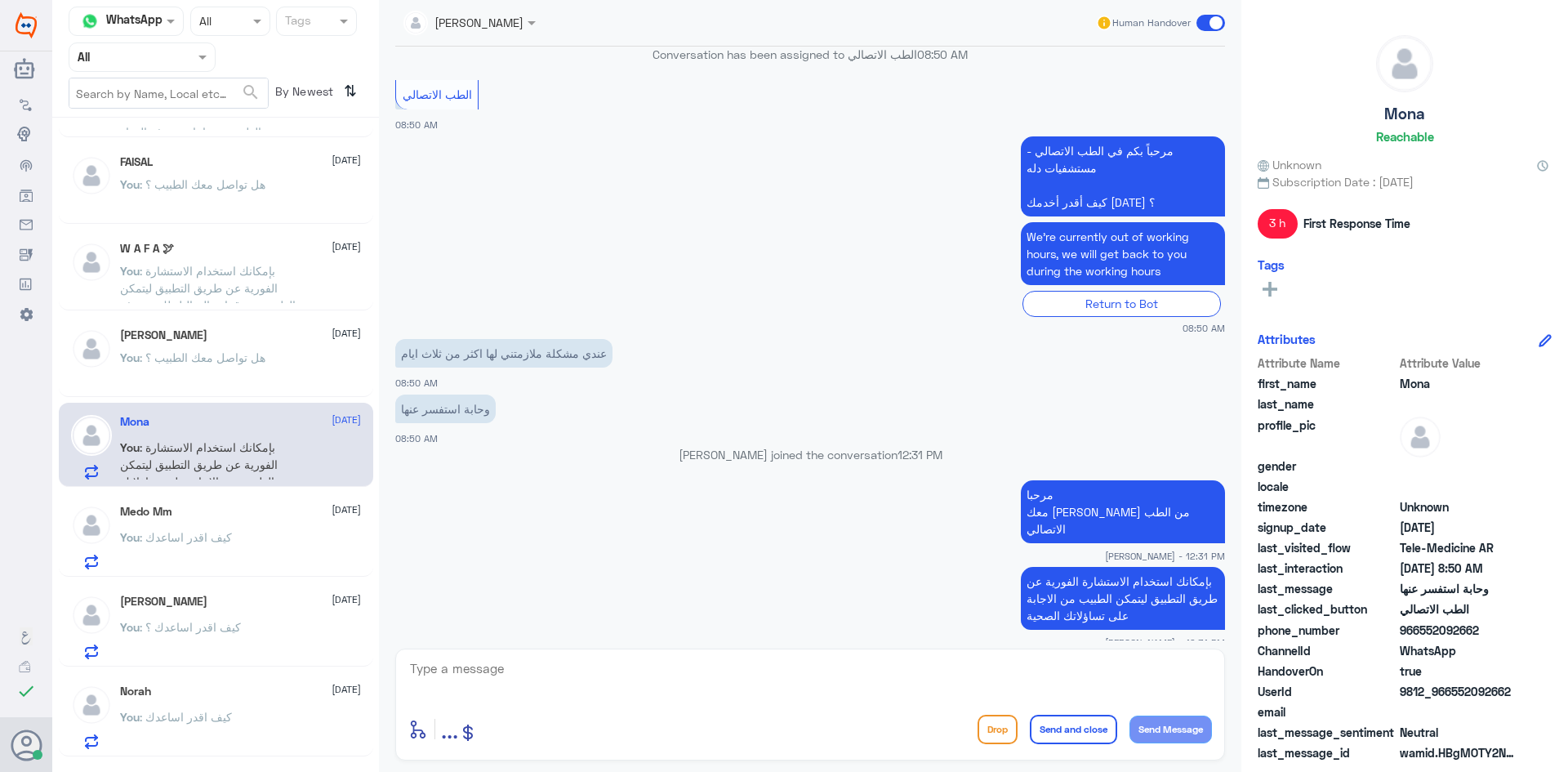
click at [1203, 20] on span at bounding box center [1211, 22] width 29 height 16
click at [0, 0] on input "checkbox" at bounding box center [0, 0] width 0 height 0
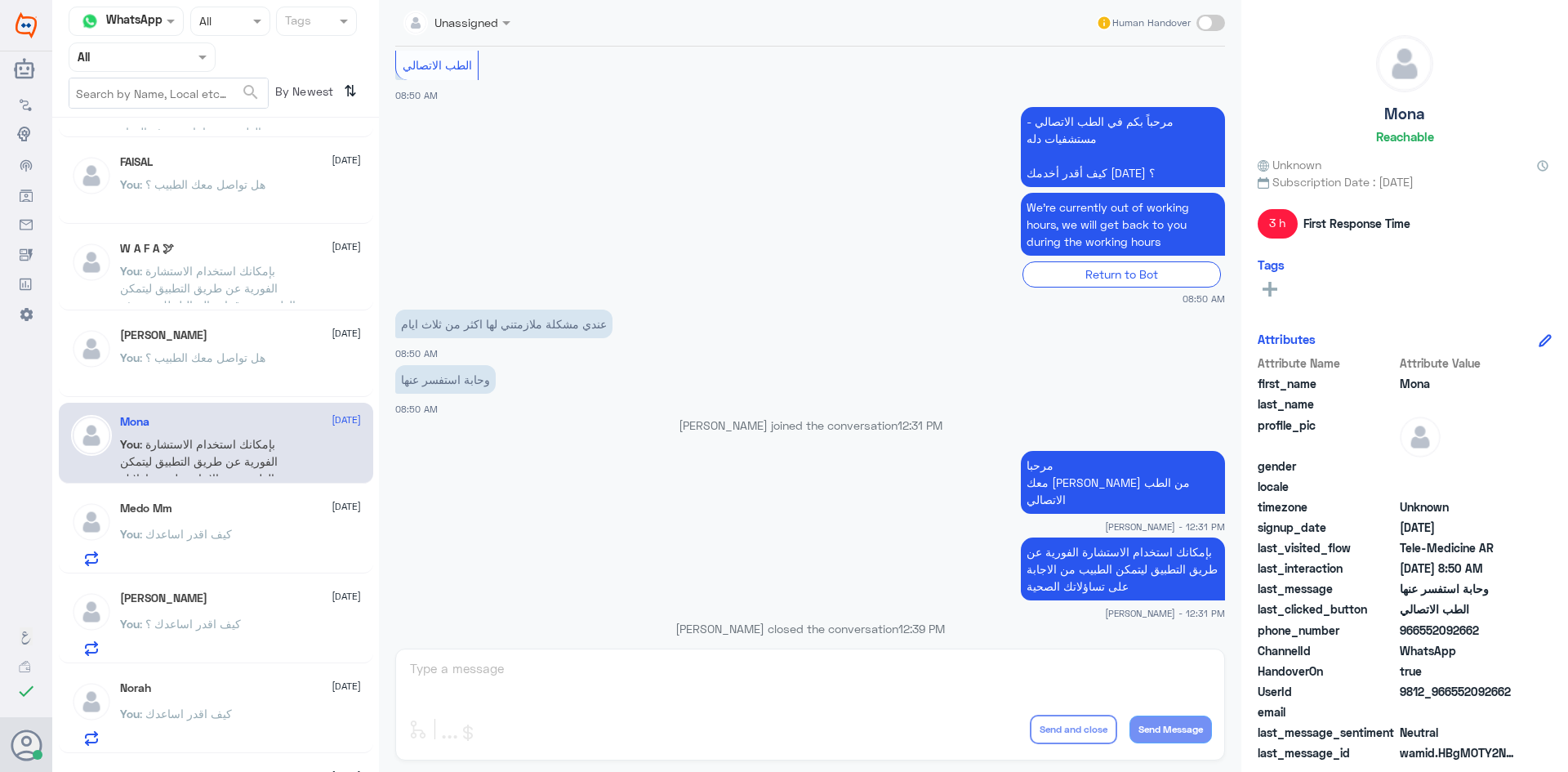
click at [307, 539] on div "You : كيف اقدر اساعدك" at bounding box center [241, 547] width 241 height 36
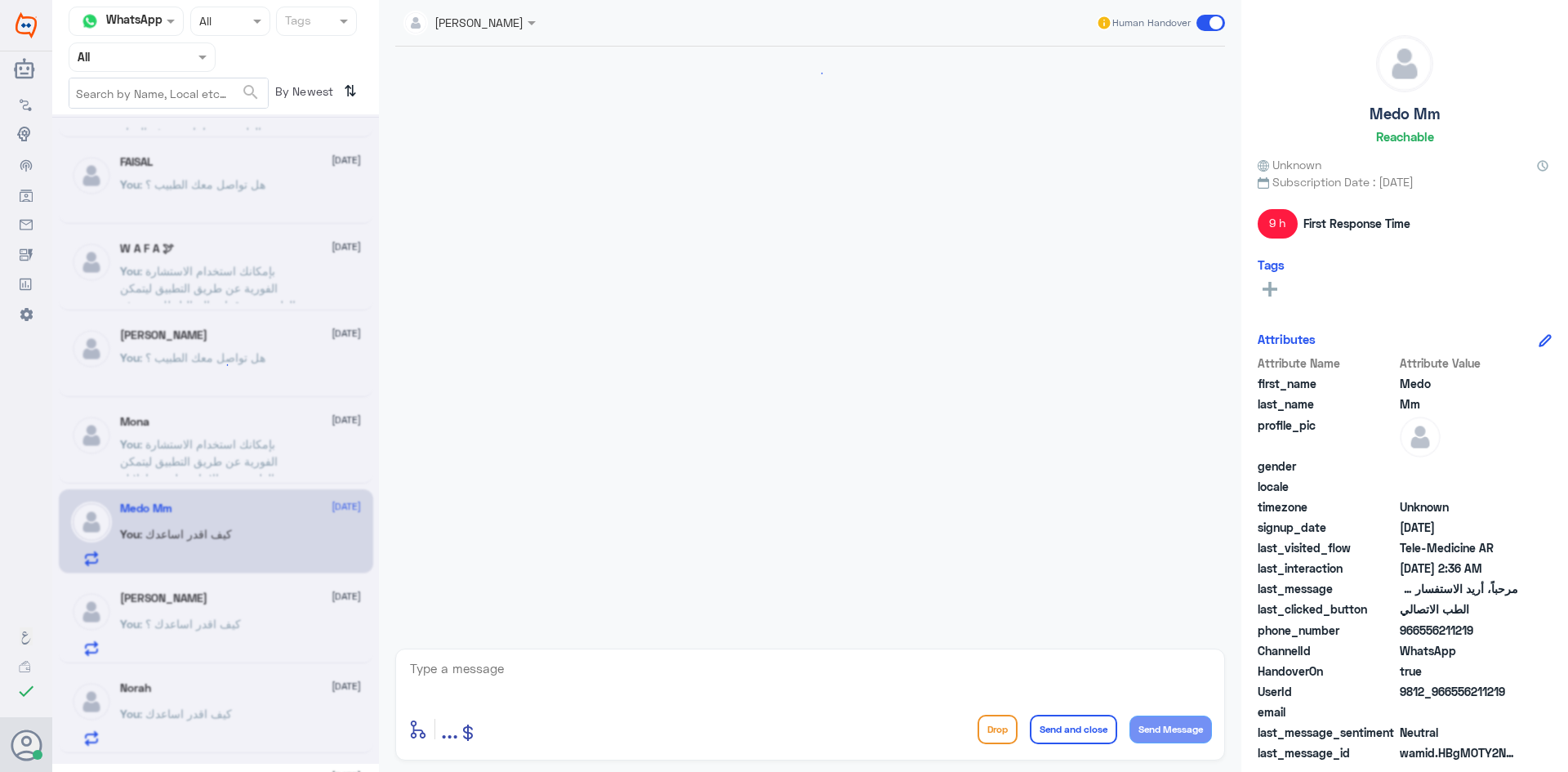
scroll to position [136, 0]
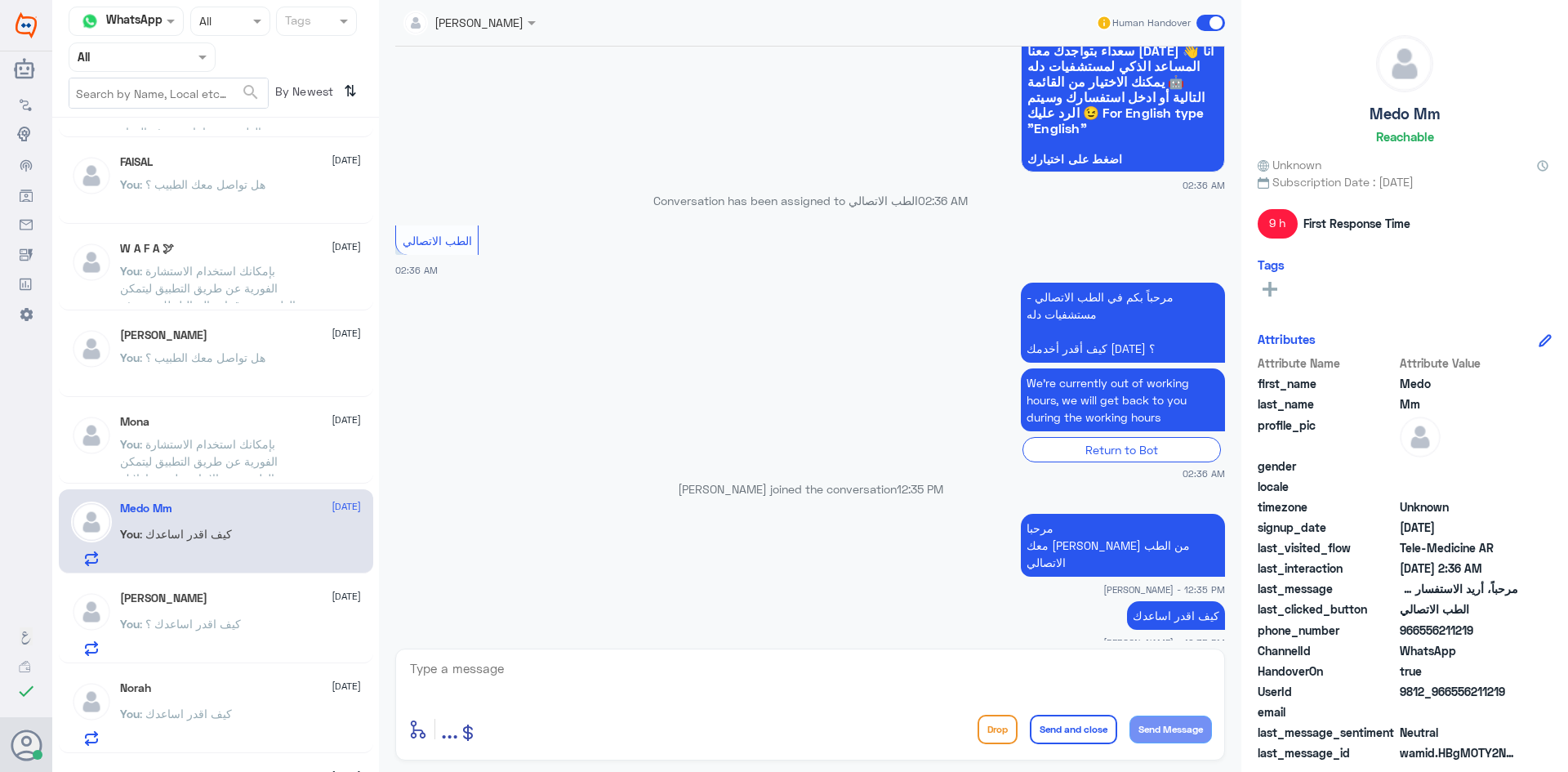
click at [1200, 24] on span at bounding box center [1211, 22] width 29 height 16
click at [0, 0] on input "checkbox" at bounding box center [0, 0] width 0 height 0
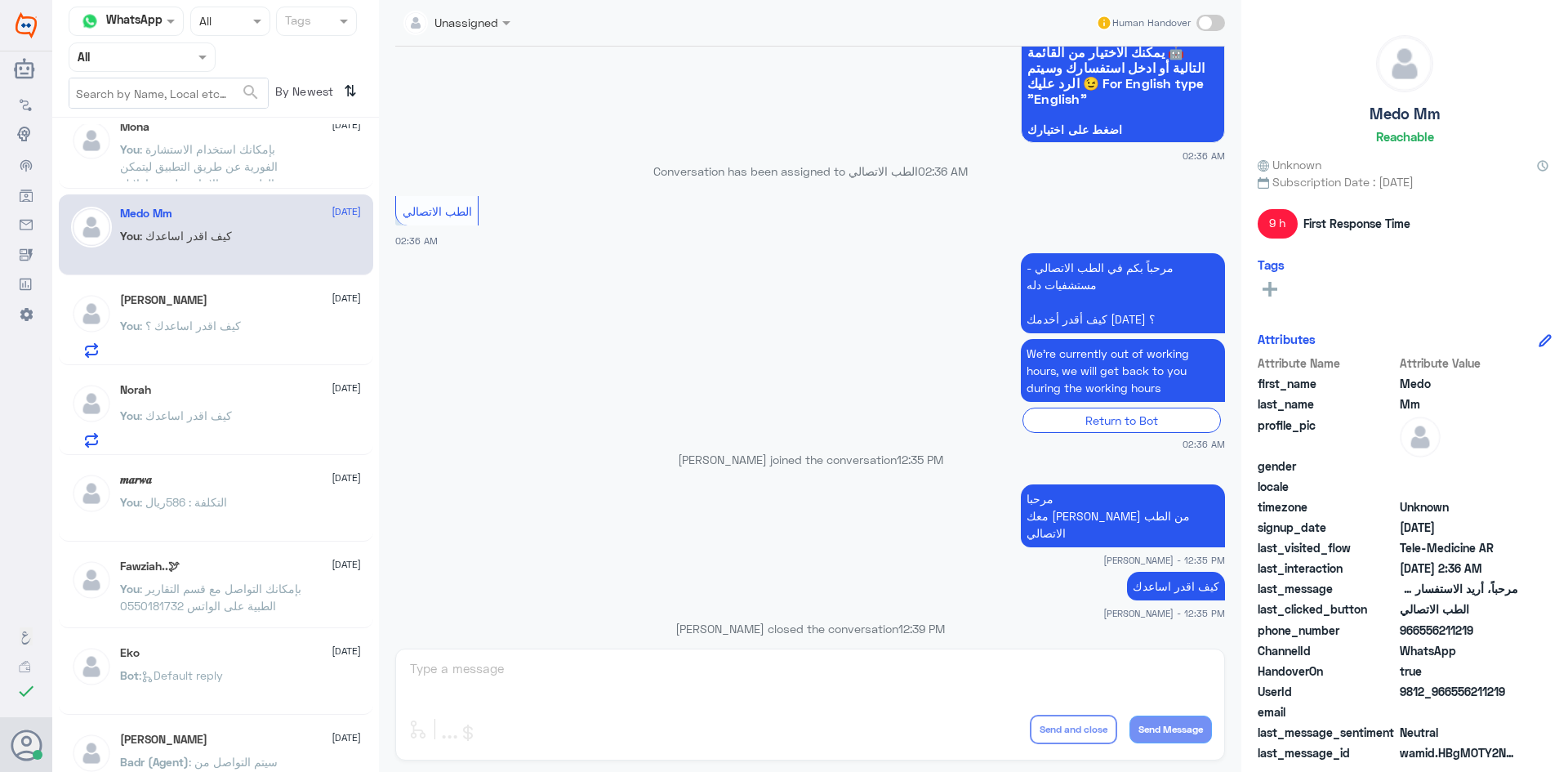
scroll to position [490, 0]
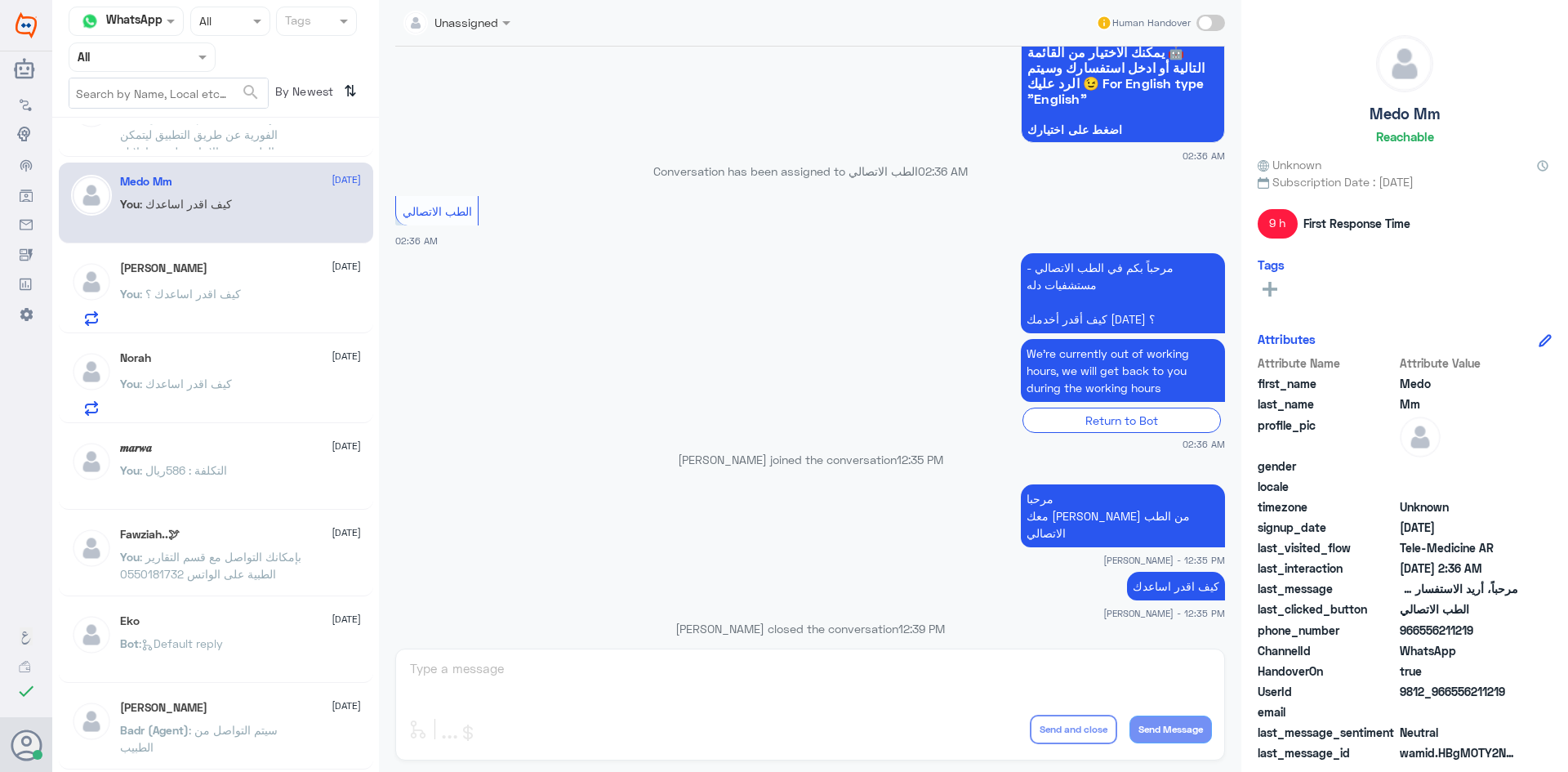
click at [279, 297] on div "You : كيف اقدر اساعدك ؟" at bounding box center [241, 308] width 241 height 36
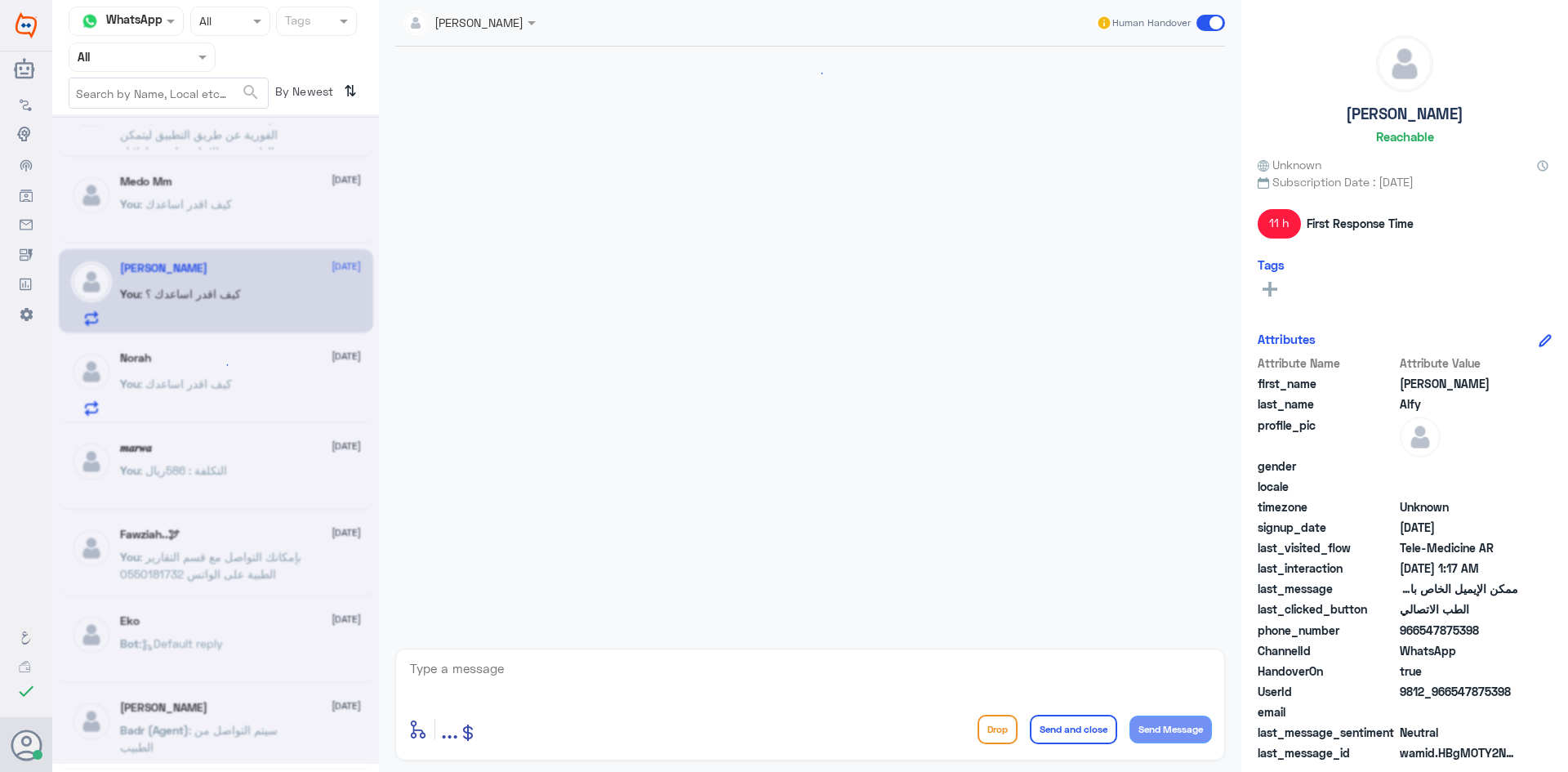
scroll to position [656, 0]
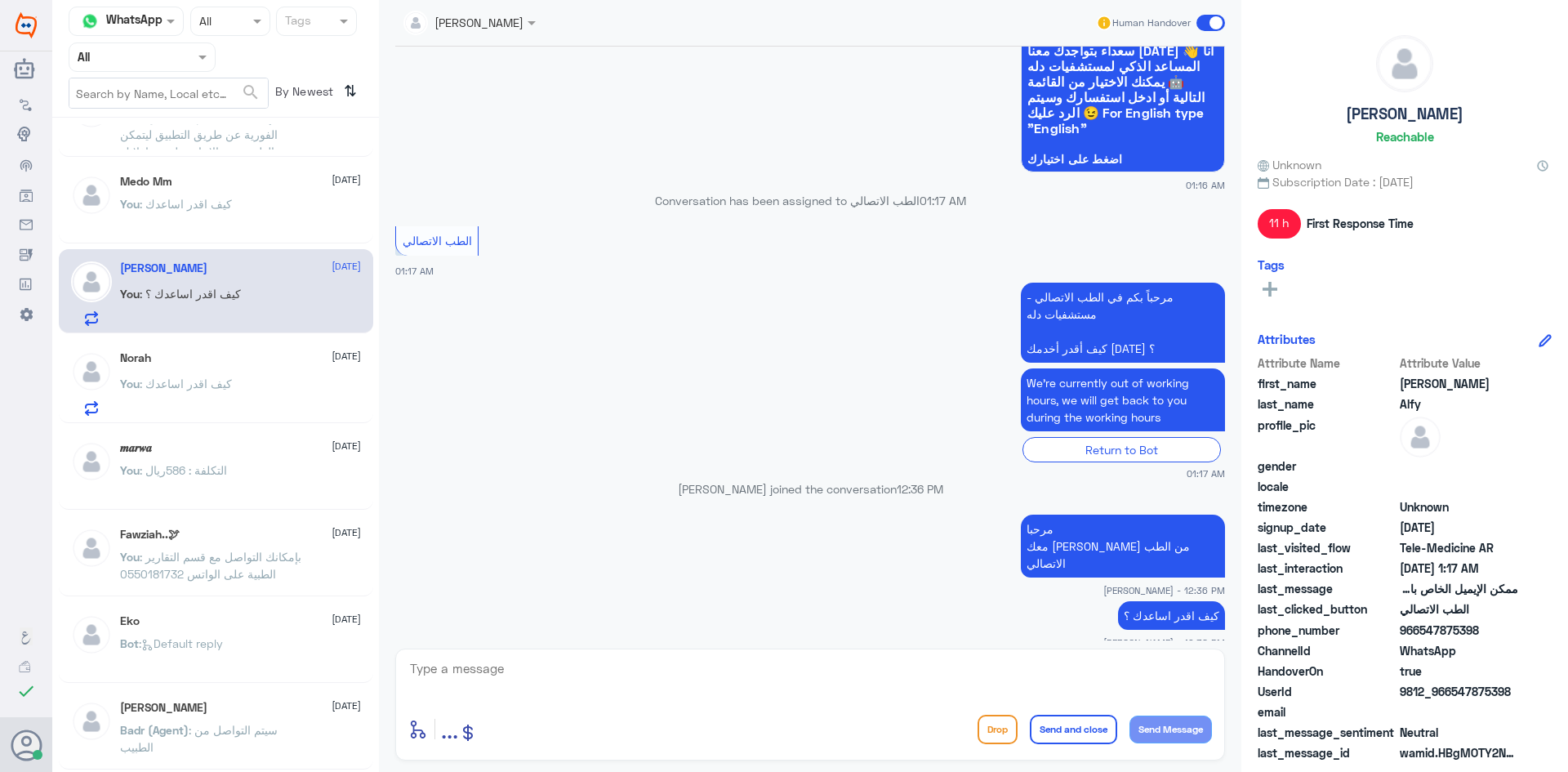
click at [1197, 21] on span at bounding box center [1211, 22] width 29 height 16
click at [0, 0] on input "checkbox" at bounding box center [0, 0] width 0 height 0
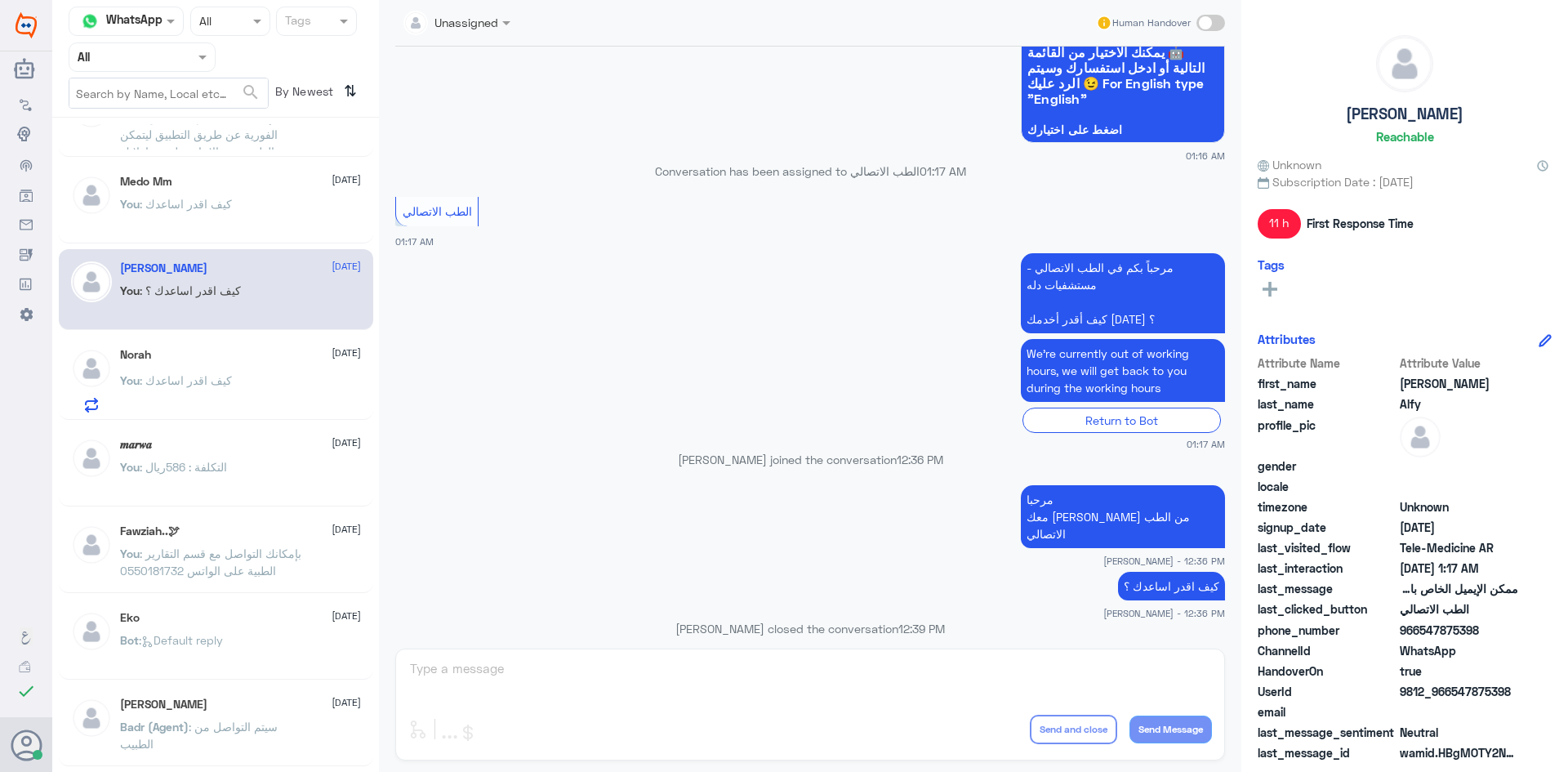
click at [263, 367] on div "Norah 3 September You : كيف اقدر اساعدك" at bounding box center [241, 380] width 241 height 65
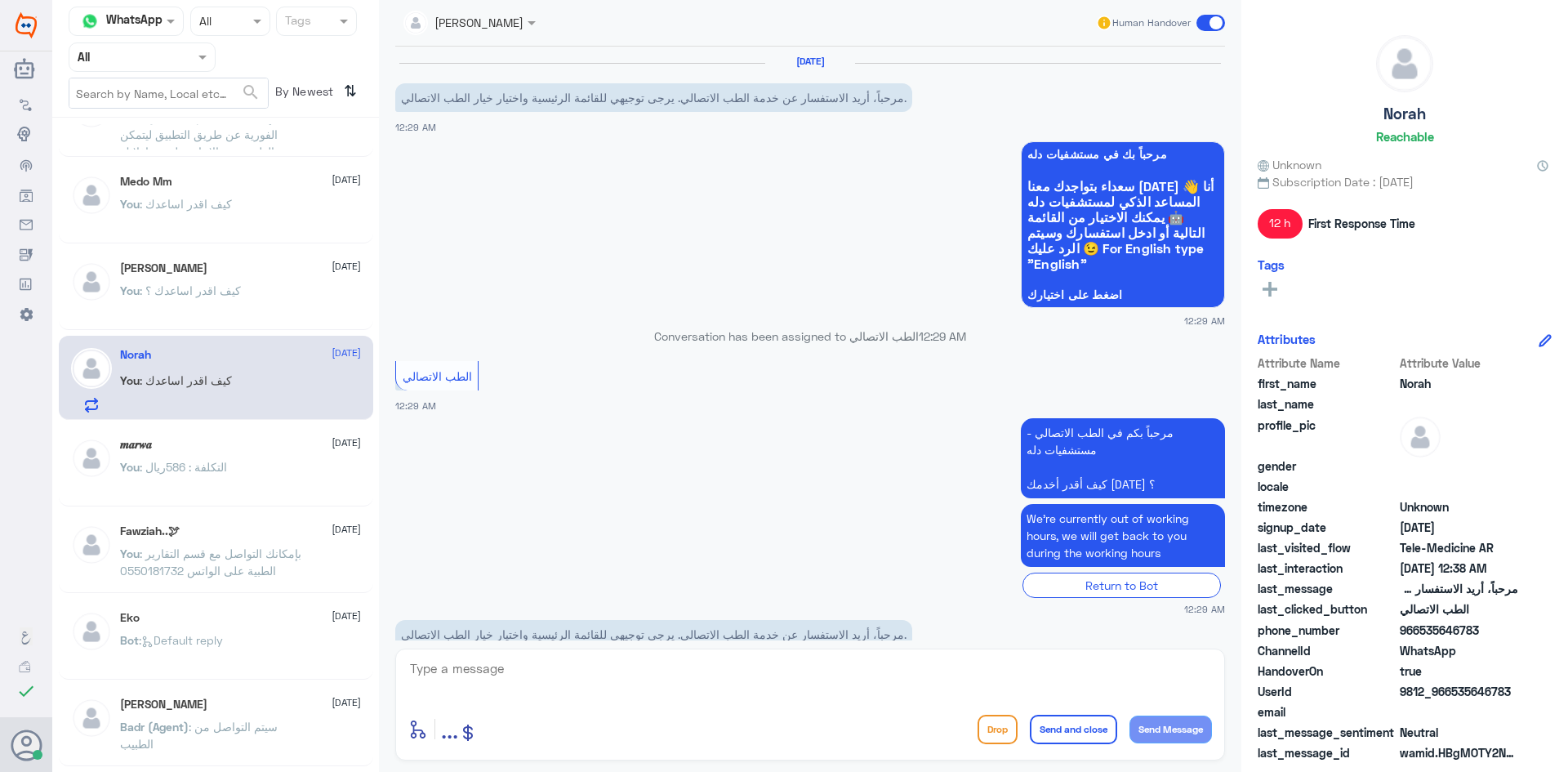
scroll to position [191, 0]
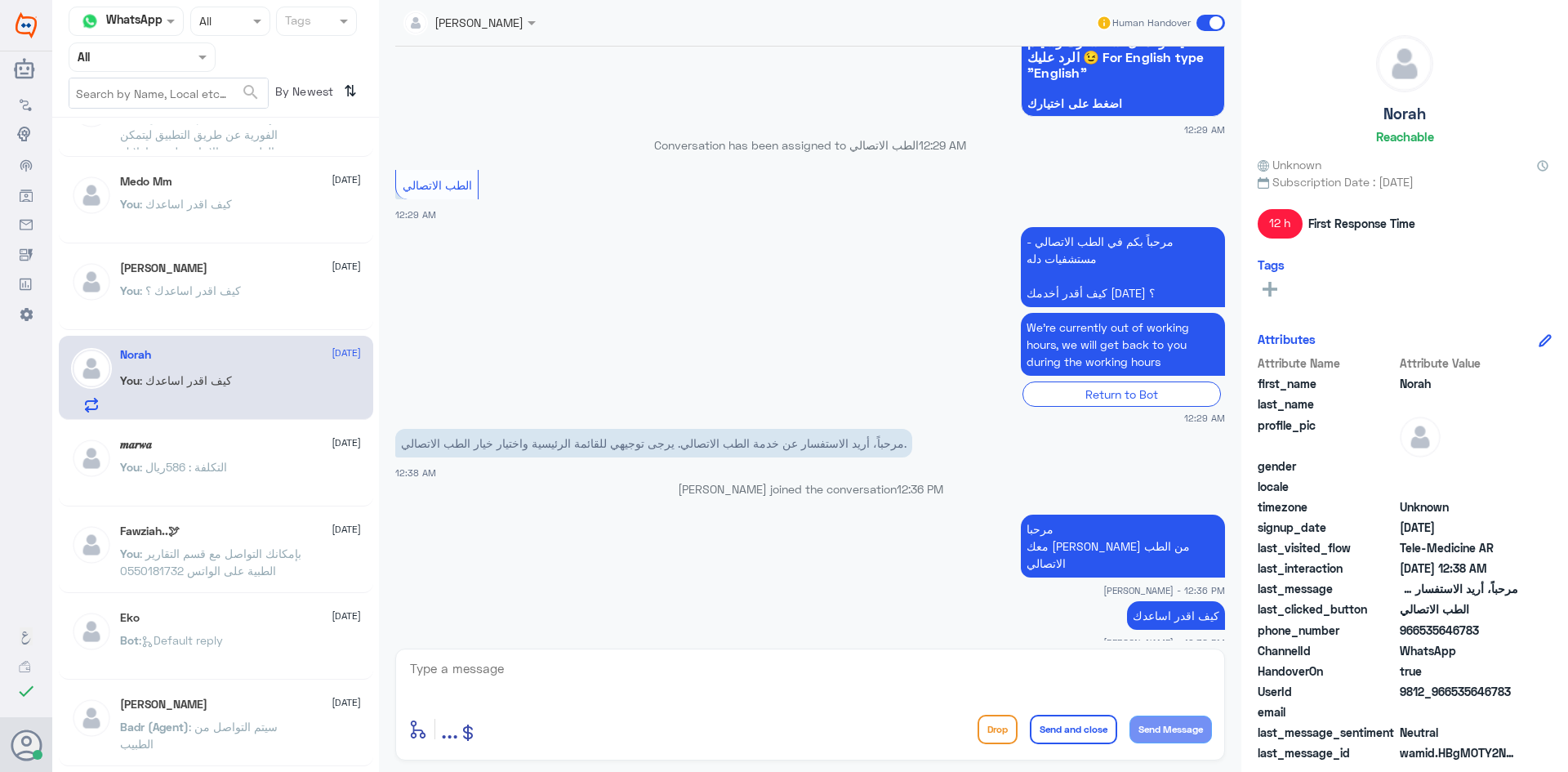
click at [1200, 20] on span at bounding box center [1211, 22] width 29 height 16
click at [0, 0] on input "checkbox" at bounding box center [0, 0] width 0 height 0
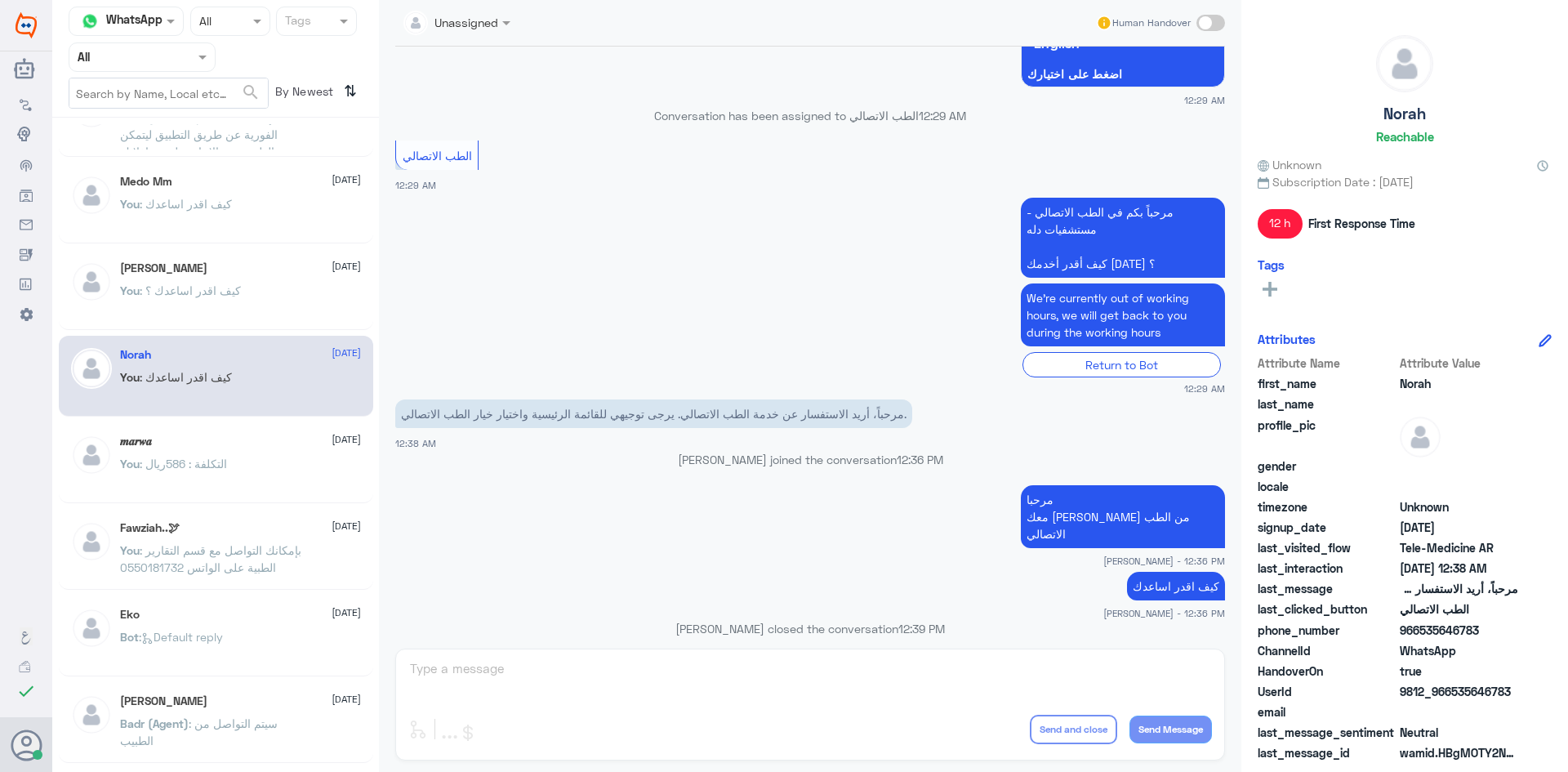
click at [282, 472] on div "You : التكلفة : 586ريال" at bounding box center [241, 478] width 241 height 36
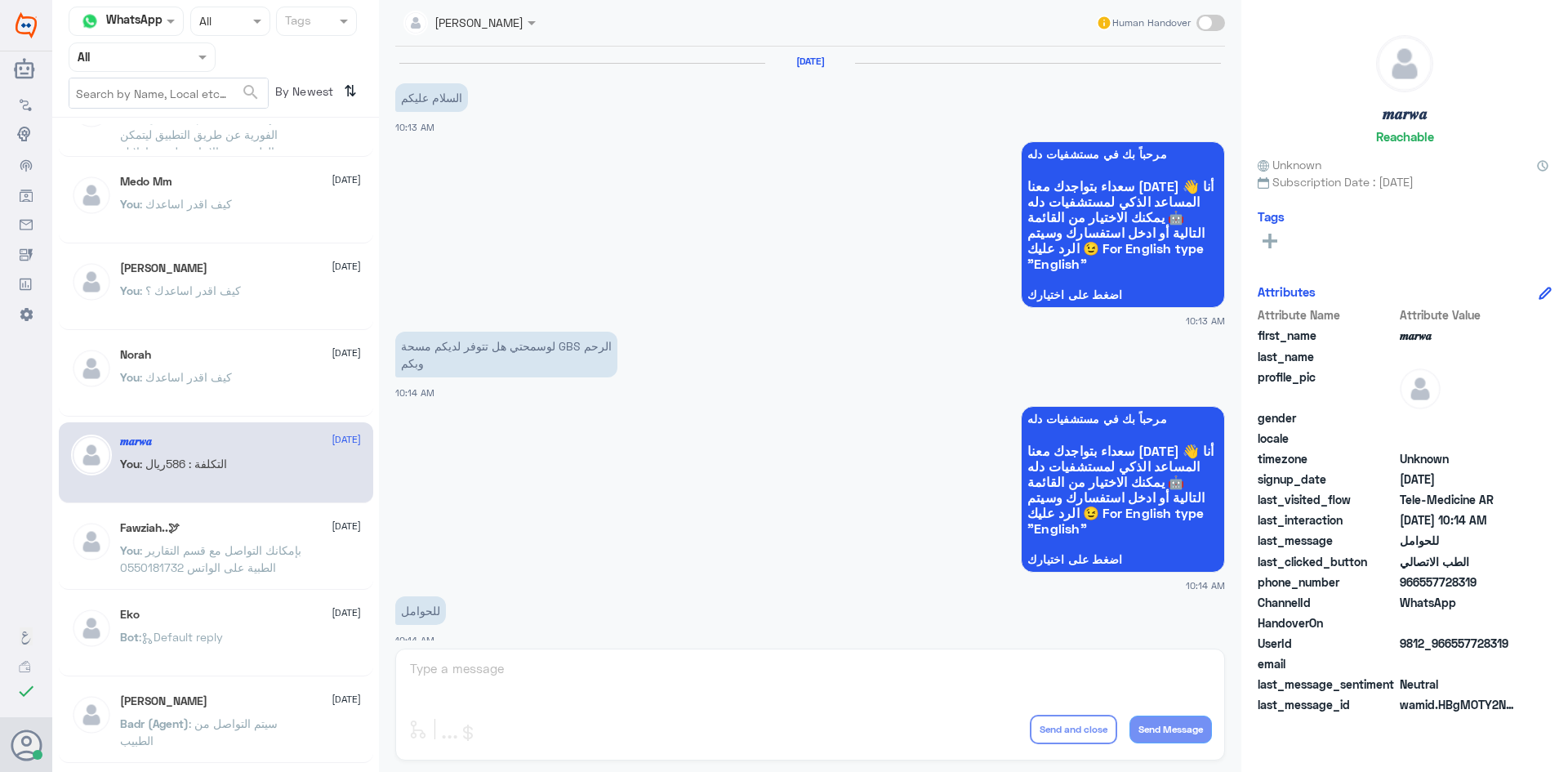
scroll to position [826, 0]
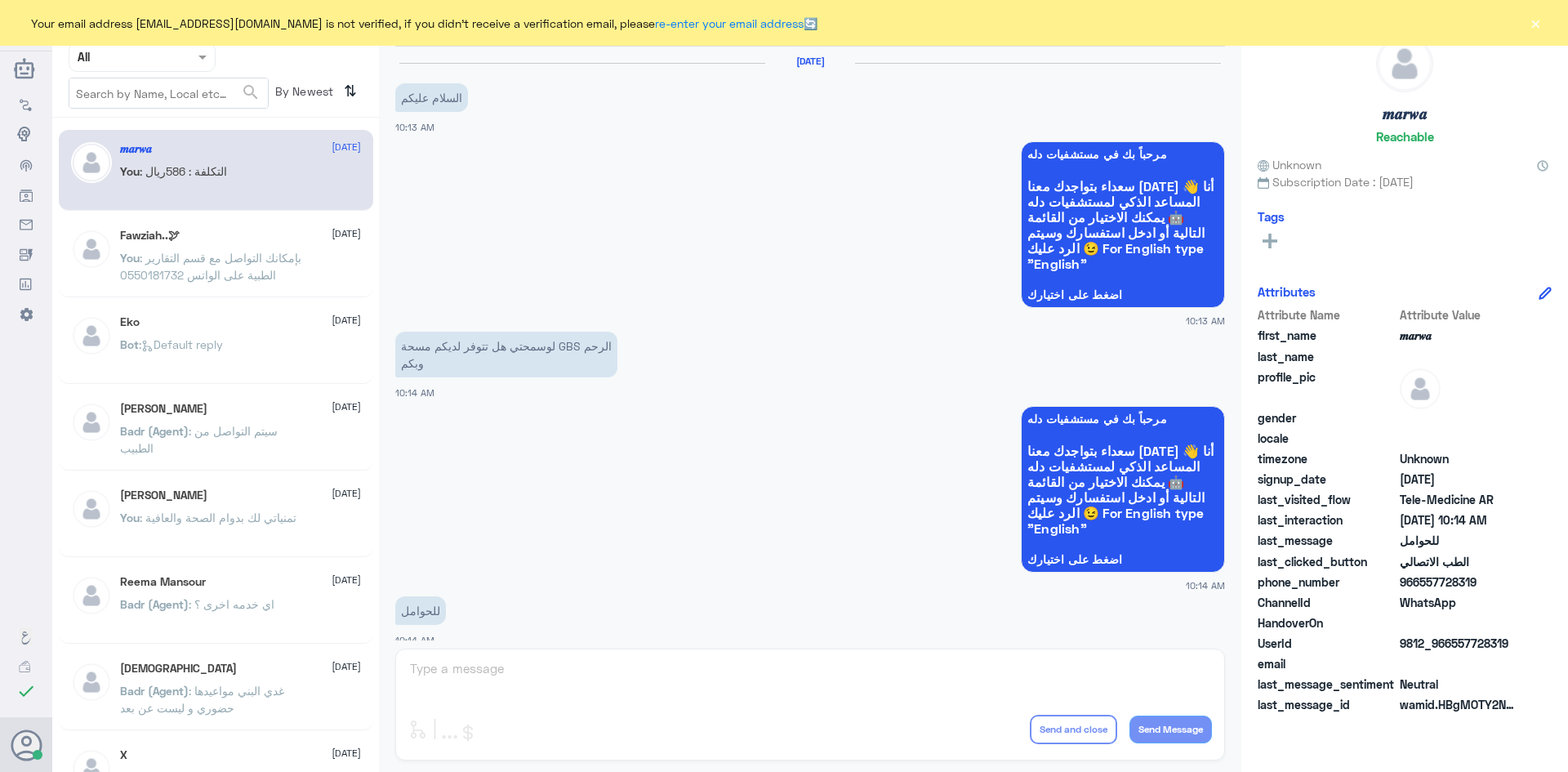
scroll to position [826, 0]
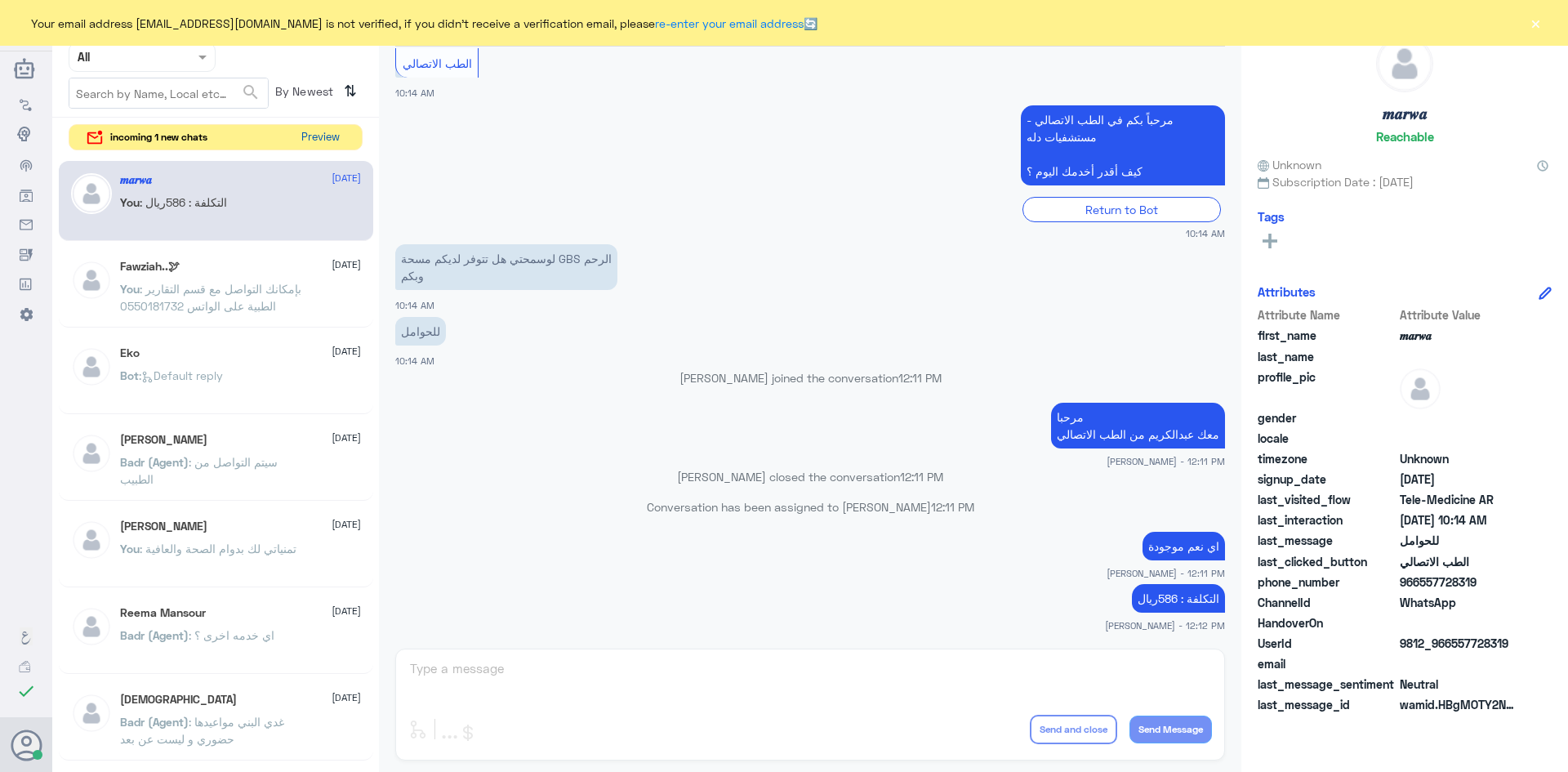
click at [317, 138] on button "Preview" at bounding box center [320, 138] width 51 height 26
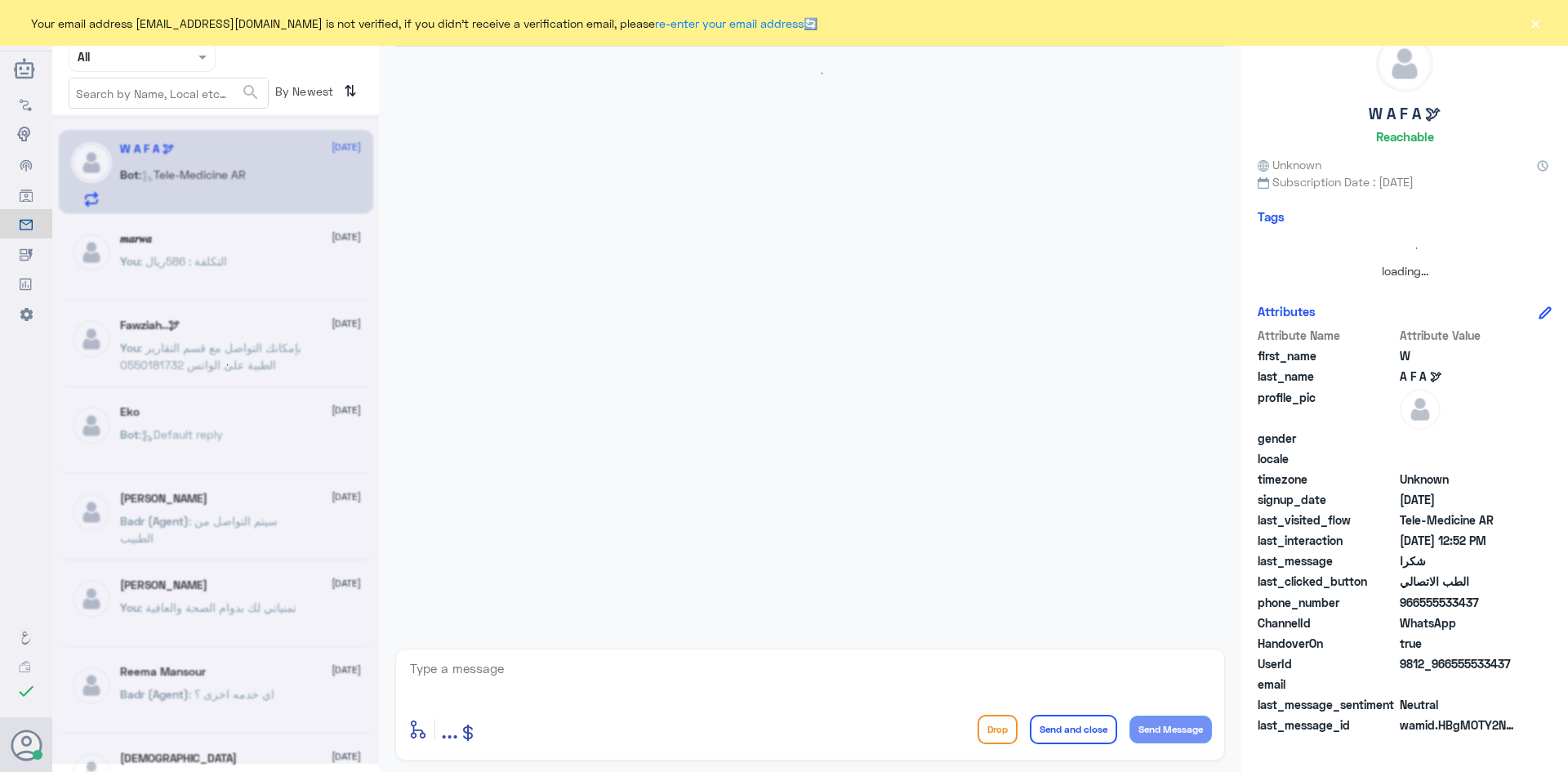
scroll to position [914, 0]
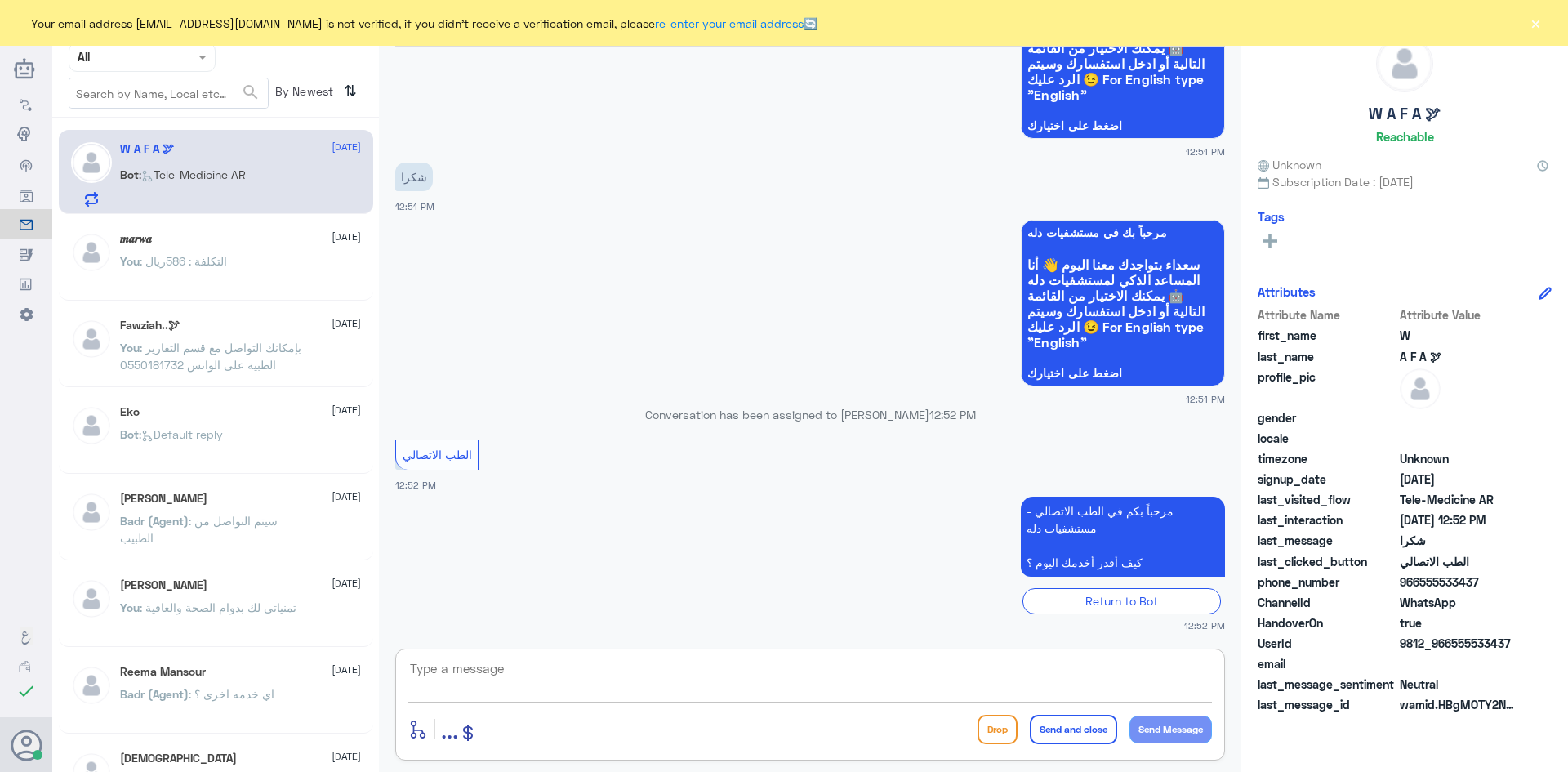
click at [580, 676] on textarea at bounding box center [811, 678] width 804 height 40
paste textarea "مرحبا معك [PERSON_NAME] من الطب الاتصالي"
type textarea "مرحبا معك [PERSON_NAME] من الطب الاتصالي"
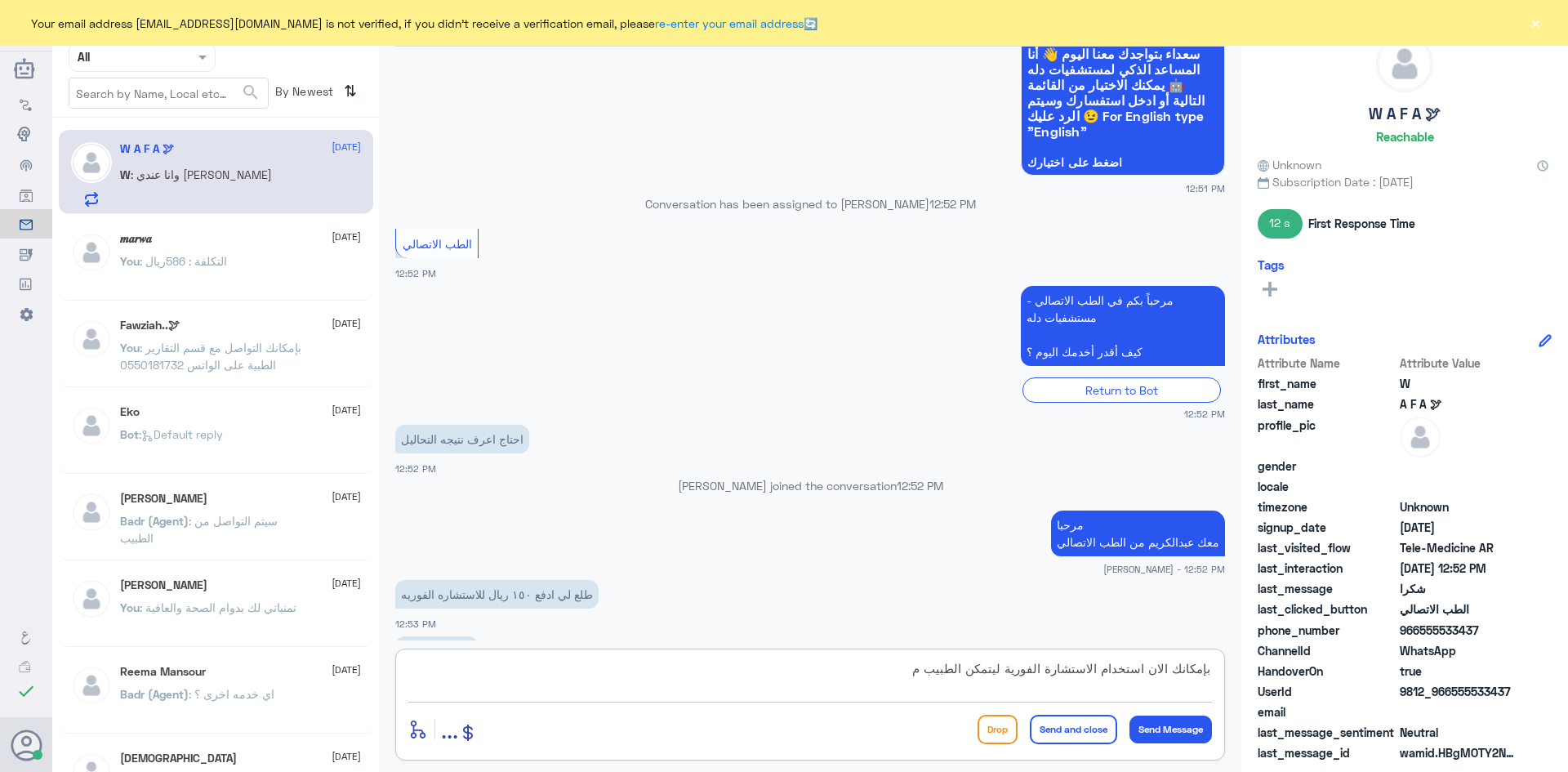
scroll to position [1151, 0]
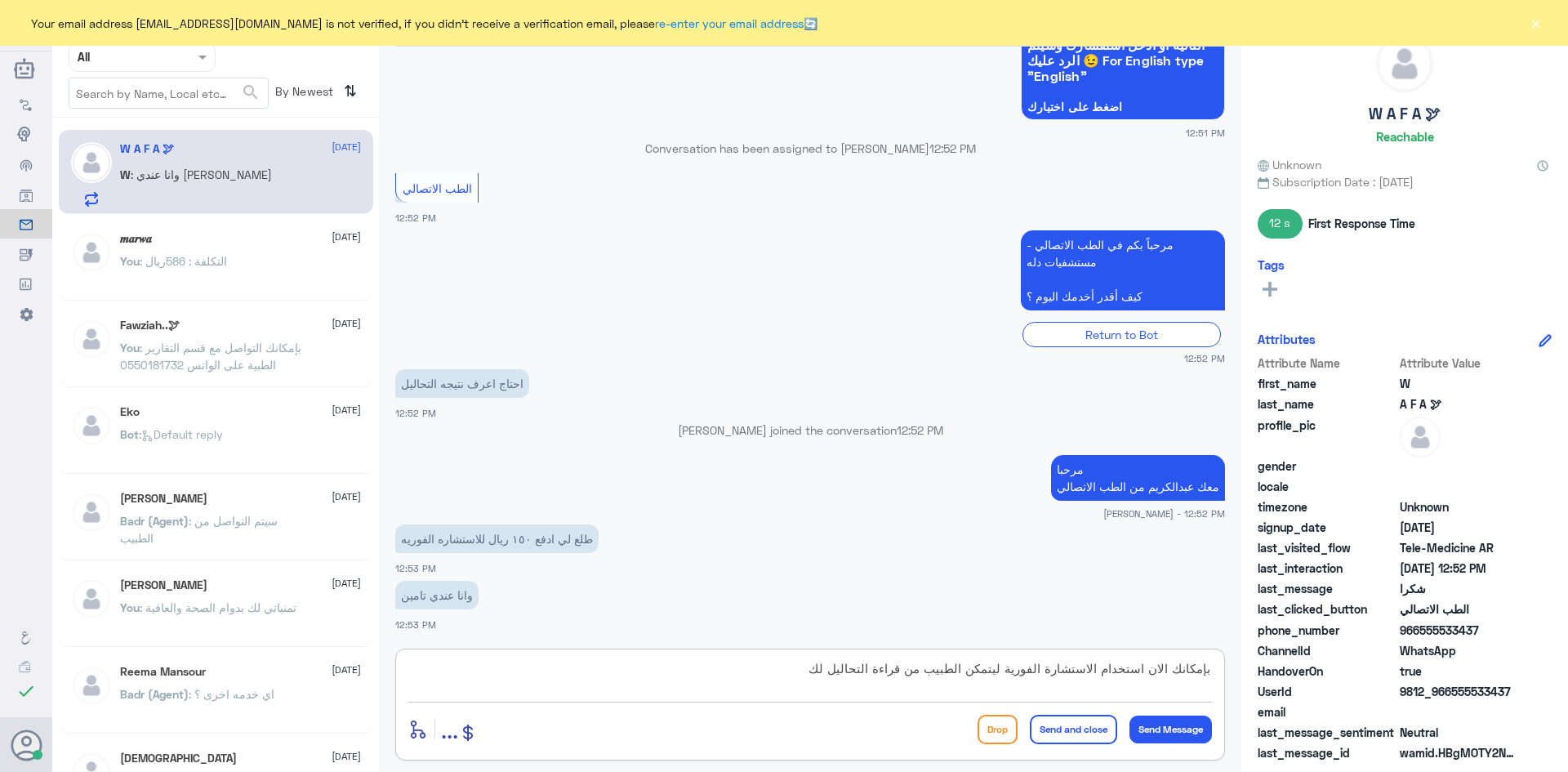
type textarea "بإمكانك الان استخدام الاستشارة الفورية ليتمكن الطبيب من قراءة التحاليل لك"
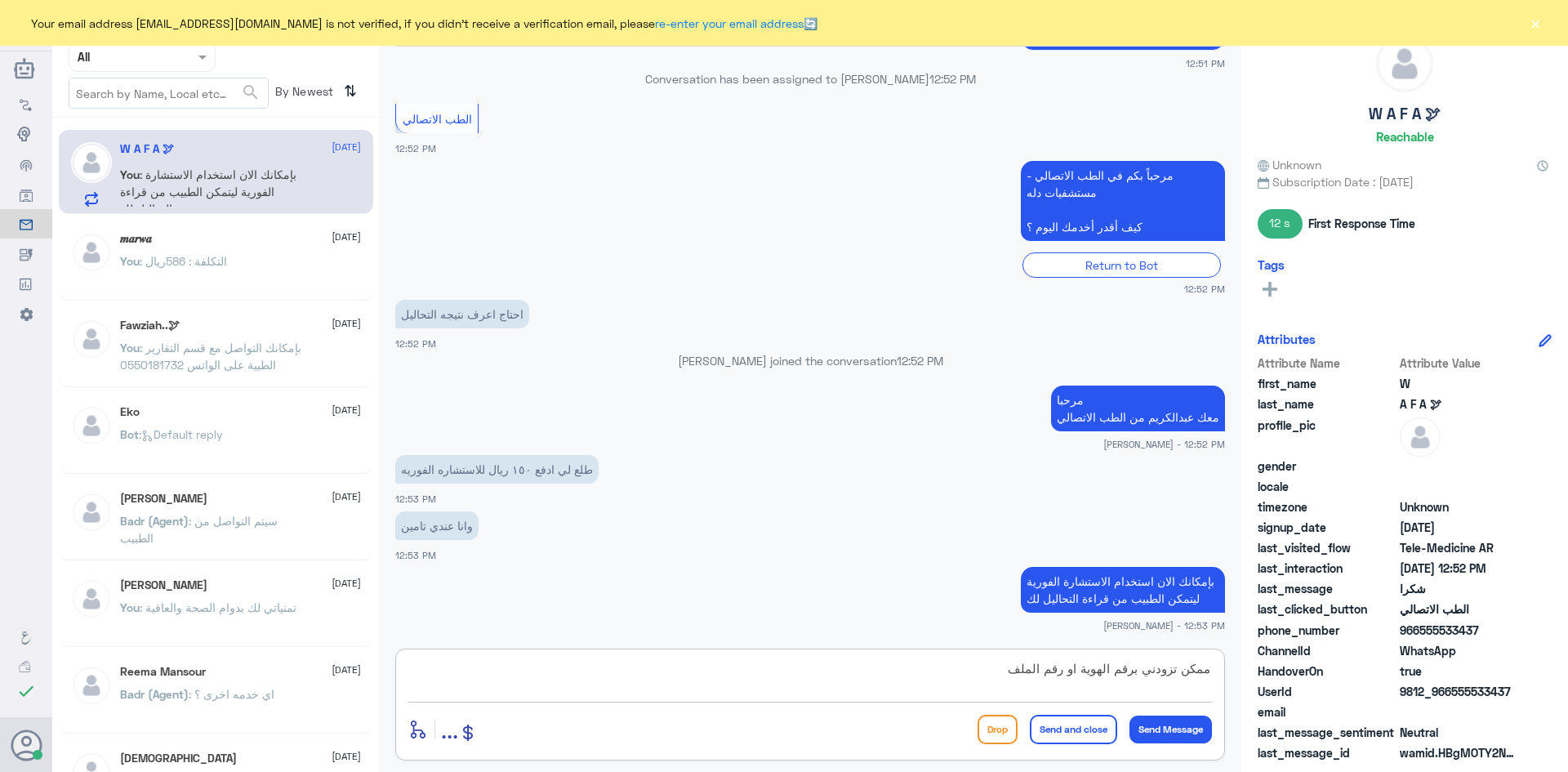
type textarea "ممكن تزودني برقم الهوية او رقم الملف"
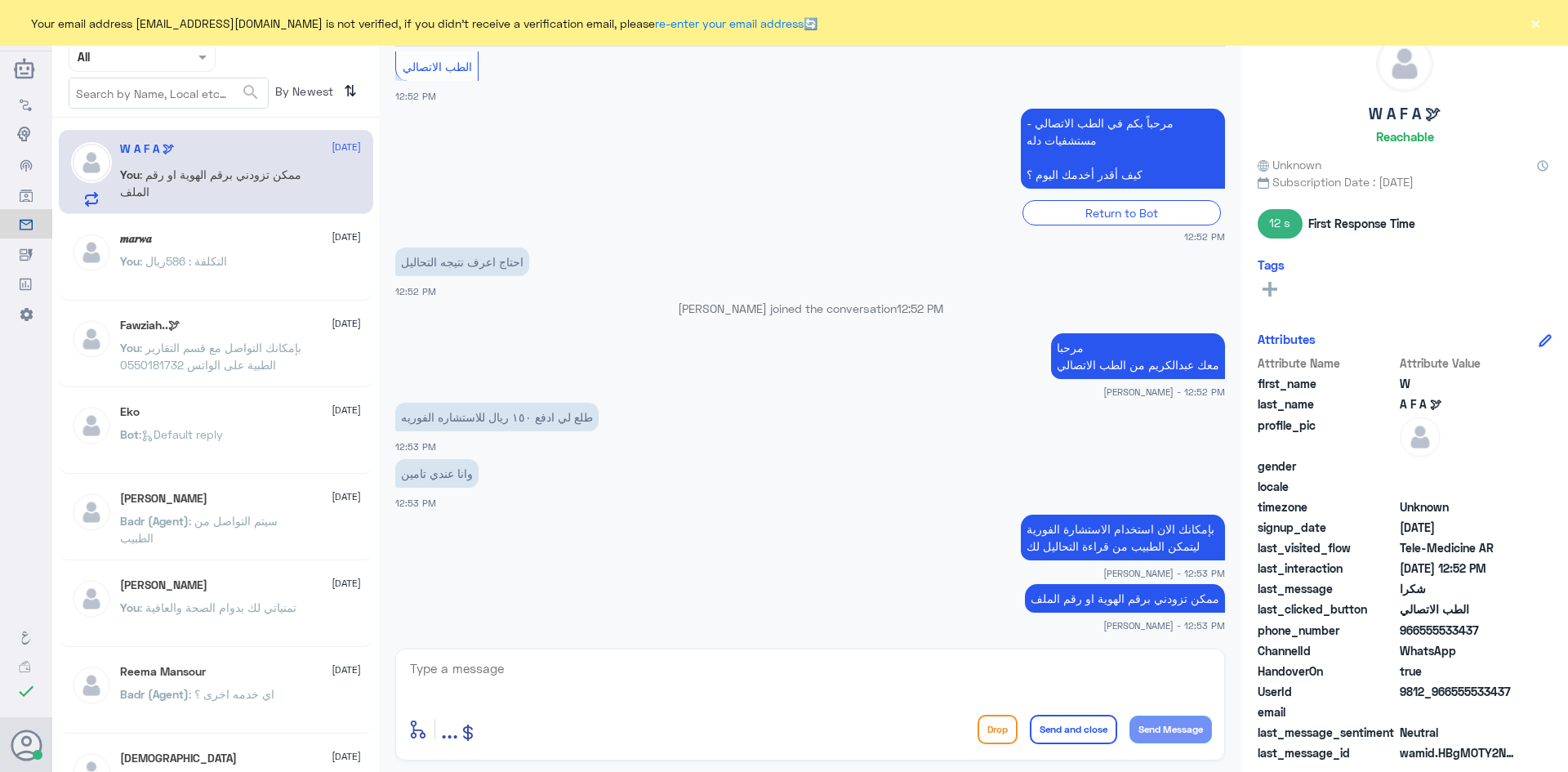
drag, startPoint x: 1484, startPoint y: 630, endPoint x: 1420, endPoint y: 630, distance: 64.0
click at [1420, 630] on span "966555533437" at bounding box center [1459, 631] width 118 height 17
copy span "555533437"
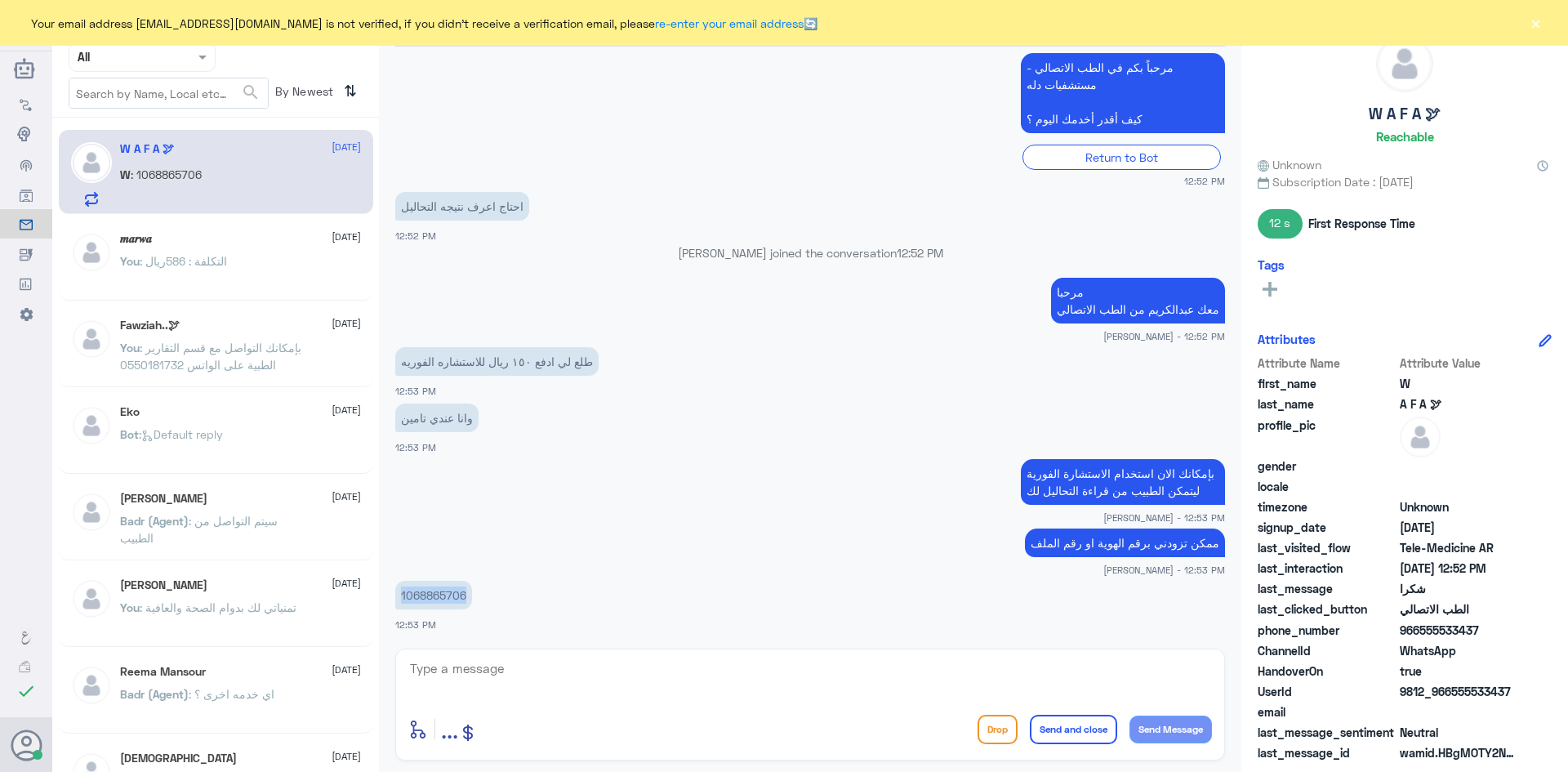
drag, startPoint x: 464, startPoint y: 594, endPoint x: 394, endPoint y: 596, distance: 70.0
click at [394, 596] on div "[DATE] مرحباً، أريد الاستفسار عن خدمة الطب الاتصالي. يرجى توجيهي للقائمة الرئيس…" at bounding box center [810, 344] width 846 height 594
copy p "1068865706"
click at [849, 664] on textarea at bounding box center [811, 678] width 804 height 40
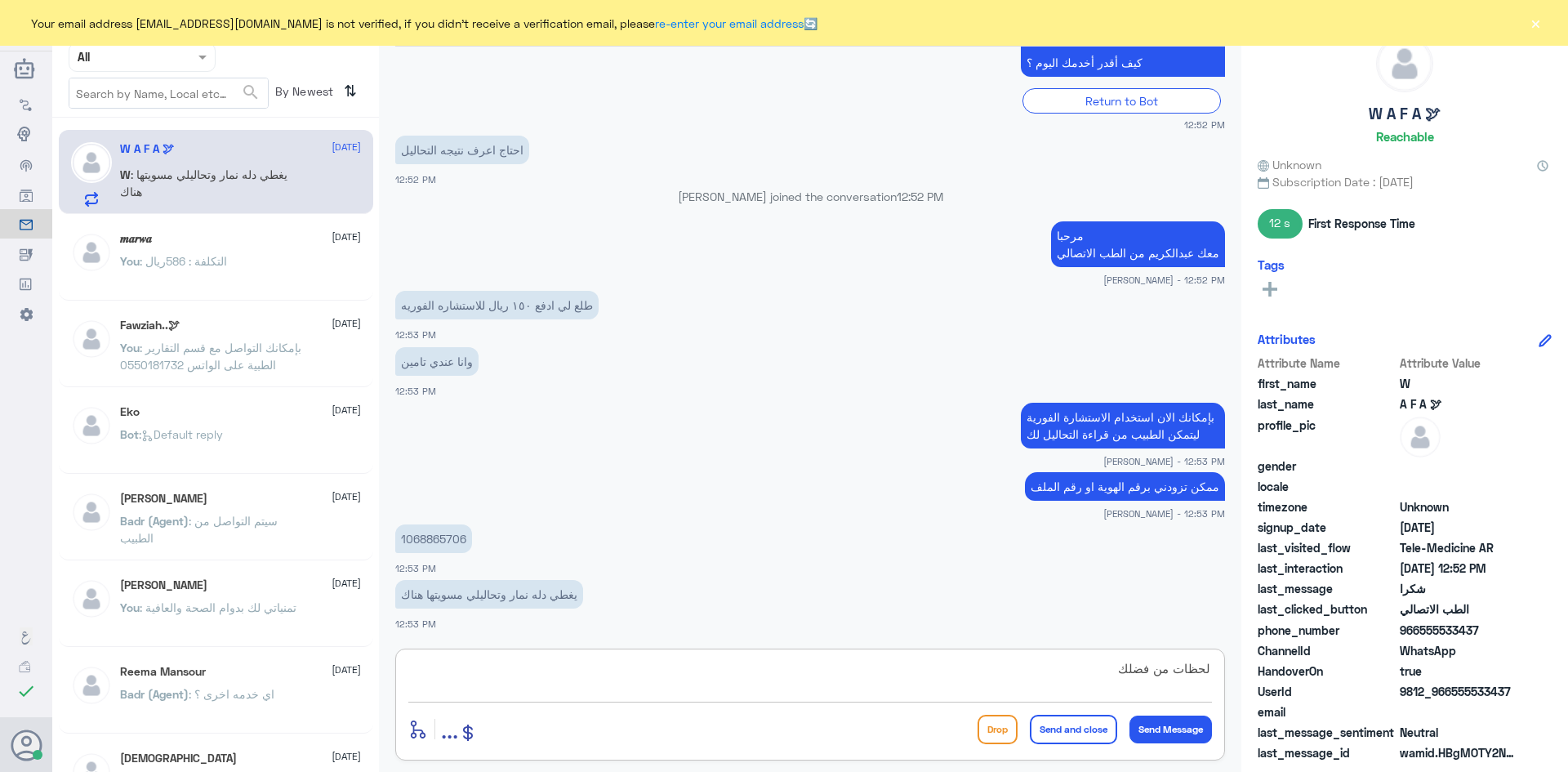
type textarea "لحظات من فضلك"
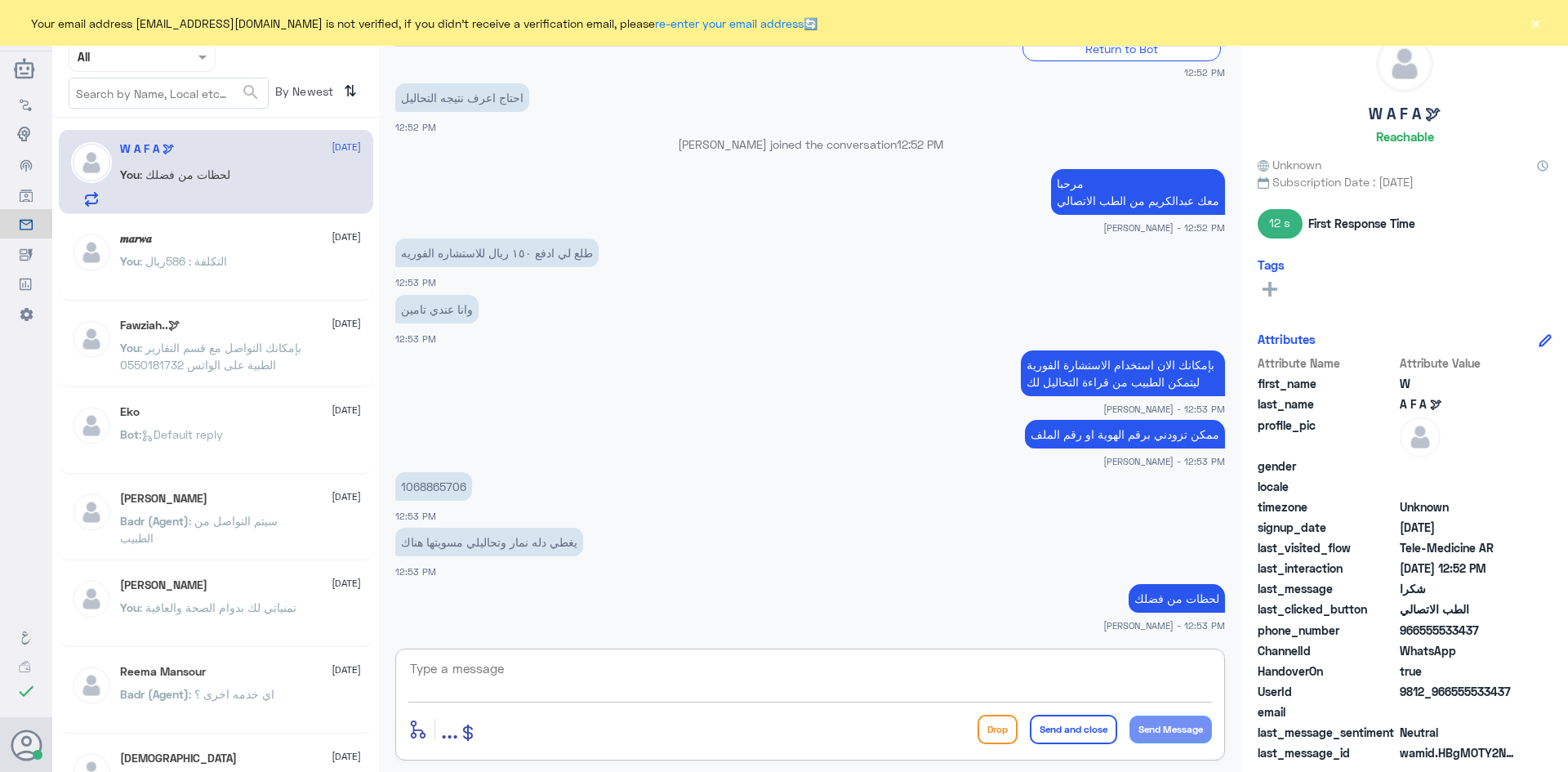
click at [876, 678] on textarea at bounding box center [811, 678] width 804 height 40
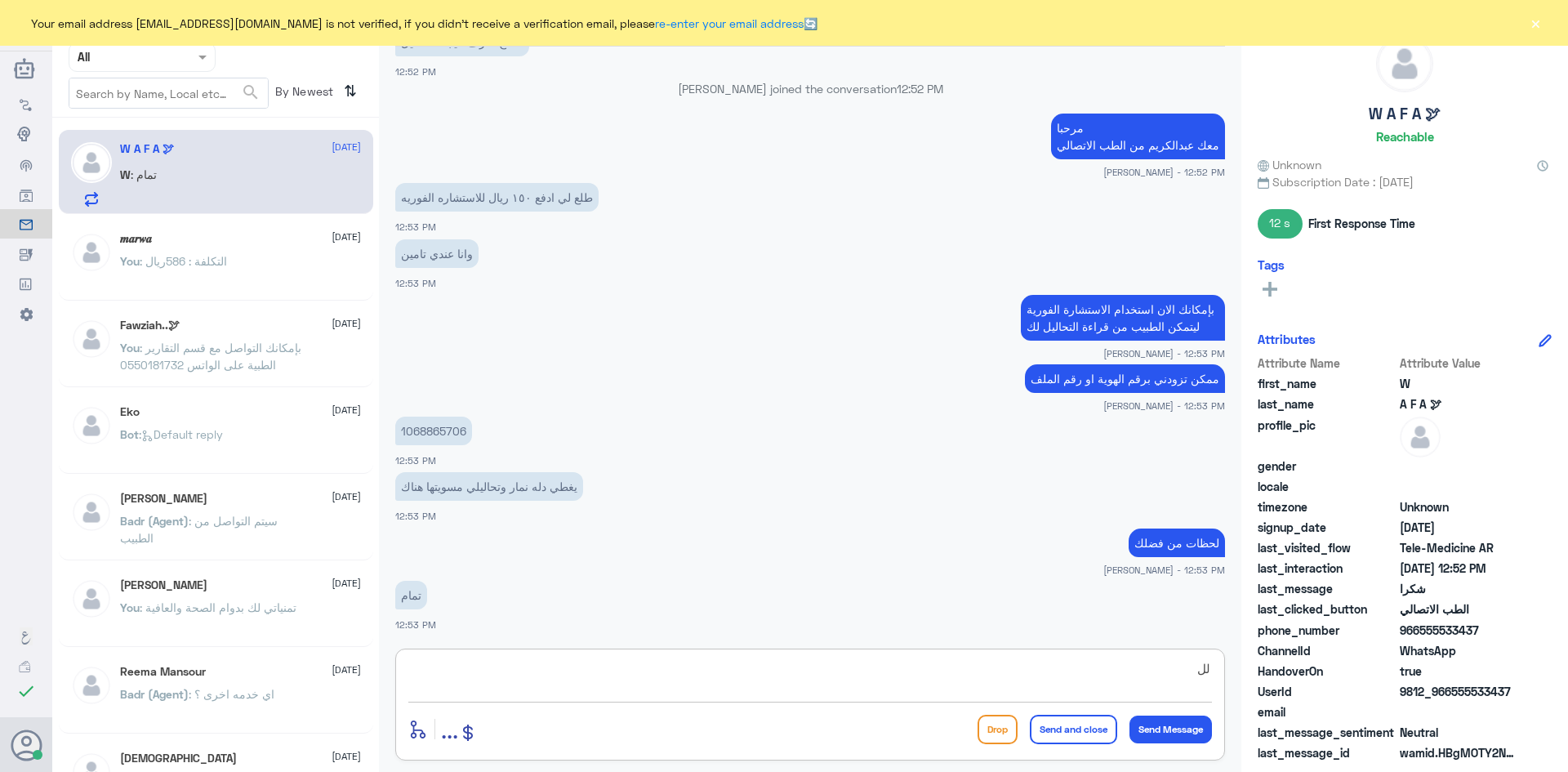
type textarea "ل"
click at [618, 673] on textarea at bounding box center [811, 678] width 804 height 40
type textarea "للأسف تأمينك ما يغطي دله النخيل"
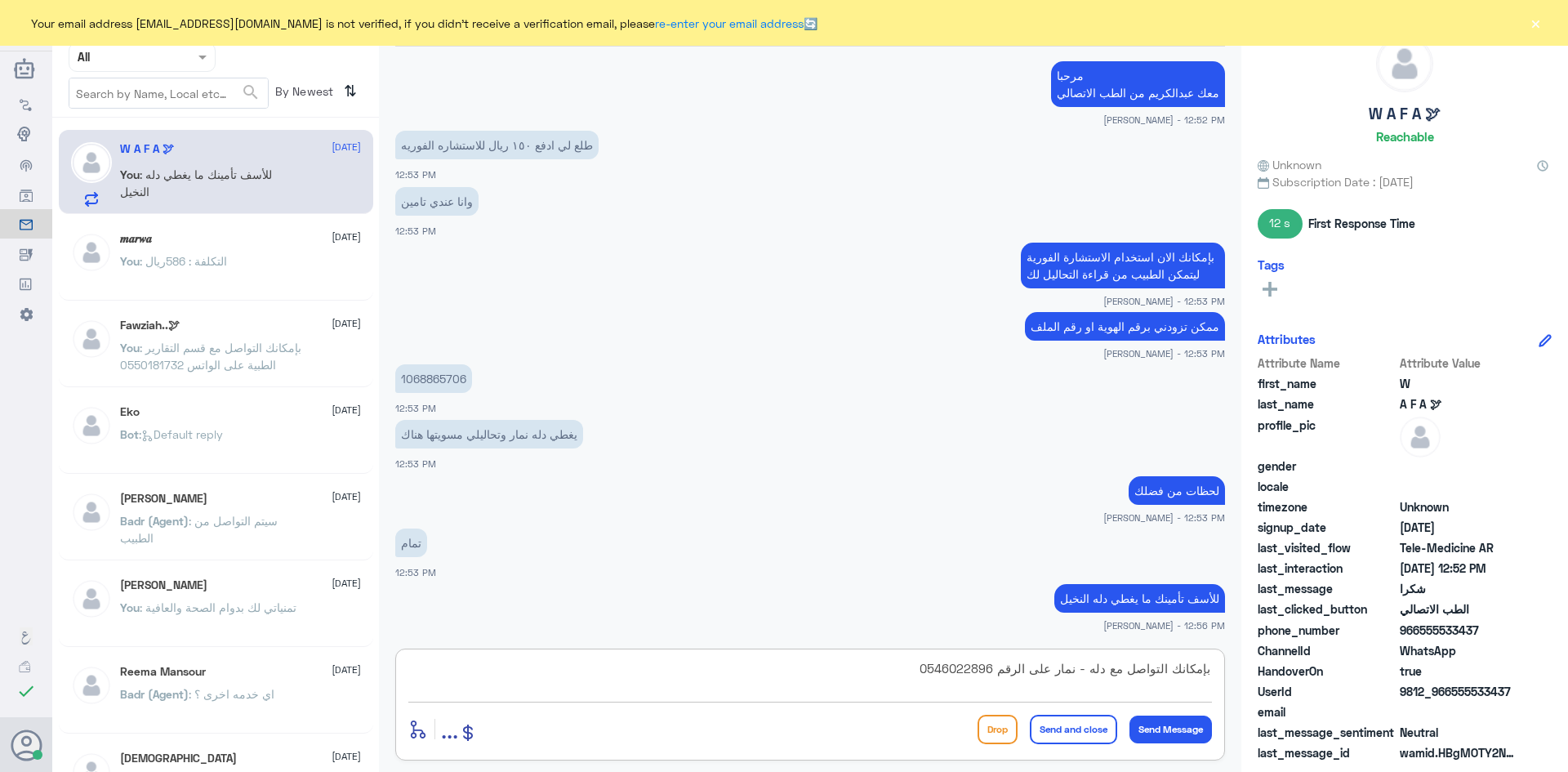
type textarea "بإمكانك التواصل مع دله - نمار على الرقم 0546022896"
click at [1077, 748] on div "بإمكانك التواصل مع دله - نمار على الرقم 0546022896 enter flow name ... Drop Sen…" at bounding box center [810, 704] width 830 height 112
click at [1083, 729] on button "Send and close" at bounding box center [1074, 729] width 88 height 30
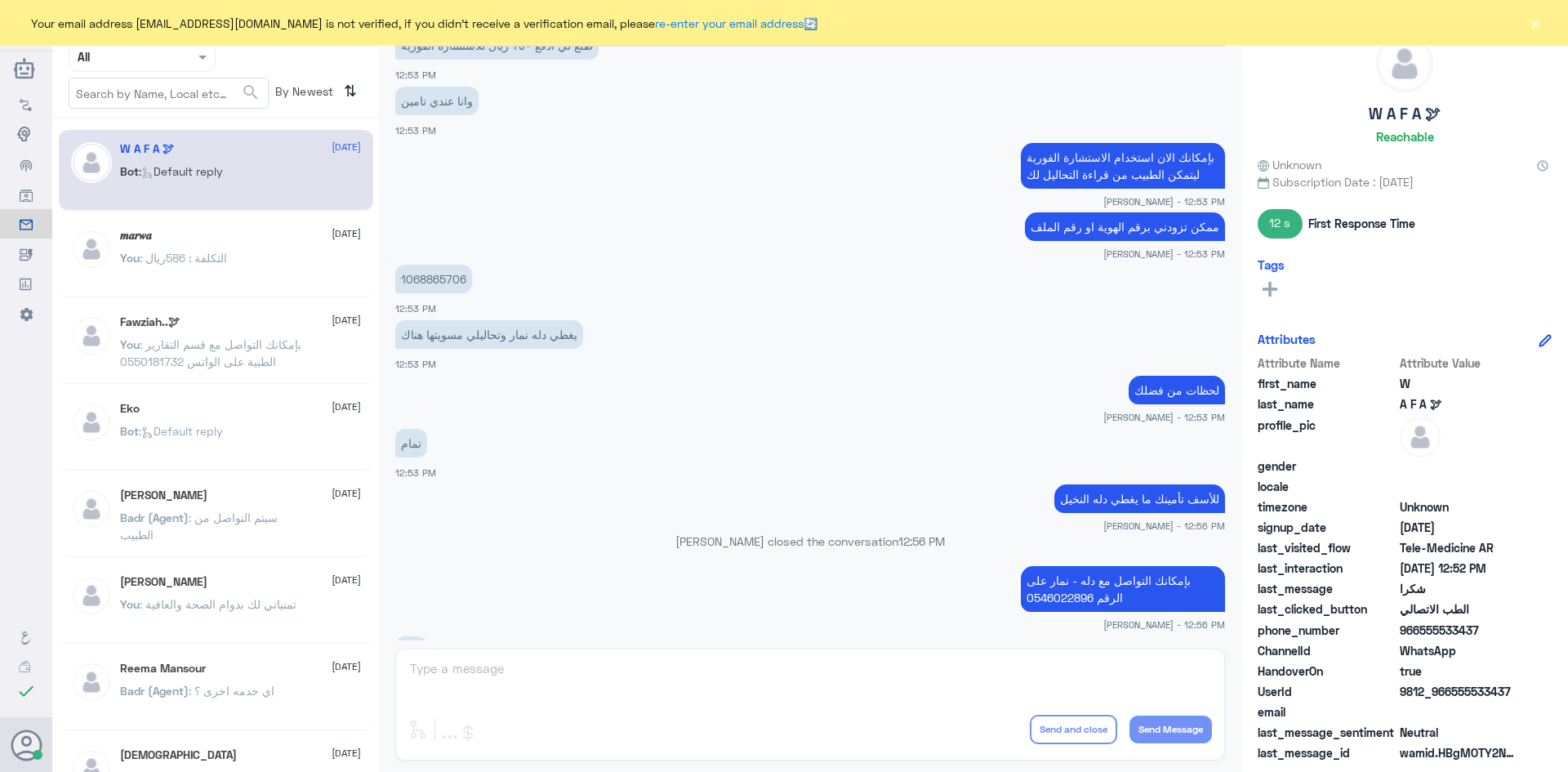
scroll to position [1863, 0]
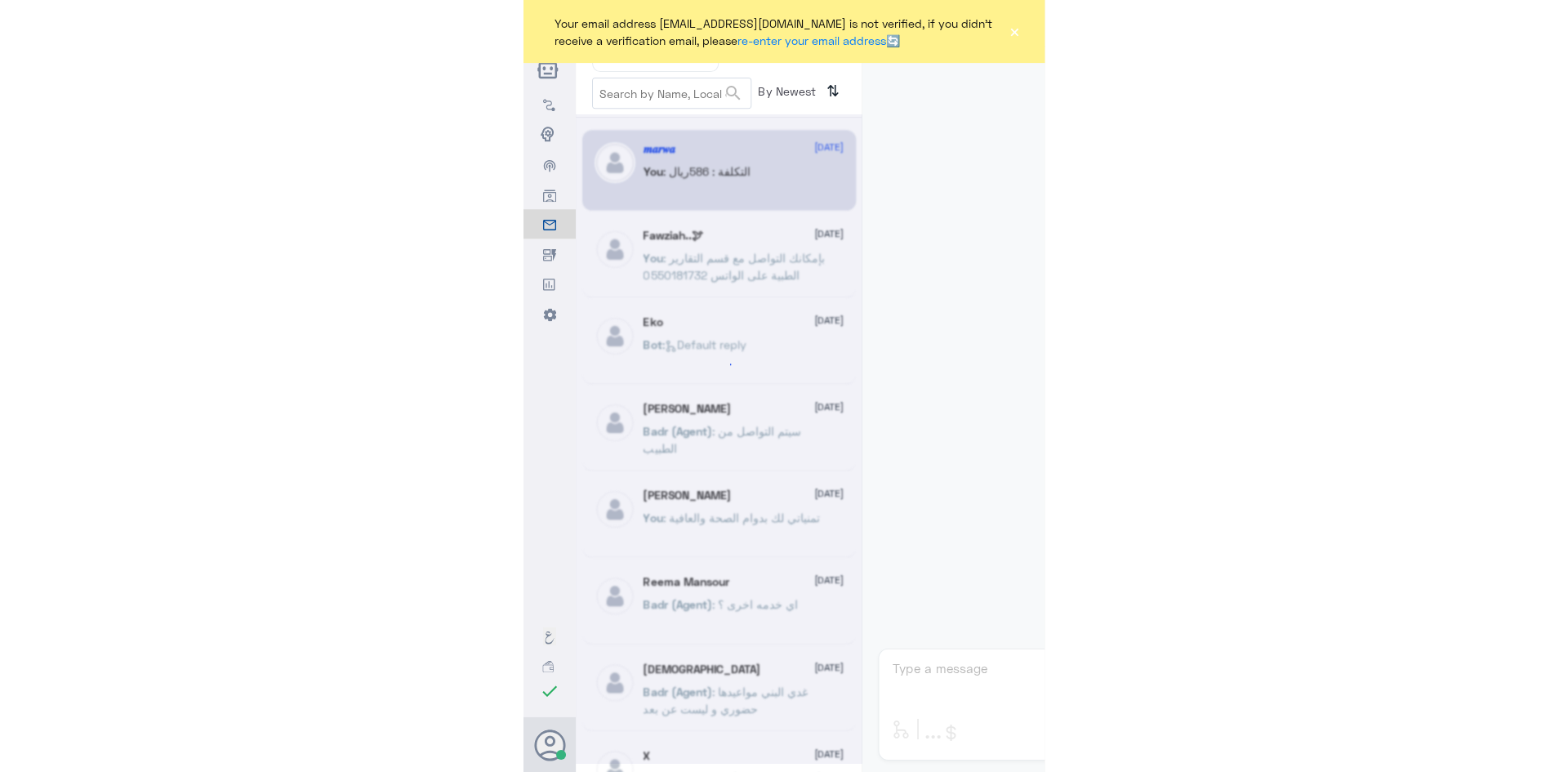
scroll to position [833, 0]
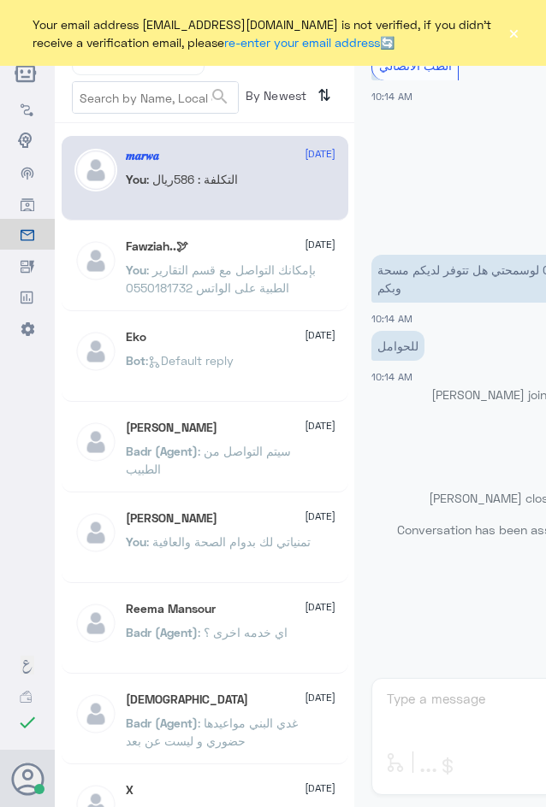
click at [514, 29] on button "×" at bounding box center [513, 33] width 13 height 17
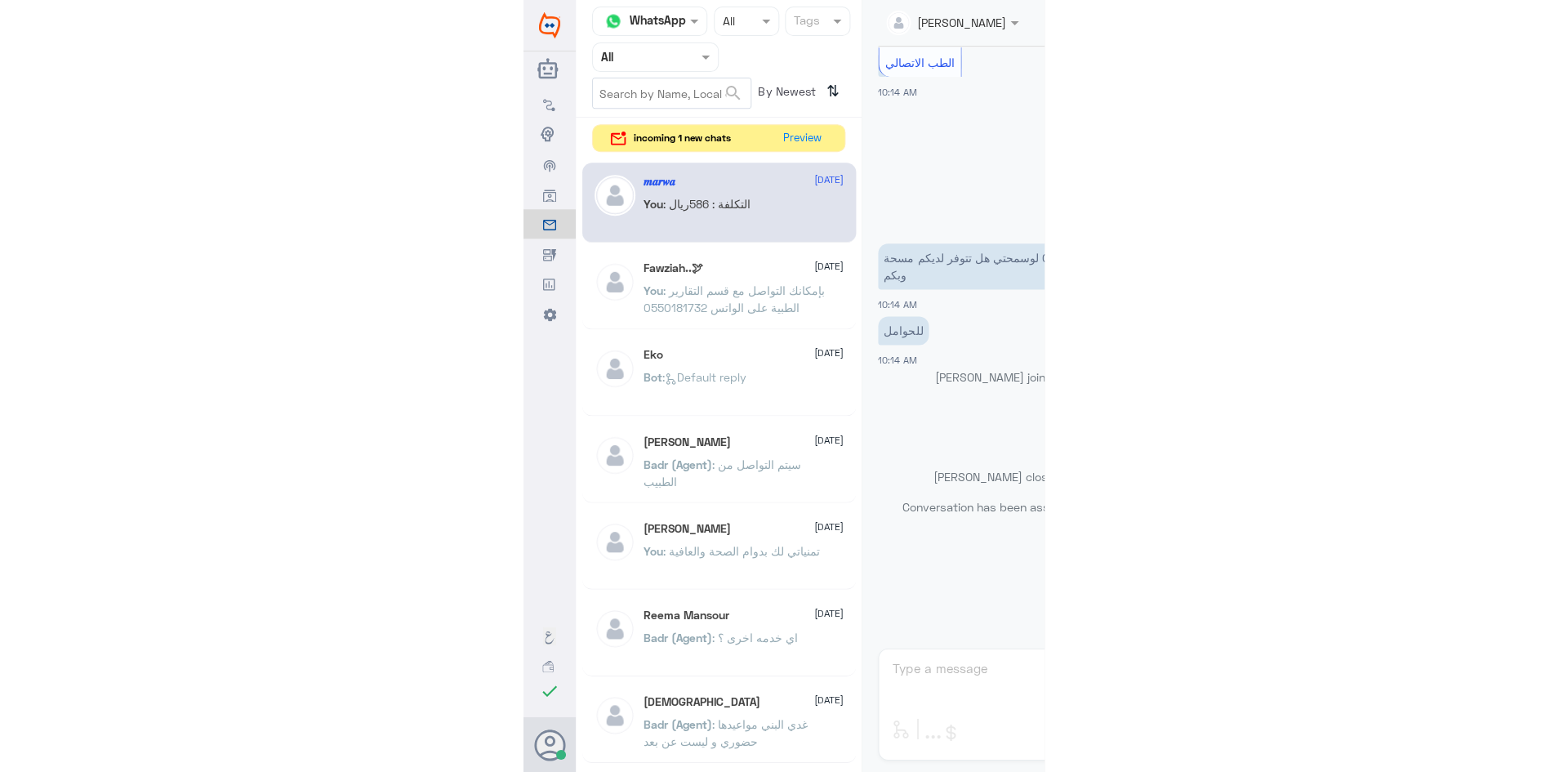
scroll to position [826, 0]
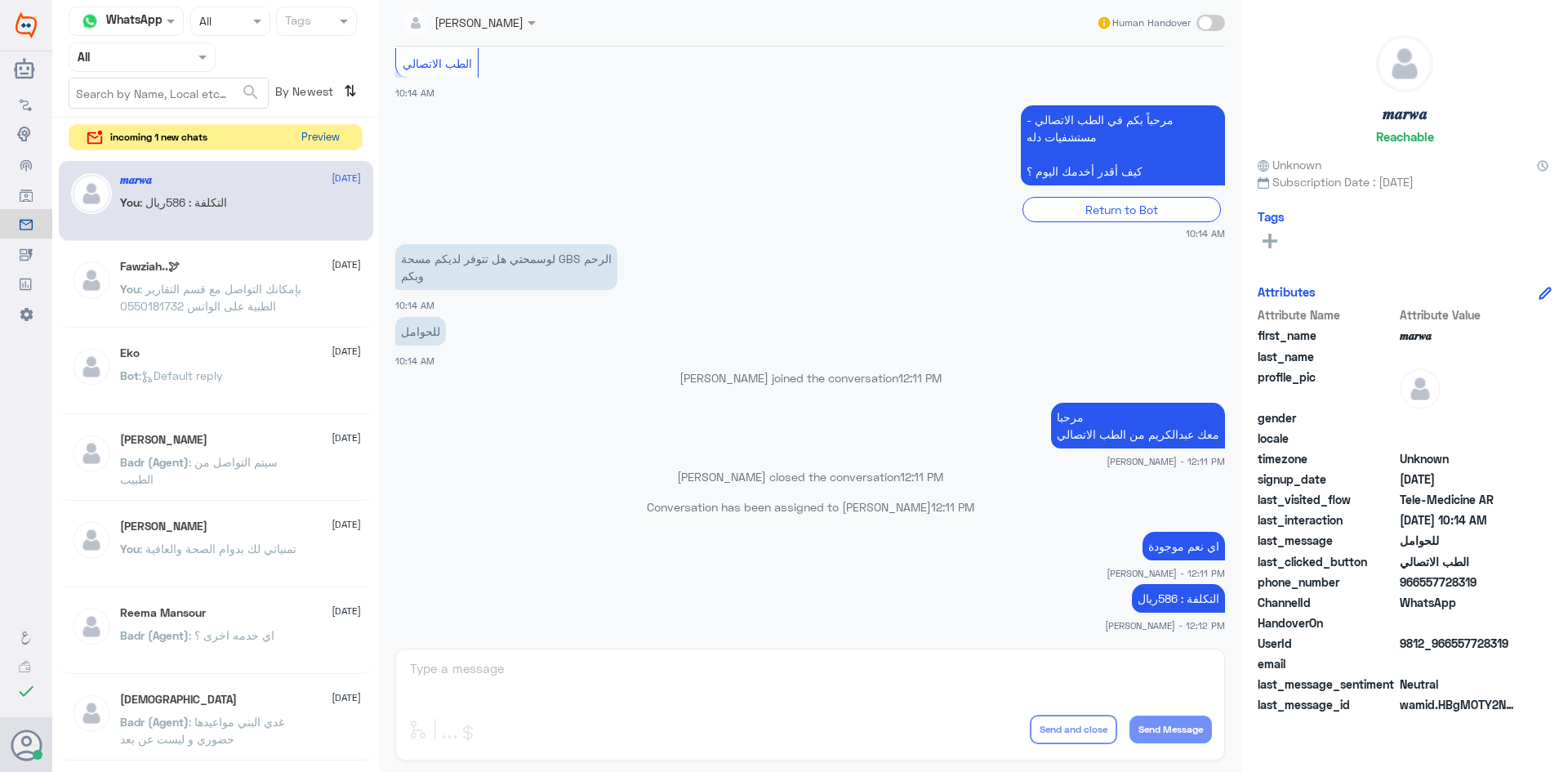
click at [302, 134] on button "Preview" at bounding box center [320, 138] width 51 height 26
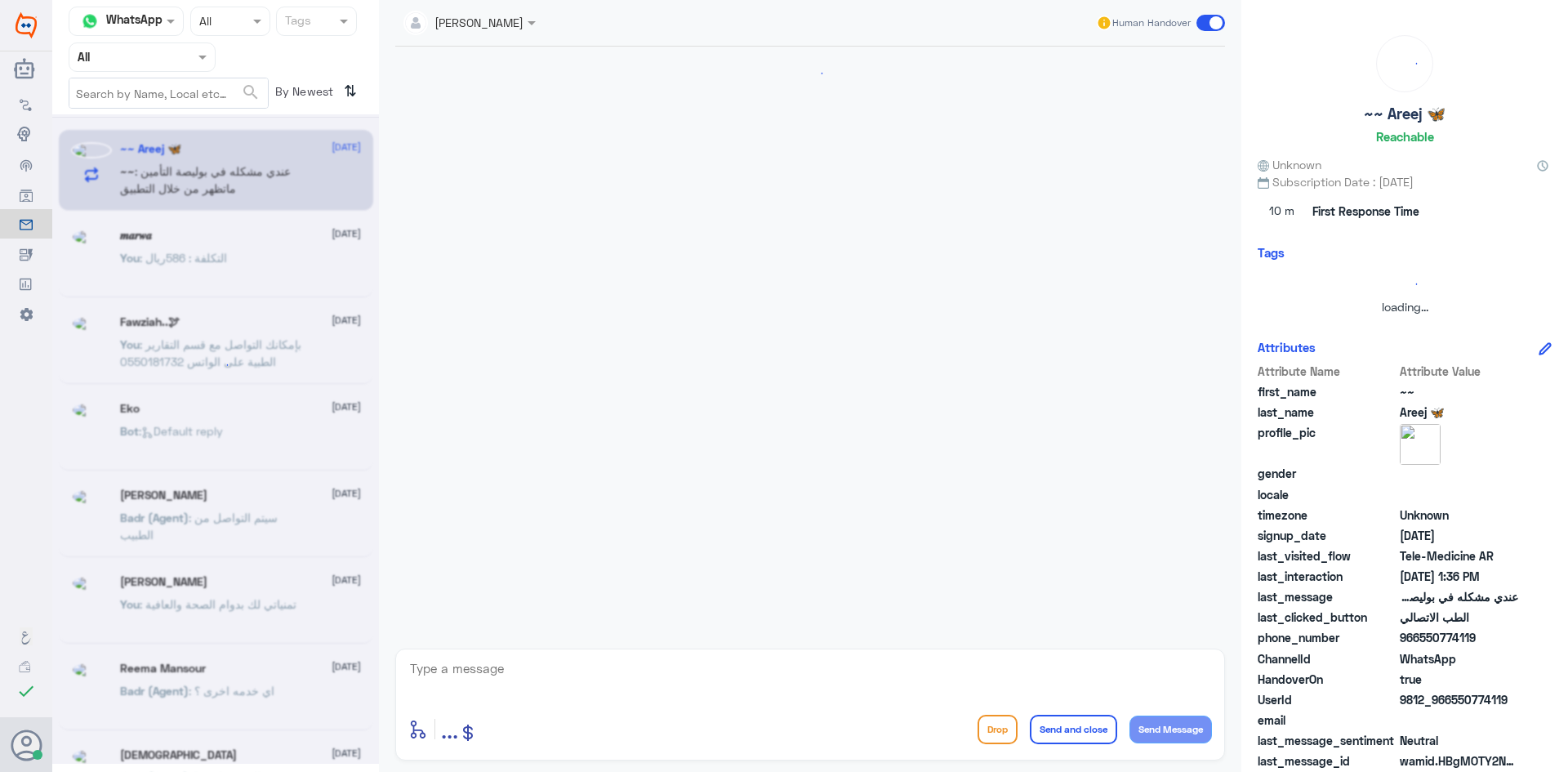
scroll to position [0, 0]
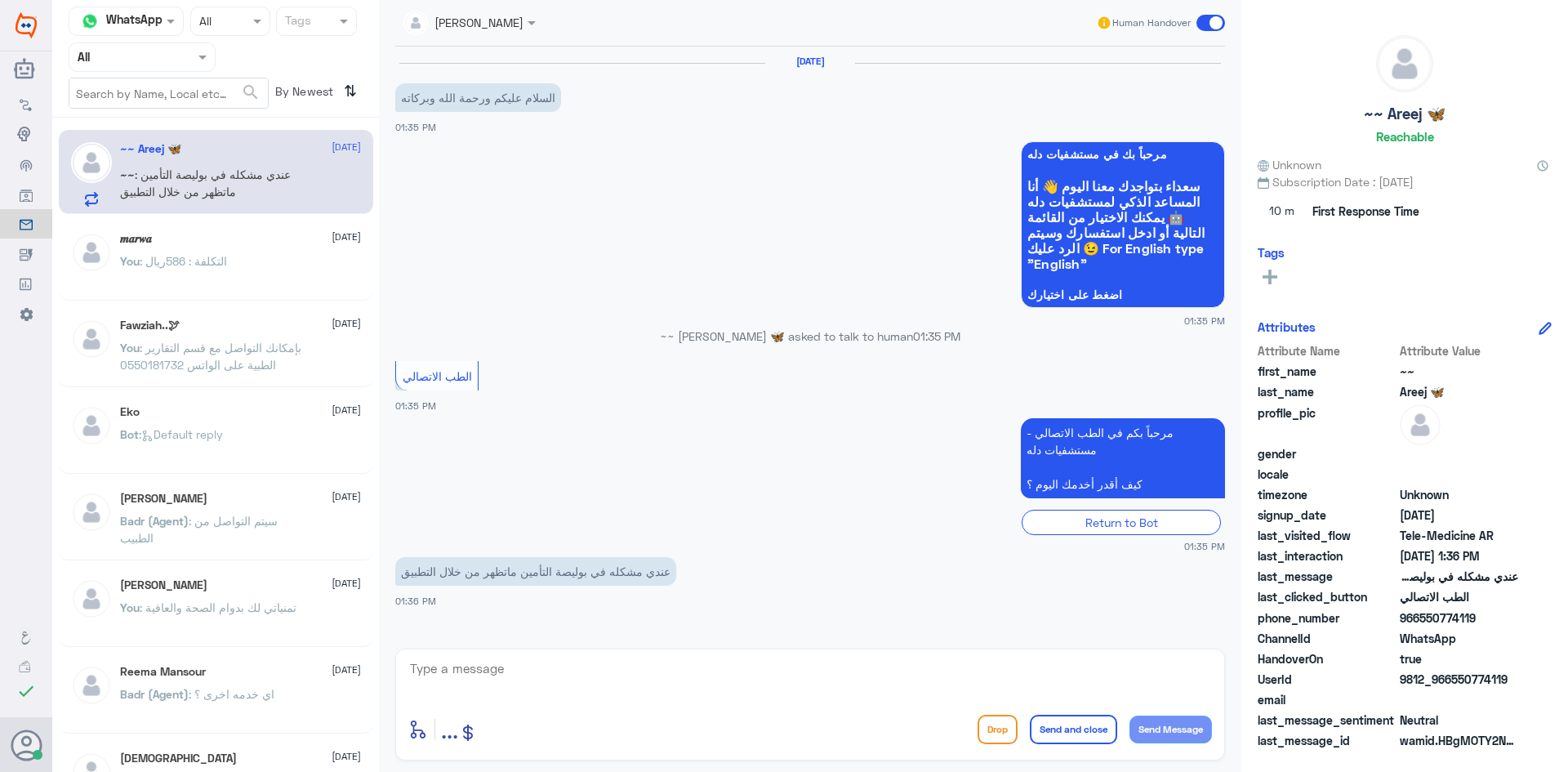
click at [583, 672] on textarea at bounding box center [811, 678] width 804 height 40
paste textarea "مرحبا معك [PERSON_NAME] من الطب الاتصالي"
type textarea "مرحبا معك [PERSON_NAME] من الطب الاتصالي"
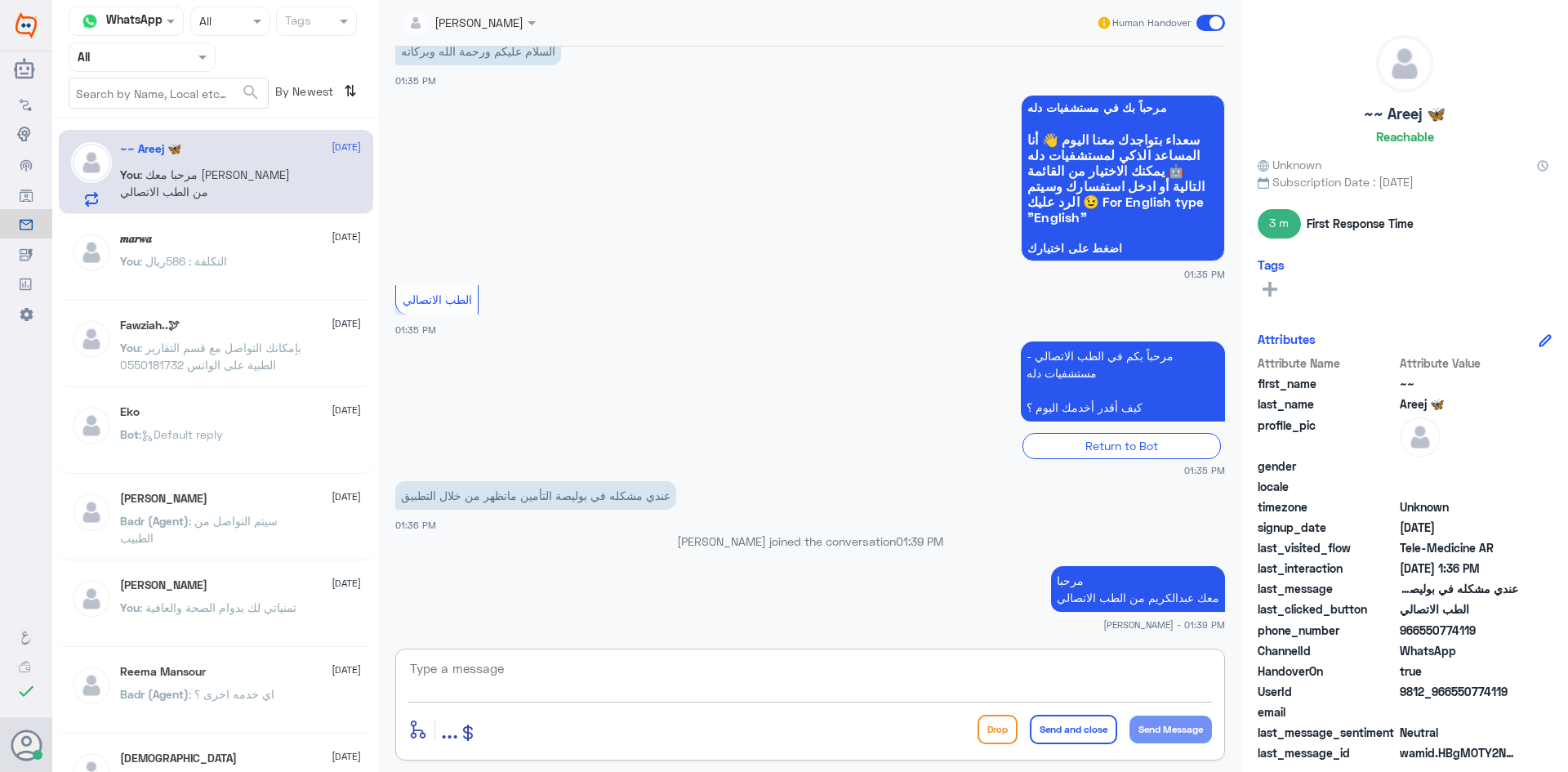
click at [727, 675] on textarea at bounding box center [811, 678] width 804 height 40
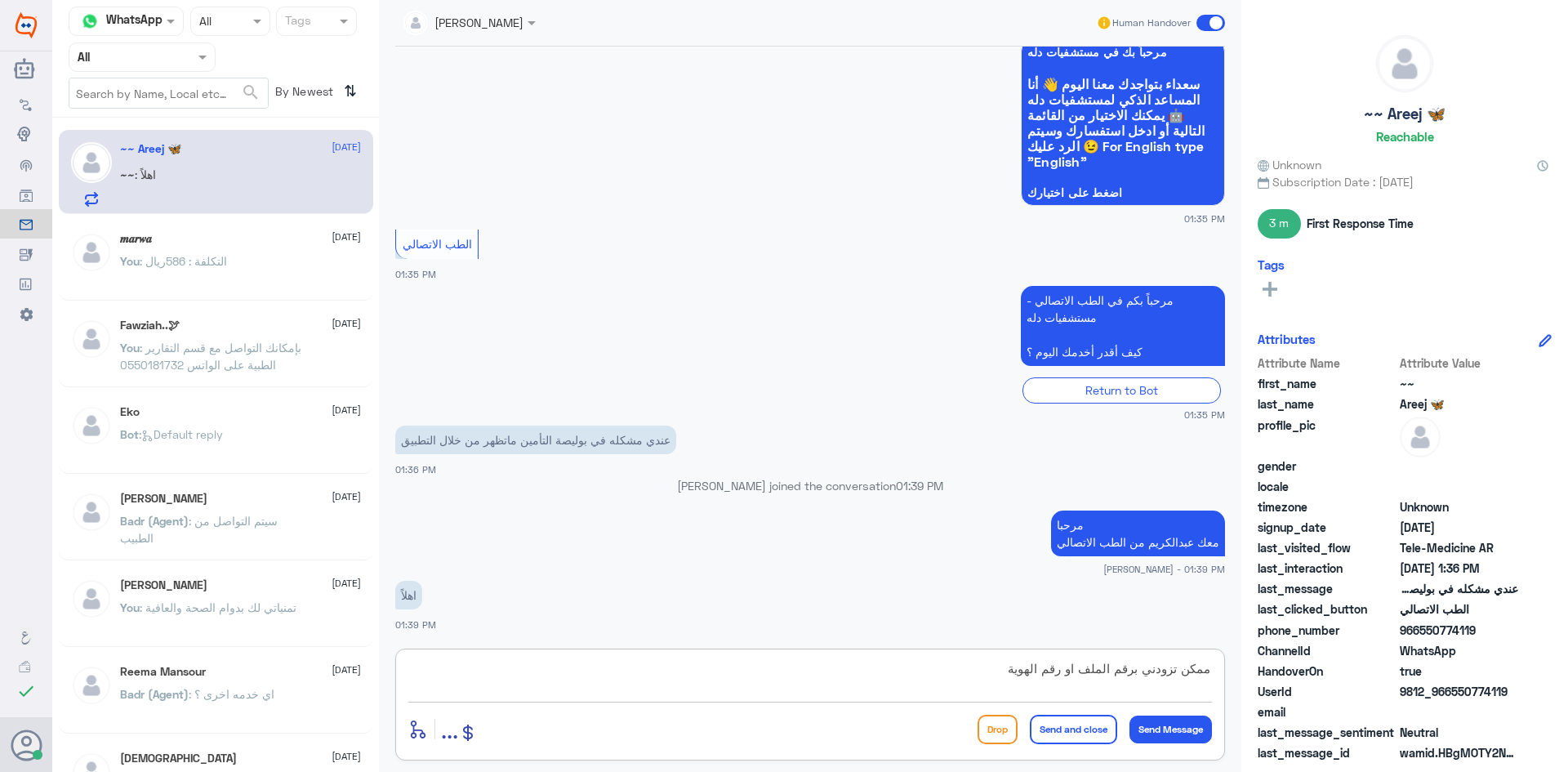
type textarea "ممكن تزودني برقم الملف او رقم الهوية"
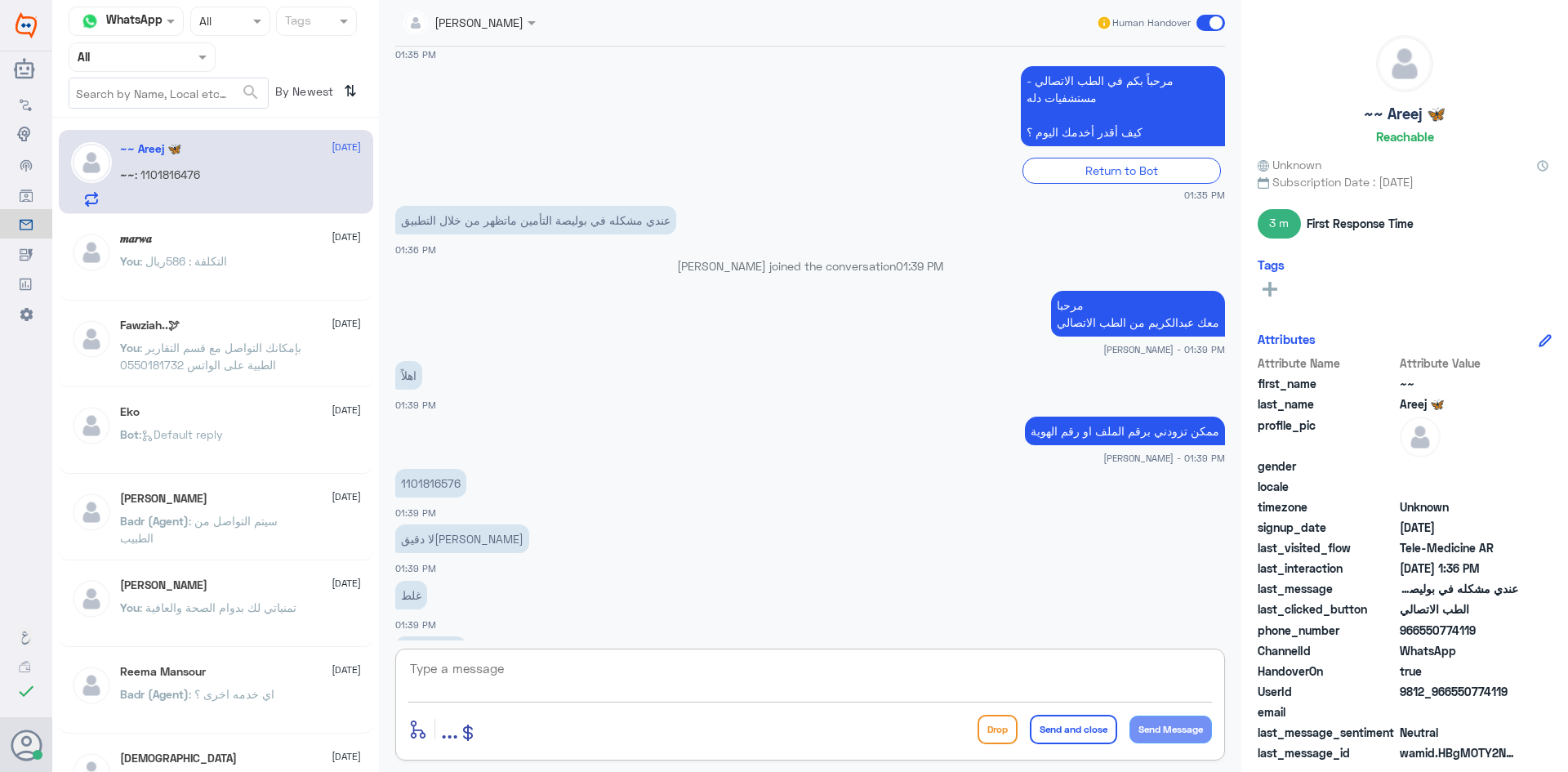
scroll to position [378, 0]
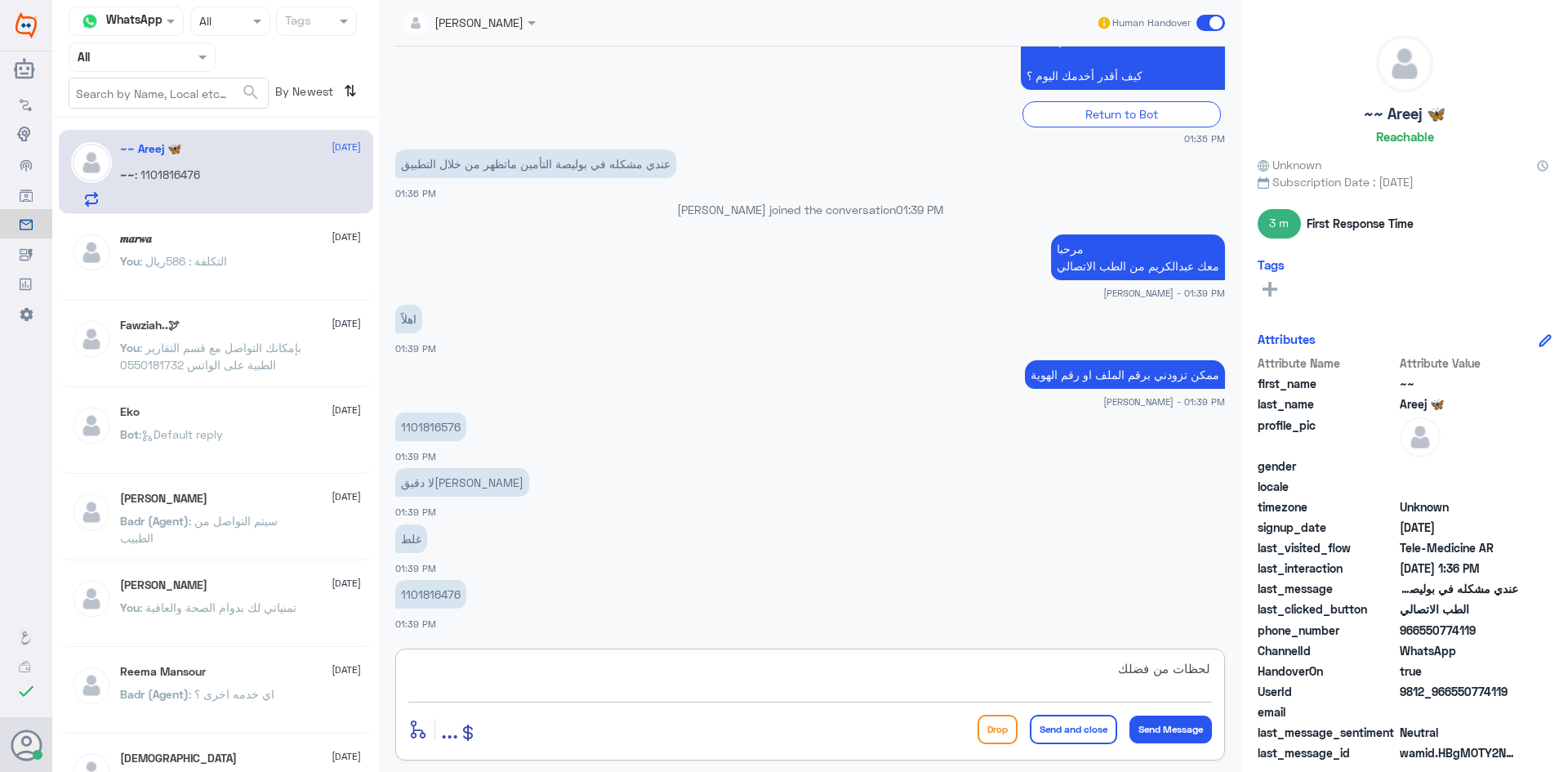
type textarea "لحظات من فضلك"
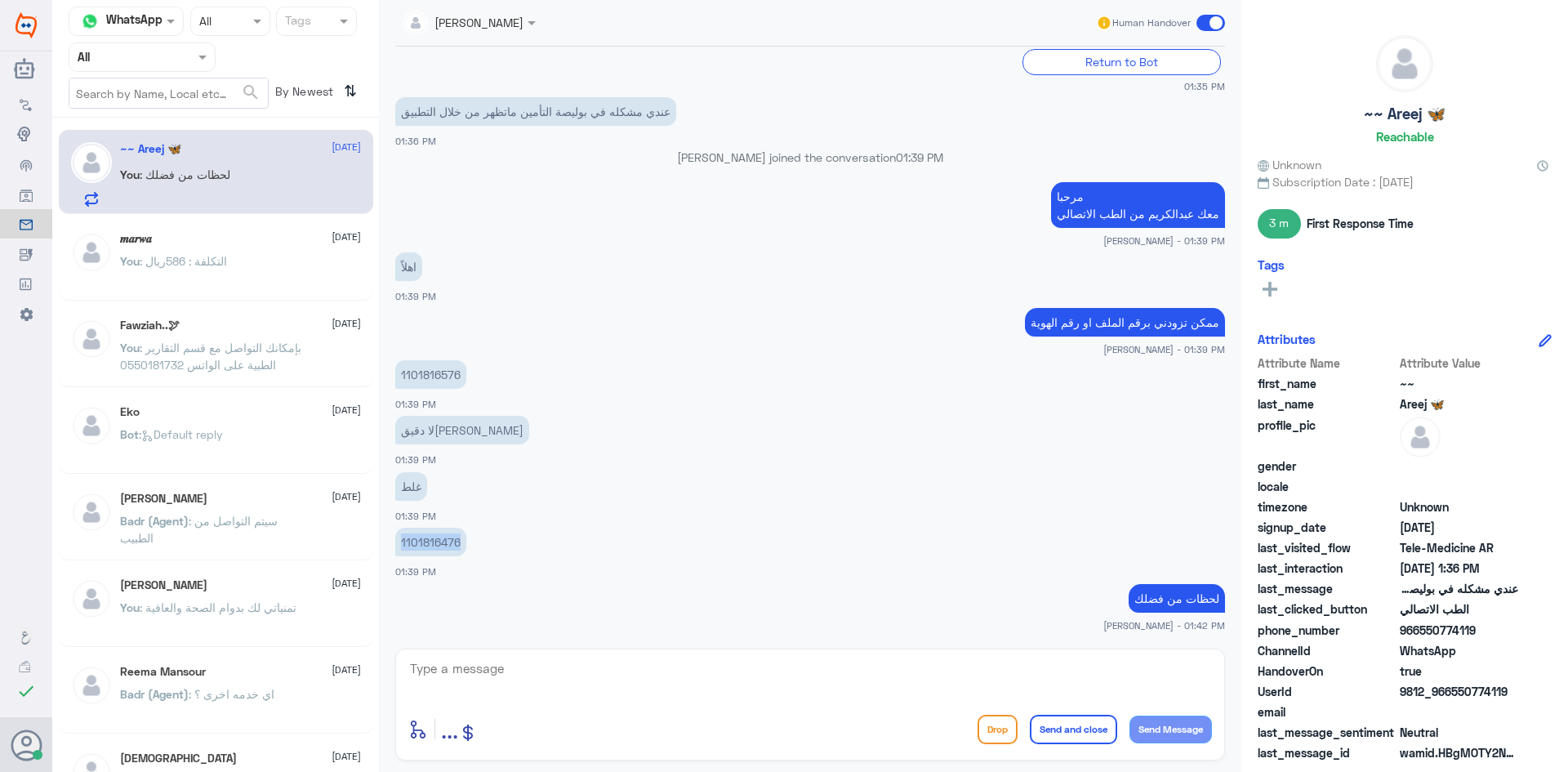
drag, startPoint x: 460, startPoint y: 542, endPoint x: 396, endPoint y: 545, distance: 64.1
click at [396, 545] on p "1101816476" at bounding box center [431, 543] width 71 height 29
copy p "1101816476"
click at [1129, 686] on textarea at bounding box center [811, 678] width 804 height 40
type textarea "تم تحديث تأمينك بإمكانك الآن استخدام الاستشارة الفورية بتغطية التأمين"
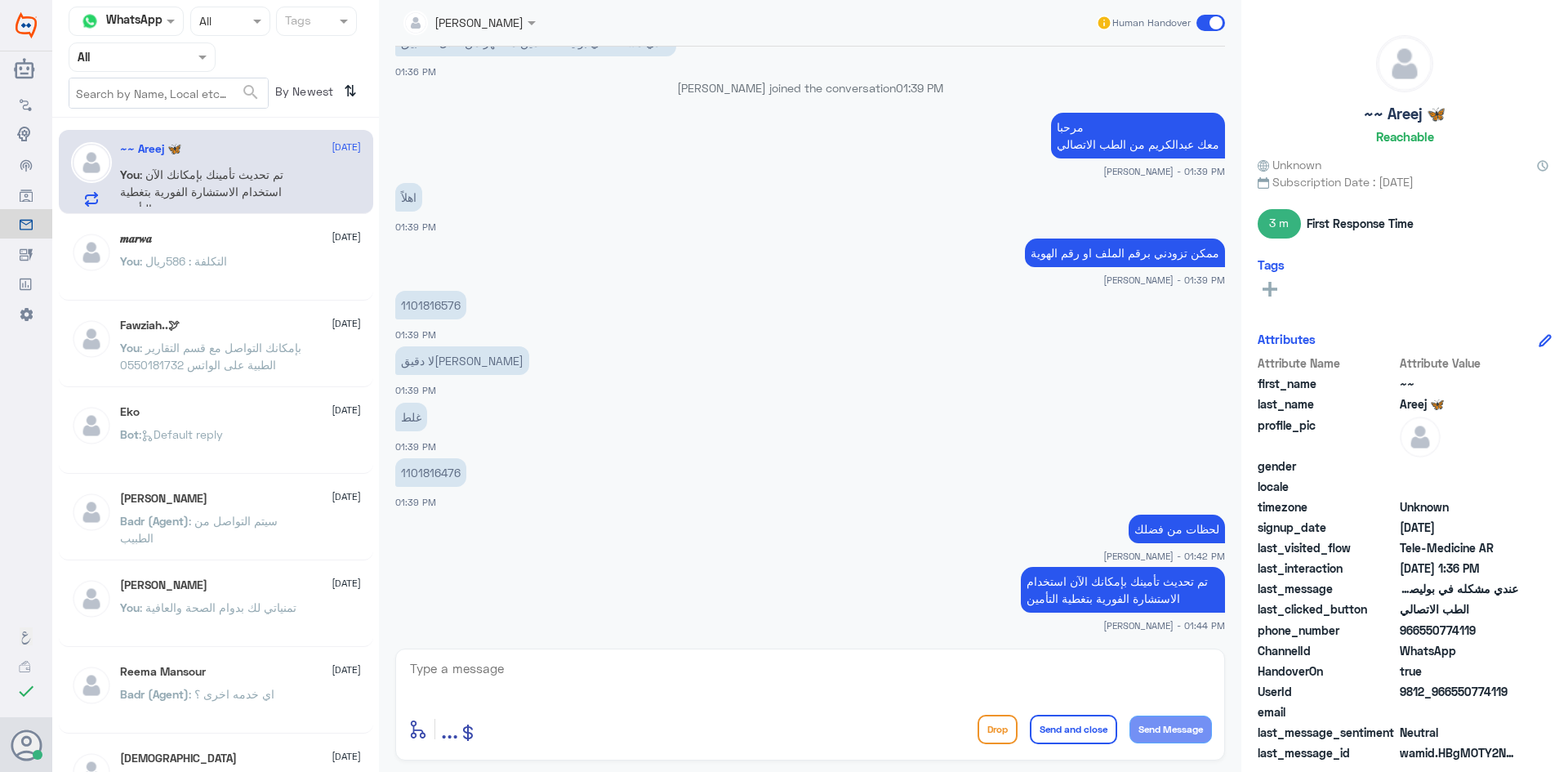
scroll to position [556, 0]
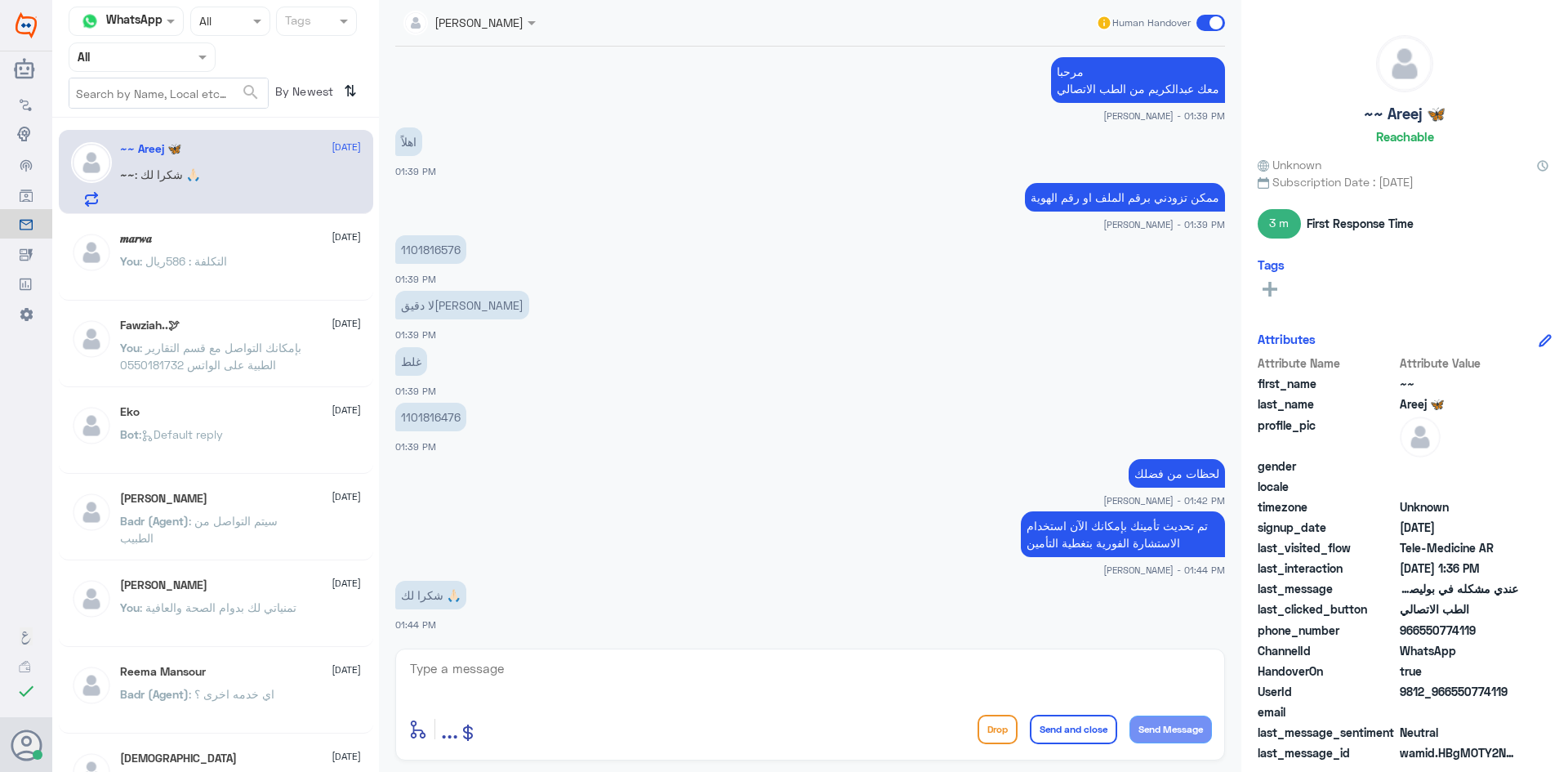
click at [1136, 664] on textarea at bounding box center [811, 678] width 804 height 40
type textarea "العفو وتمنياتنا لك بدوام الصحة والعافية"
click at [1087, 727] on button "Send and close" at bounding box center [1074, 729] width 88 height 30
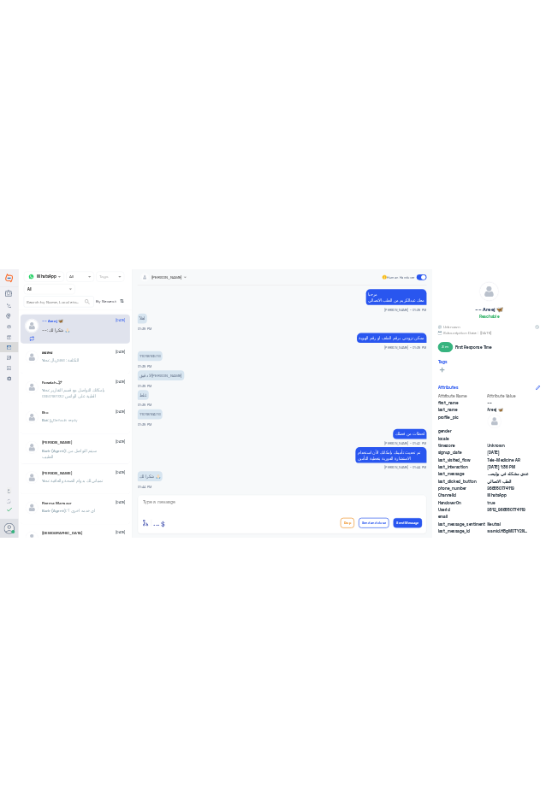
scroll to position [636, 0]
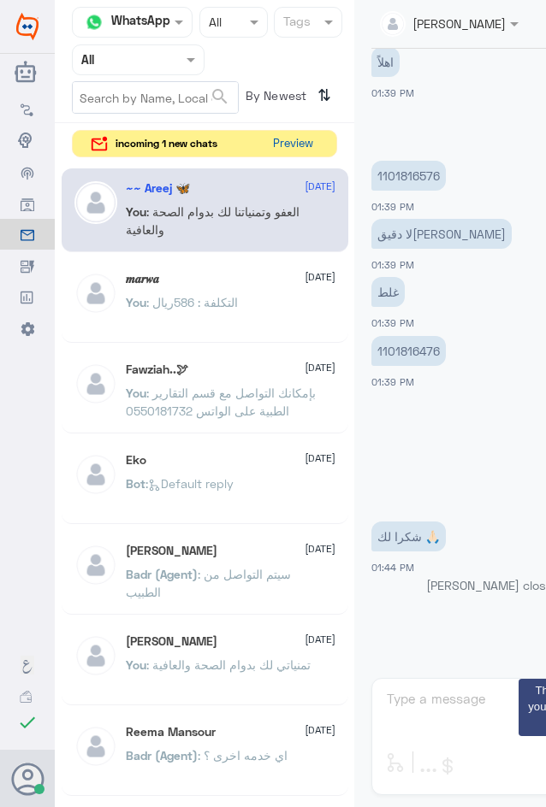
click at [303, 145] on button "Preview" at bounding box center [292, 144] width 53 height 27
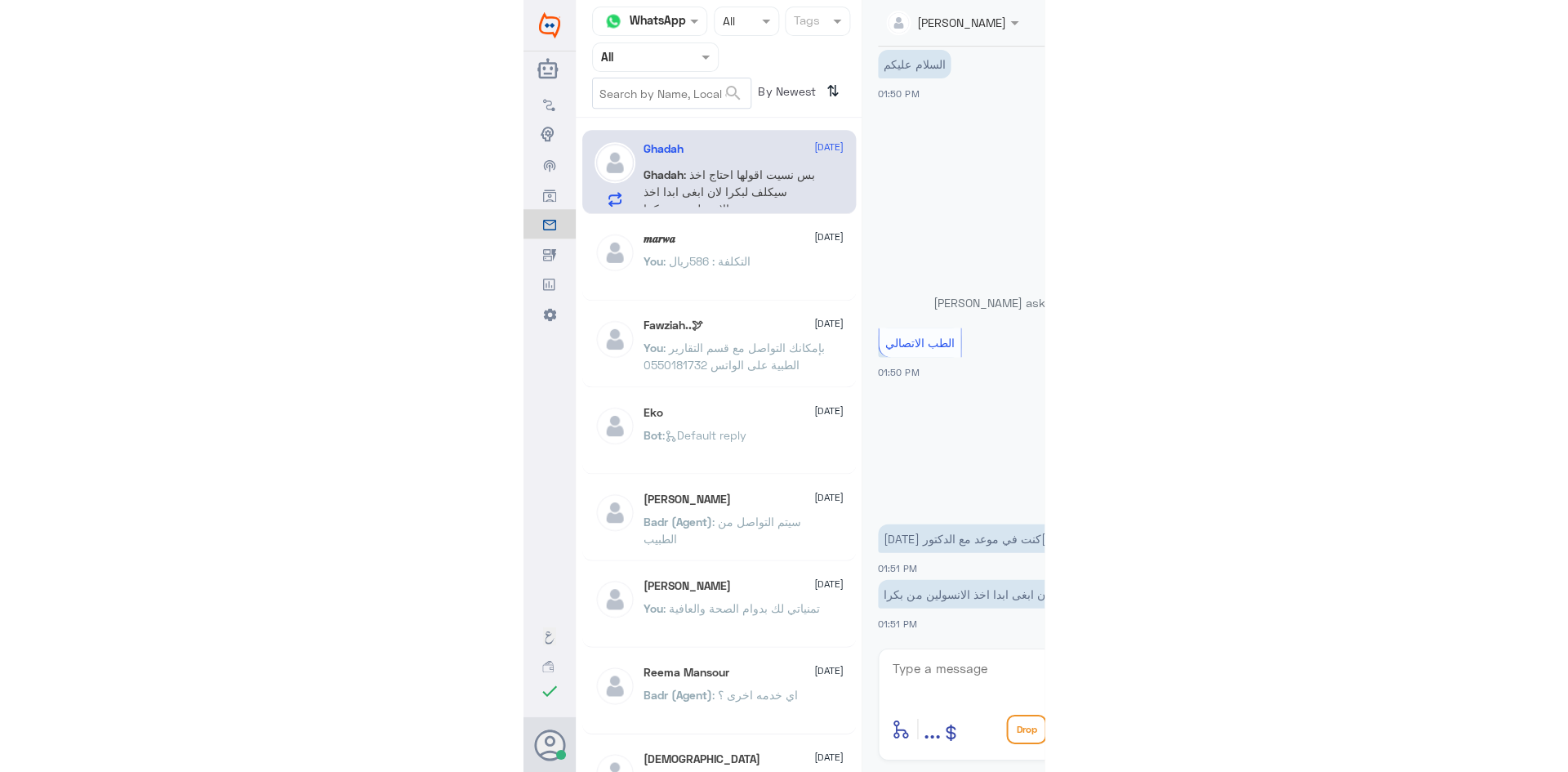
scroll to position [32, 0]
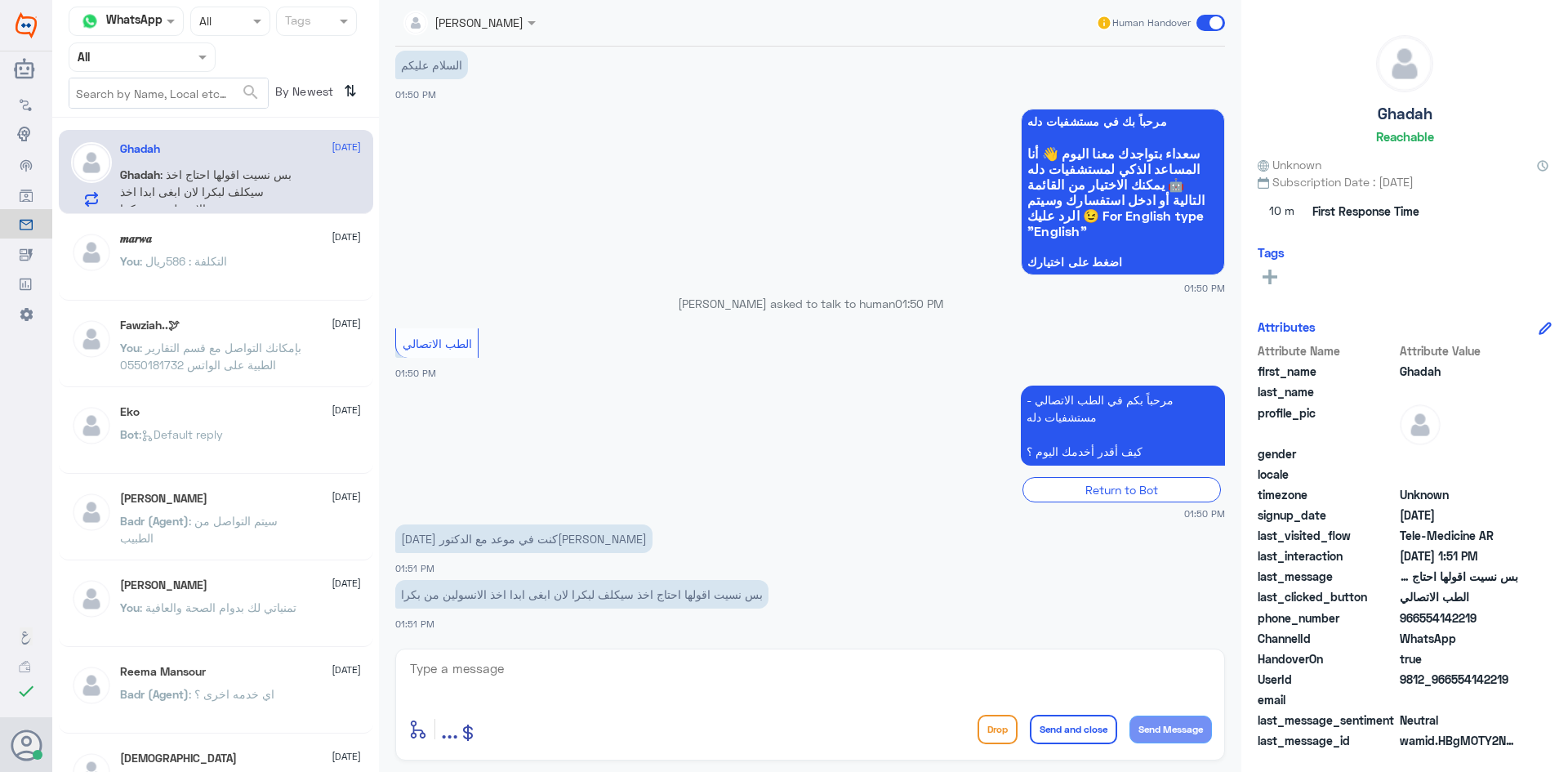
click at [792, 675] on textarea at bounding box center [811, 678] width 804 height 40
paste textarea "مرحبا معك [PERSON_NAME] من الطب الاتصالي"
type textarea "مرحبا معك [PERSON_NAME] من الطب الاتصالي"
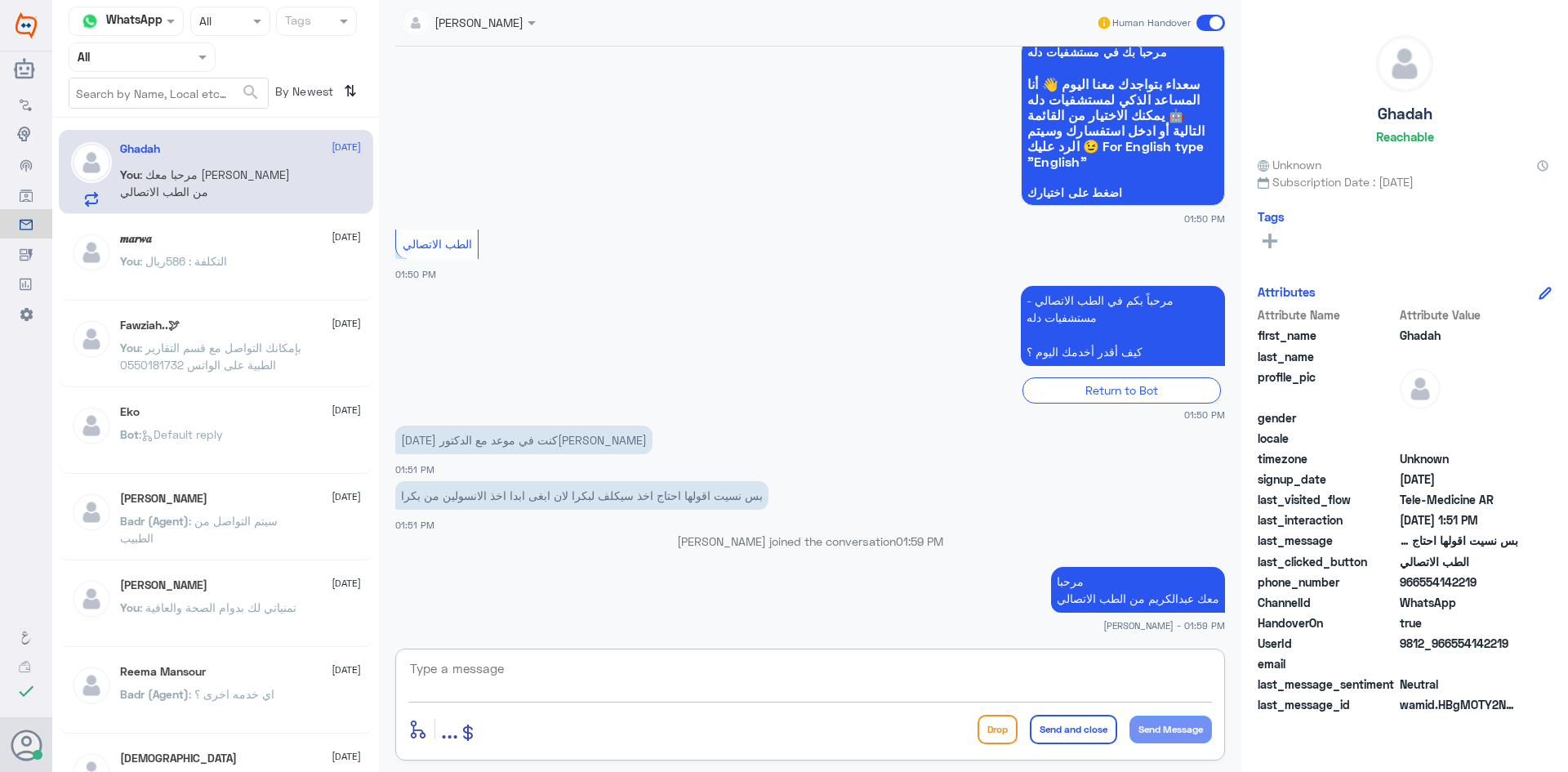
paste textarea "بإمكانك التواصل مع قسم التقارير الطبية على الواتس 0550181732"
type textarea "بإمكانك التواصل مع قسم التقارير الطبية على الواتس 0550181732"
click at [1069, 727] on button "Send and close" at bounding box center [1074, 729] width 88 height 30
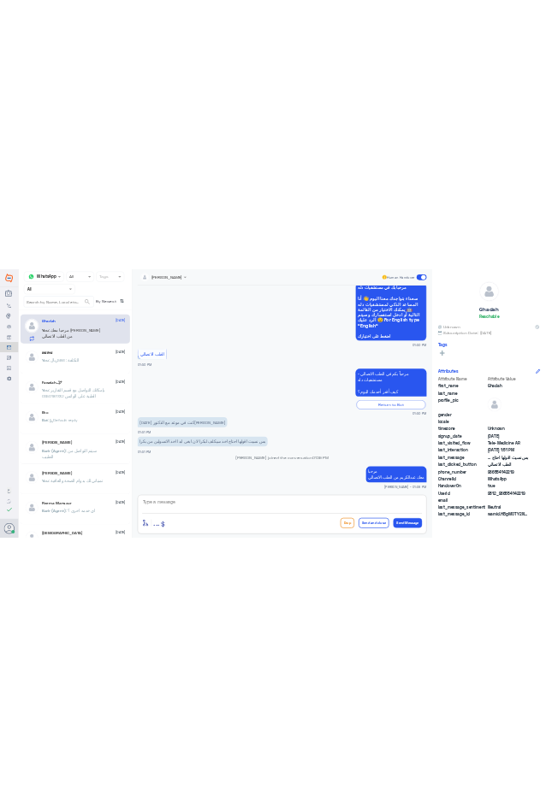
scroll to position [180, 0]
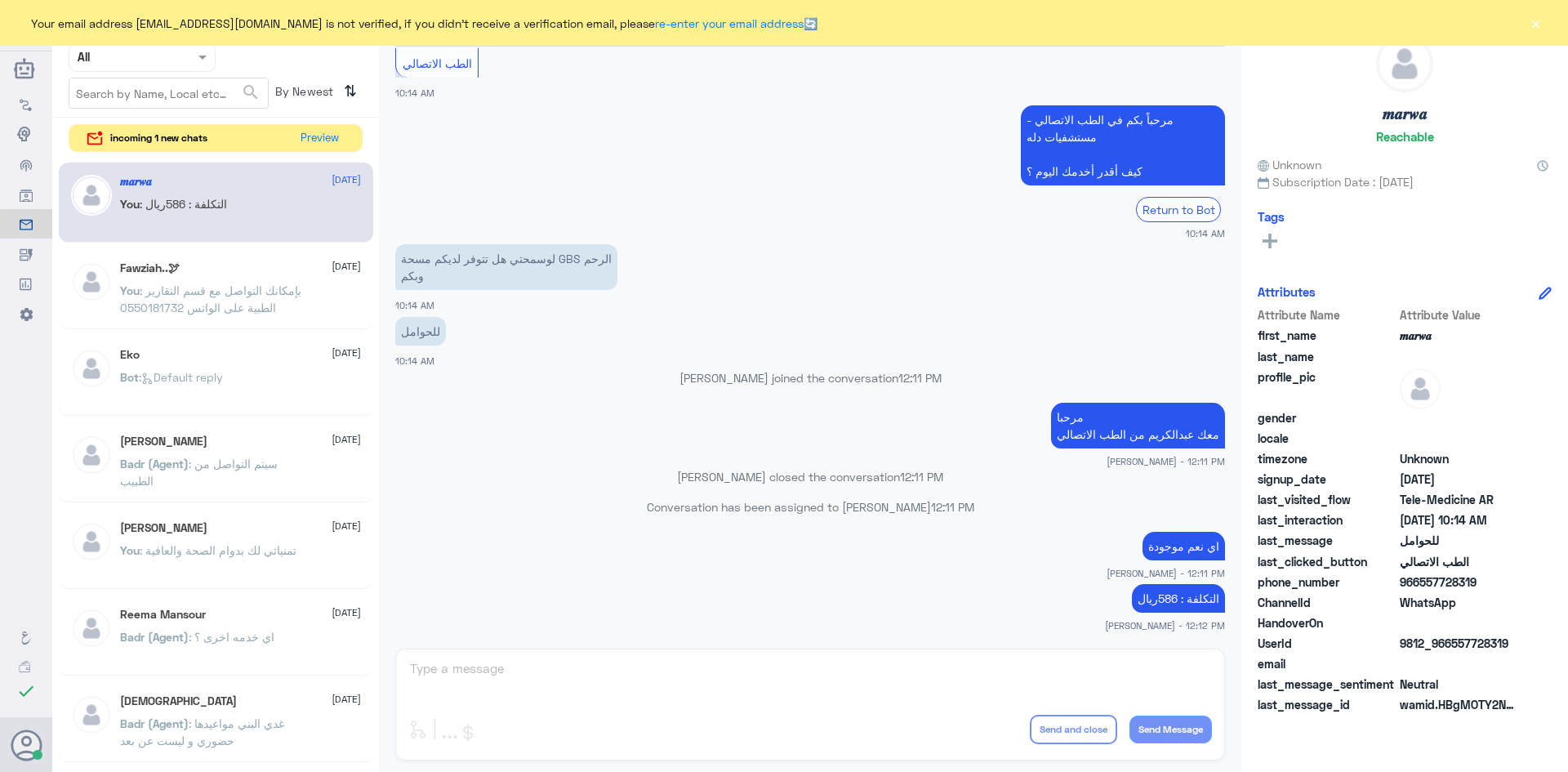
scroll to position [826, 0]
click at [313, 134] on button "Preview" at bounding box center [320, 138] width 51 height 26
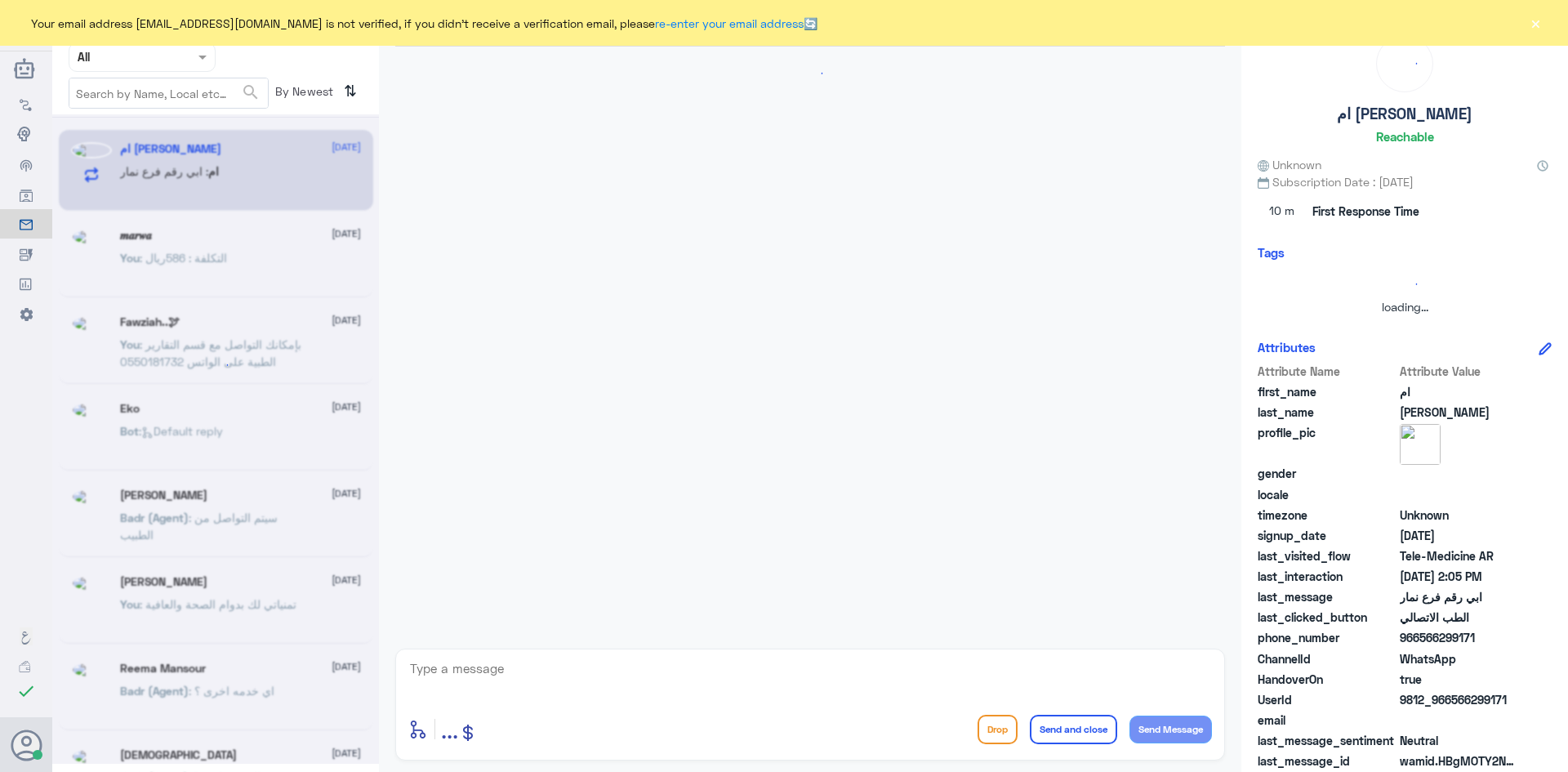
scroll to position [225, 0]
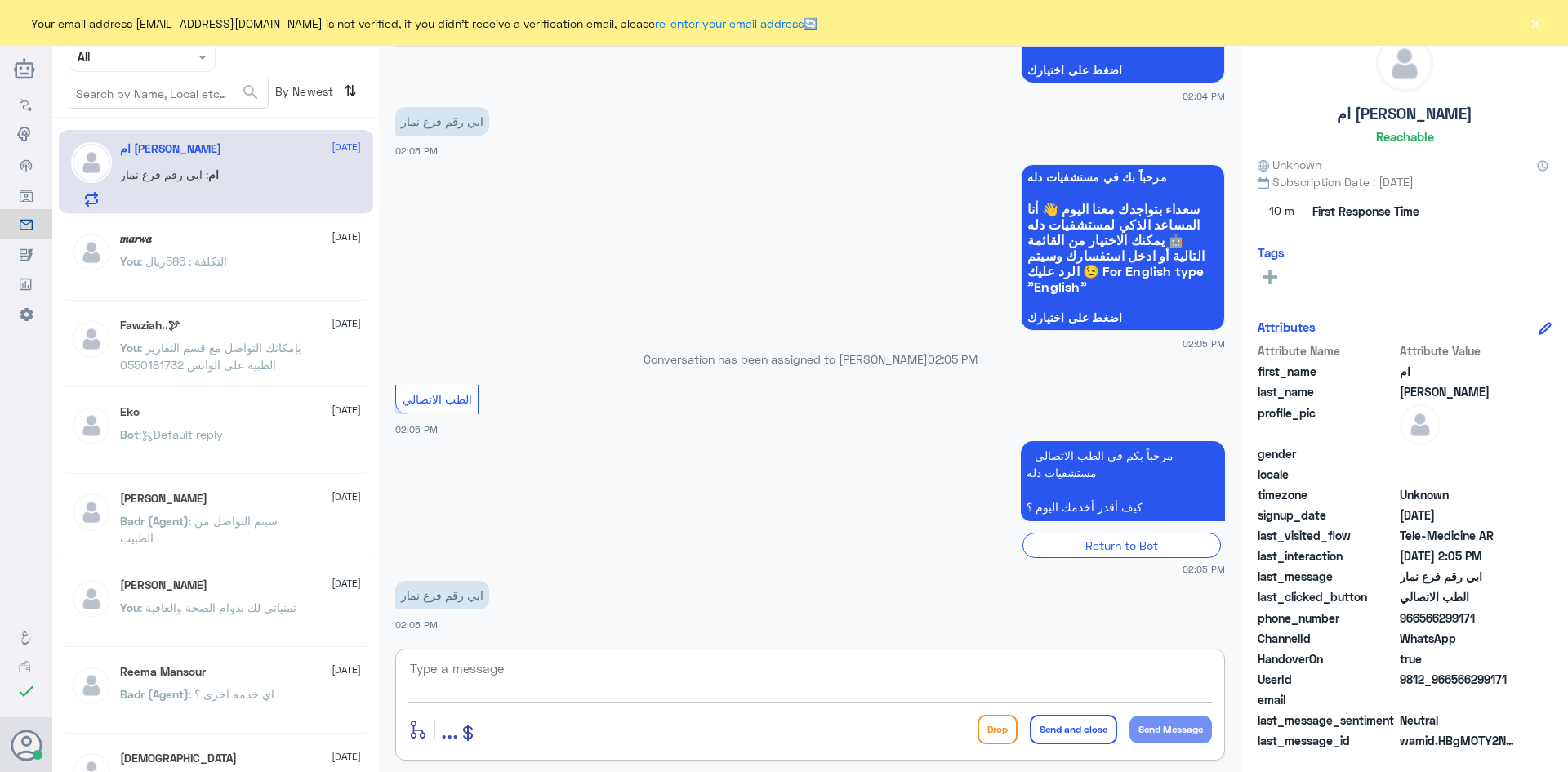
click at [520, 686] on textarea at bounding box center [811, 678] width 804 height 40
paste textarea "مرحبا معك [PERSON_NAME] من الطب الاتصالي"
type textarea "مرحبا معك [PERSON_NAME] من الطب الاتصالي"
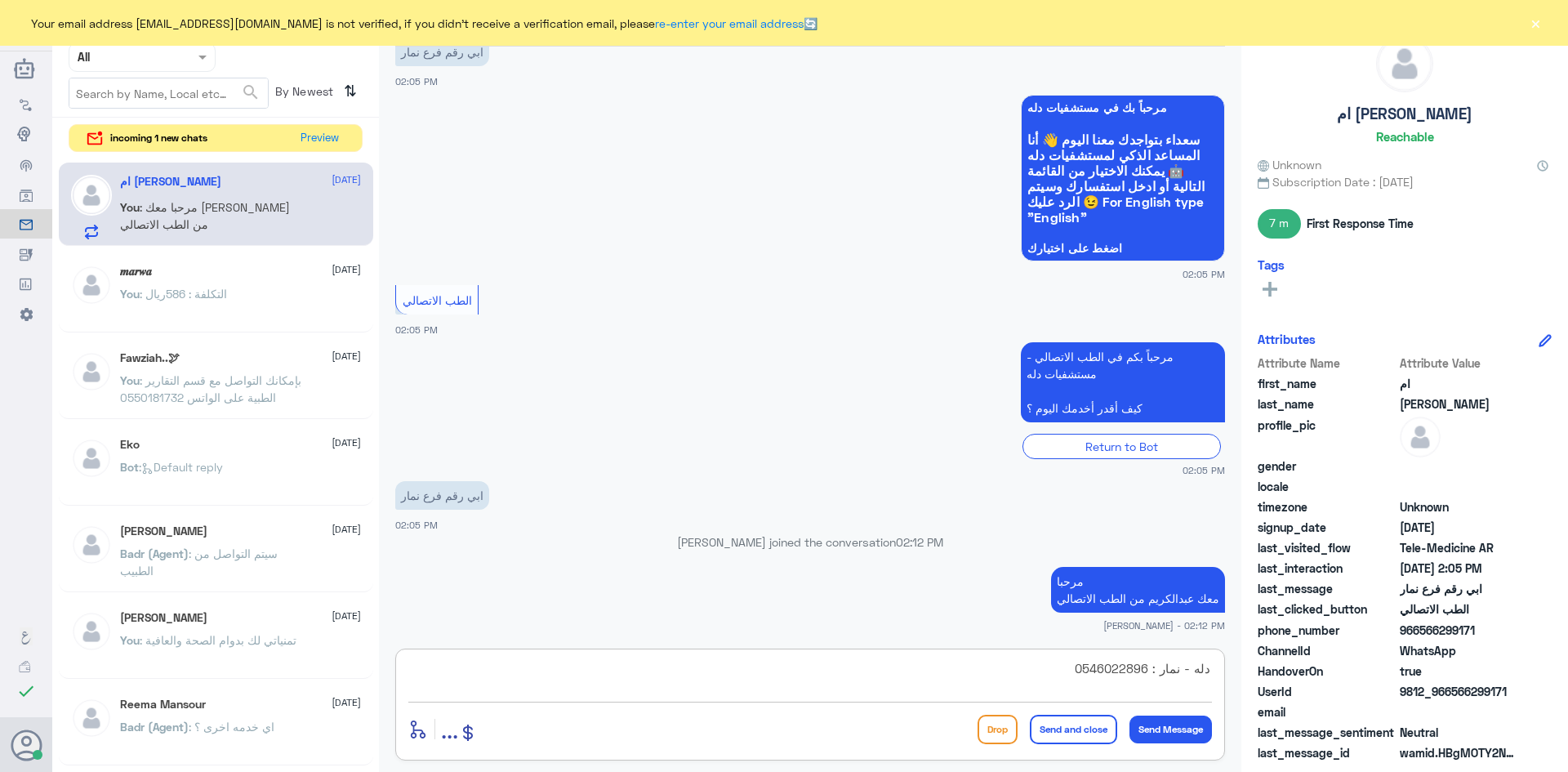
type textarea "دله - نمار : 0546022896"
click at [520, 739] on button "Send and close" at bounding box center [1074, 729] width 88 height 30
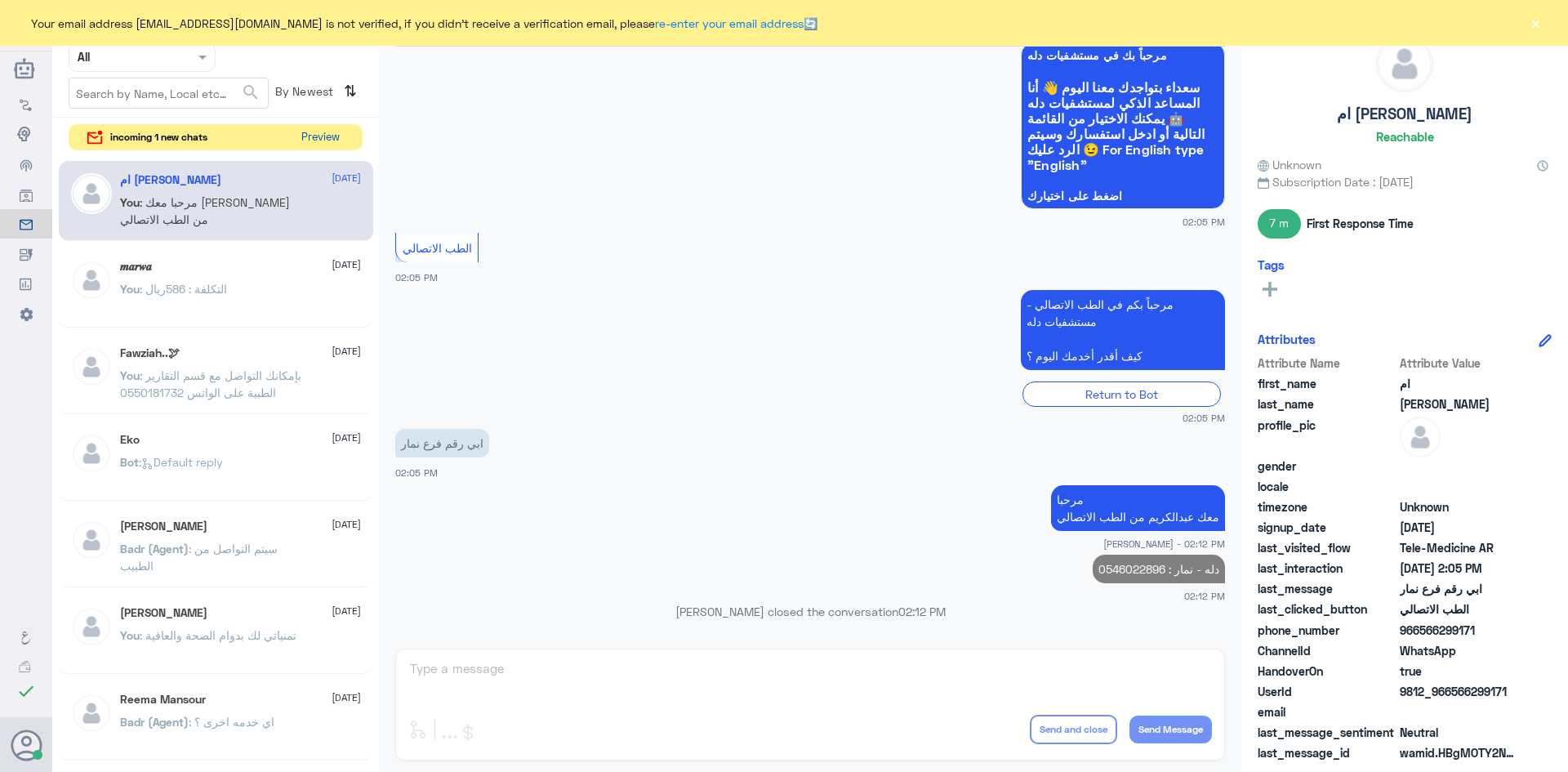
click at [332, 139] on button "Preview" at bounding box center [320, 138] width 51 height 26
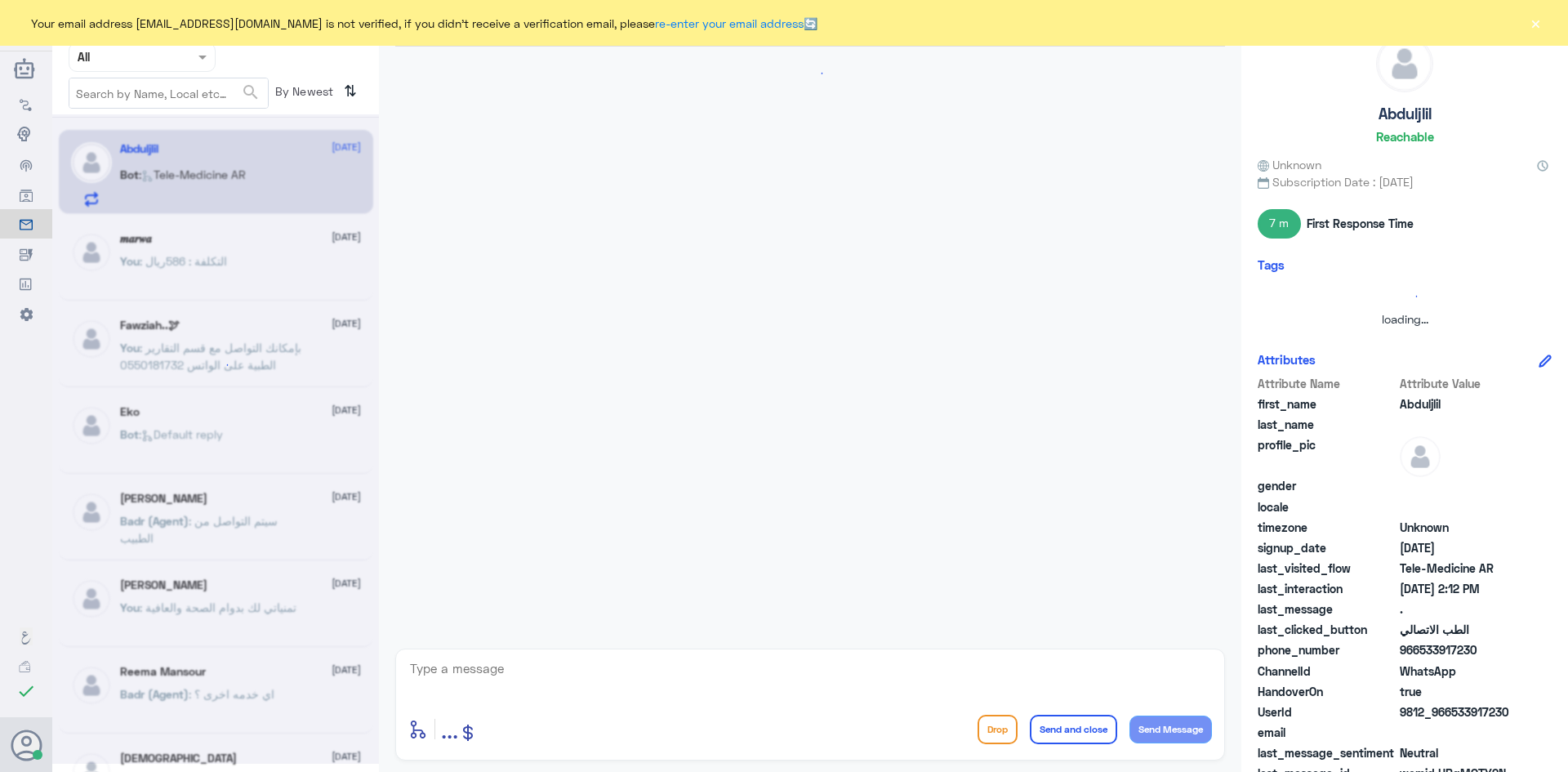
scroll to position [1084, 0]
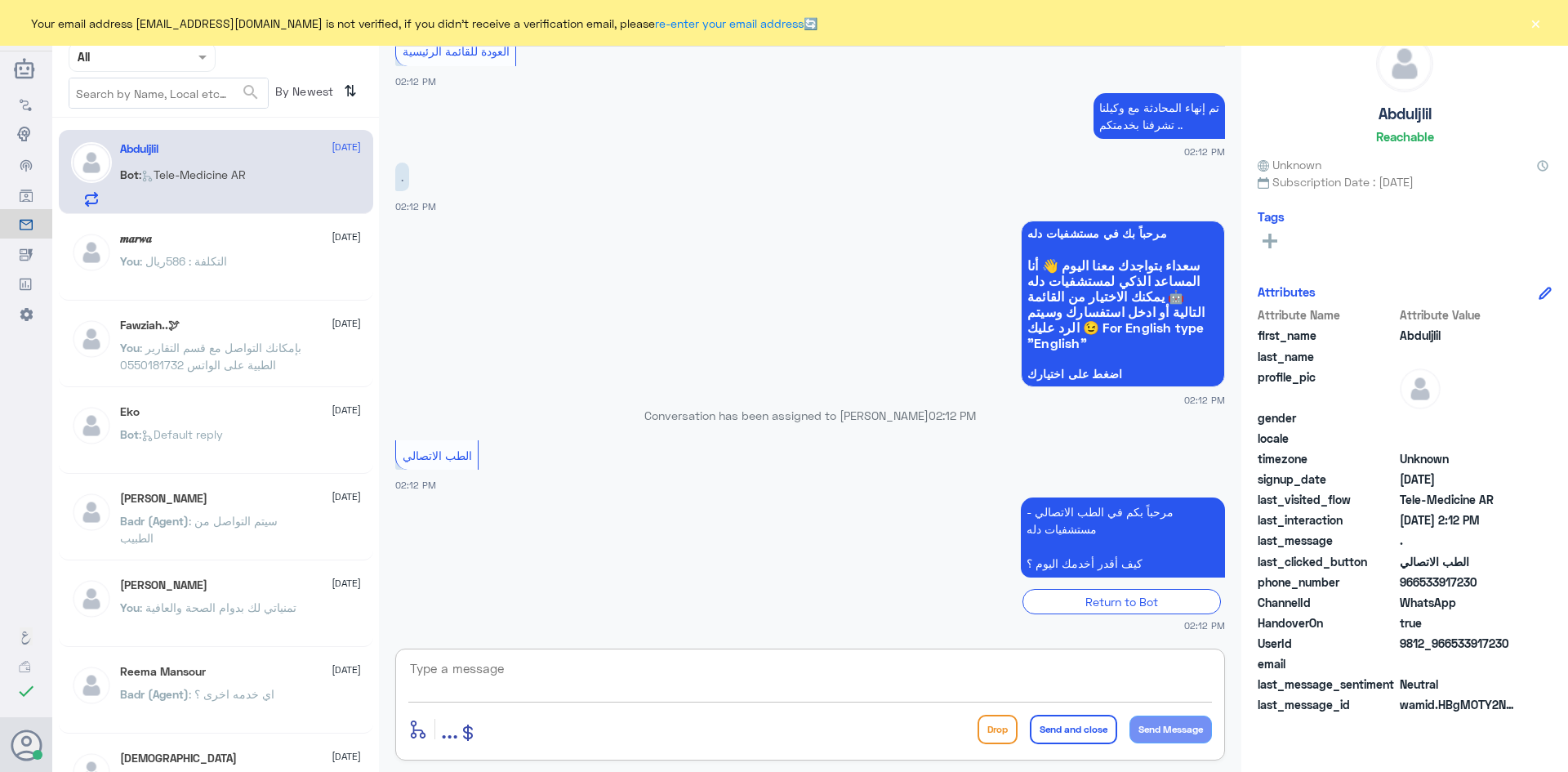
click at [520, 659] on textarea at bounding box center [811, 678] width 804 height 40
paste textarea "مرحبا معك [PERSON_NAME] من الطب الاتصالي"
type textarea "مرحبا معك [PERSON_NAME] من الطب الاتصالي"
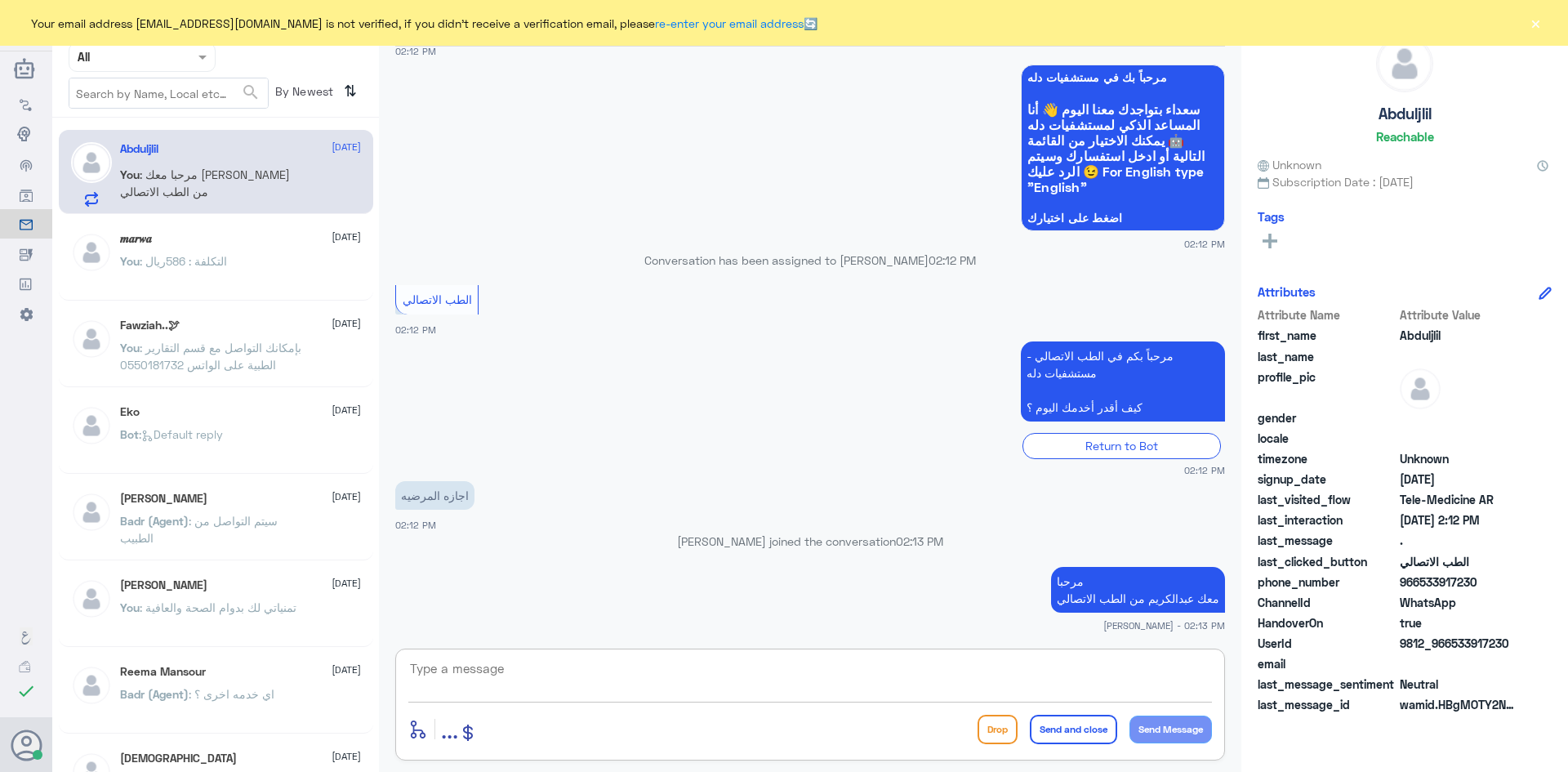
scroll to position [1266, 0]
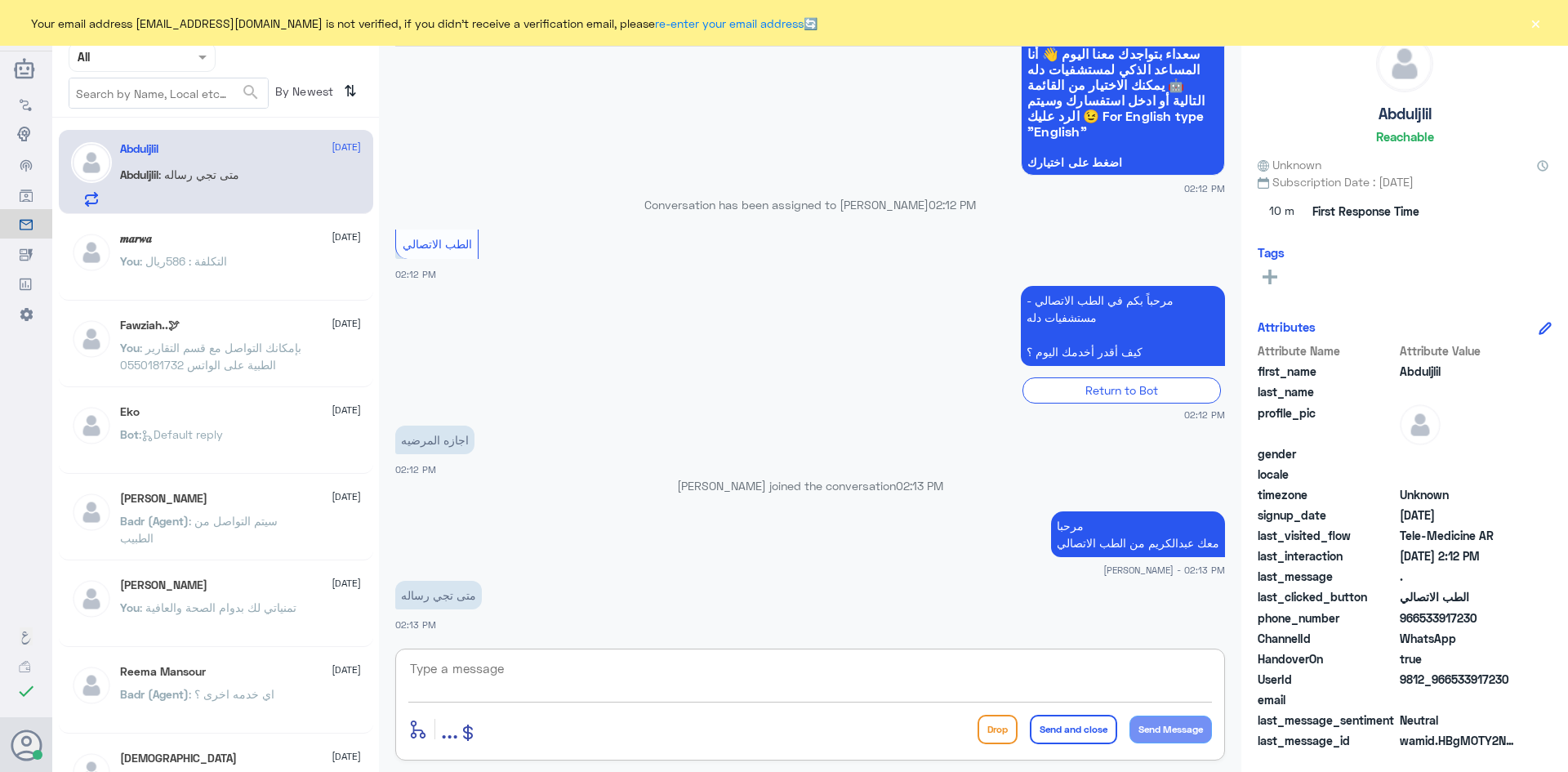
paste textarea "بإمكانك التواصل مع قسم التقارير الطبية على الواتس 0550181732"
type textarea "بإمكانك التواصل مع قسم التقارير الطبية على الواتس 0550181732"
click at [520, 729] on button "Send and close" at bounding box center [1074, 729] width 88 height 30
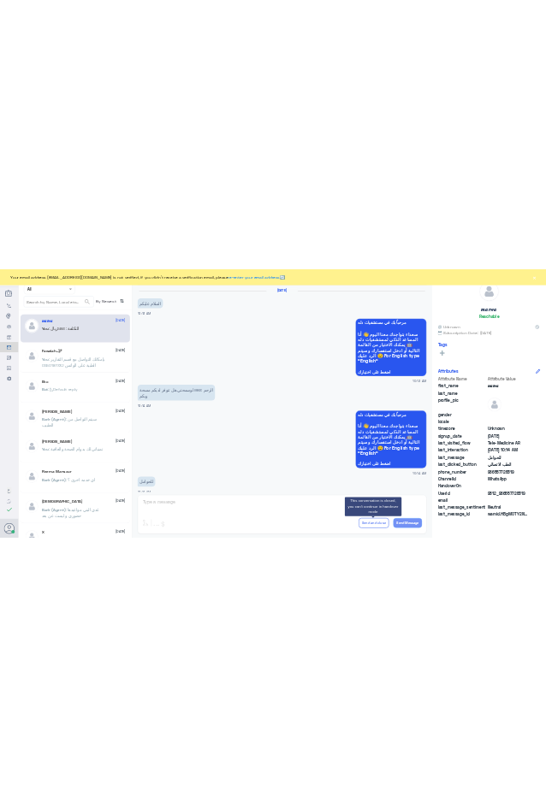
scroll to position [865, 0]
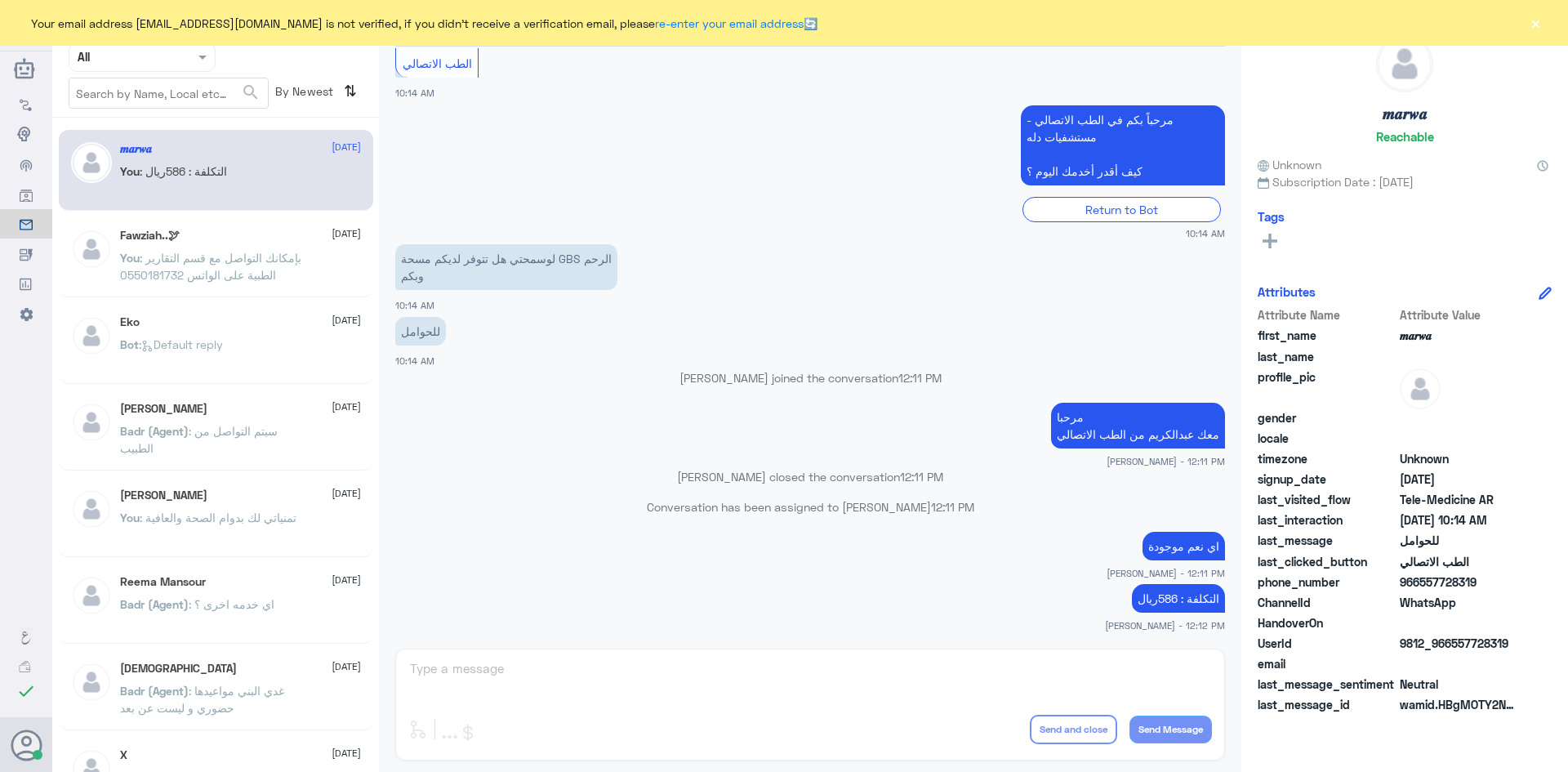
click at [1542, 22] on button "×" at bounding box center [1535, 22] width 16 height 16
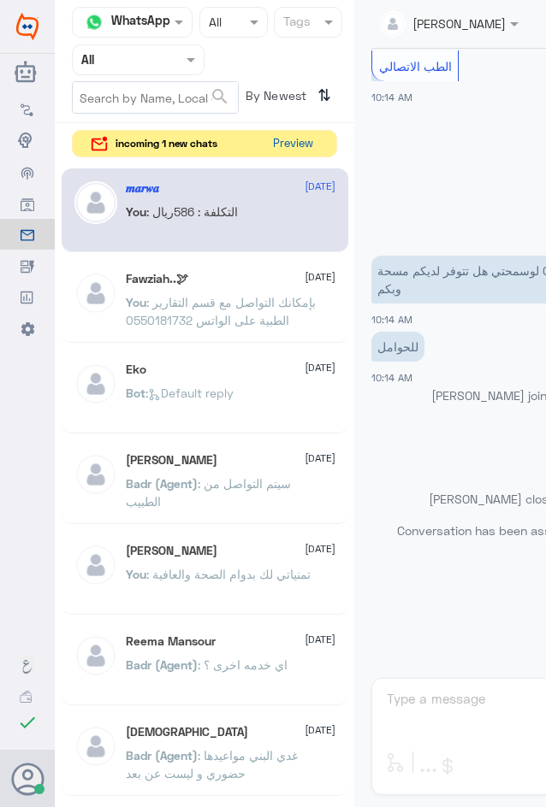
click at [287, 138] on button "Preview" at bounding box center [292, 144] width 53 height 27
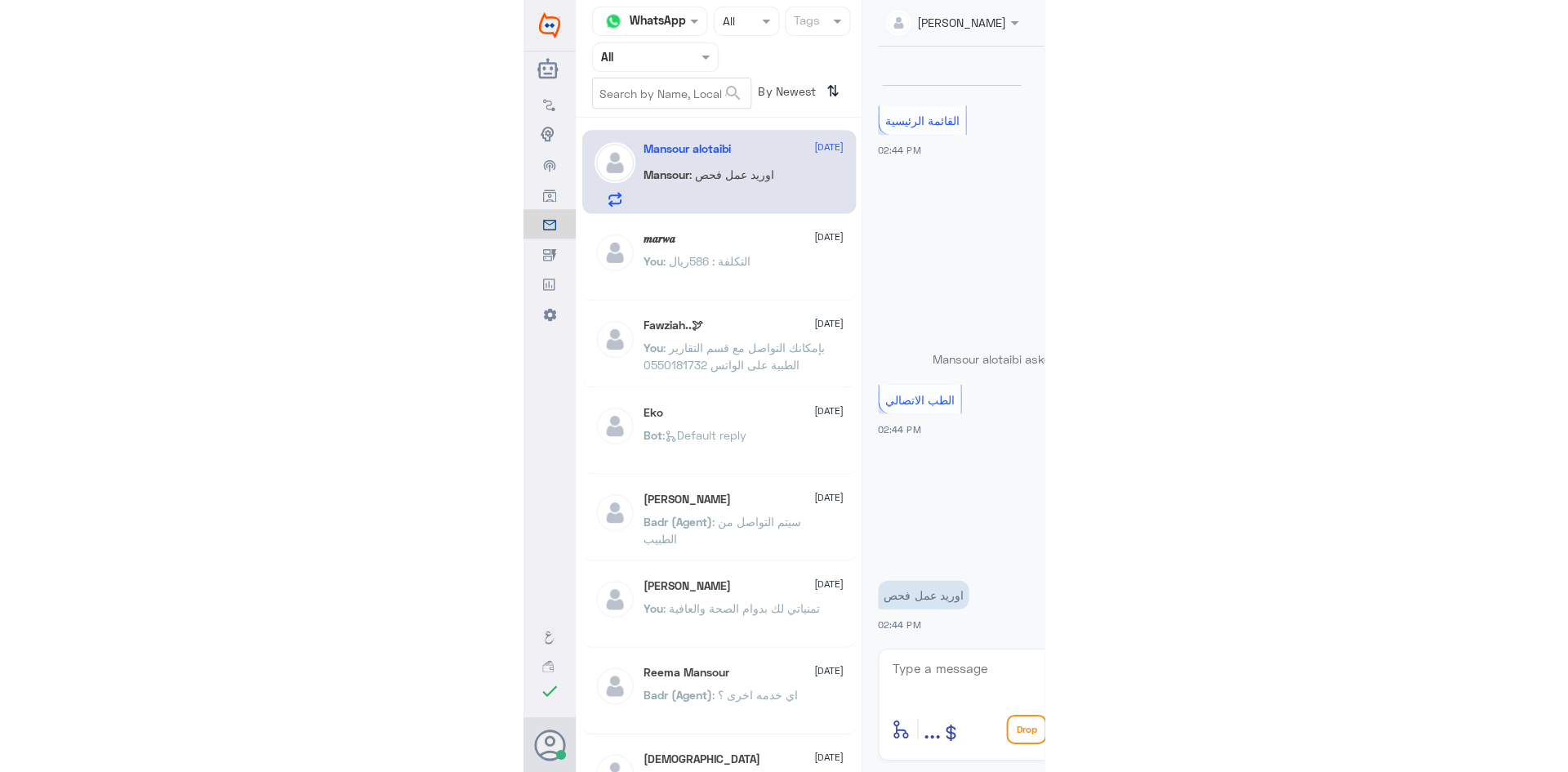
scroll to position [1960, 0]
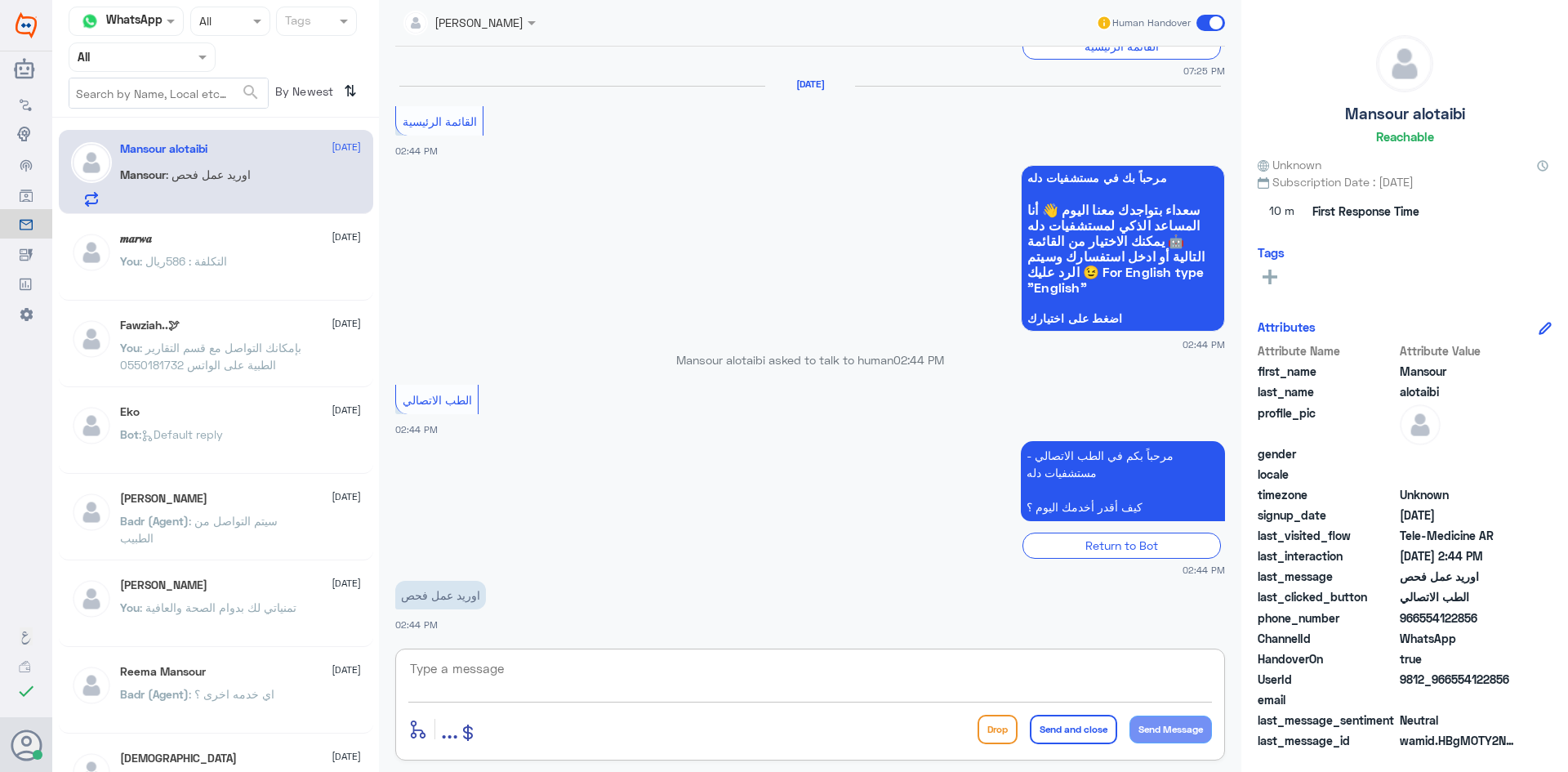
click at [837, 674] on textarea at bounding box center [811, 678] width 804 height 40
paste textarea "مرحبا معك [PERSON_NAME] من الطب الاتصالي"
type textarea "مرحبا معك [PERSON_NAME] من الطب الاتصالي"
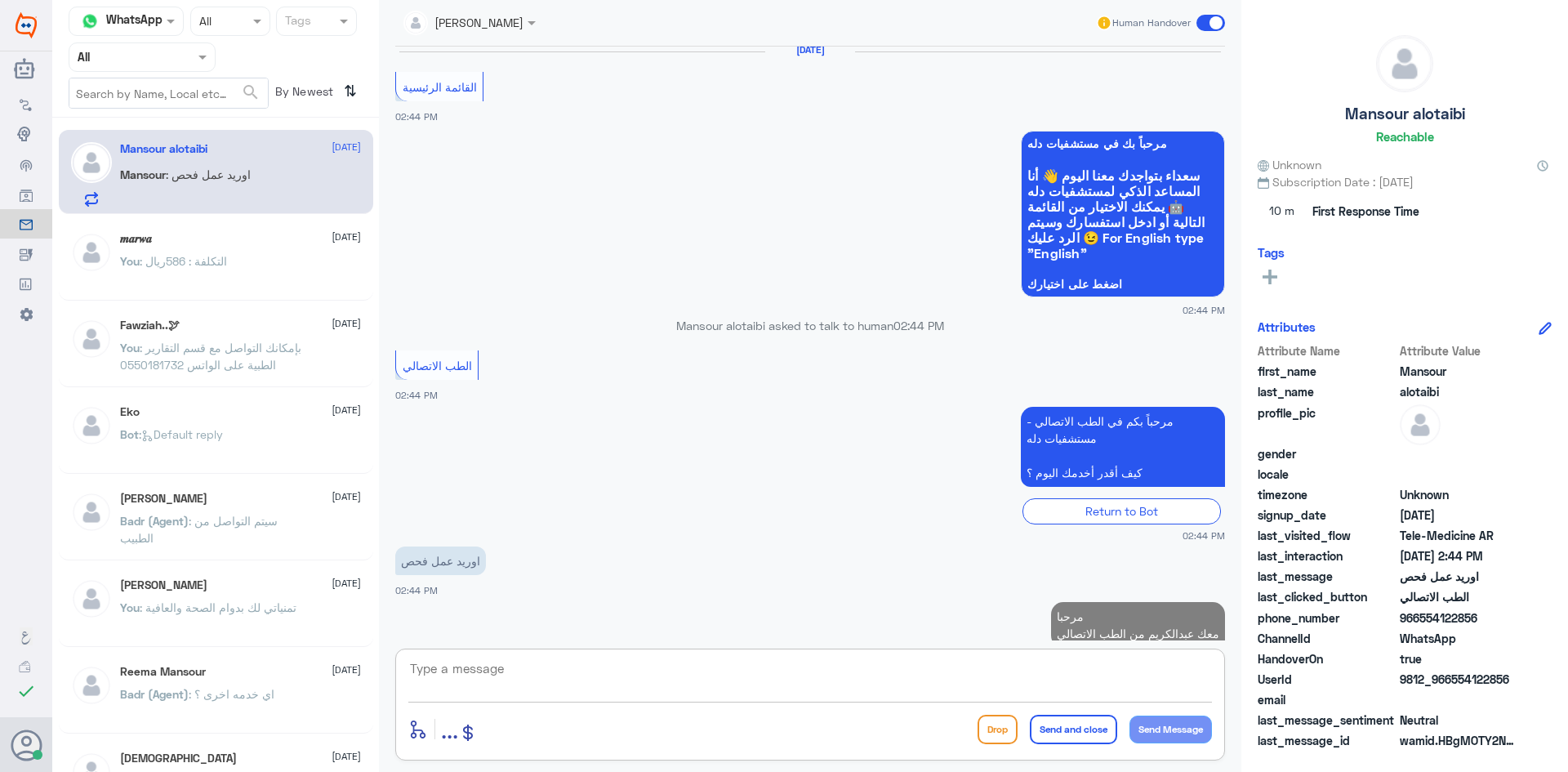
scroll to position [2029, 0]
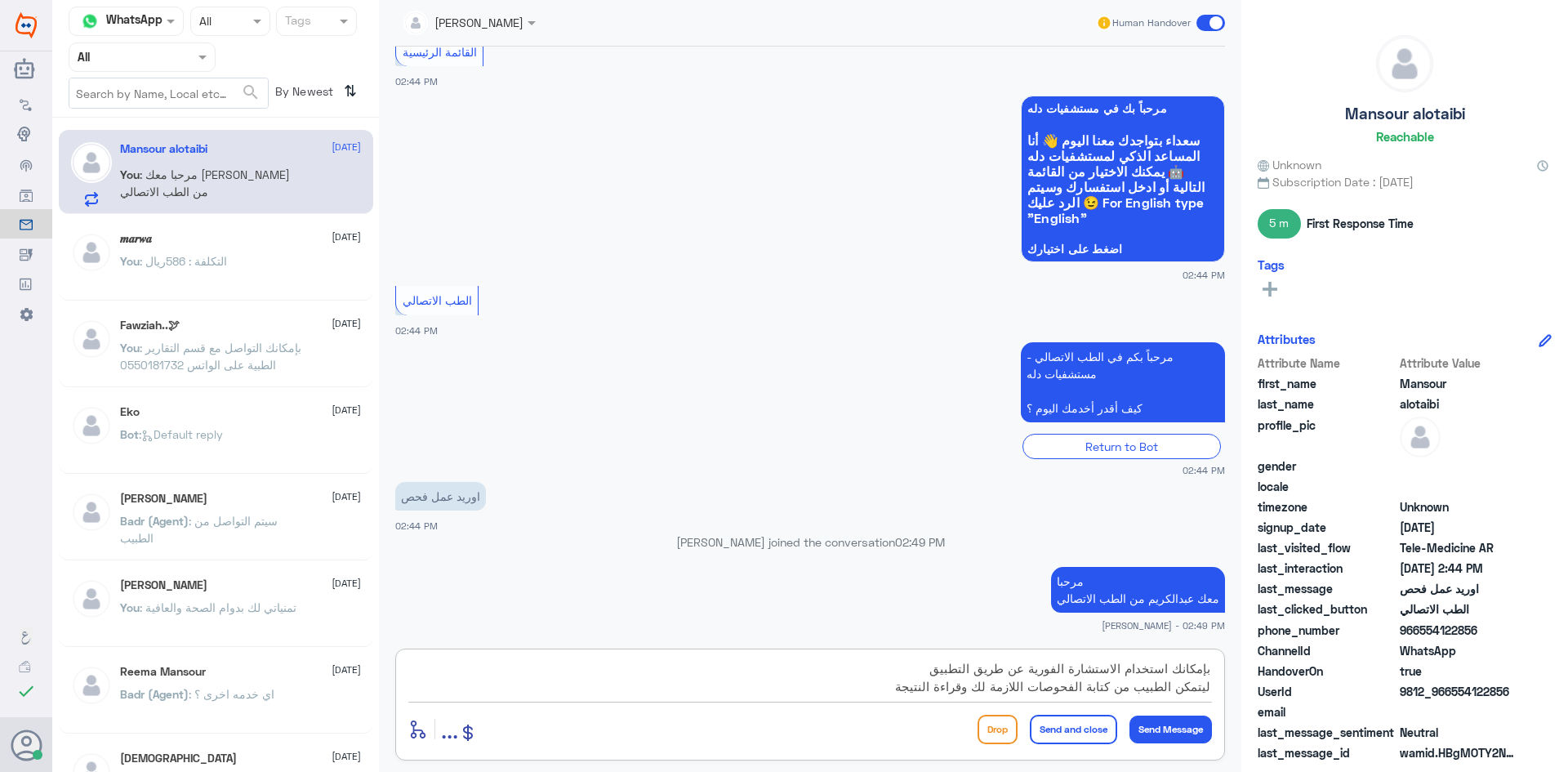
type textarea "بإمكانك استخدام الاستشارة الفورية عن طريق التطبيق ليتمكن الطبيب من كتابة الفحوص…"
click at [1080, 730] on button "Send and close" at bounding box center [1074, 729] width 88 height 30
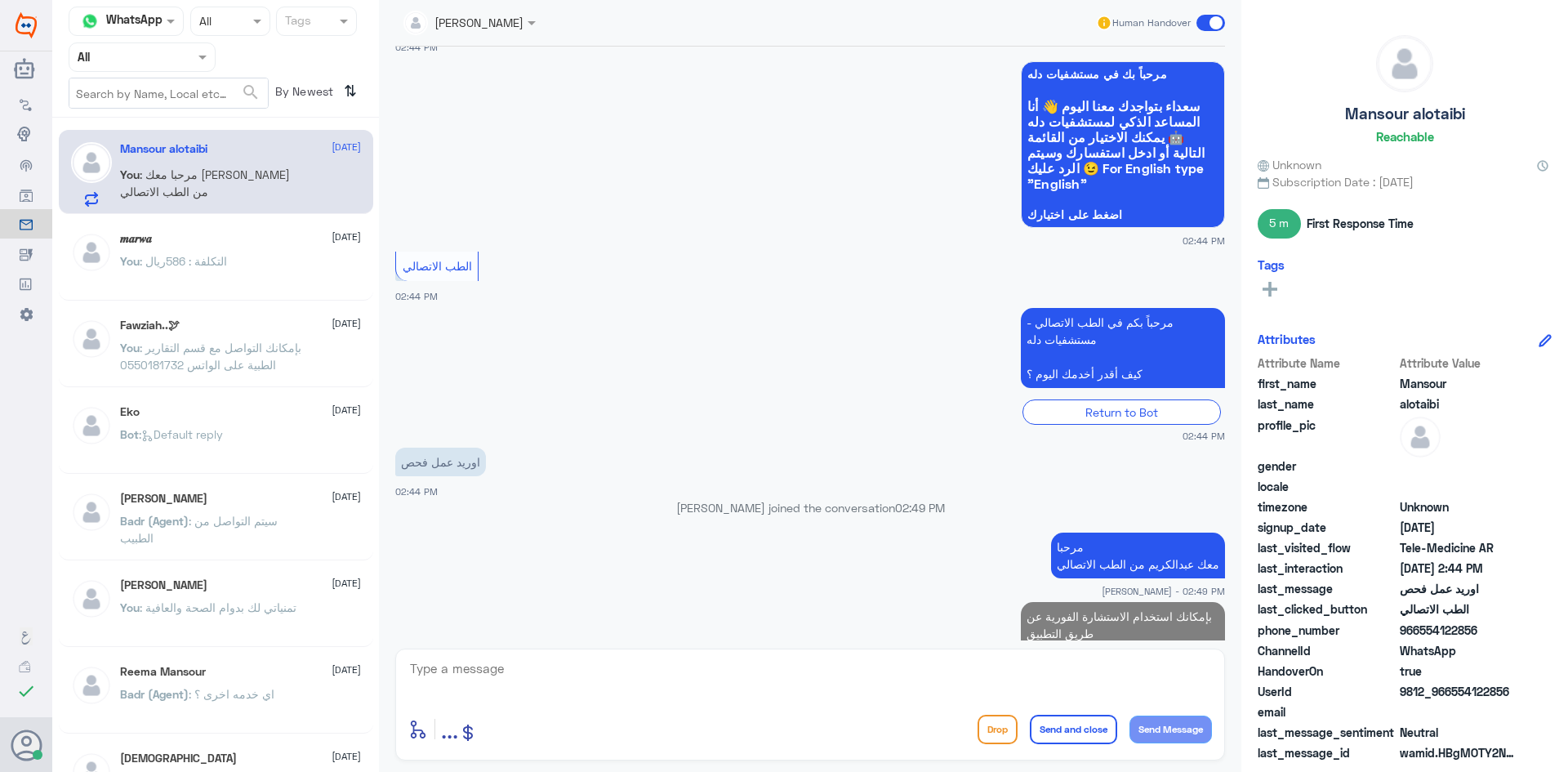
scroll to position [2134, 0]
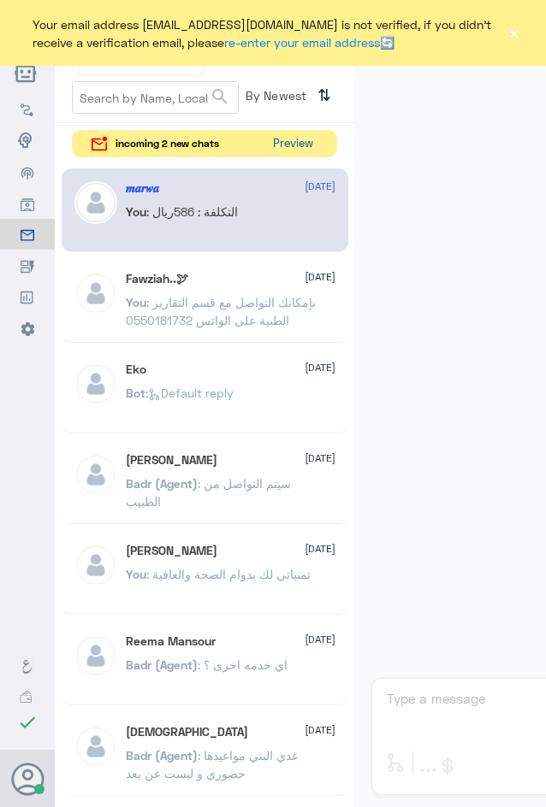
click at [301, 140] on button "Preview" at bounding box center [292, 144] width 53 height 27
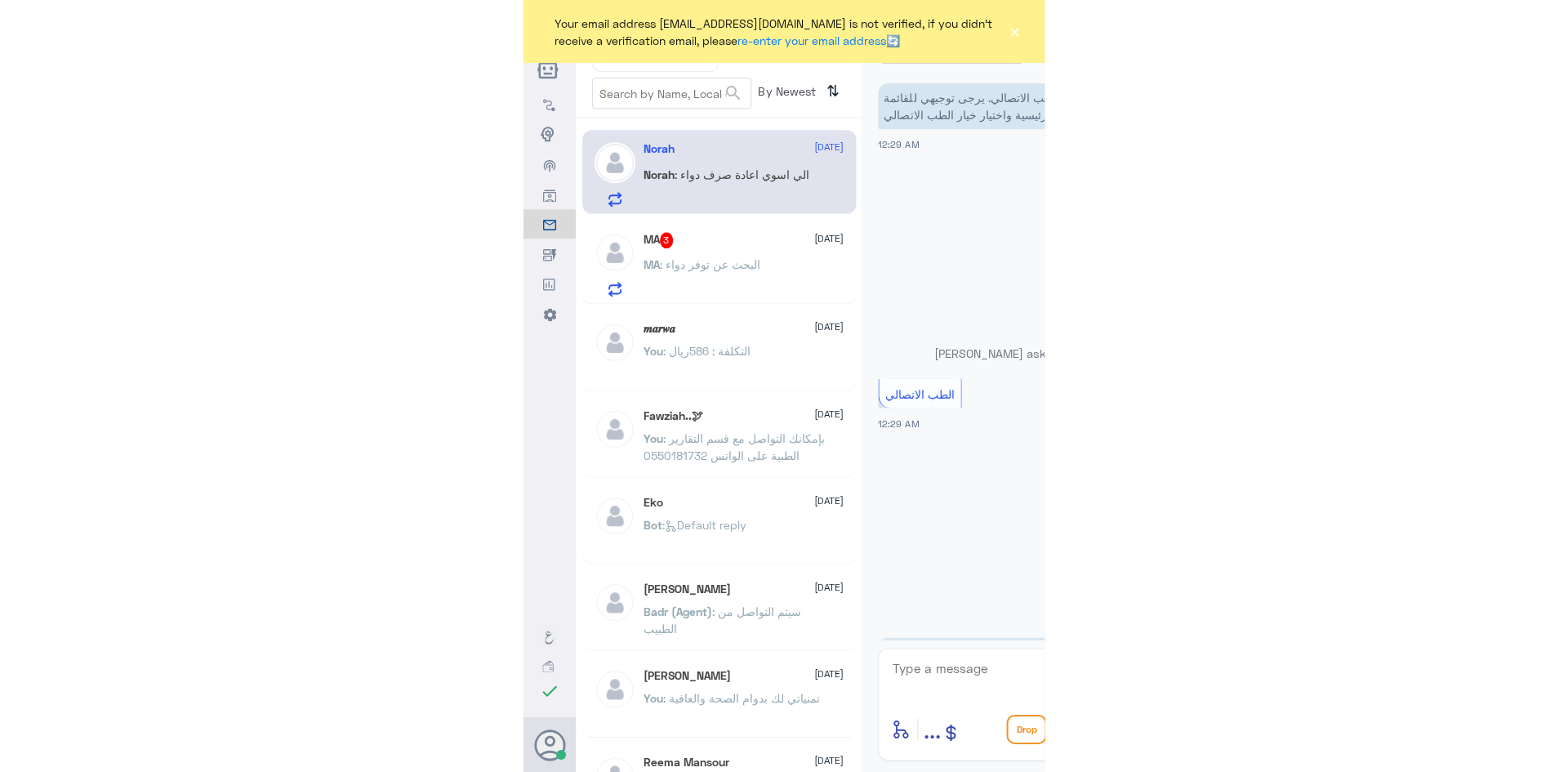
scroll to position [751, 0]
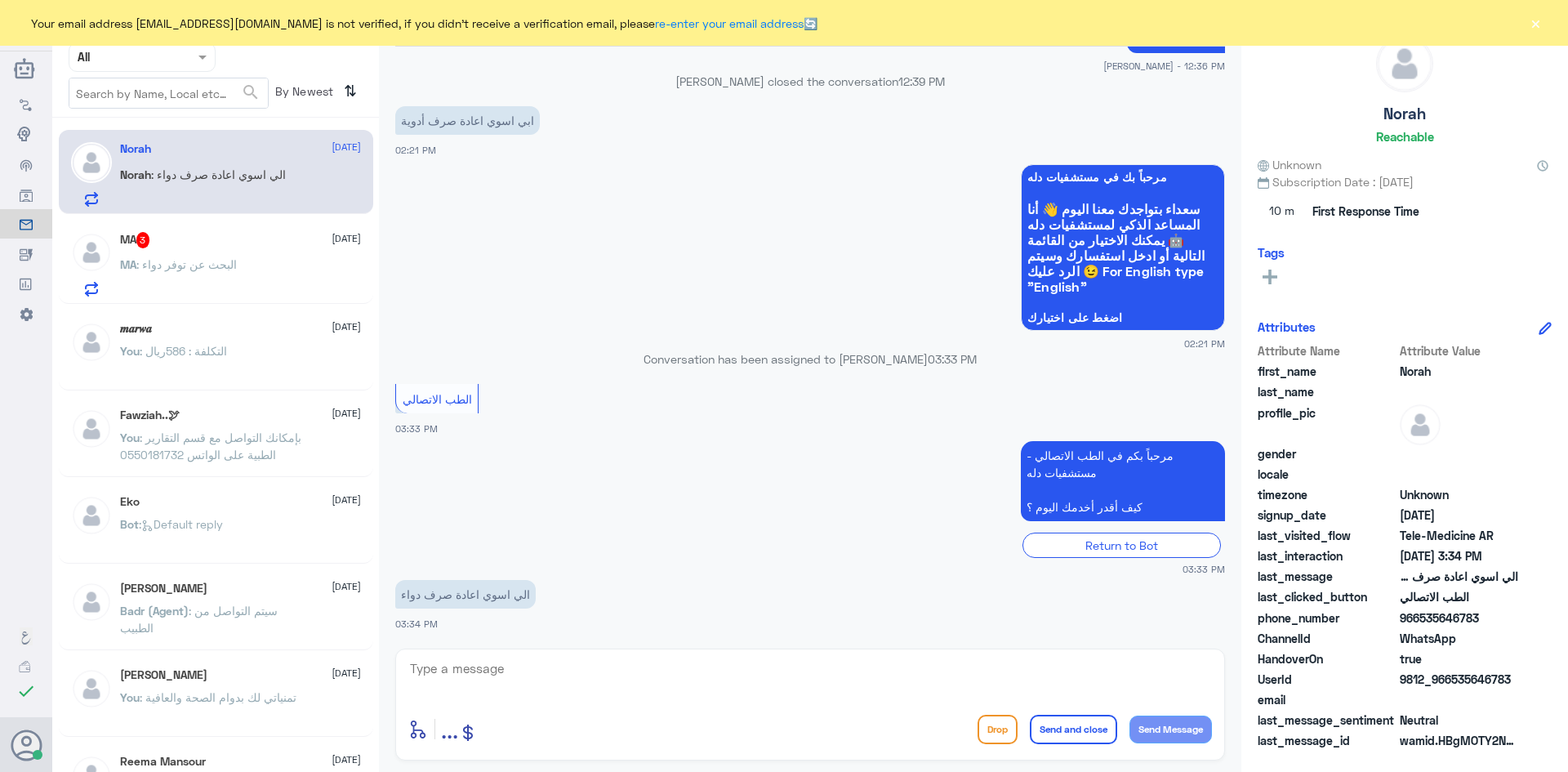
click at [545, 670] on textarea at bounding box center [811, 678] width 804 height 40
paste textarea "مرحبا معك [PERSON_NAME] من الطب الاتصالي"
type textarea "مرحبا معك عبدالكريم من الطب الاتصالي"
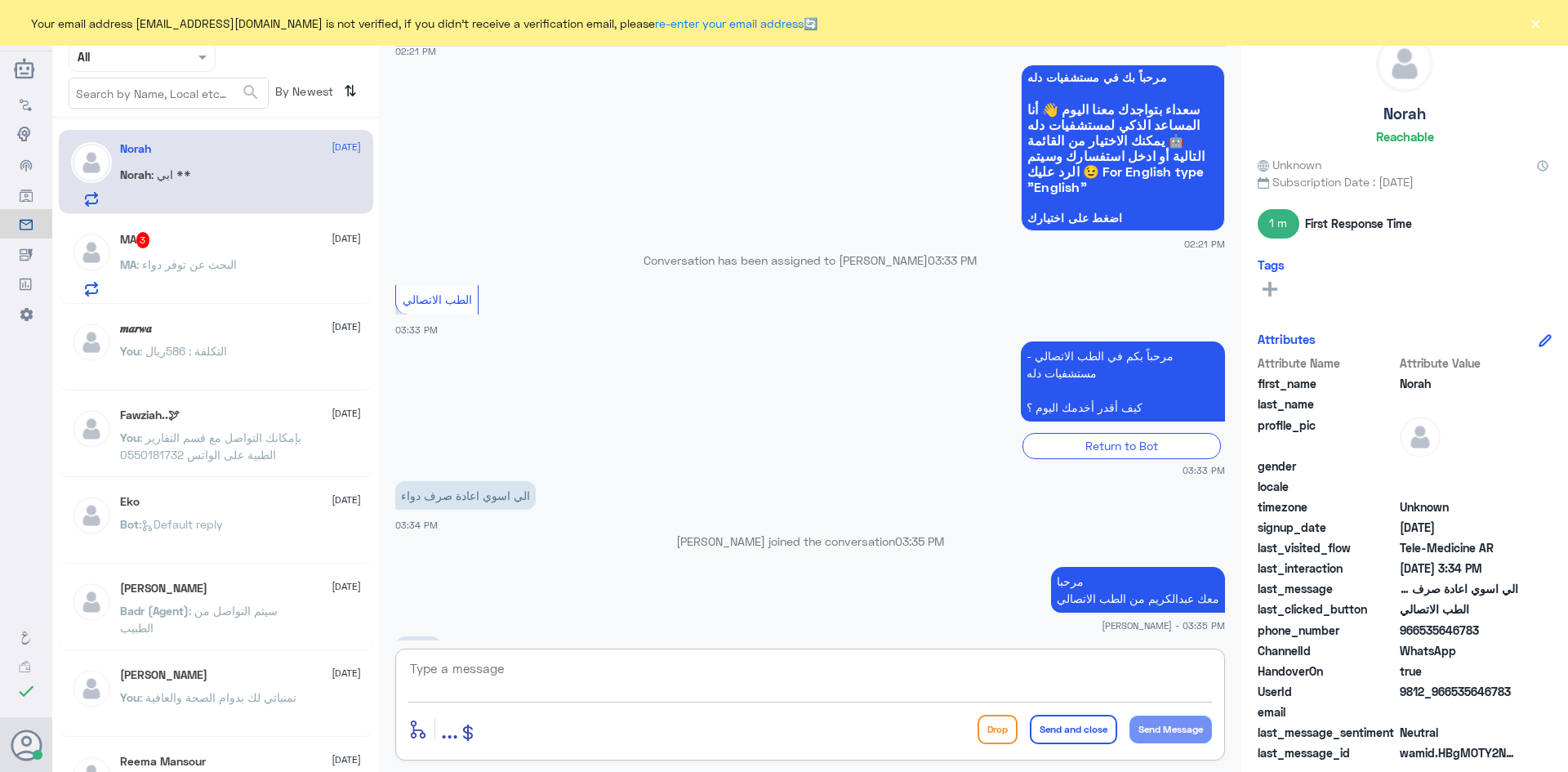
scroll to position [876, 0]
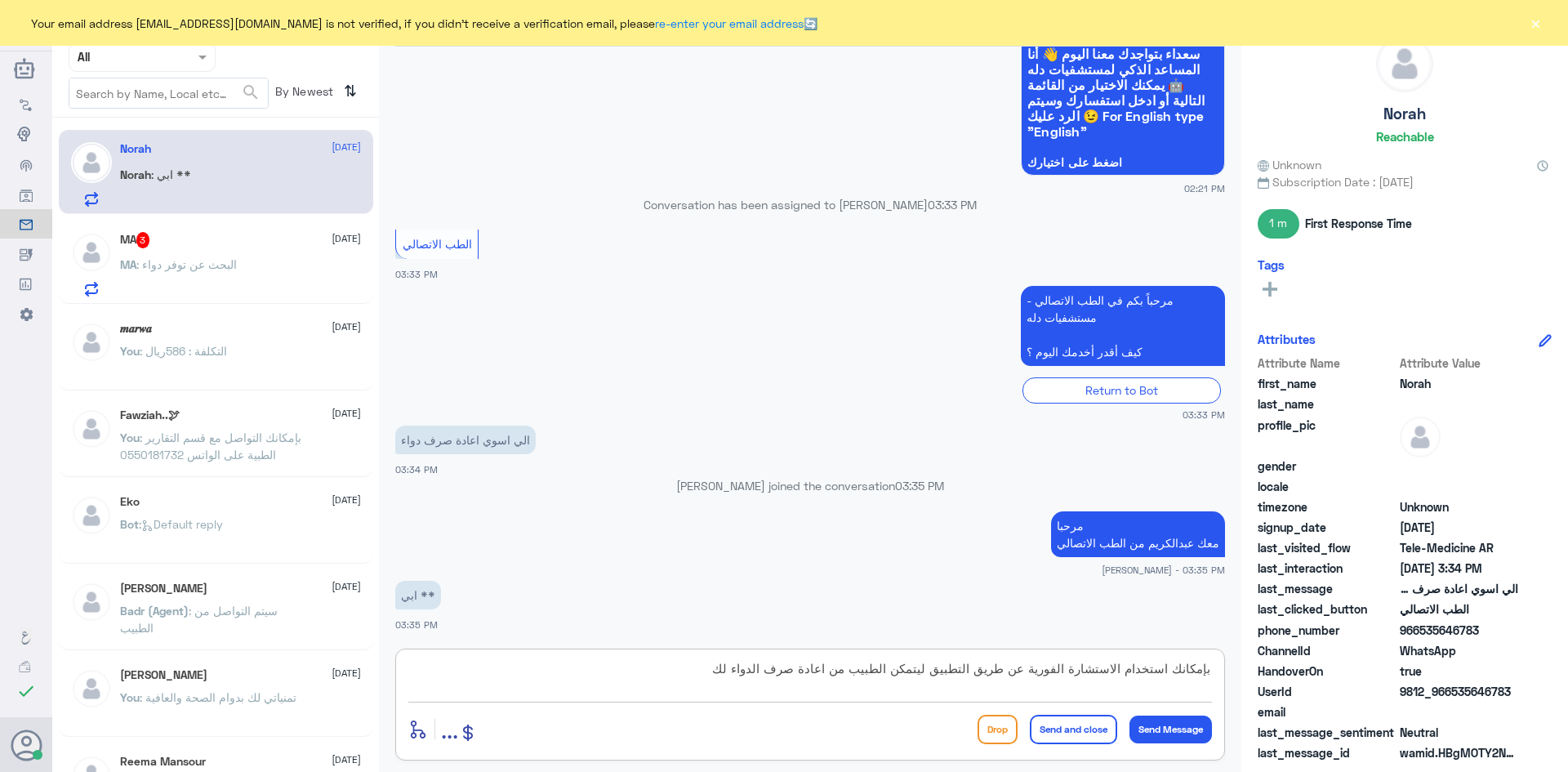
type textarea "بإمكانك استخدام الاستشارة الفورية عن طريق التطبيق ليتمكن الطبيب من اعادة صرف ال…"
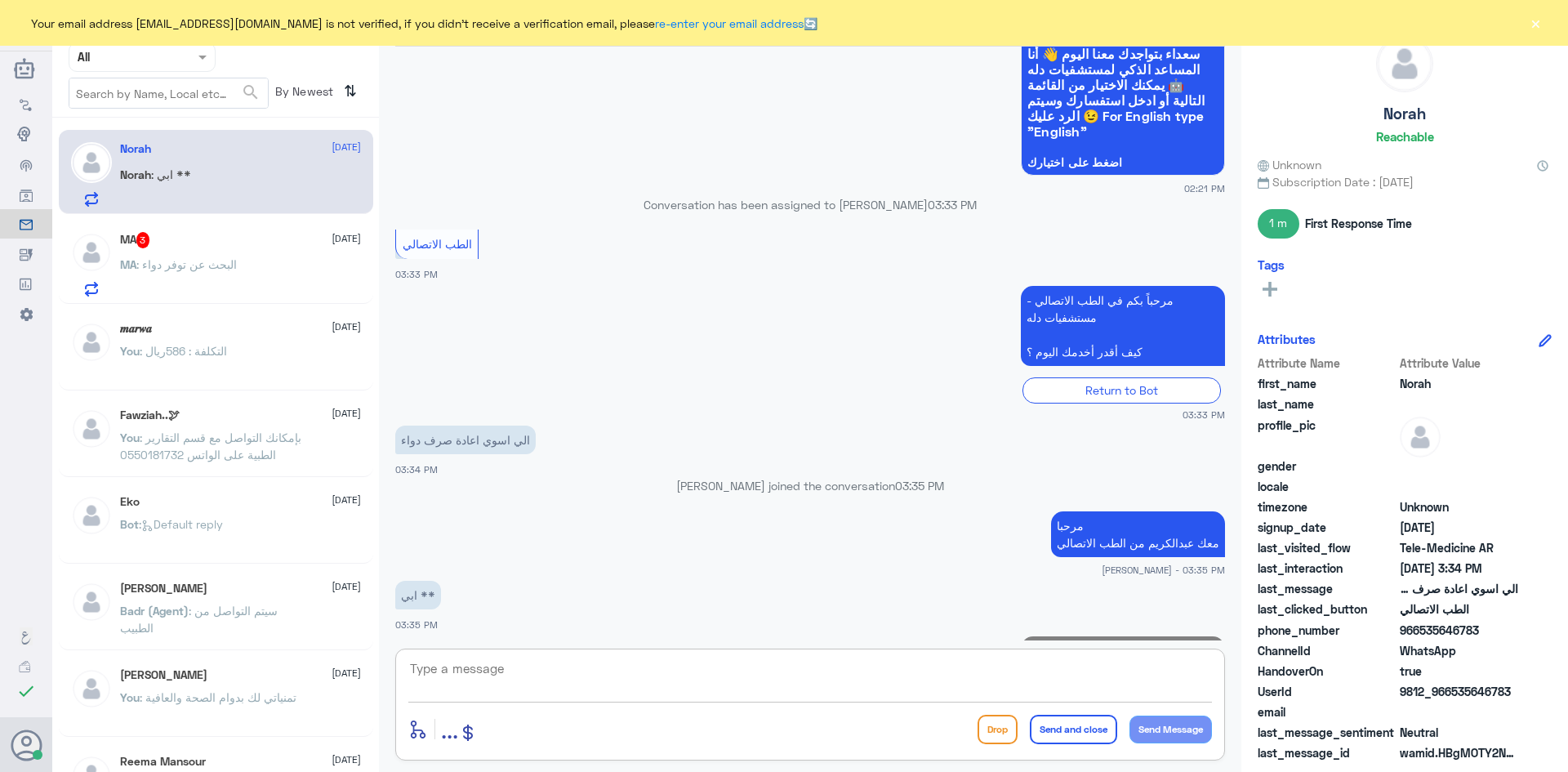
scroll to position [963, 0]
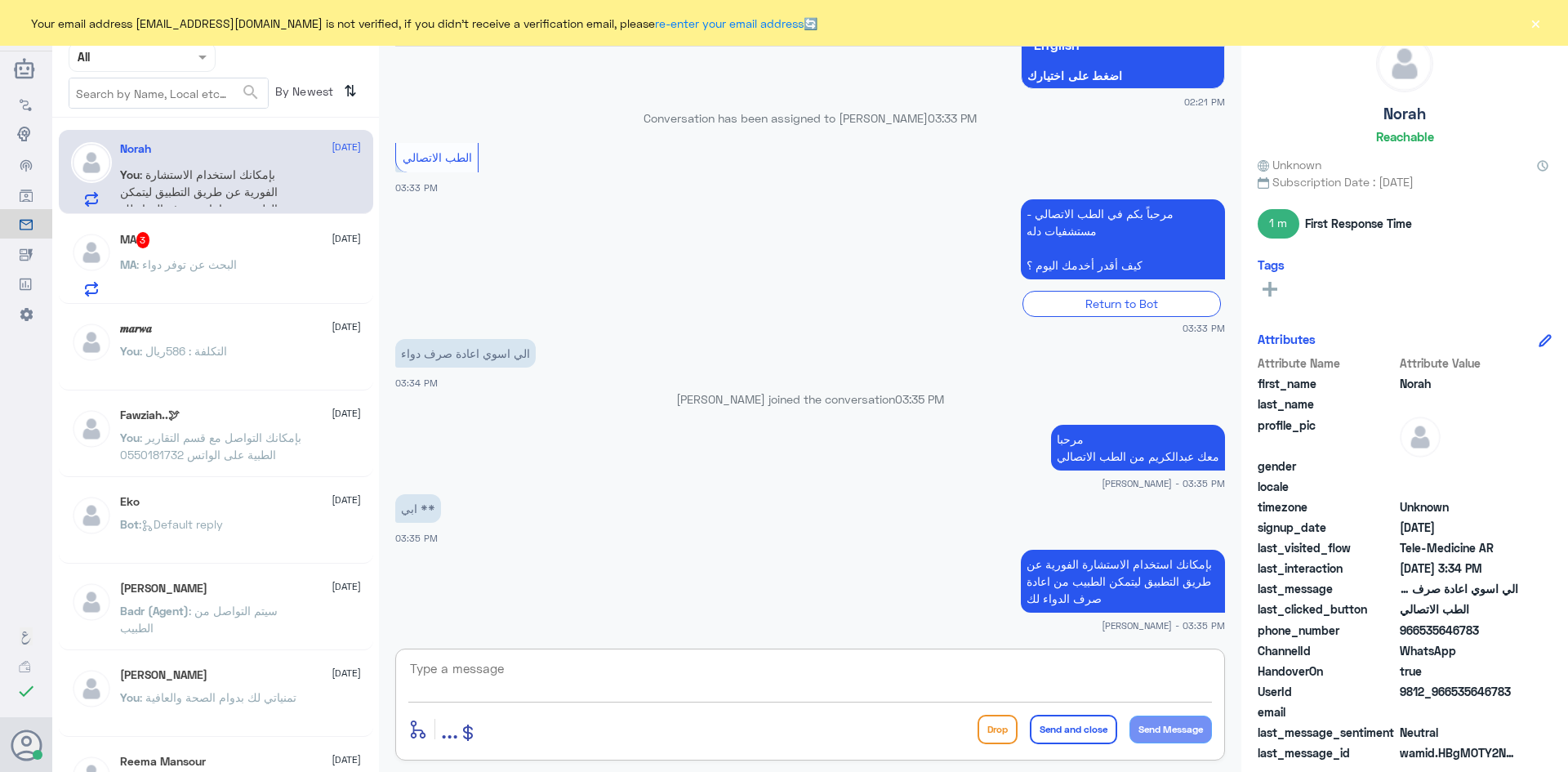
click at [235, 268] on span ": البحث عن توفر دواء" at bounding box center [186, 264] width 100 height 14
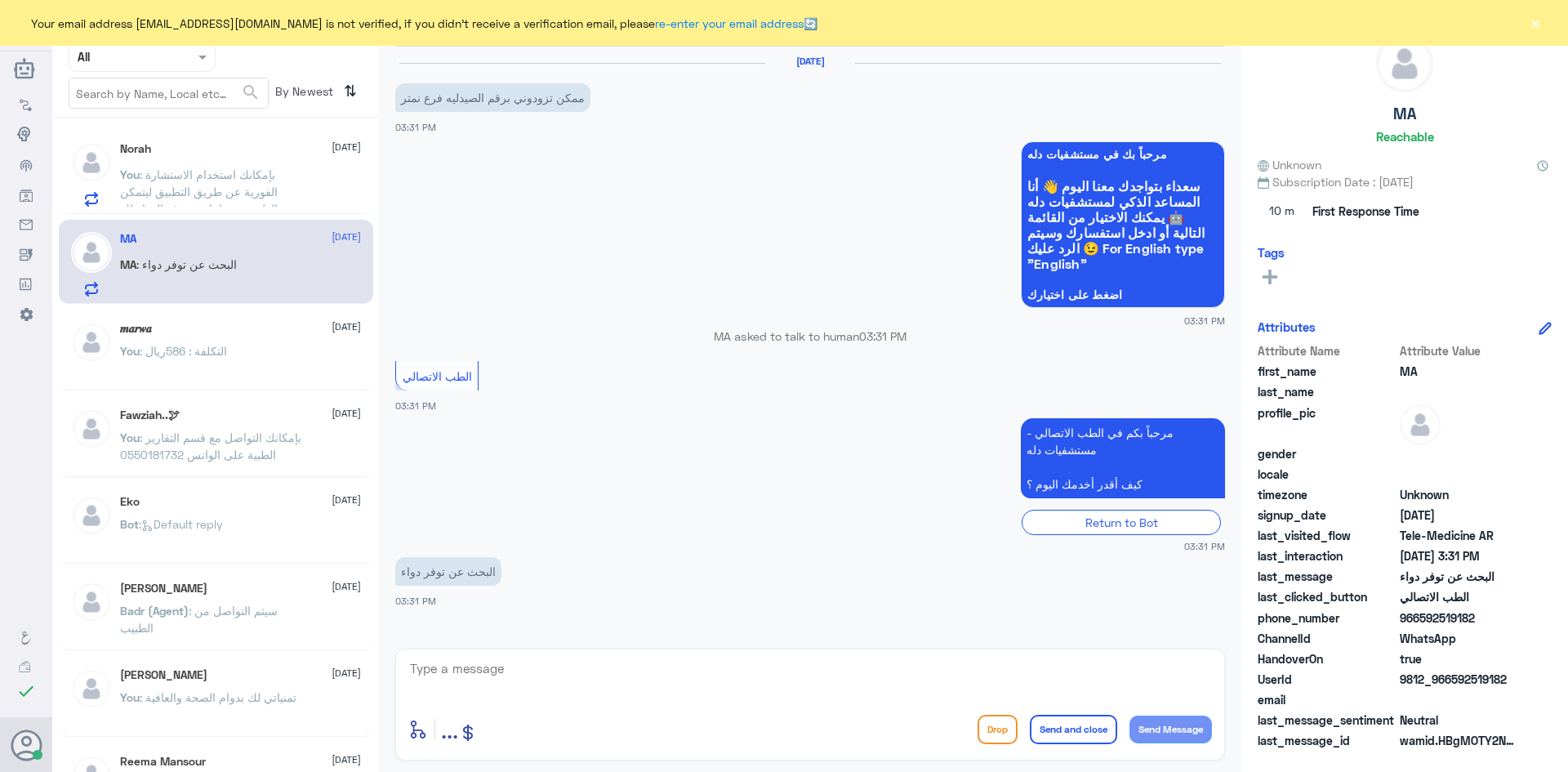
click at [646, 672] on textarea at bounding box center [811, 678] width 804 height 40
paste textarea "مرحبا معك عبدالكريم من الطب الاتصالي"
type textarea "مرحبا معك عبدالكريم من الطب الاتصالي"
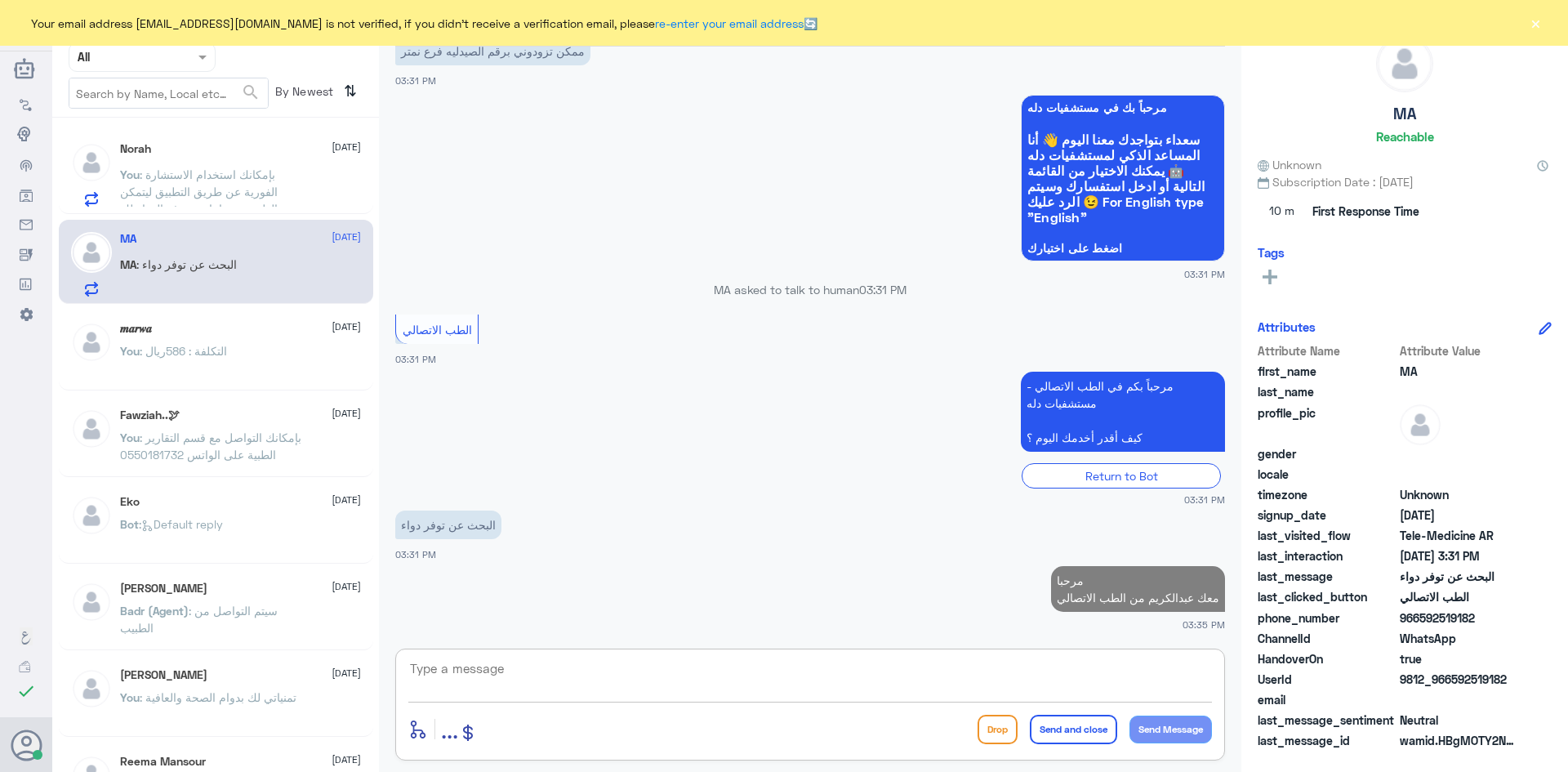
click at [945, 676] on textarea at bounding box center [811, 678] width 804 height 40
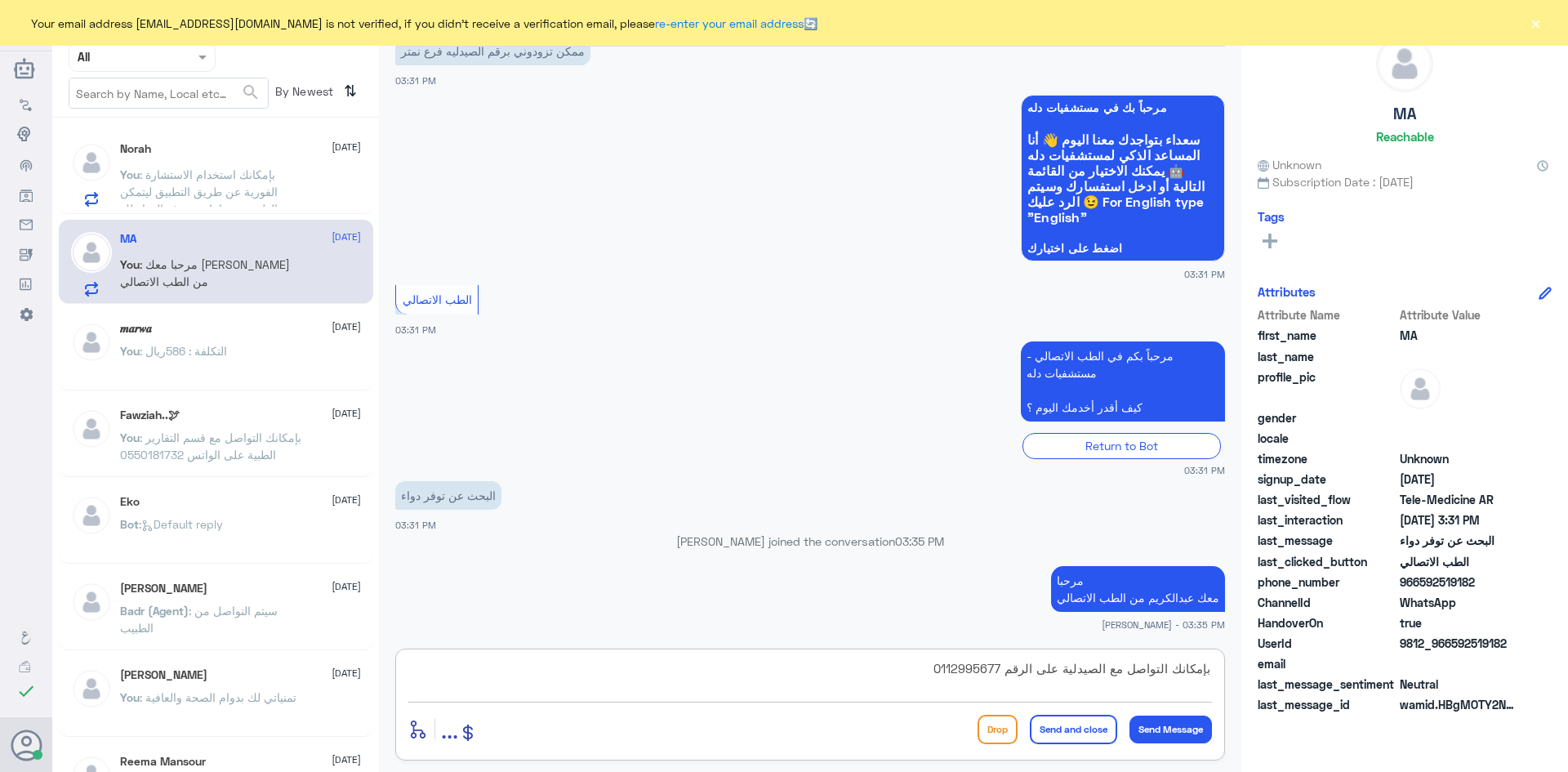
type textarea "بإمكانك التواصل مع الصيدلية على الرقم 0112995677"
click at [1066, 720] on button "Send and close" at bounding box center [1074, 729] width 88 height 30
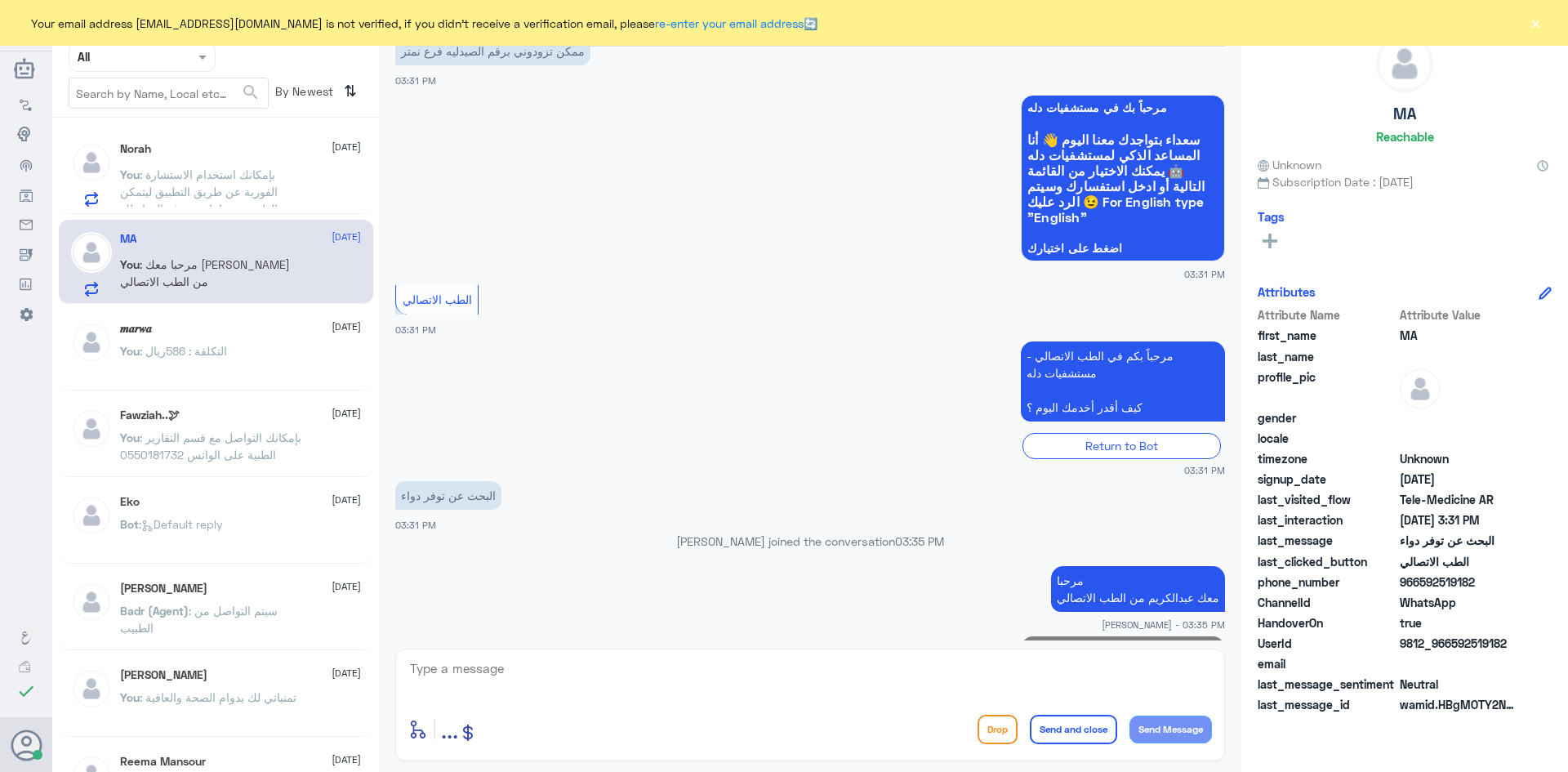
scroll to position [116, 0]
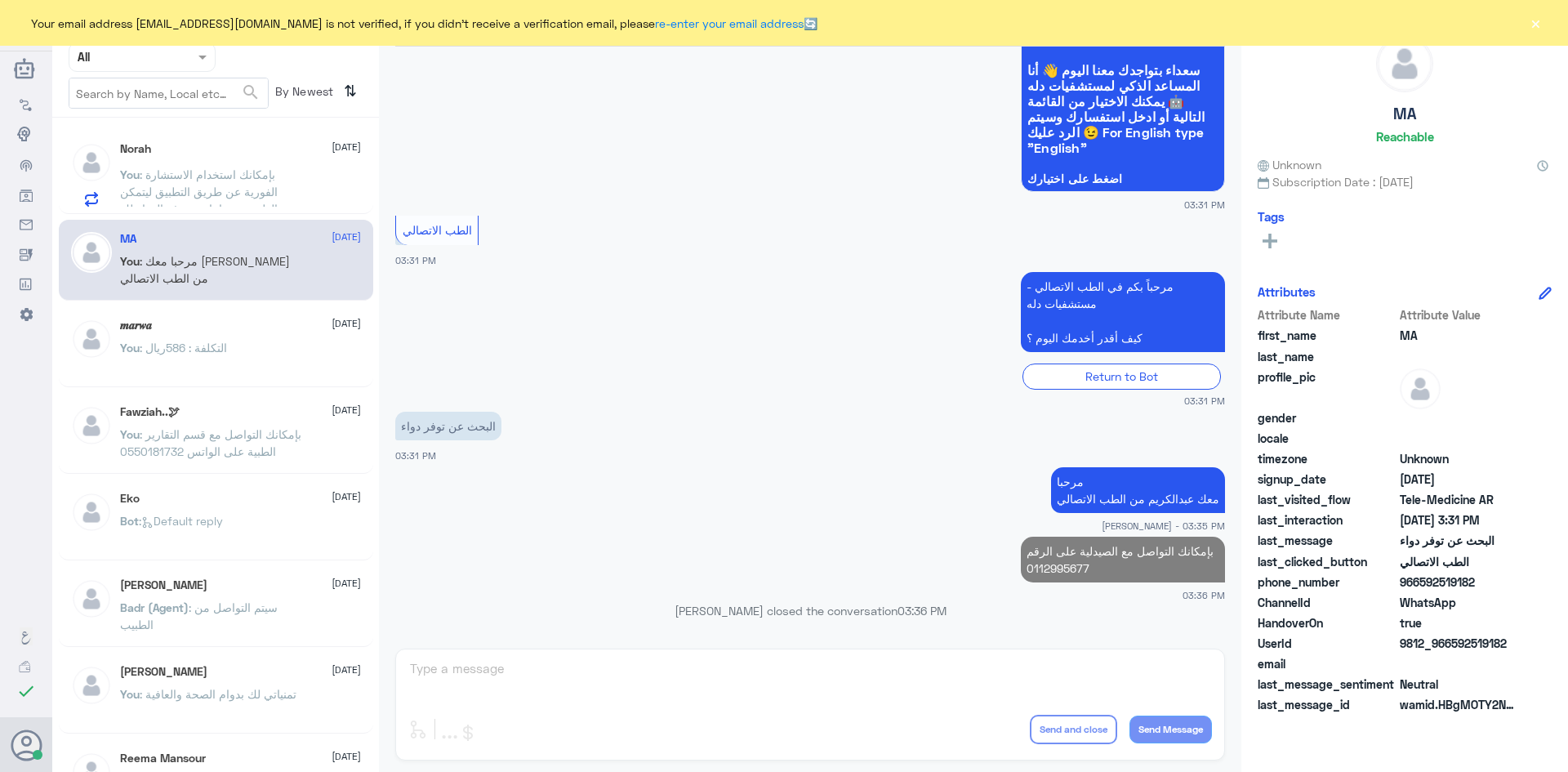
click at [212, 169] on span ": بإمكانك استخدام الاستشارة الفورية عن طريق التطبيق ليتمكن الطبيب من اعادة صرف …" at bounding box center [199, 191] width 158 height 48
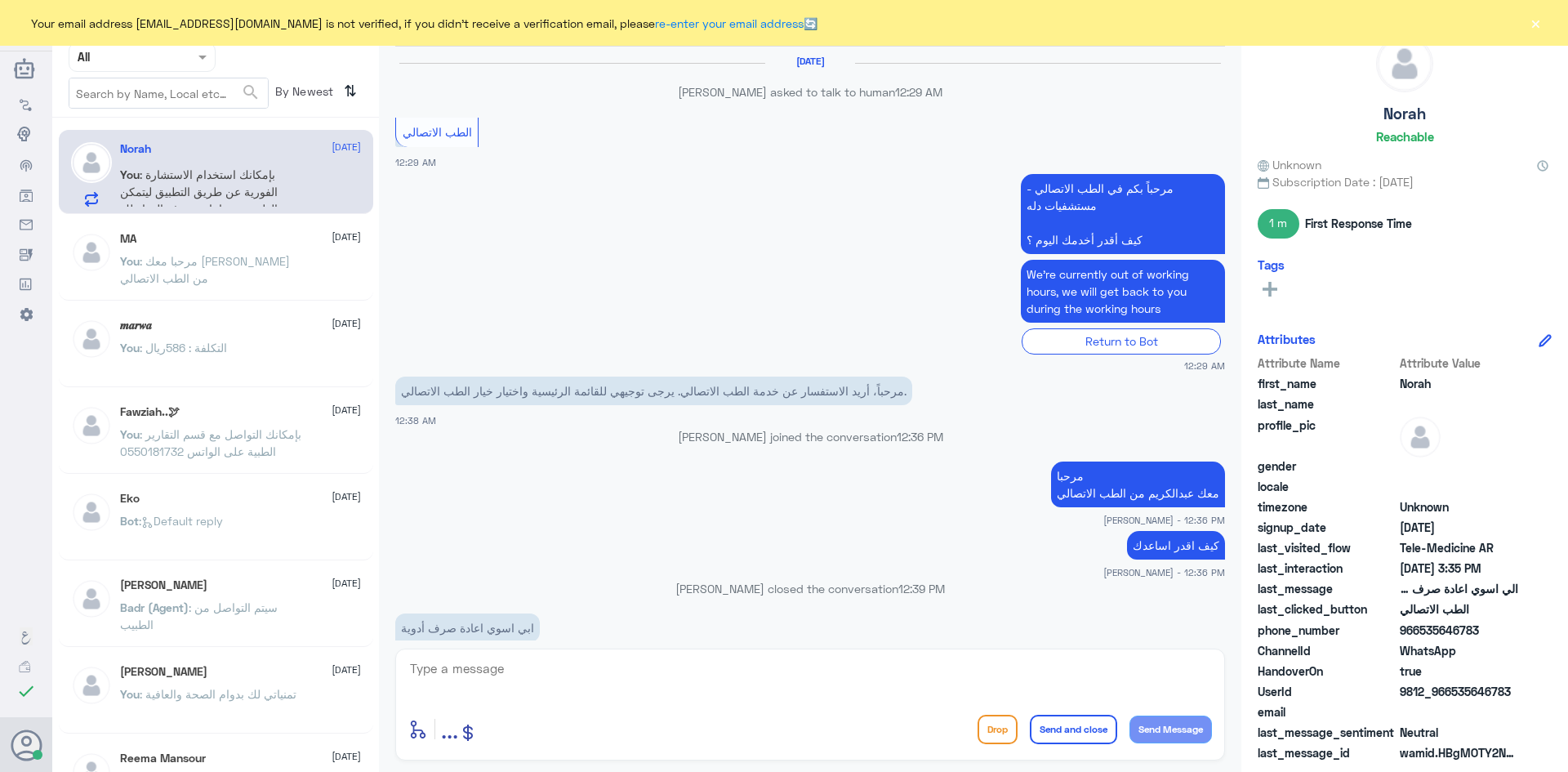
scroll to position [748, 0]
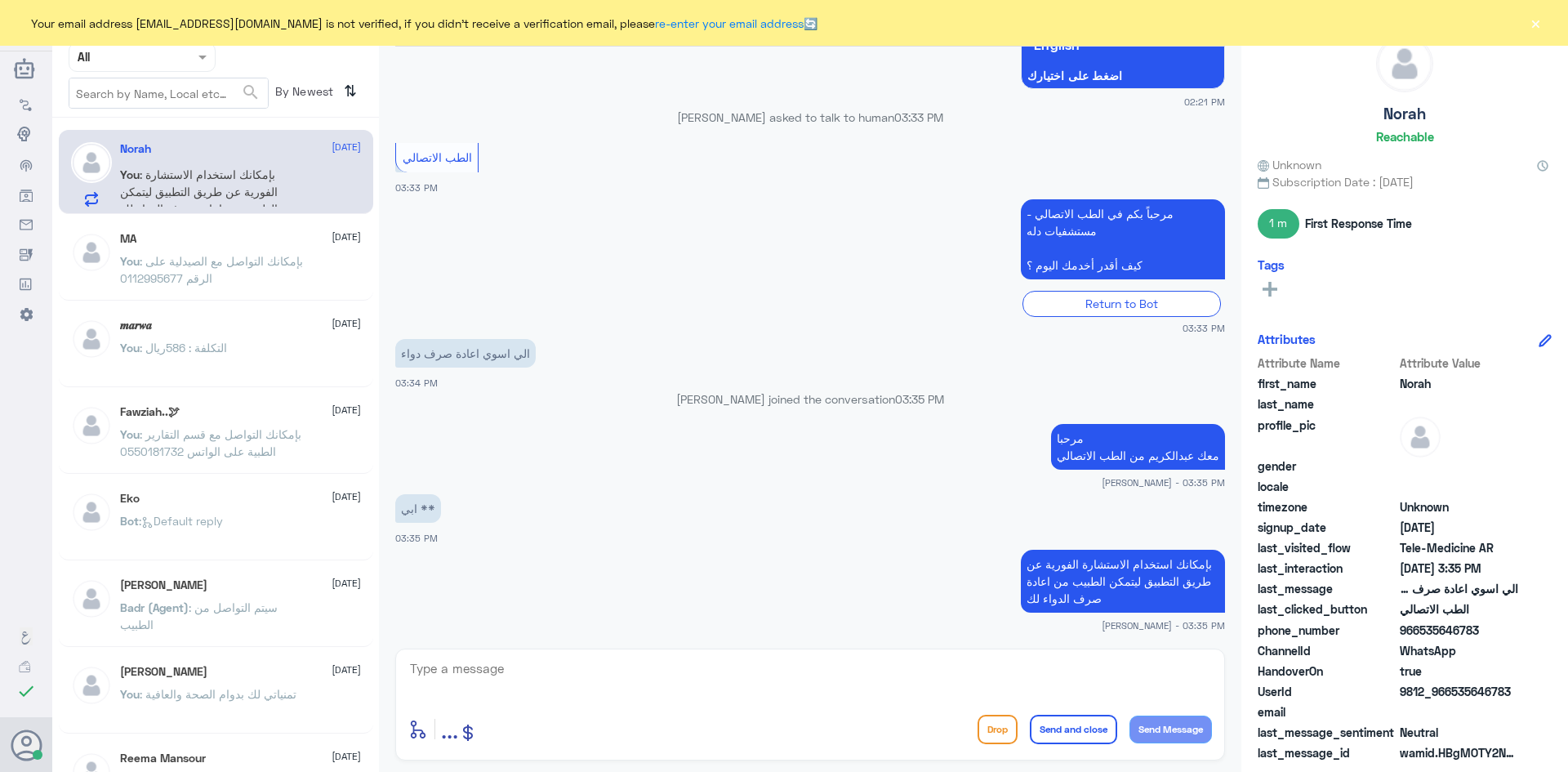
drag, startPoint x: 1476, startPoint y: 629, endPoint x: 1420, endPoint y: 630, distance: 56.0
click at [1420, 630] on span "966535646783" at bounding box center [1459, 631] width 118 height 17
copy span "535646783"
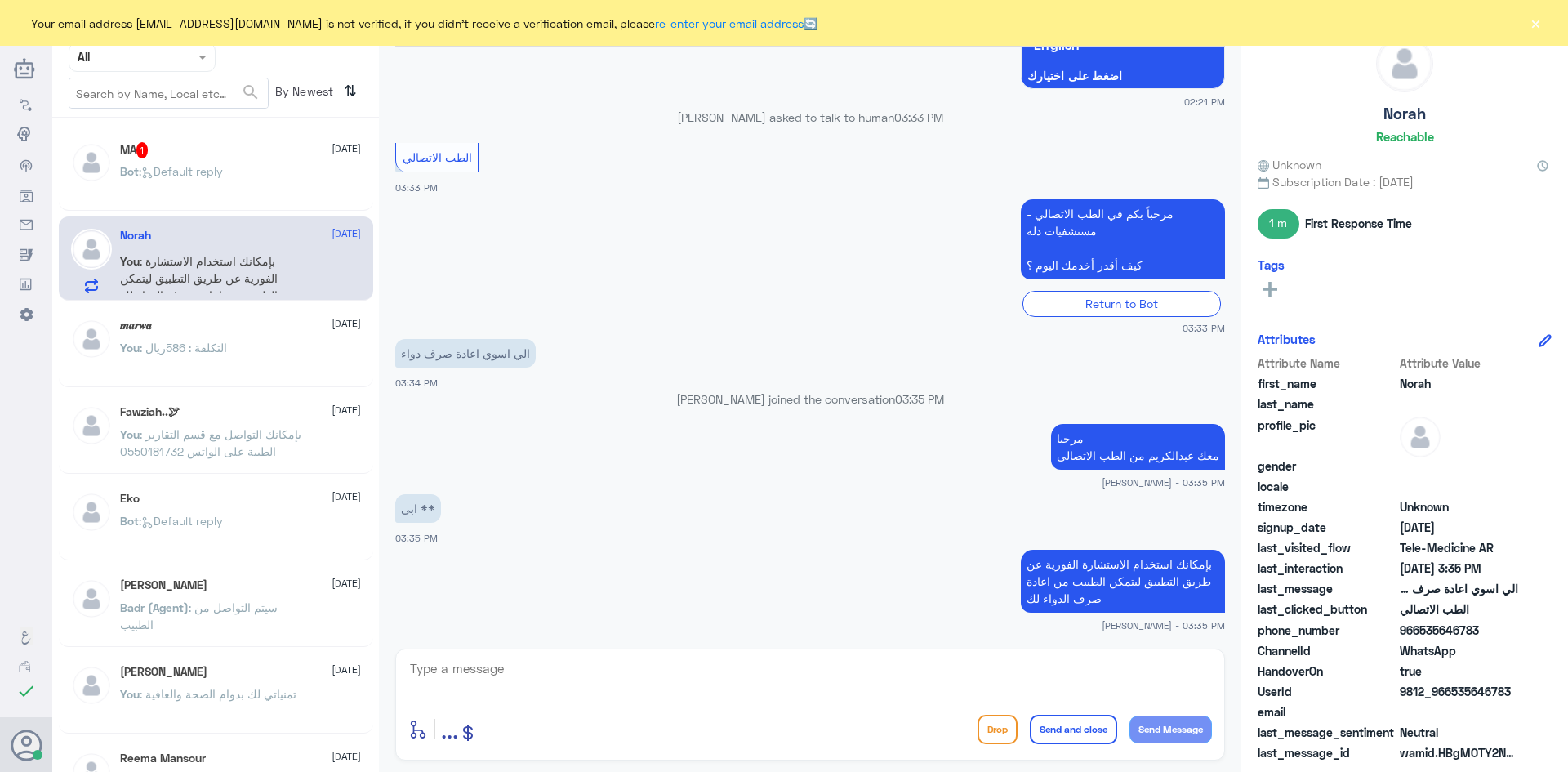
click at [1117, 382] on div "الي اسوي اعادة صرف دواء 03:34 PM" at bounding box center [810, 363] width 830 height 55
click at [222, 152] on div "MA 1 3 September" at bounding box center [241, 150] width 241 height 16
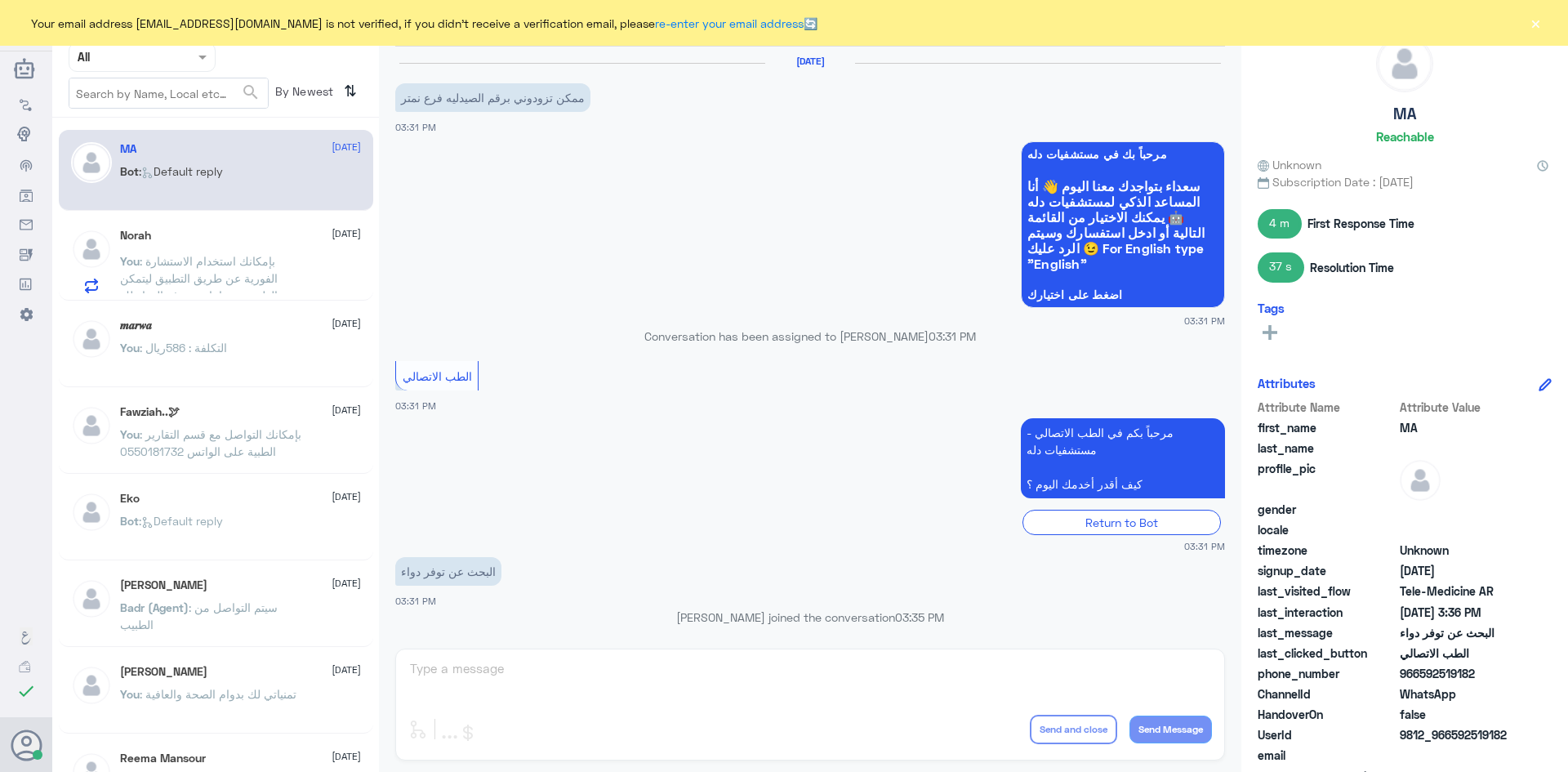
scroll to position [423, 0]
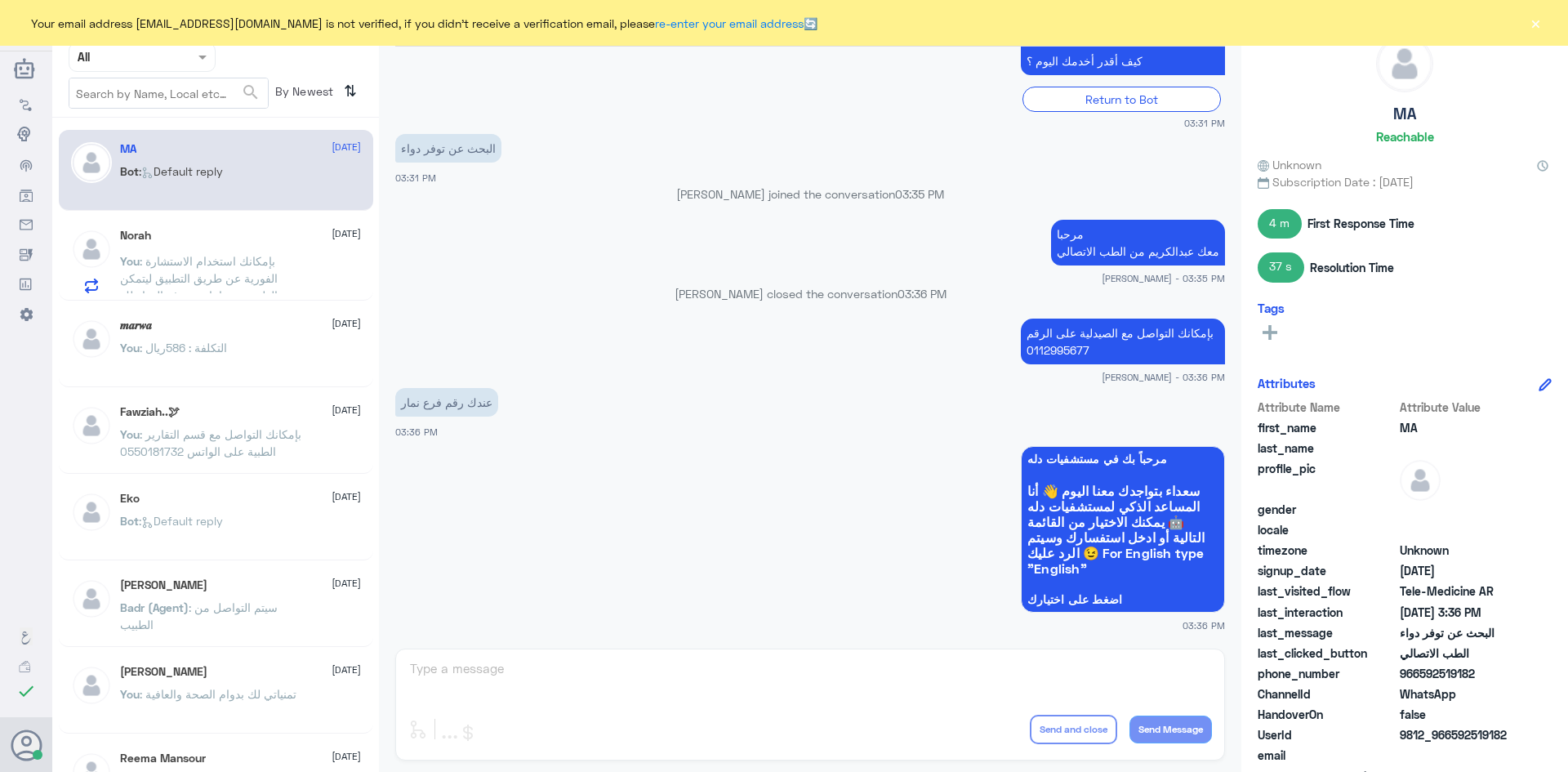
click at [1538, 20] on button "×" at bounding box center [1535, 22] width 16 height 16
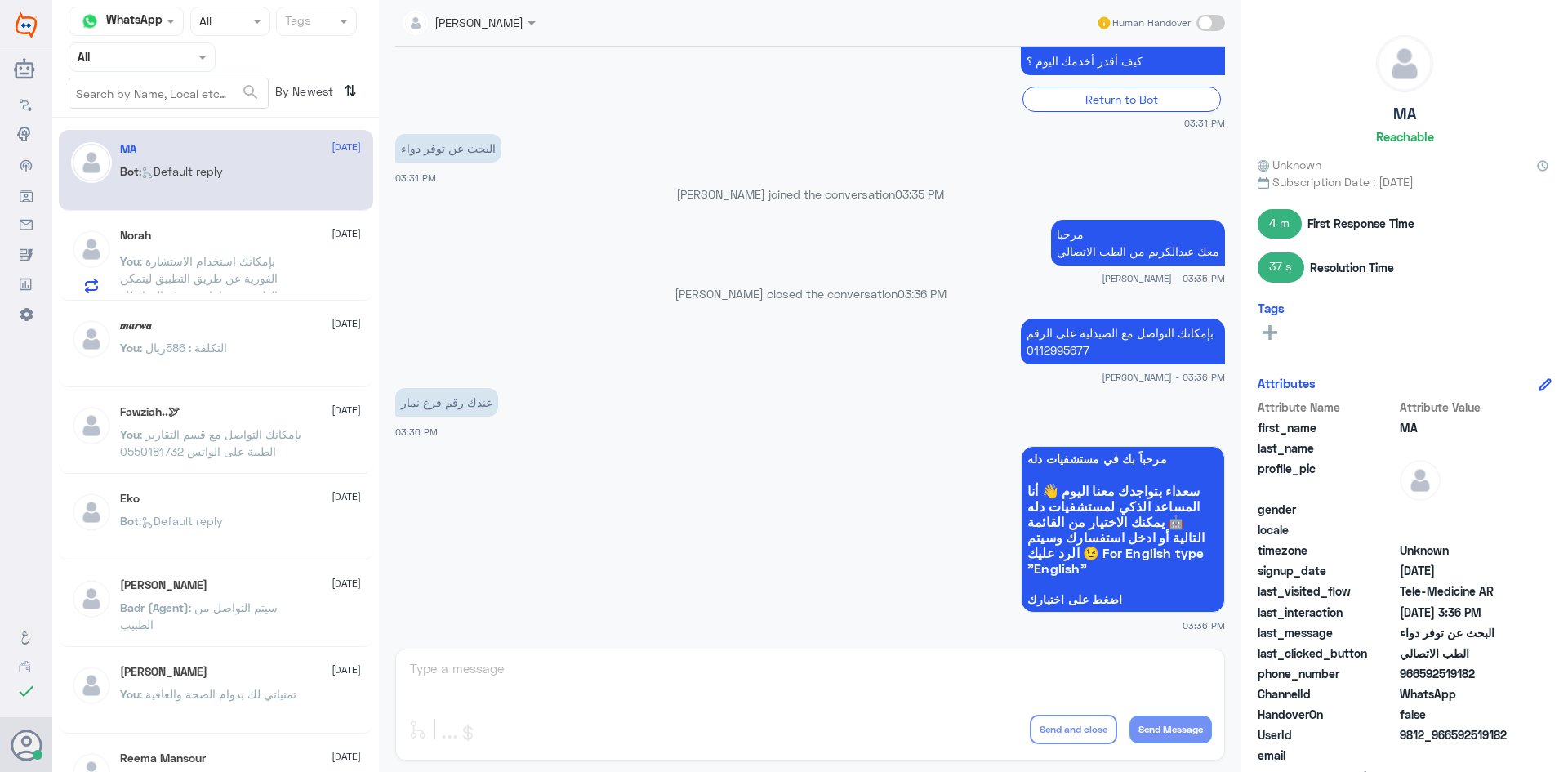
click at [1221, 24] on span at bounding box center [1211, 22] width 29 height 16
click at [0, 0] on input "checkbox" at bounding box center [0, 0] width 0 height 0
click at [912, 666] on textarea at bounding box center [811, 678] width 804 height 40
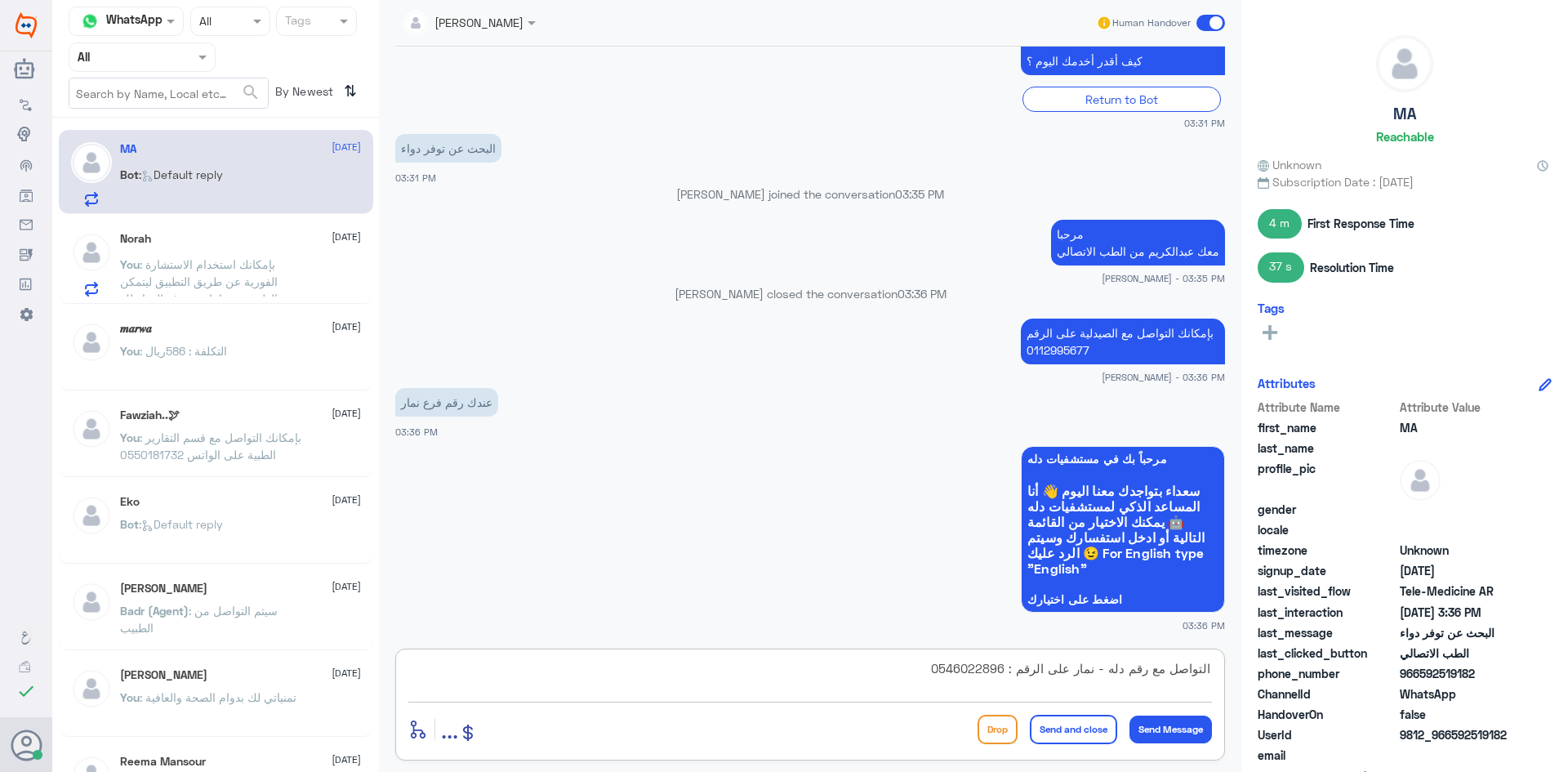
type textarea "التواصل مع رقم دله - نمار على الرقم : 0546022896"
click at [1069, 730] on button "Send and close" at bounding box center [1074, 729] width 88 height 30
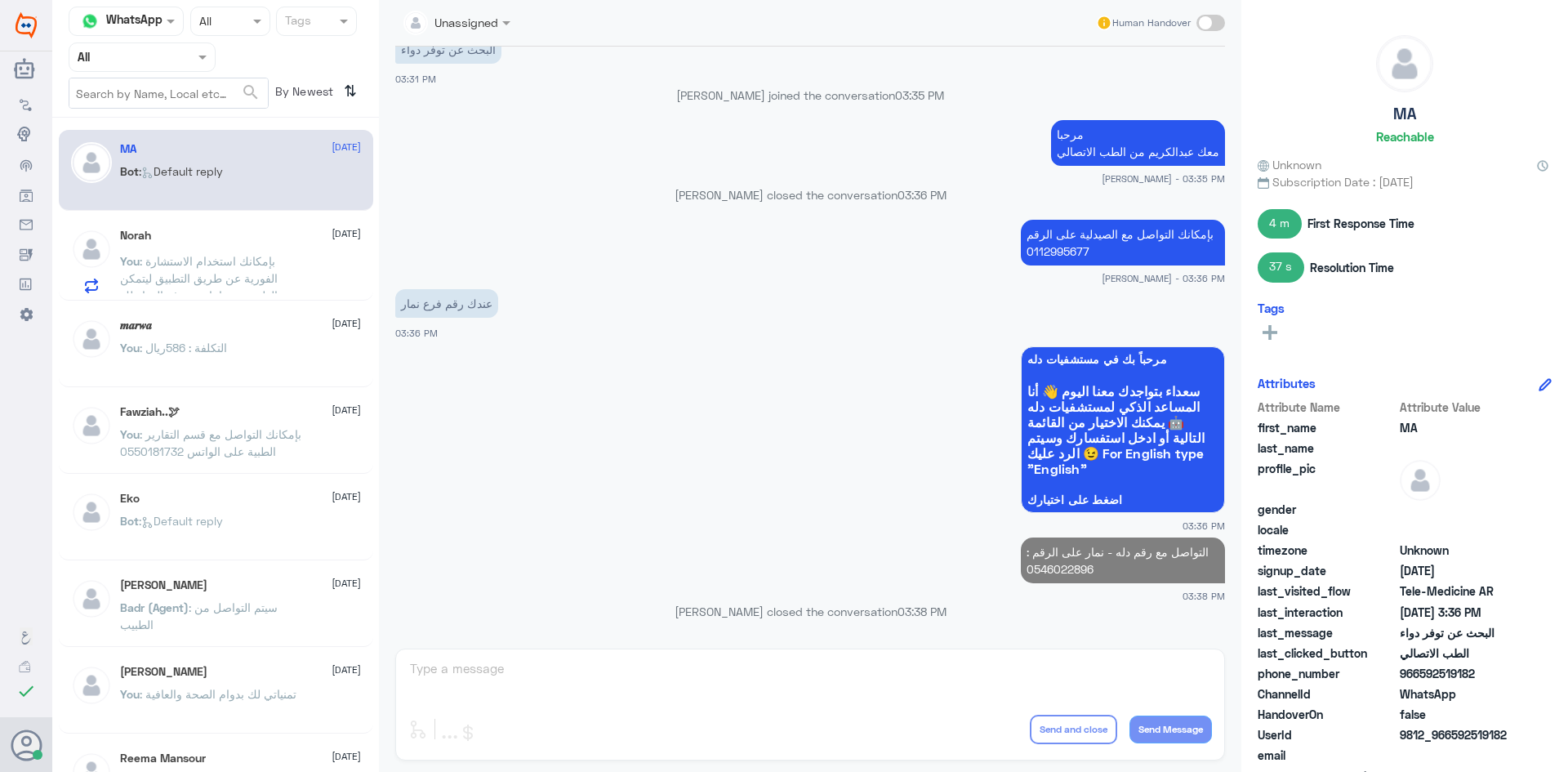
click at [202, 270] on p "You : بإمكانك استخدام الاستشارة الفورية عن طريق التطبيق ليتمكن الطبيب من اعادة …" at bounding box center [212, 272] width 183 height 41
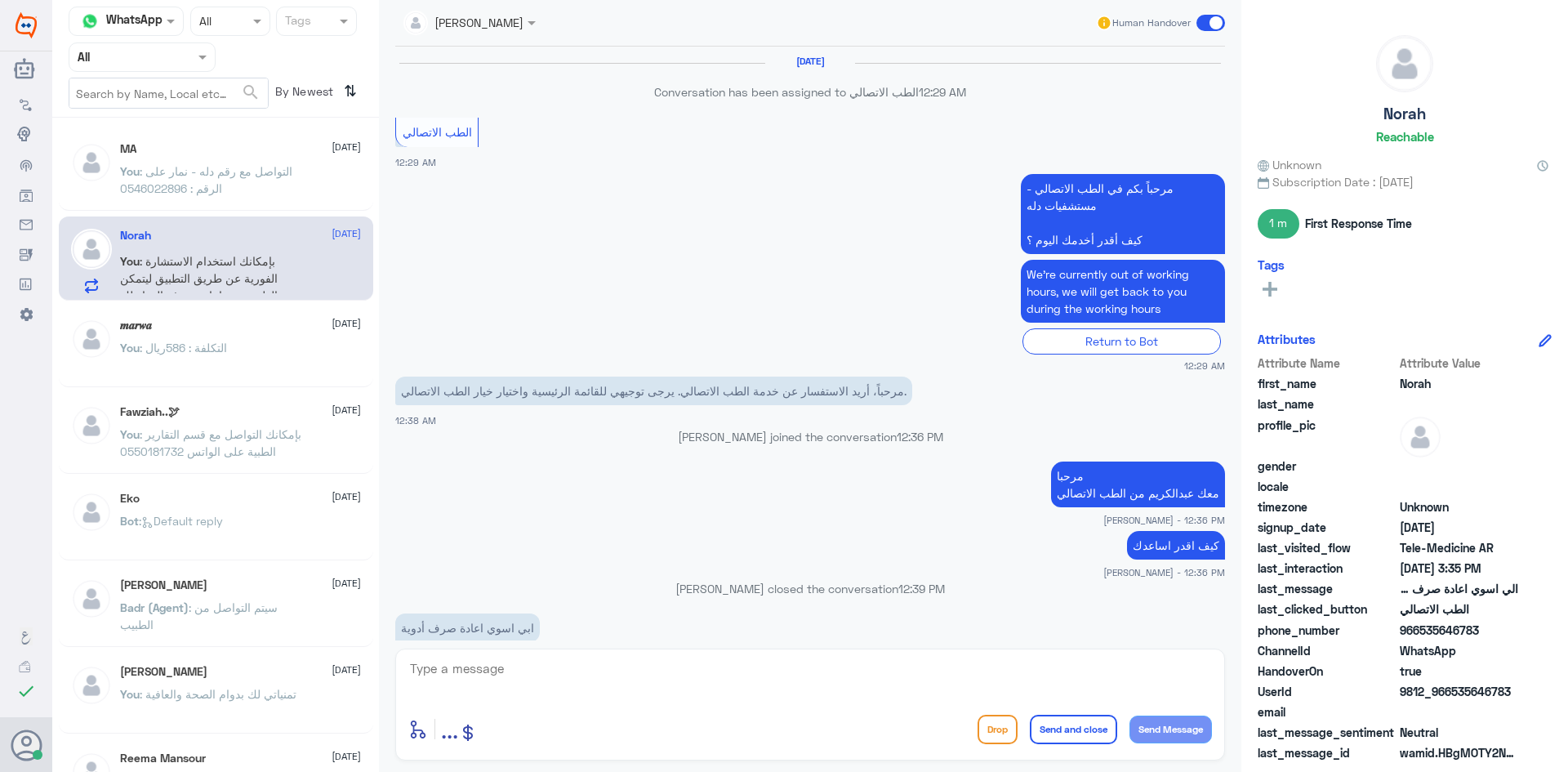
scroll to position [748, 0]
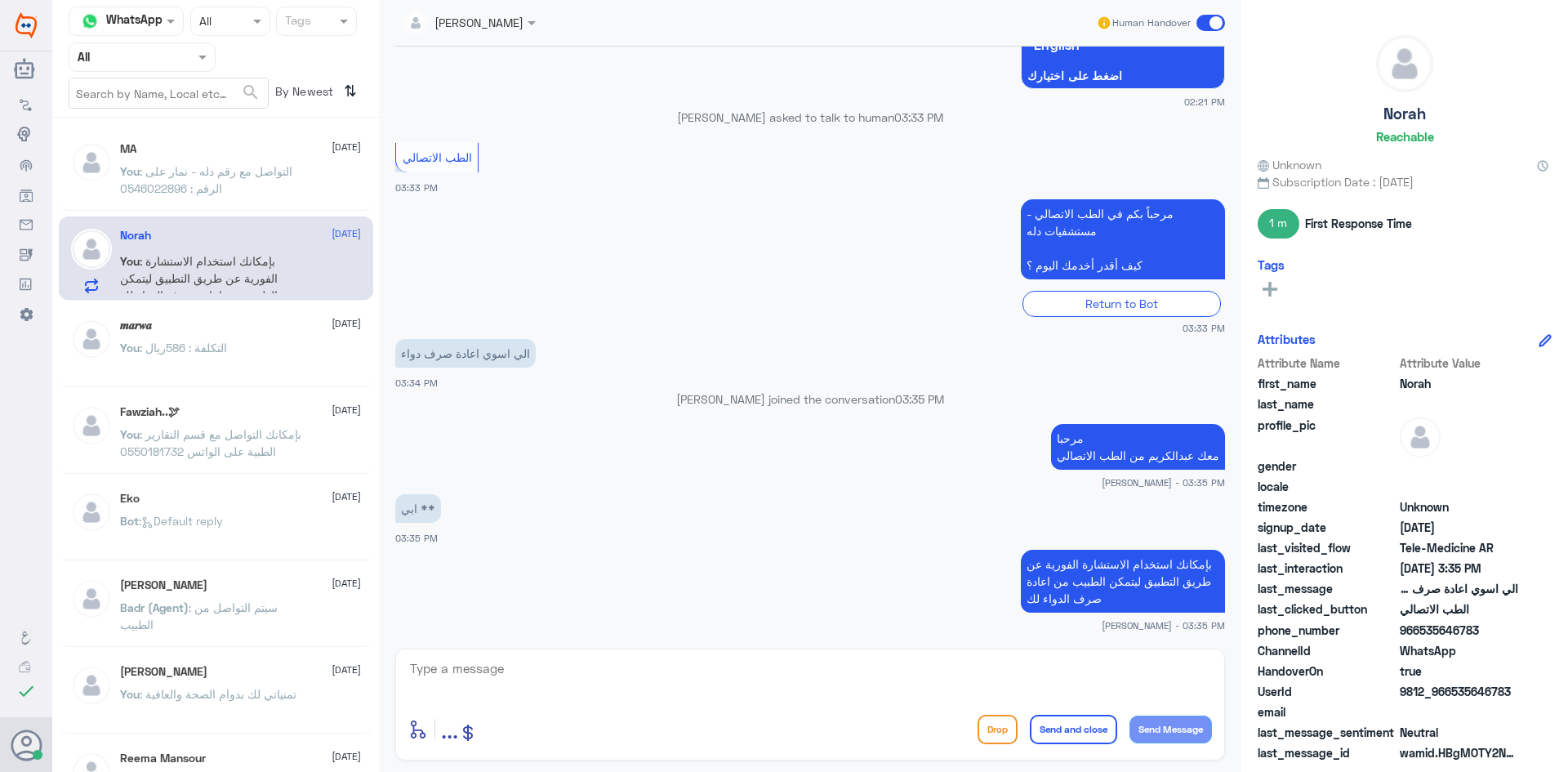
click at [1203, 27] on span at bounding box center [1211, 22] width 29 height 16
click at [0, 0] on input "checkbox" at bounding box center [0, 0] width 0 height 0
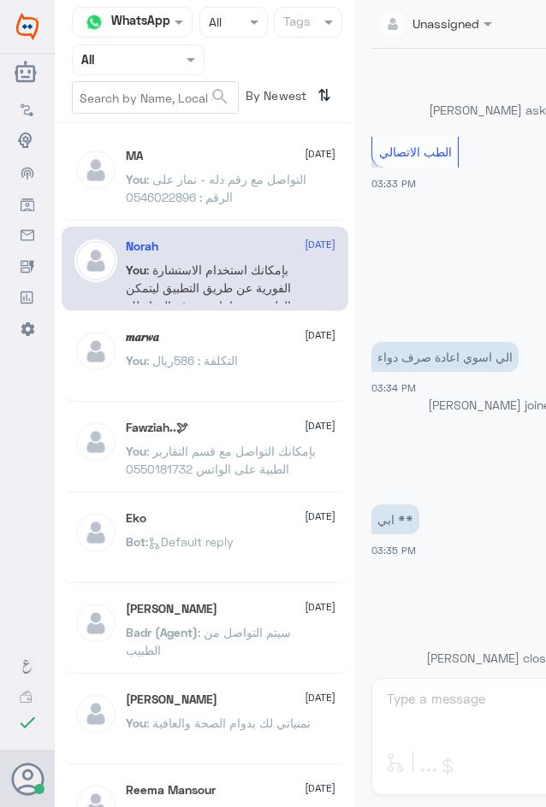
scroll to position [832, 0]
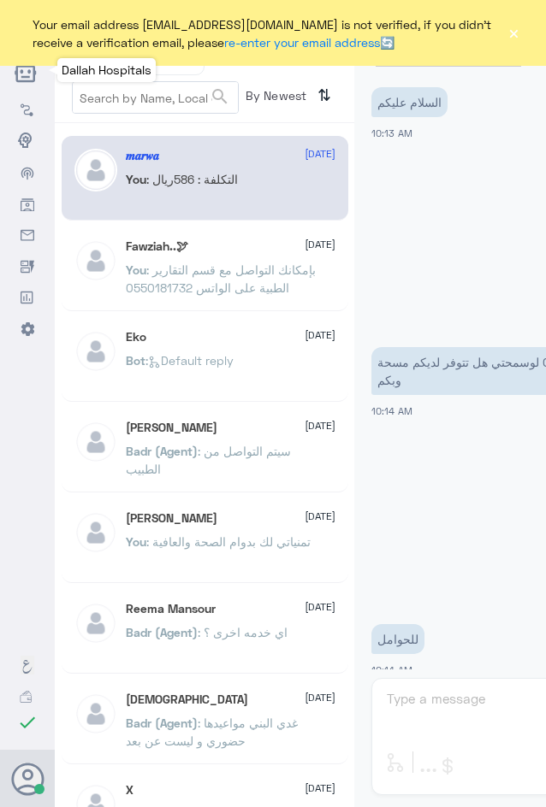
scroll to position [872, 0]
